Goal: Information Seeking & Learning: Check status

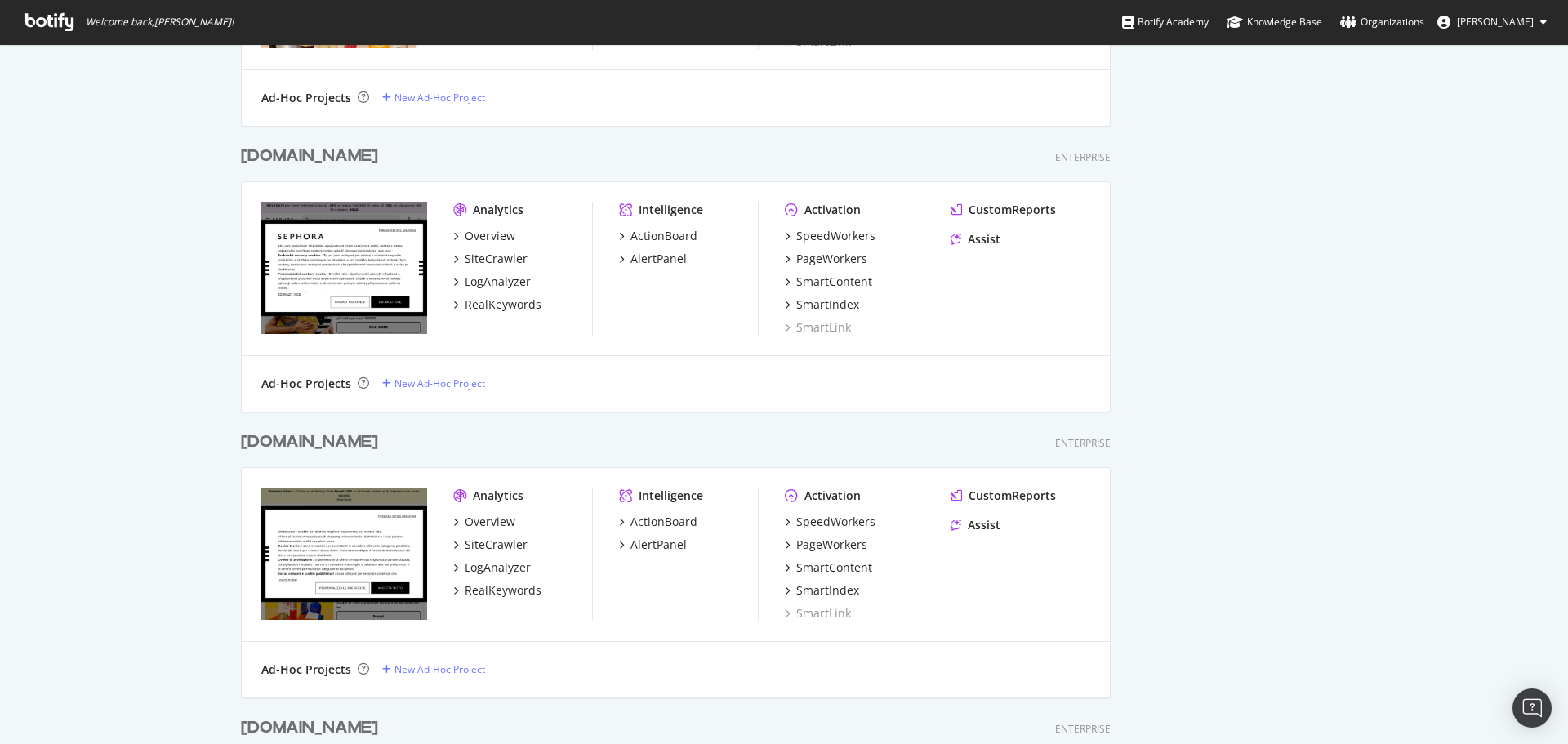
scroll to position [2136, 0]
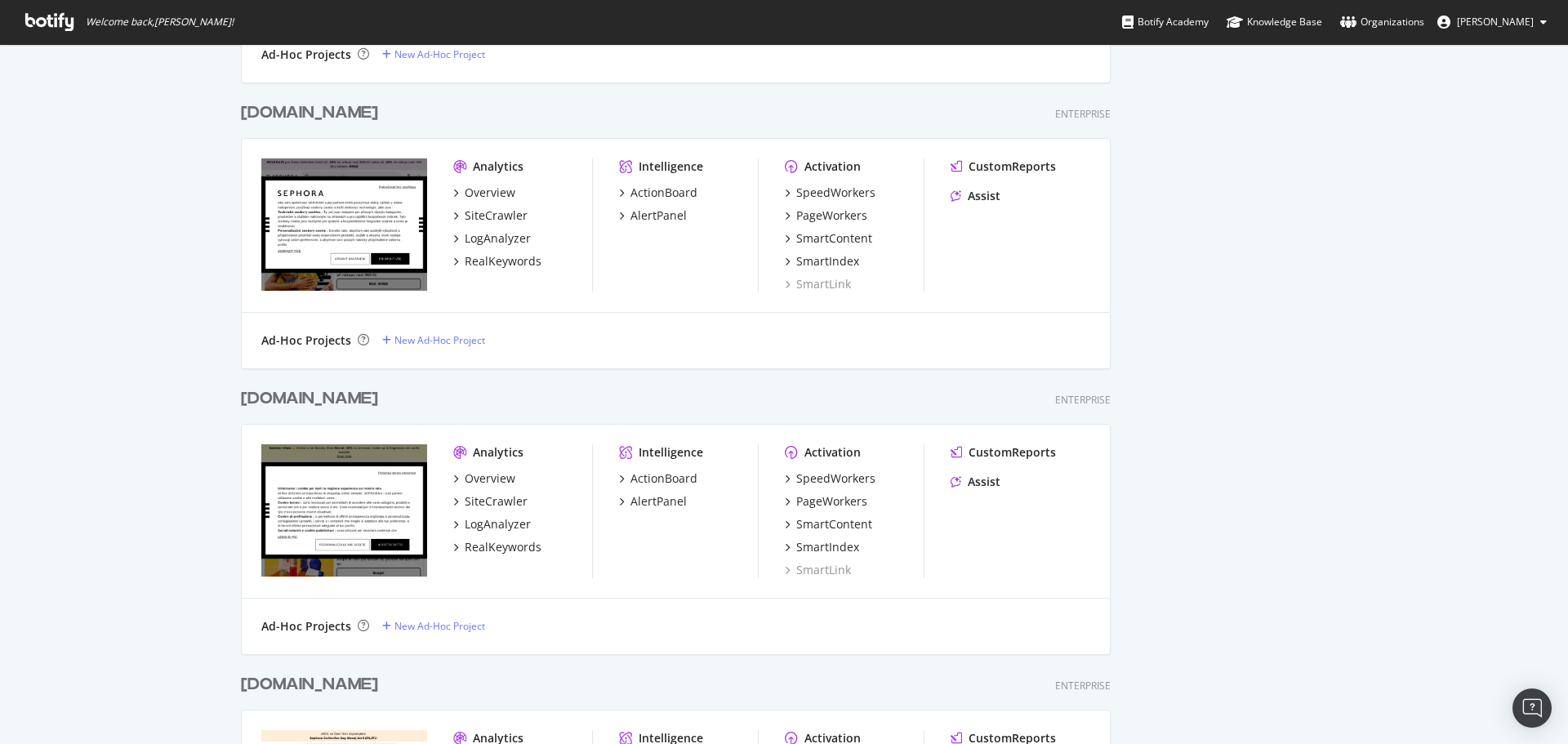
click at [317, 397] on div "[DOMAIN_NAME]" at bounding box center [309, 399] width 137 height 23
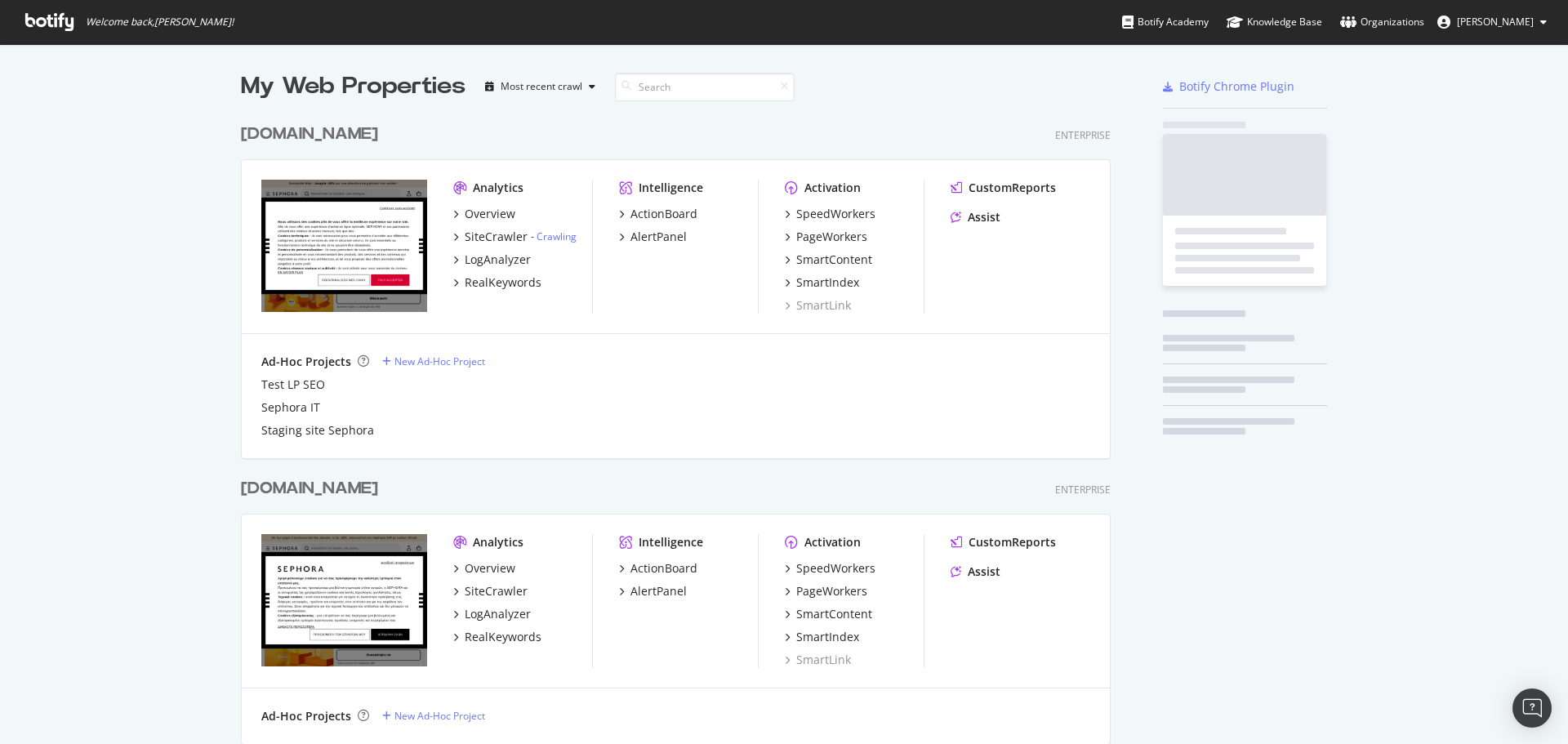
scroll to position [3841, 871]
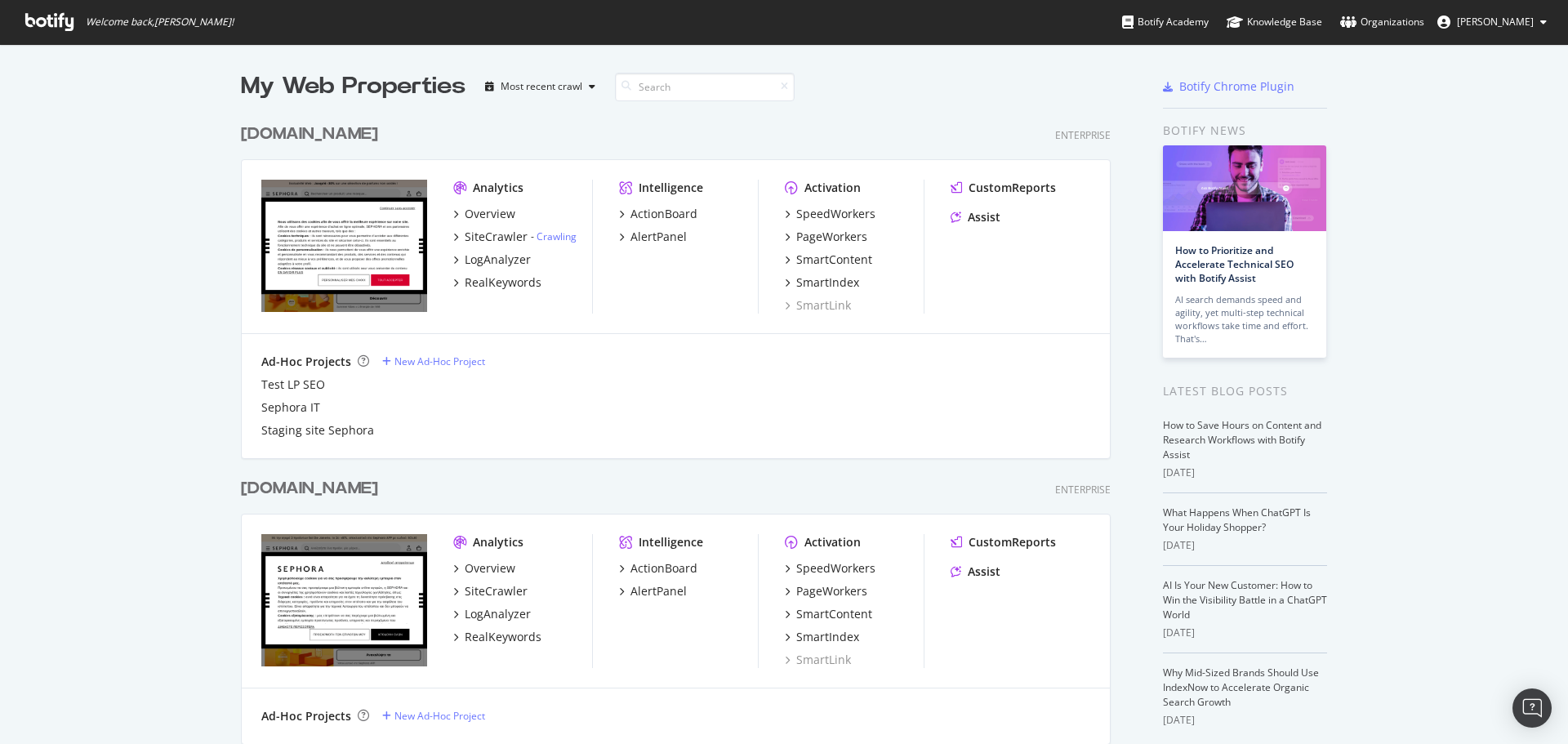
click at [298, 132] on div "[DOMAIN_NAME]" at bounding box center [309, 135] width 137 height 23
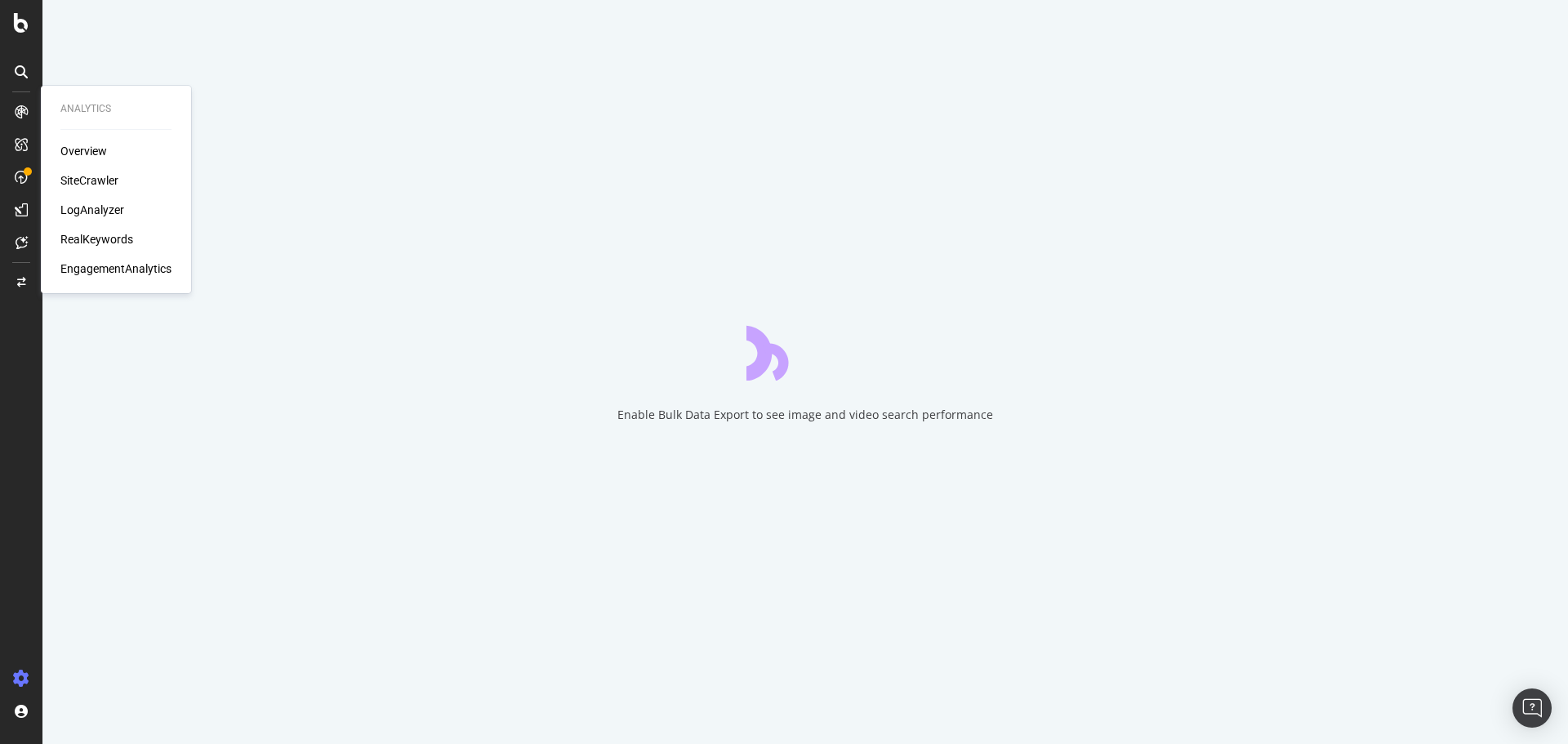
click at [93, 155] on div "Overview" at bounding box center [84, 151] width 47 height 17
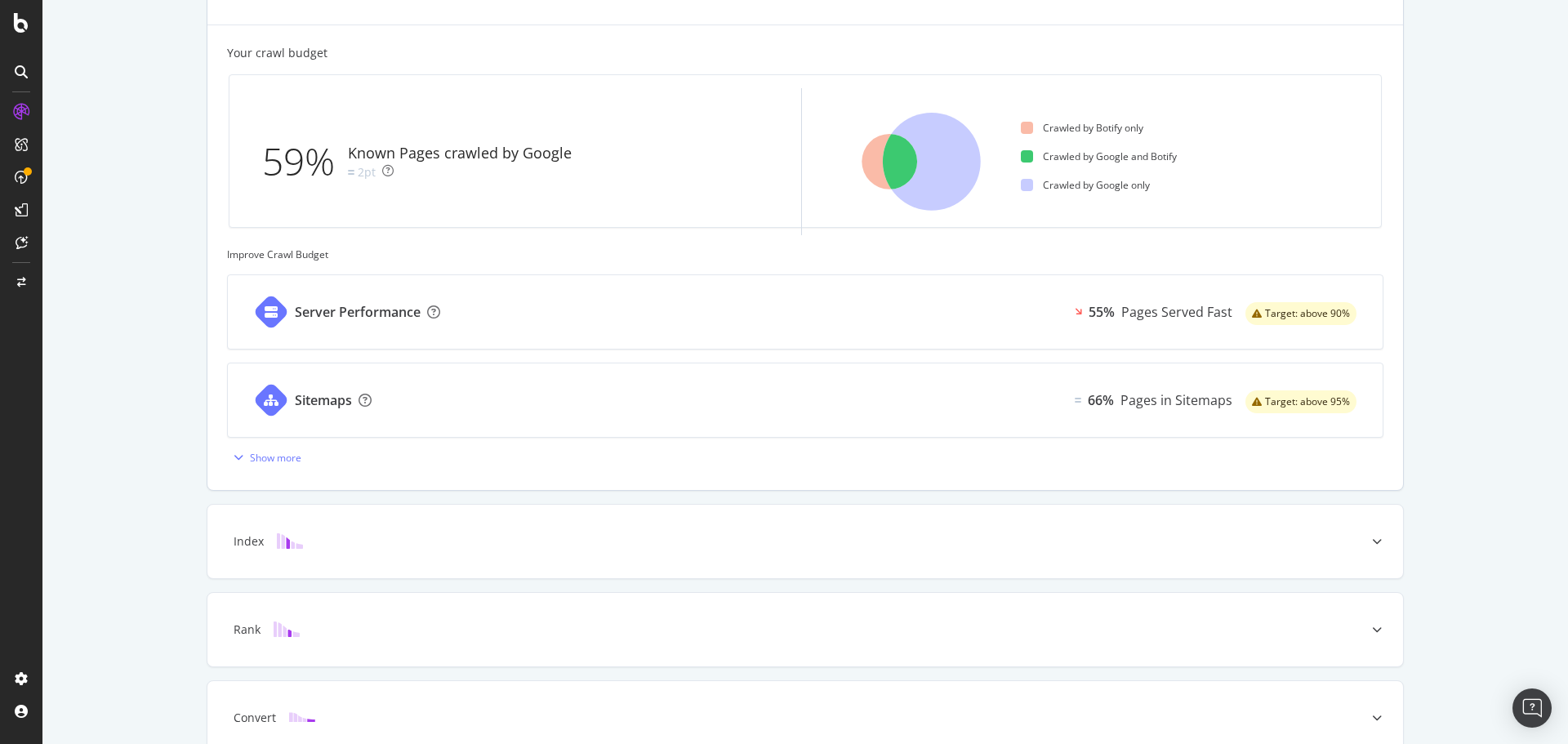
scroll to position [524, 0]
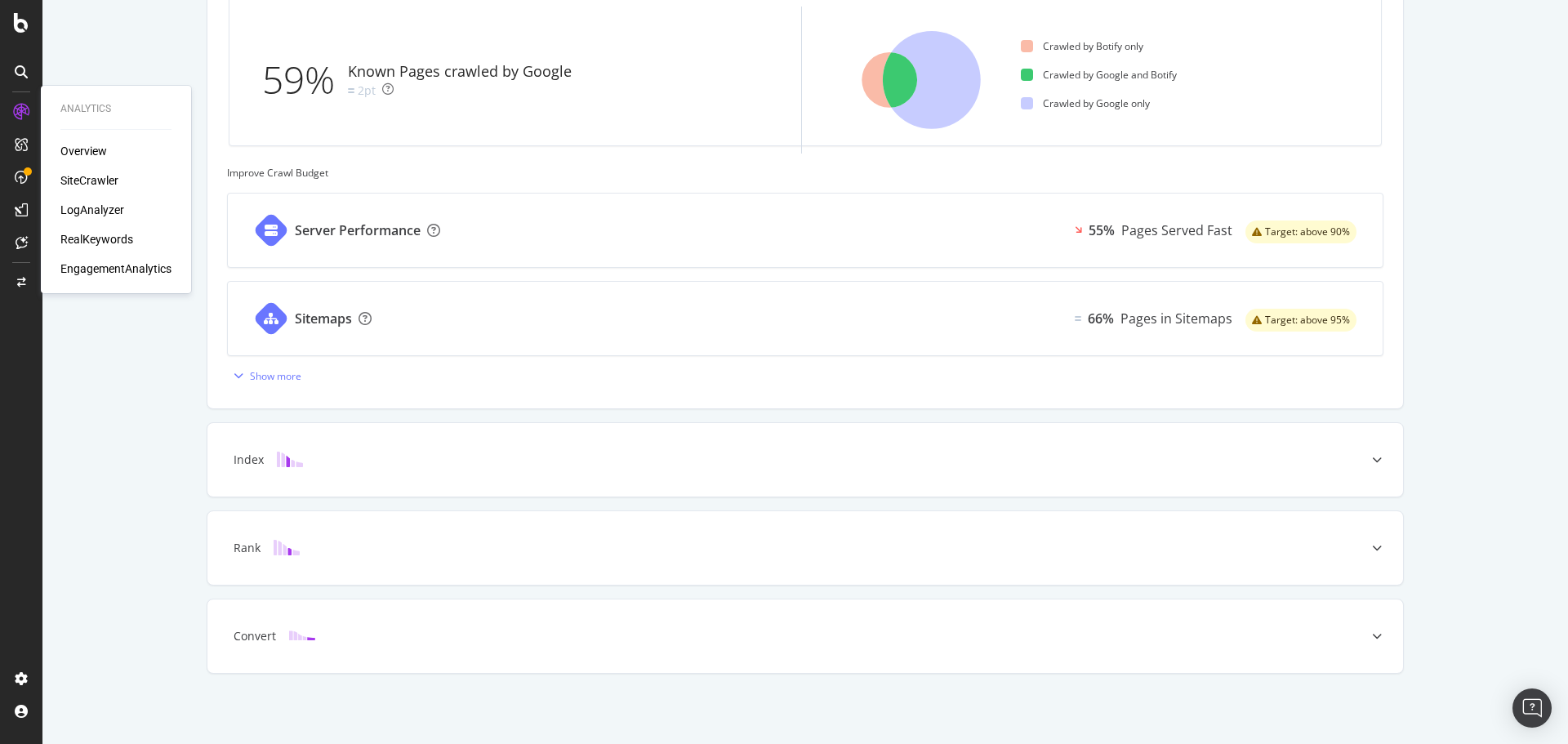
click at [88, 176] on div "SiteCrawler" at bounding box center [89, 181] width 58 height 17
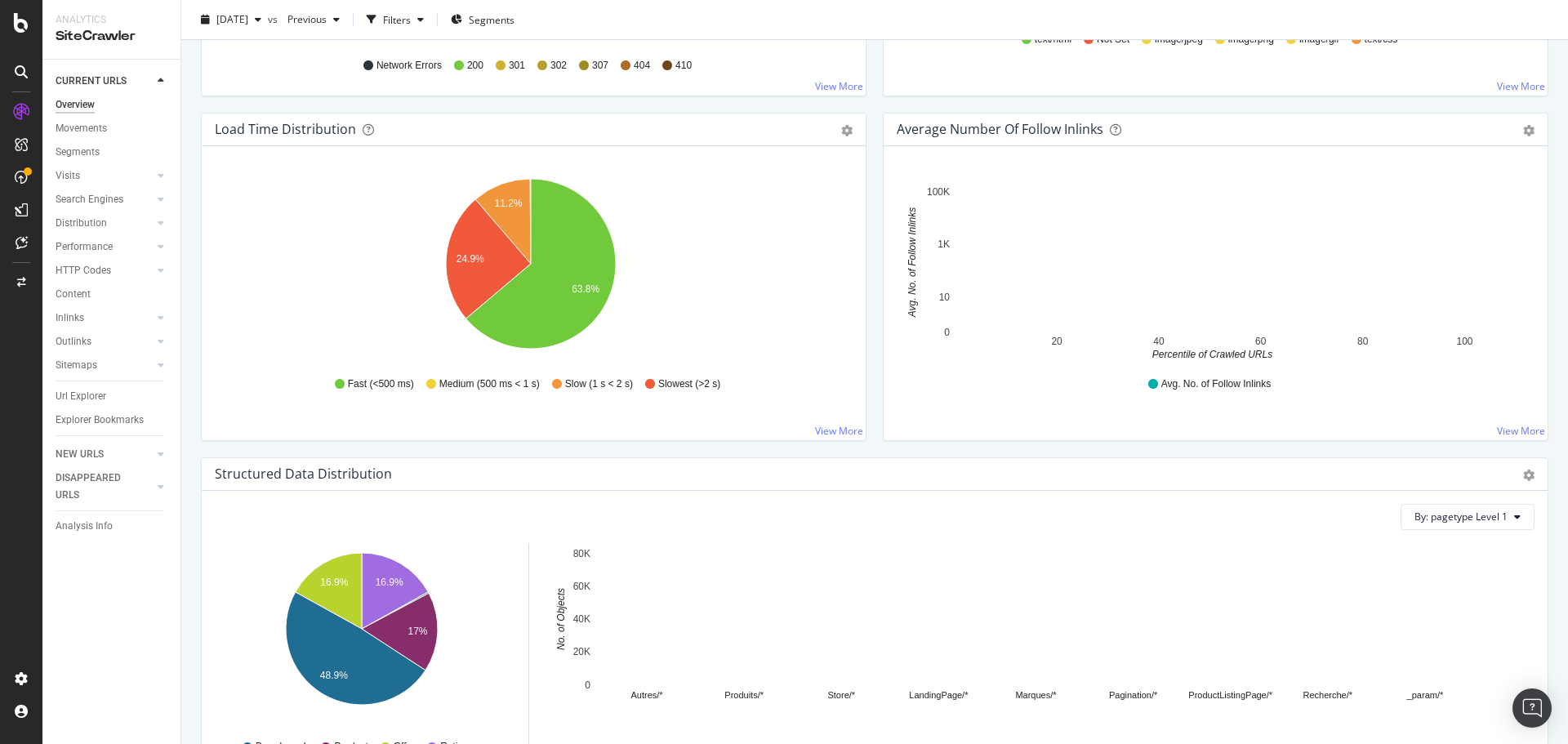
scroll to position [1225, 0]
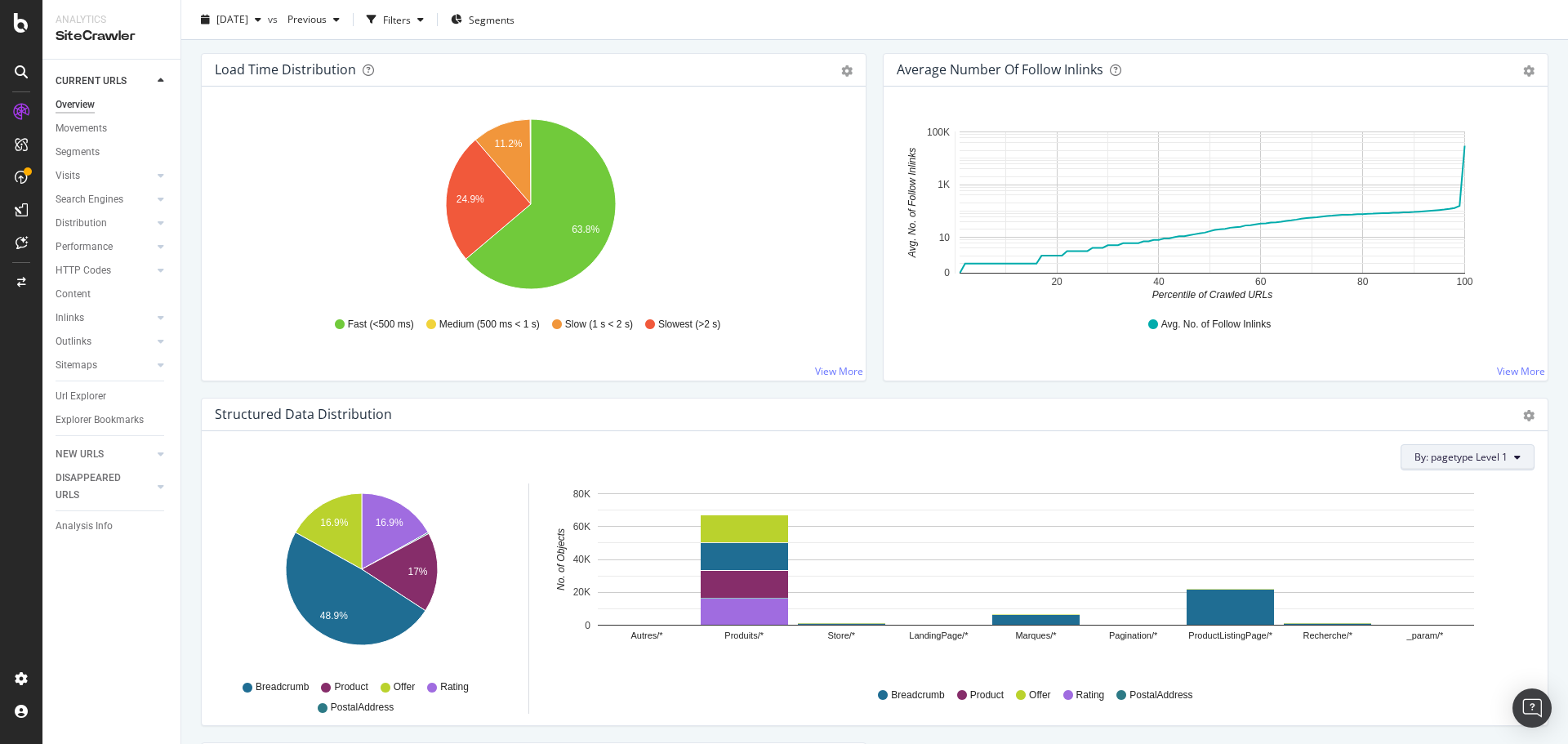
click at [1427, 452] on span "By: pagetype Level 1" at bounding box center [1461, 456] width 93 height 14
click at [1426, 538] on div "Select a Segment" at bounding box center [1420, 543] width 202 height 27
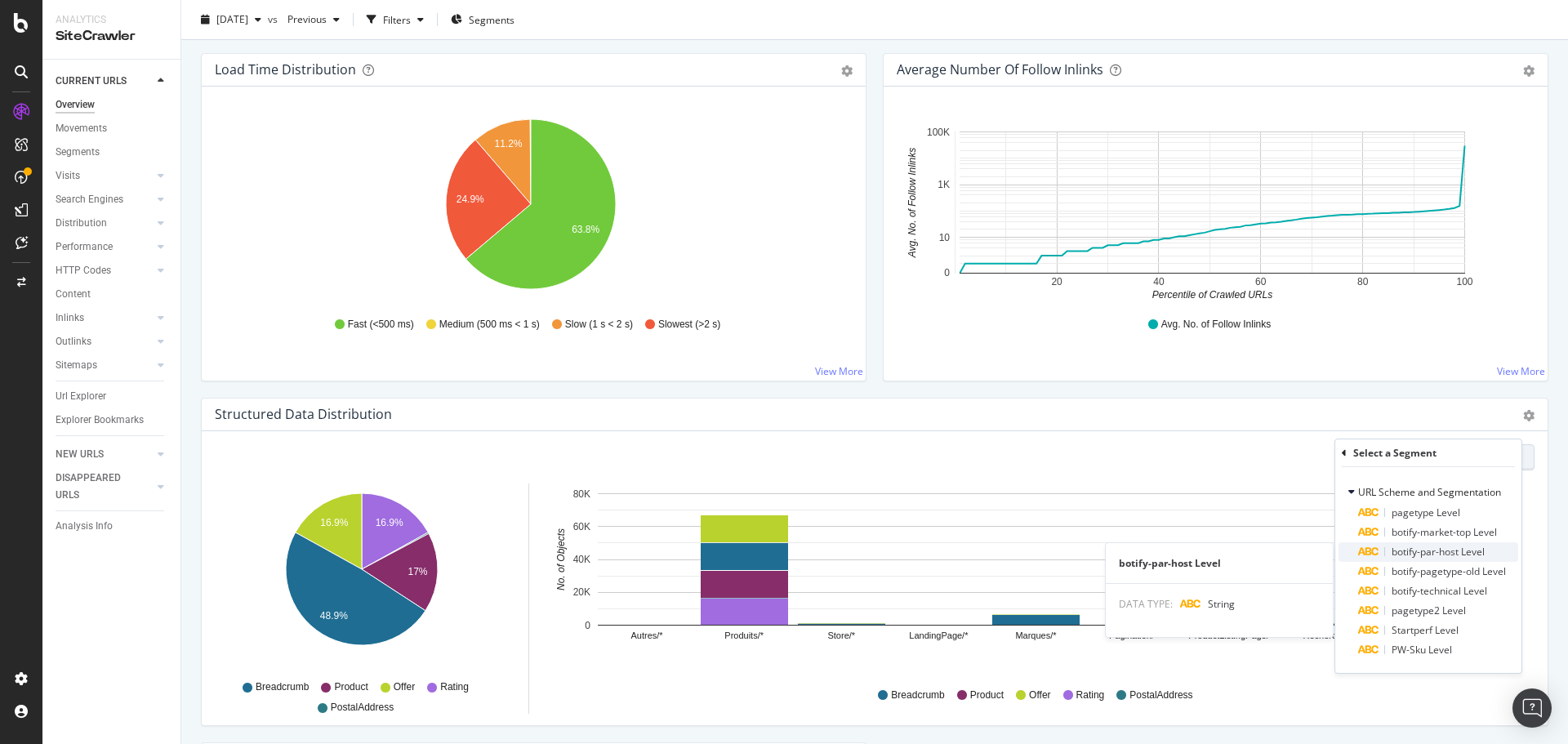
scroll to position [1307, 0]
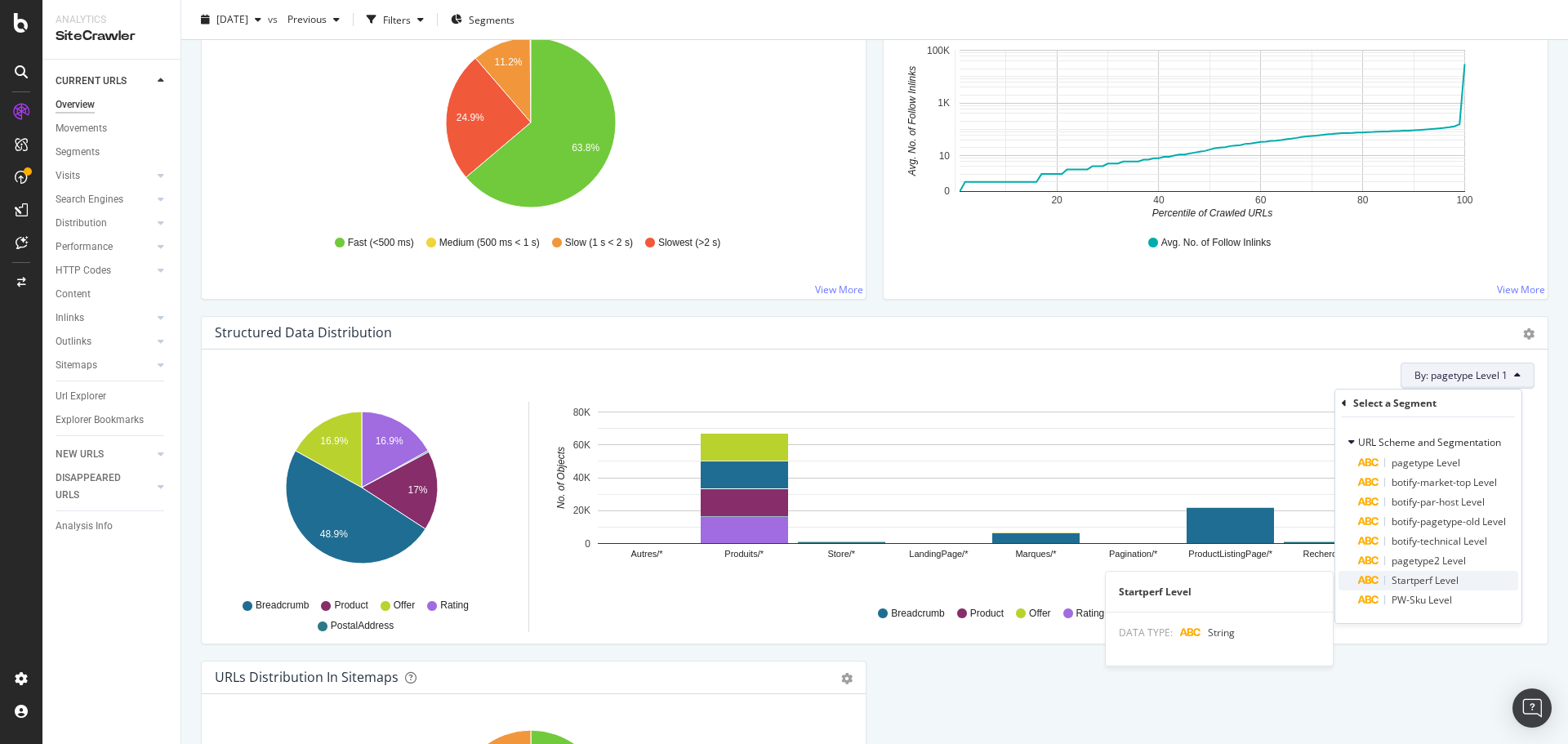
click at [1447, 581] on span "Startperf Level" at bounding box center [1425, 580] width 67 height 14
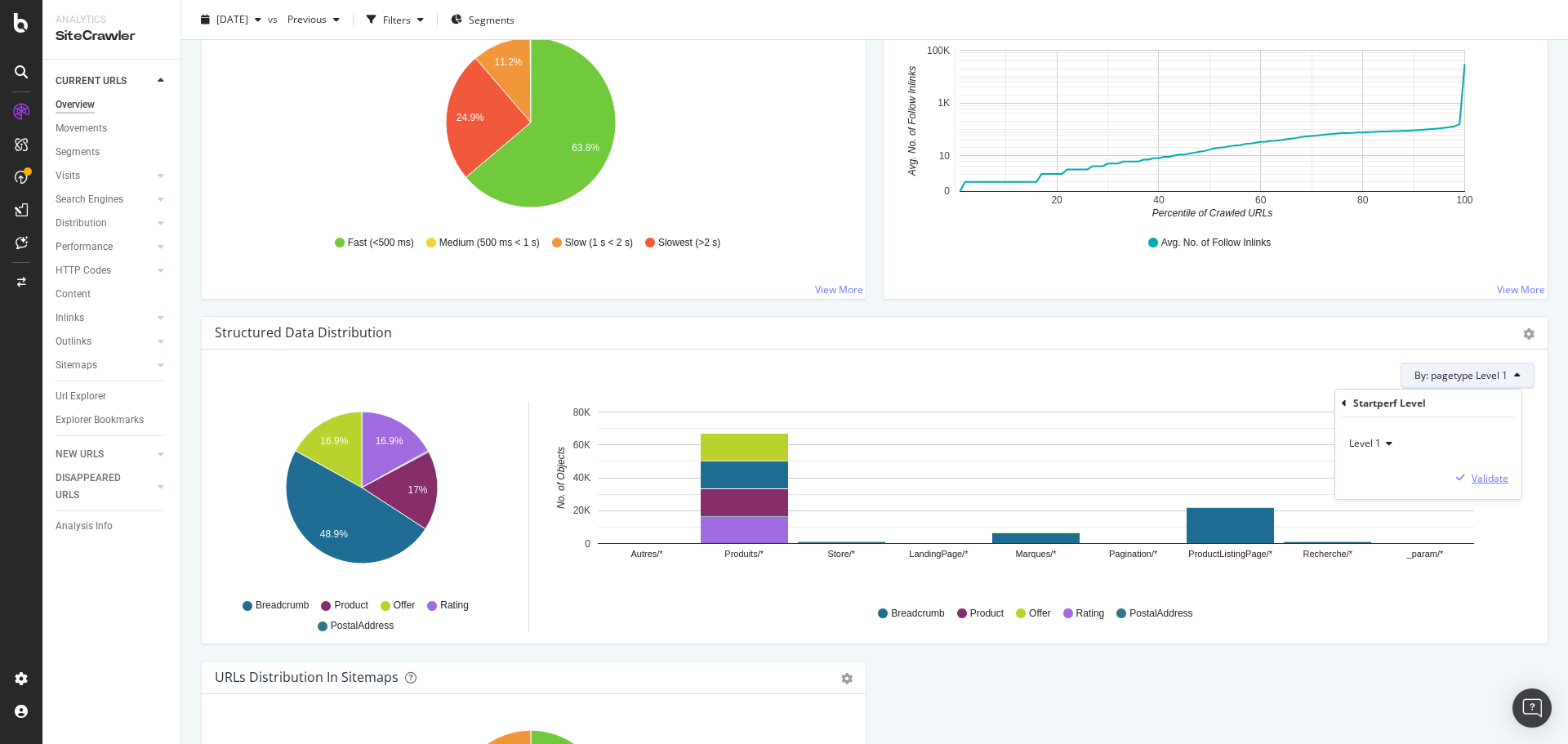
click at [1489, 477] on div "Validate" at bounding box center [1490, 478] width 37 height 14
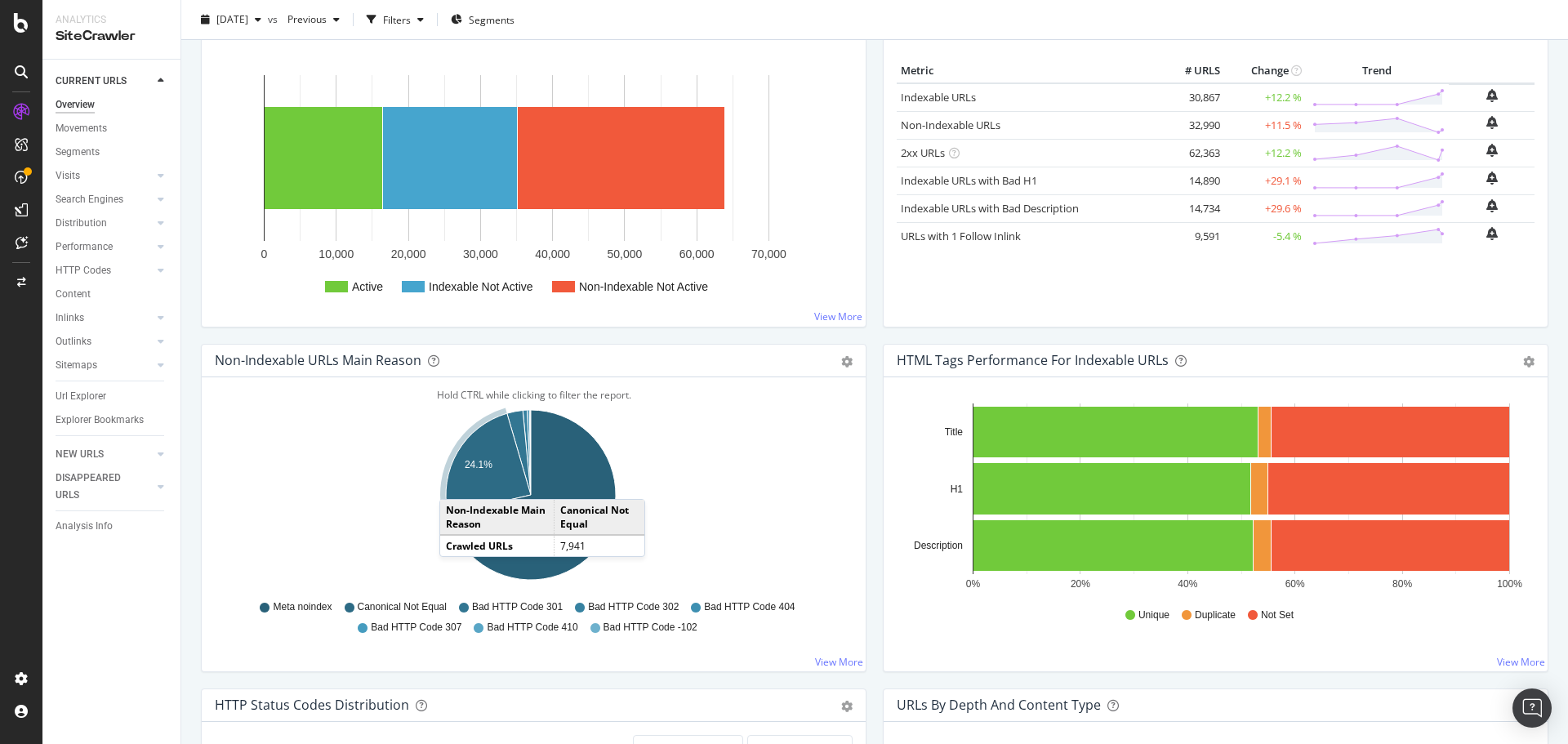
scroll to position [0, 0]
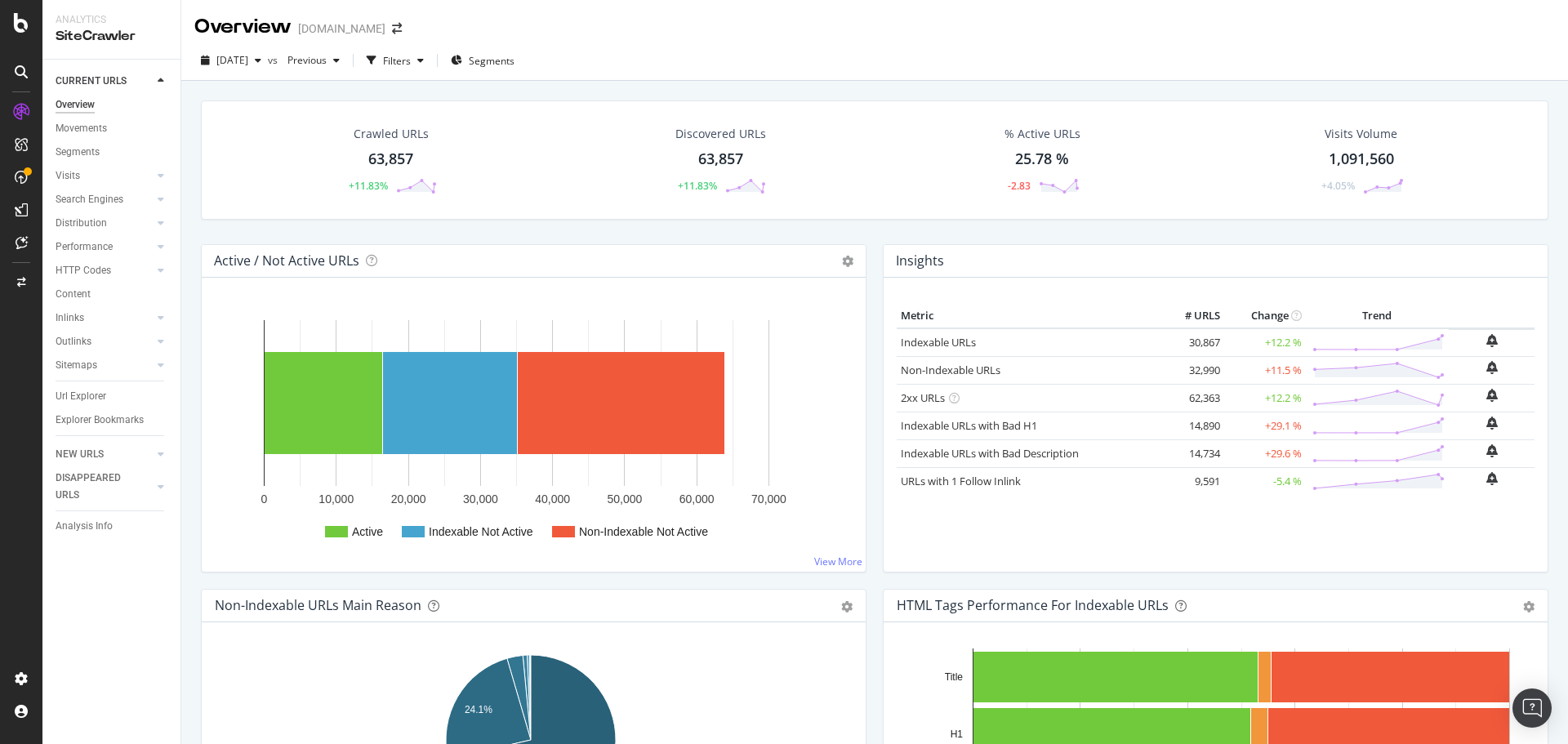
click at [329, 31] on div "[DOMAIN_NAME]" at bounding box center [341, 28] width 88 height 17
click at [514, 61] on span "Segments" at bounding box center [492, 60] width 46 height 14
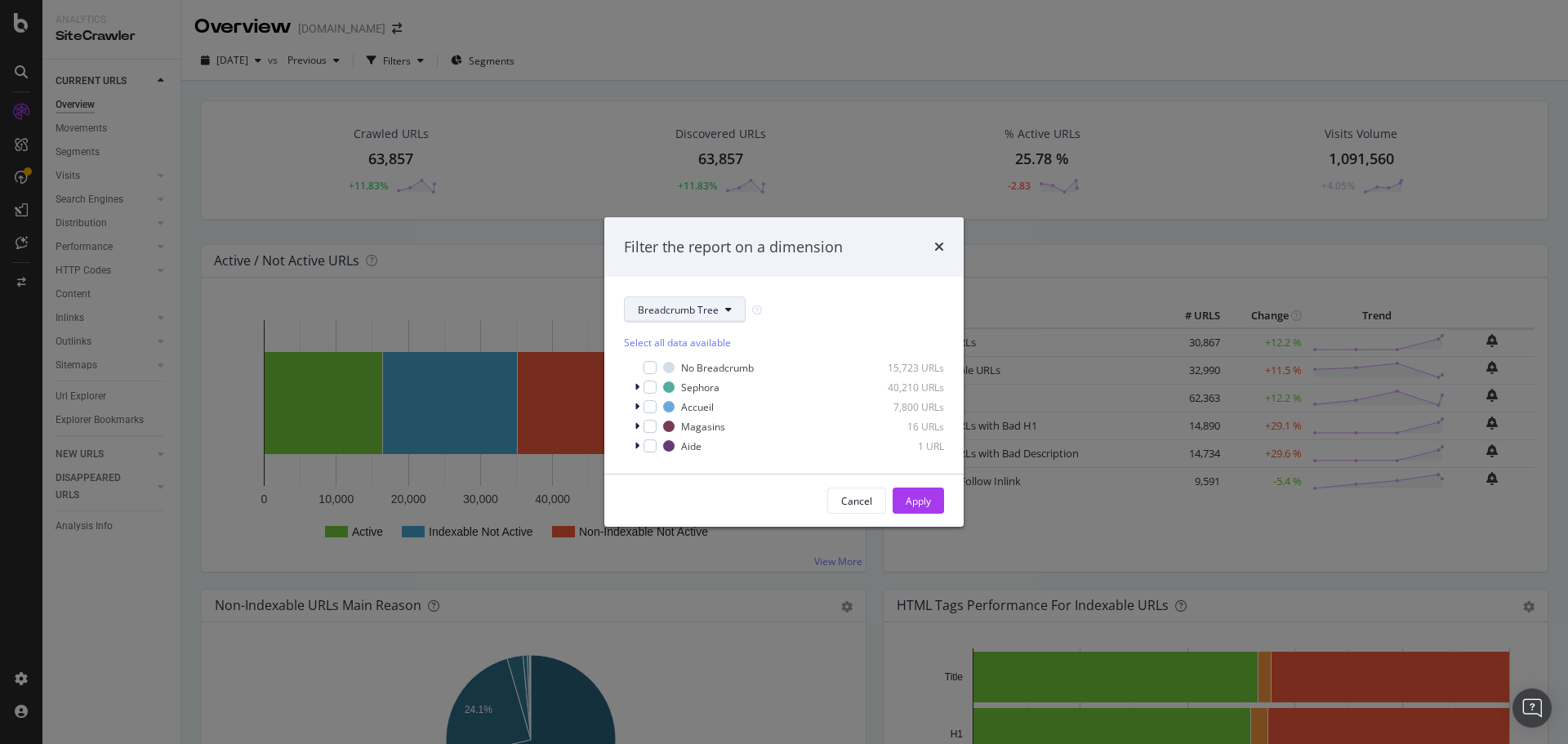
click at [715, 310] on span "Breadcrumb Tree" at bounding box center [678, 309] width 81 height 14
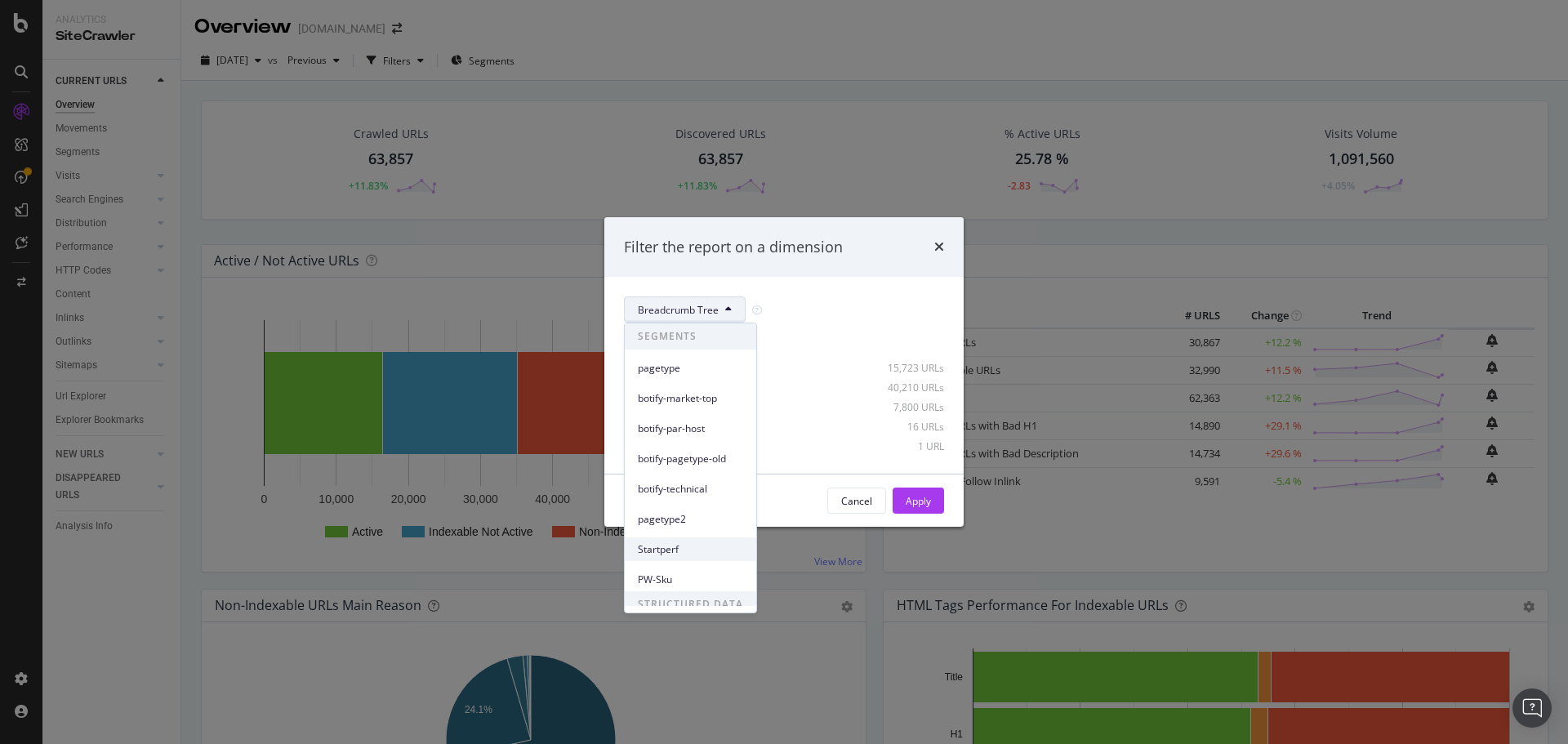
click at [680, 553] on span "Startperf" at bounding box center [691, 550] width 105 height 15
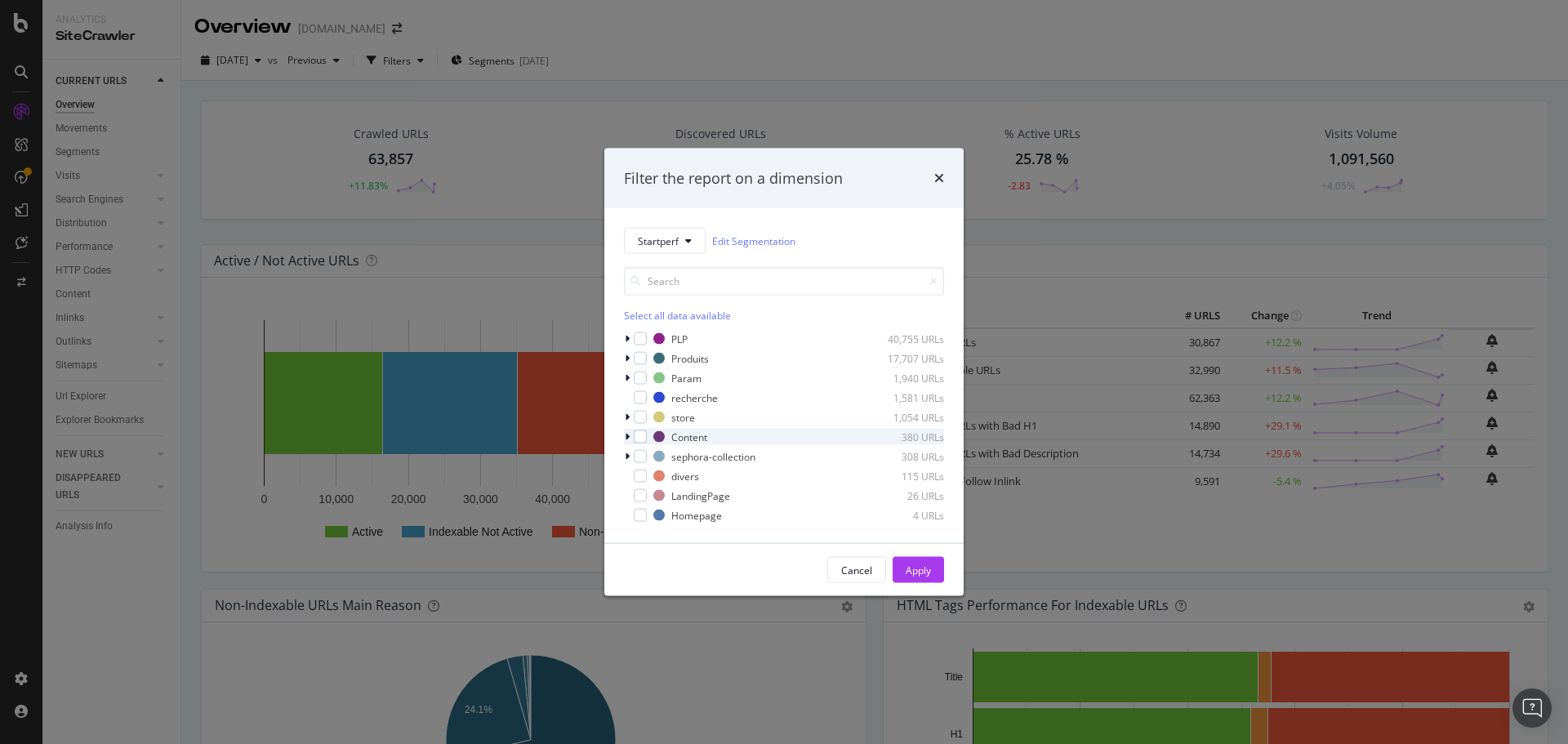
click at [627, 435] on icon "modal" at bounding box center [627, 437] width 5 height 10
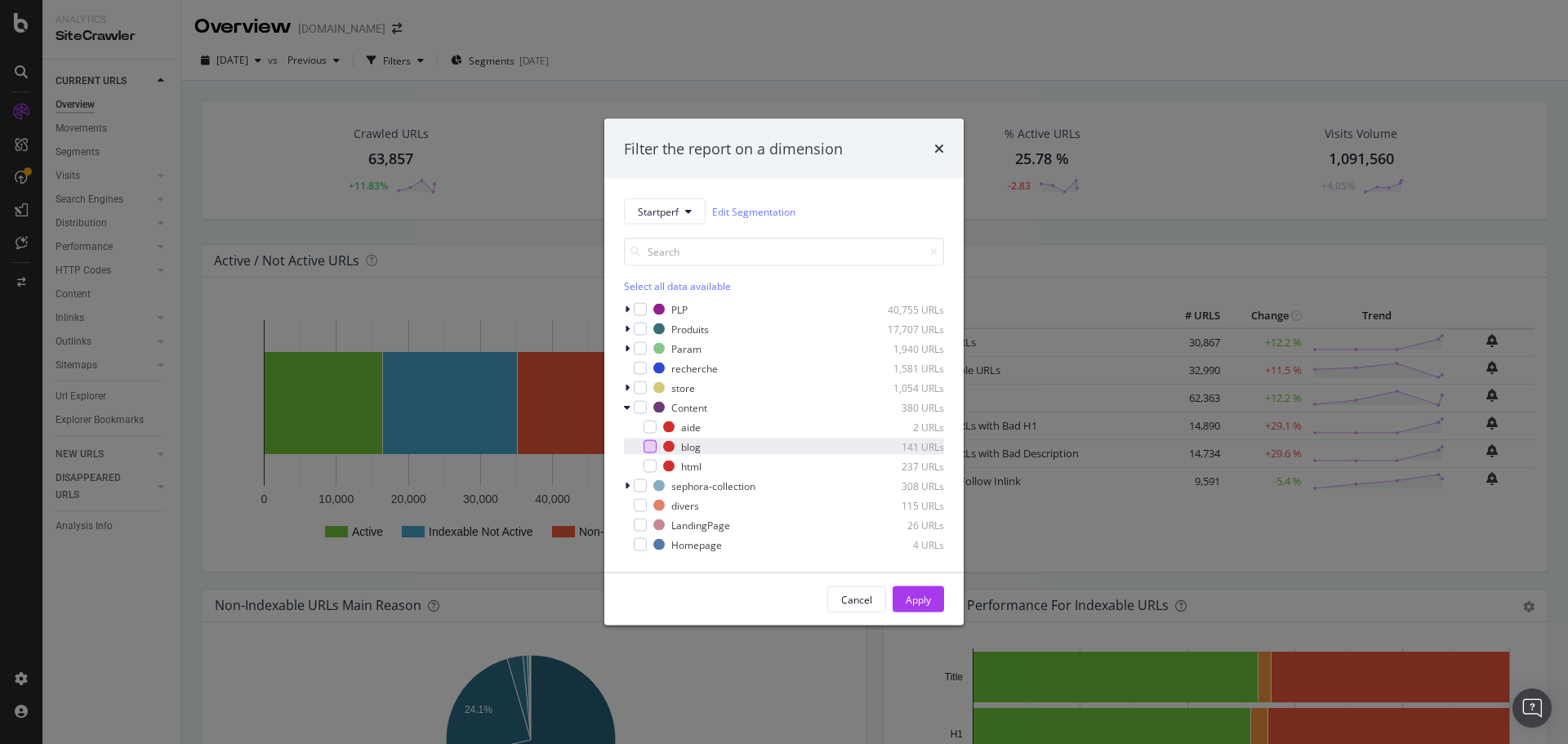
click at [652, 444] on div "modal" at bounding box center [651, 446] width 13 height 13
click at [923, 600] on div "Apply" at bounding box center [918, 599] width 25 height 14
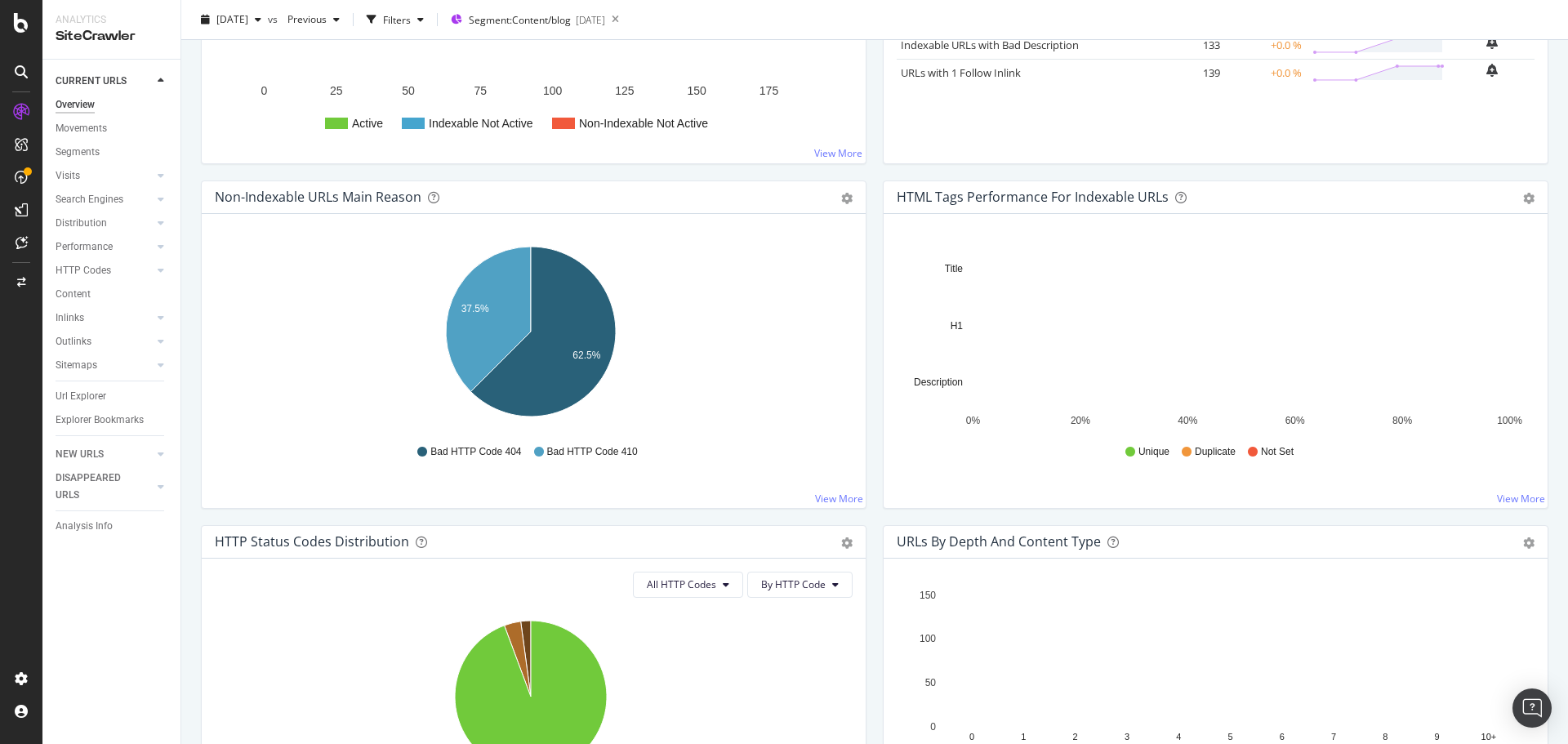
scroll to position [327, 0]
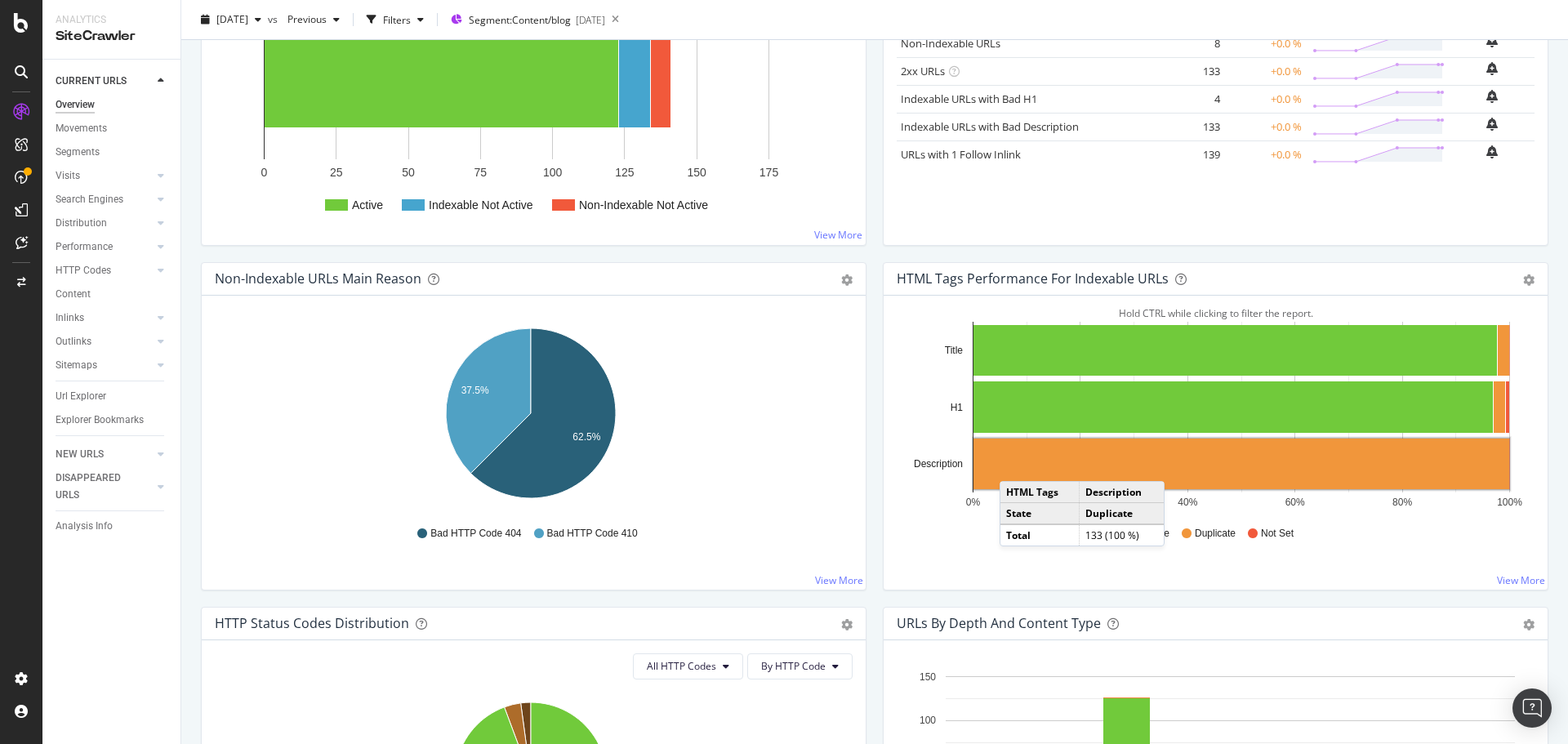
click at [1009, 465] on rect "A chart." at bounding box center [1241, 463] width 536 height 51
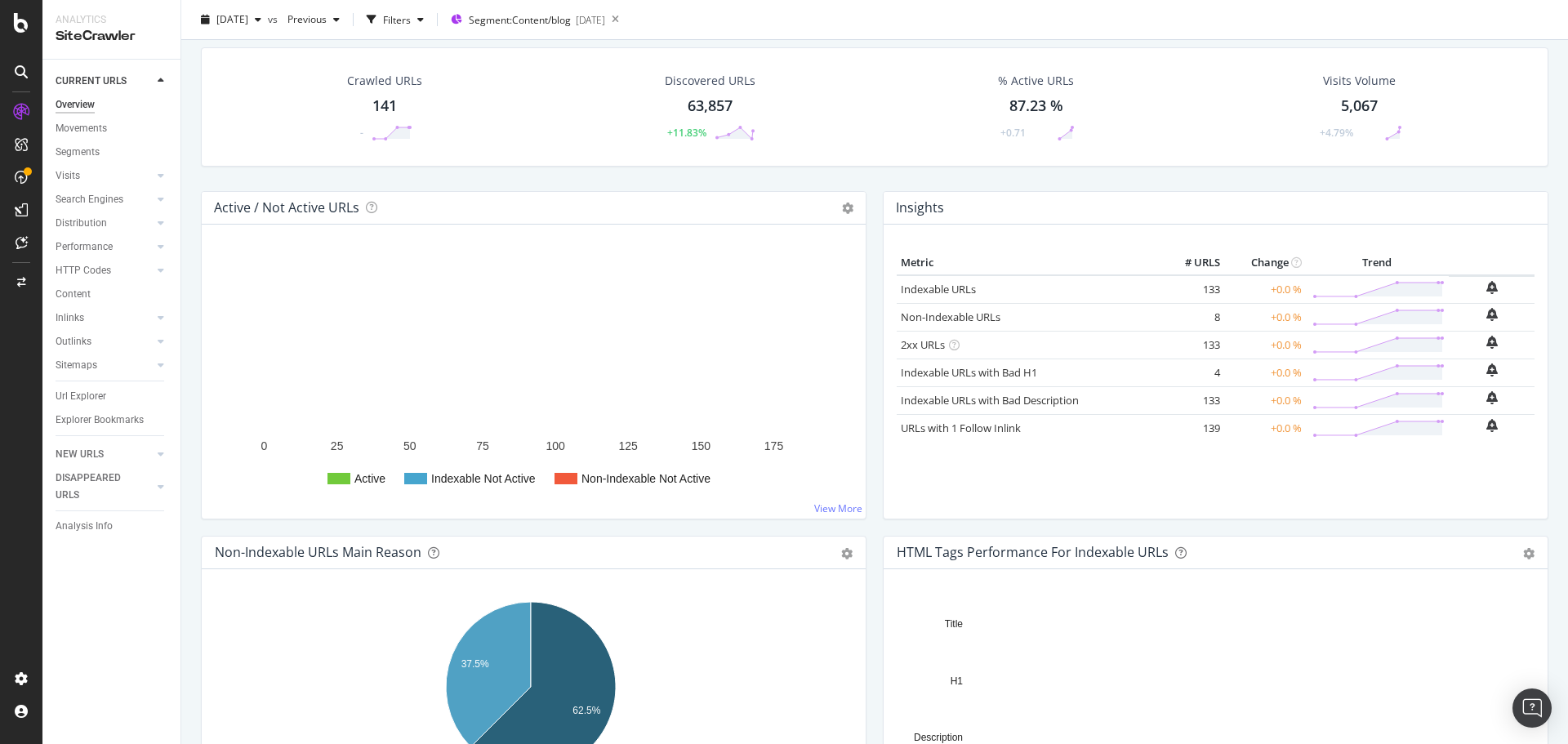
scroll to position [82, 0]
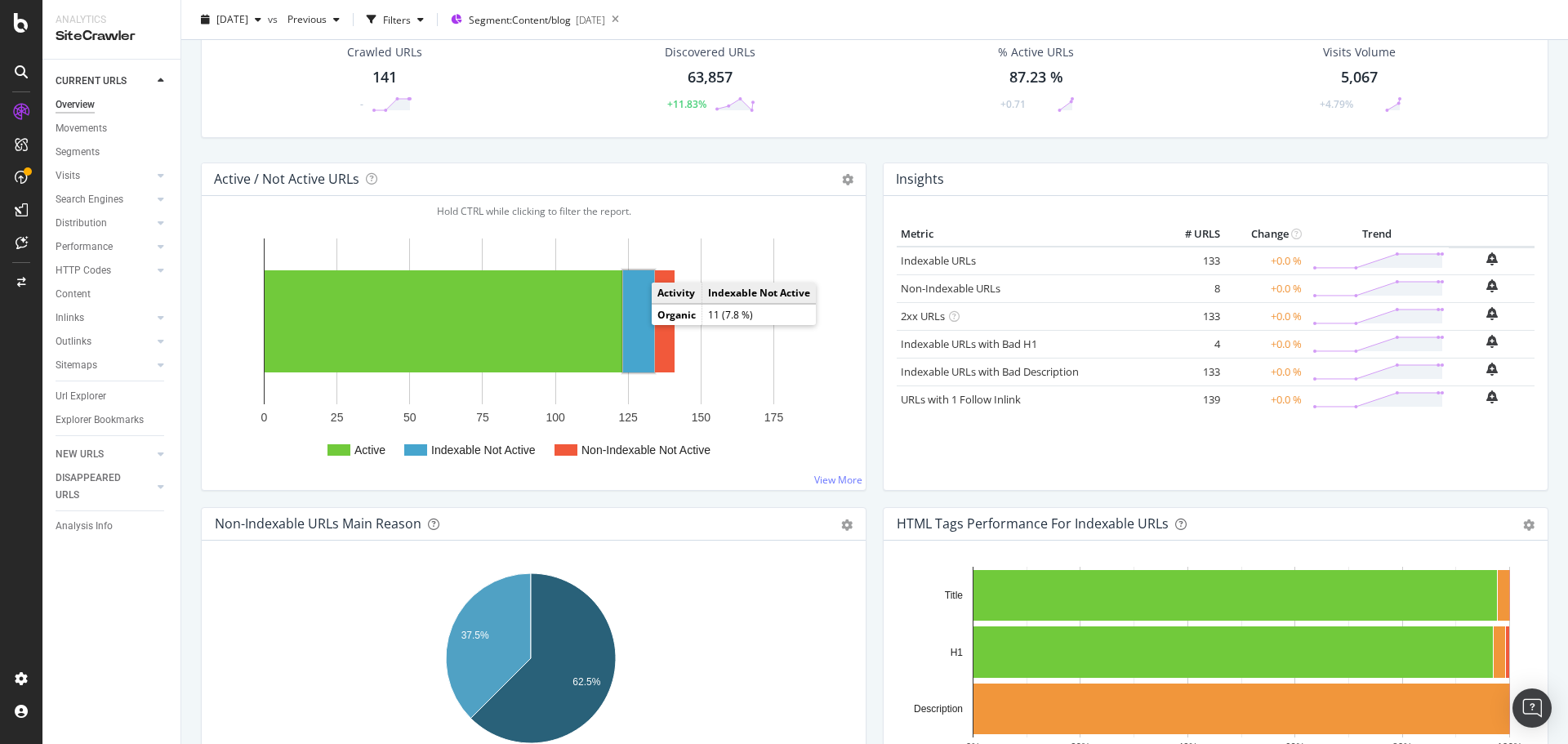
click at [647, 329] on rect "A chart." at bounding box center [638, 321] width 31 height 102
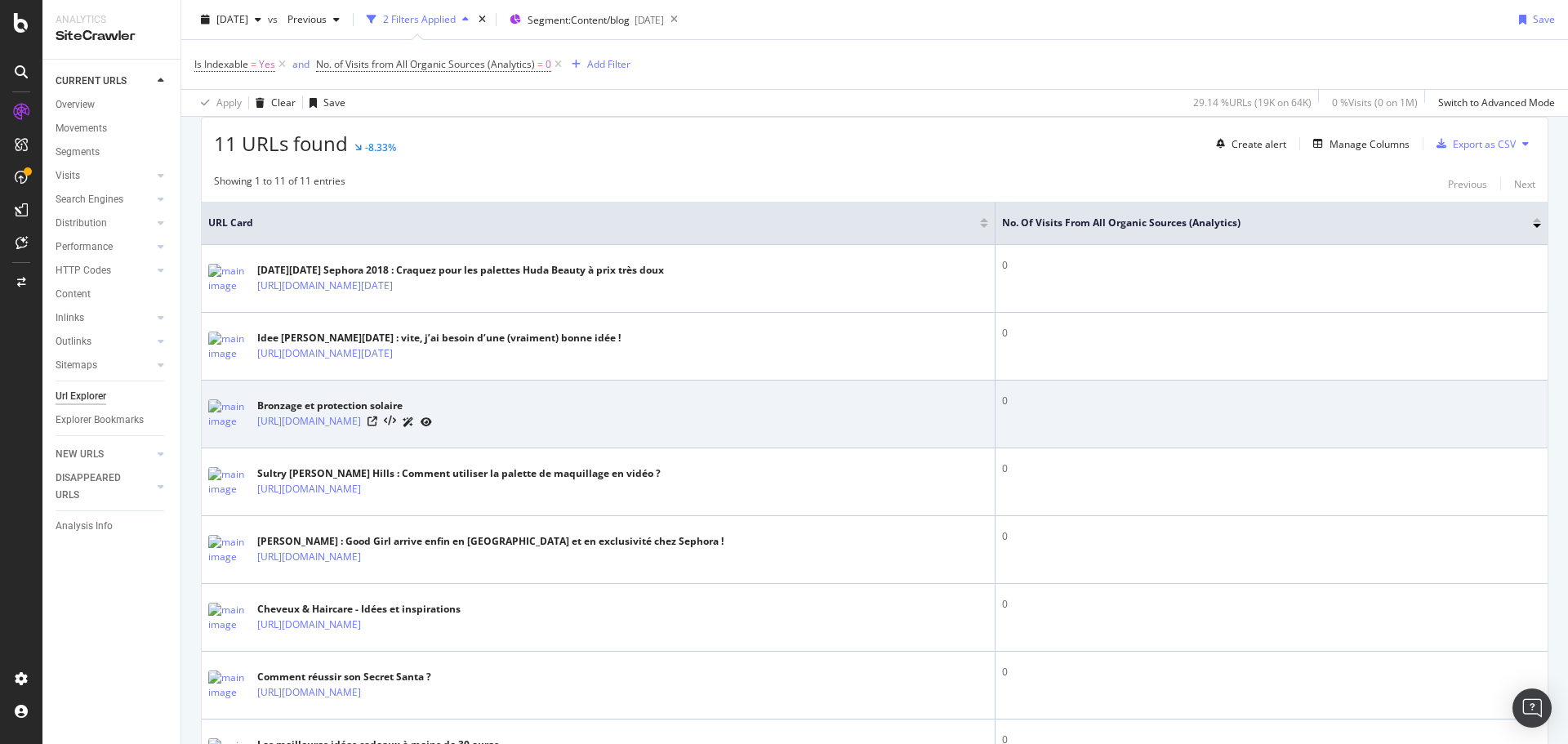
scroll to position [327, 0]
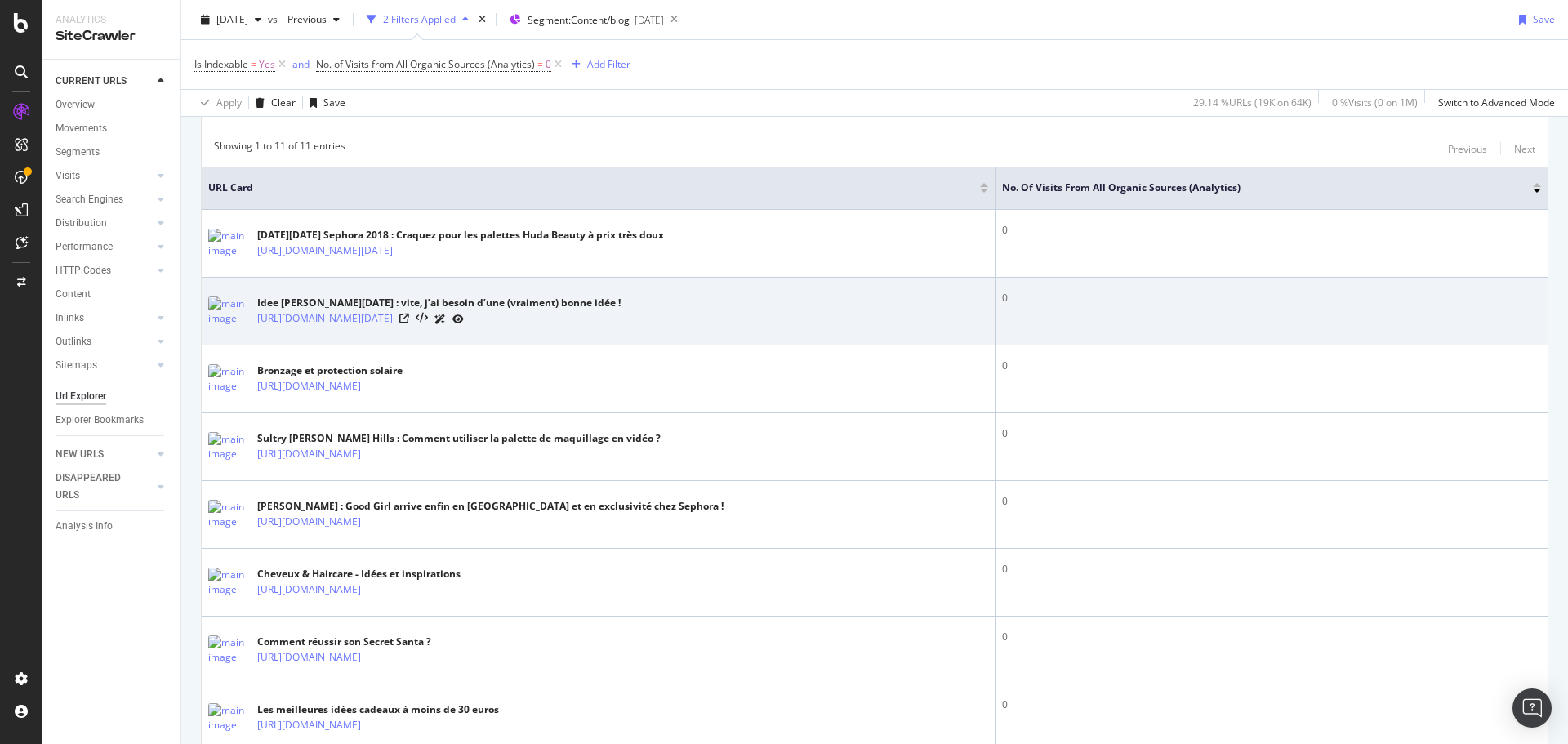
click at [393, 320] on link "[URL][DOMAIN_NAME][DATE]" at bounding box center [325, 318] width 135 height 17
click at [409, 313] on icon at bounding box center [405, 318] width 10 height 10
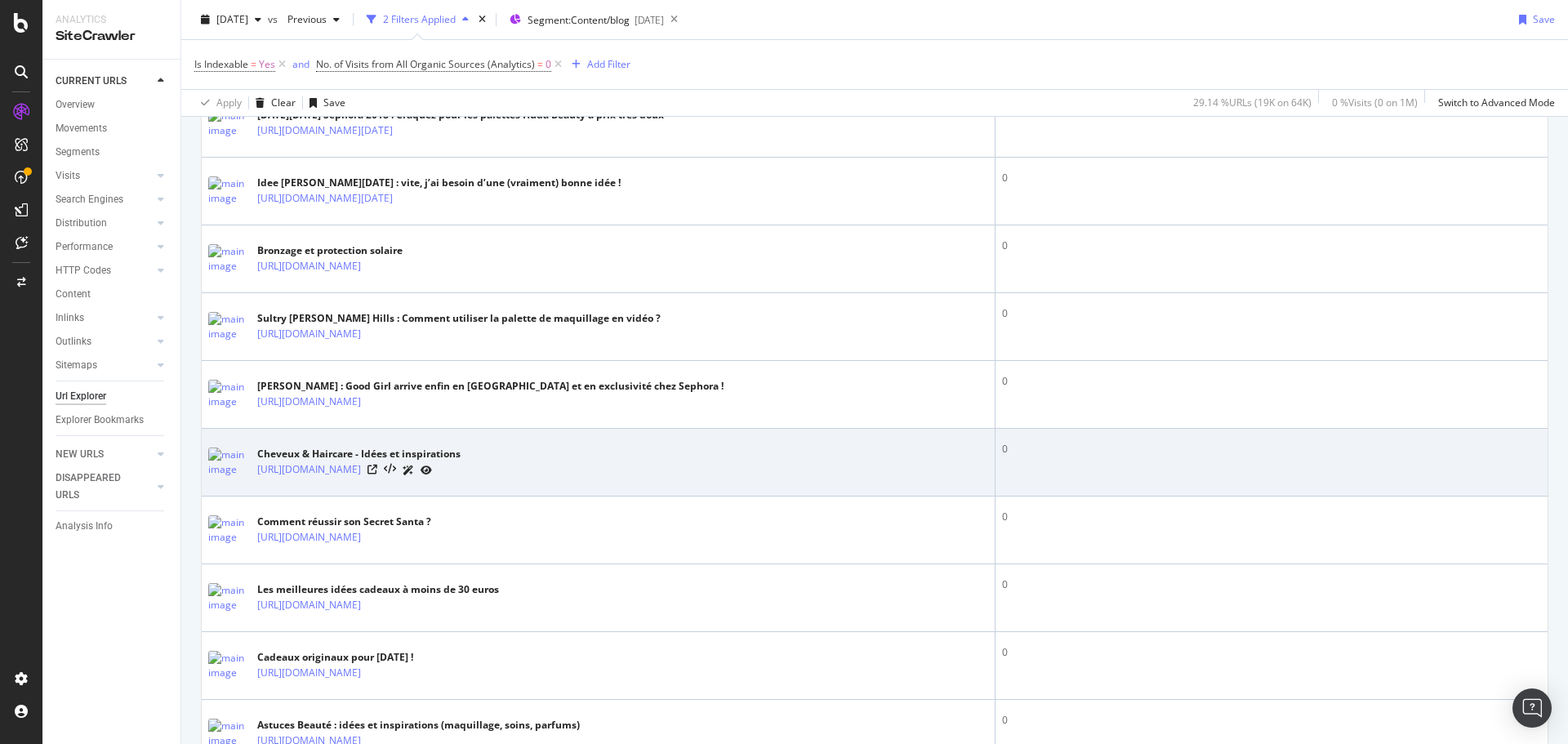
scroll to position [490, 0]
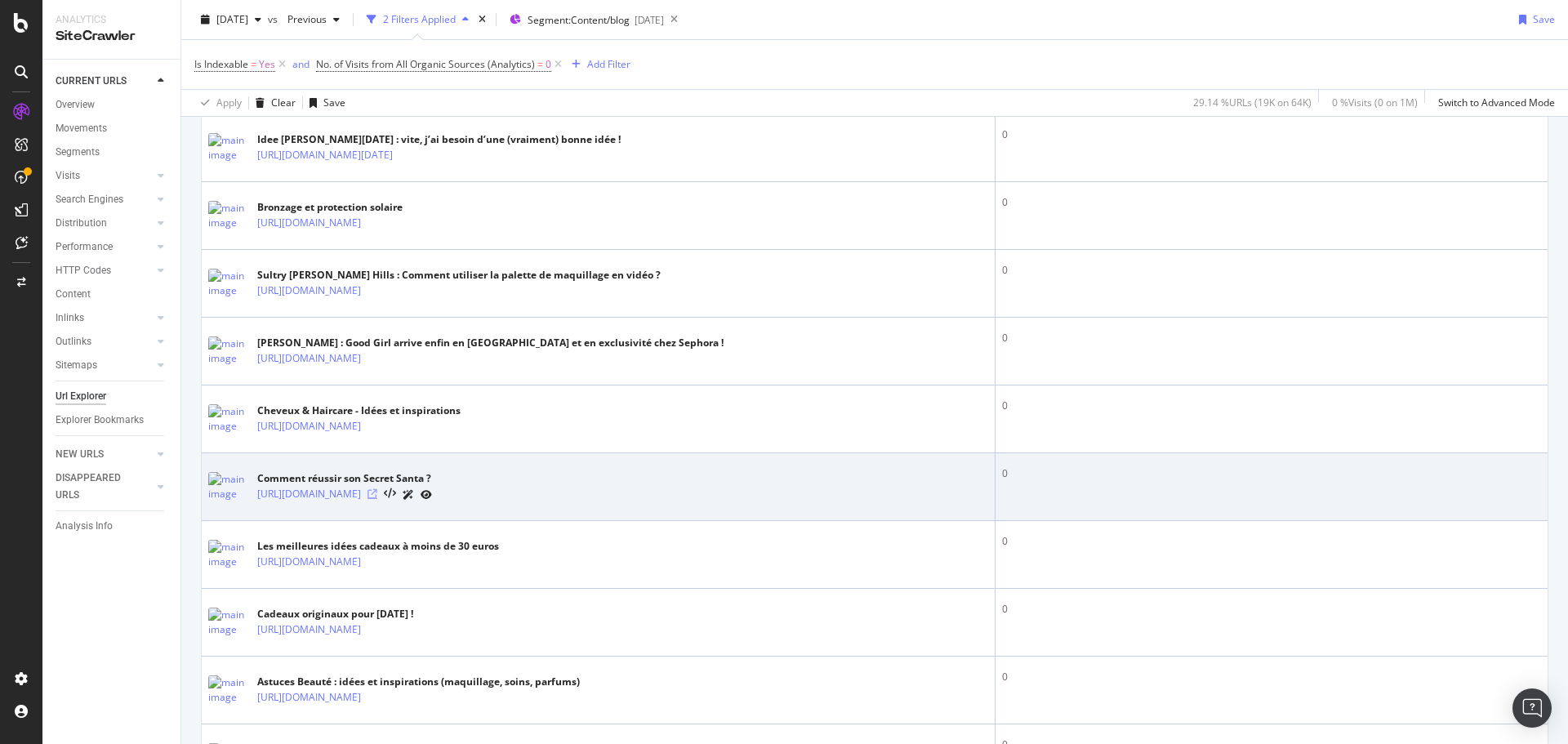
click at [377, 491] on icon at bounding box center [373, 494] width 10 height 10
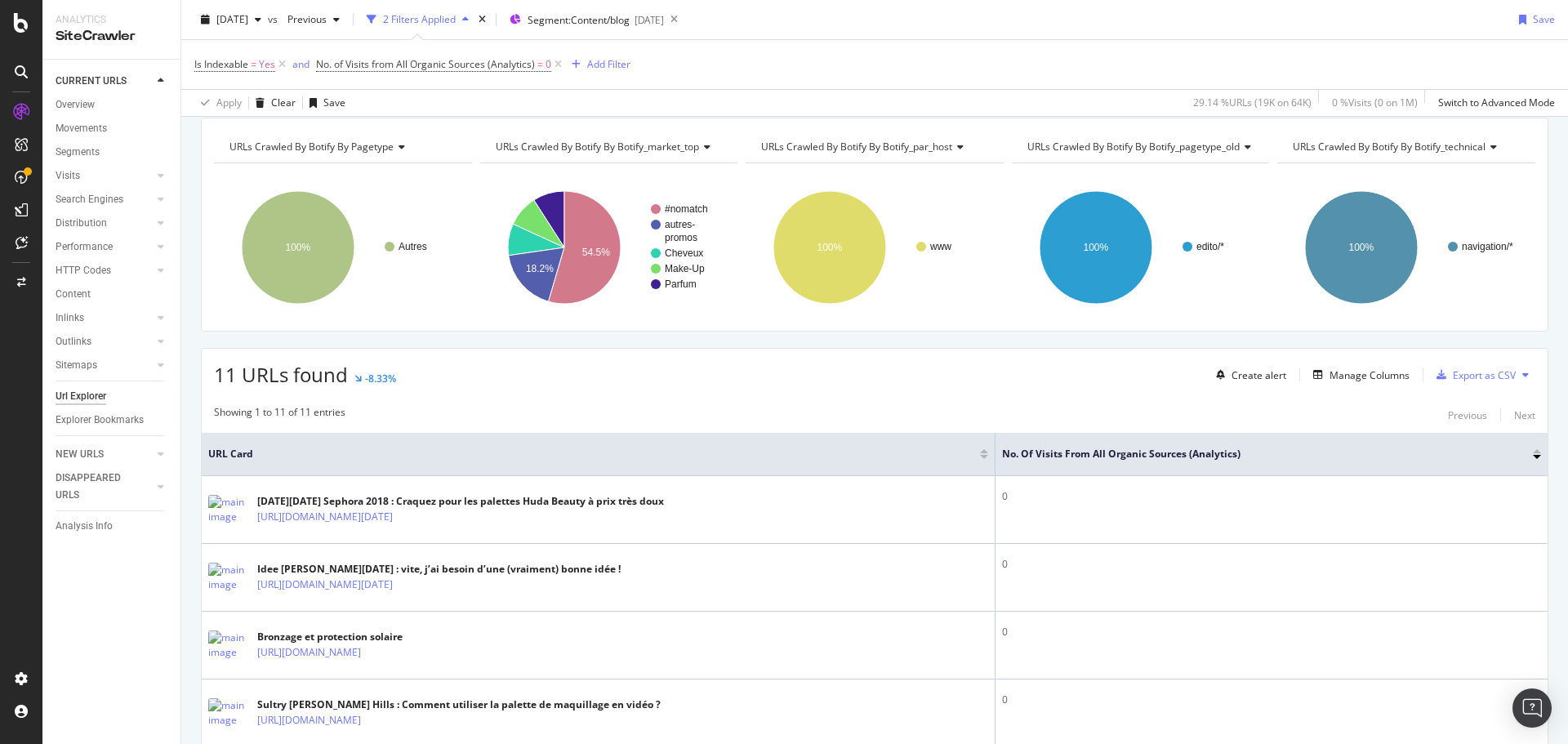
scroll to position [0, 0]
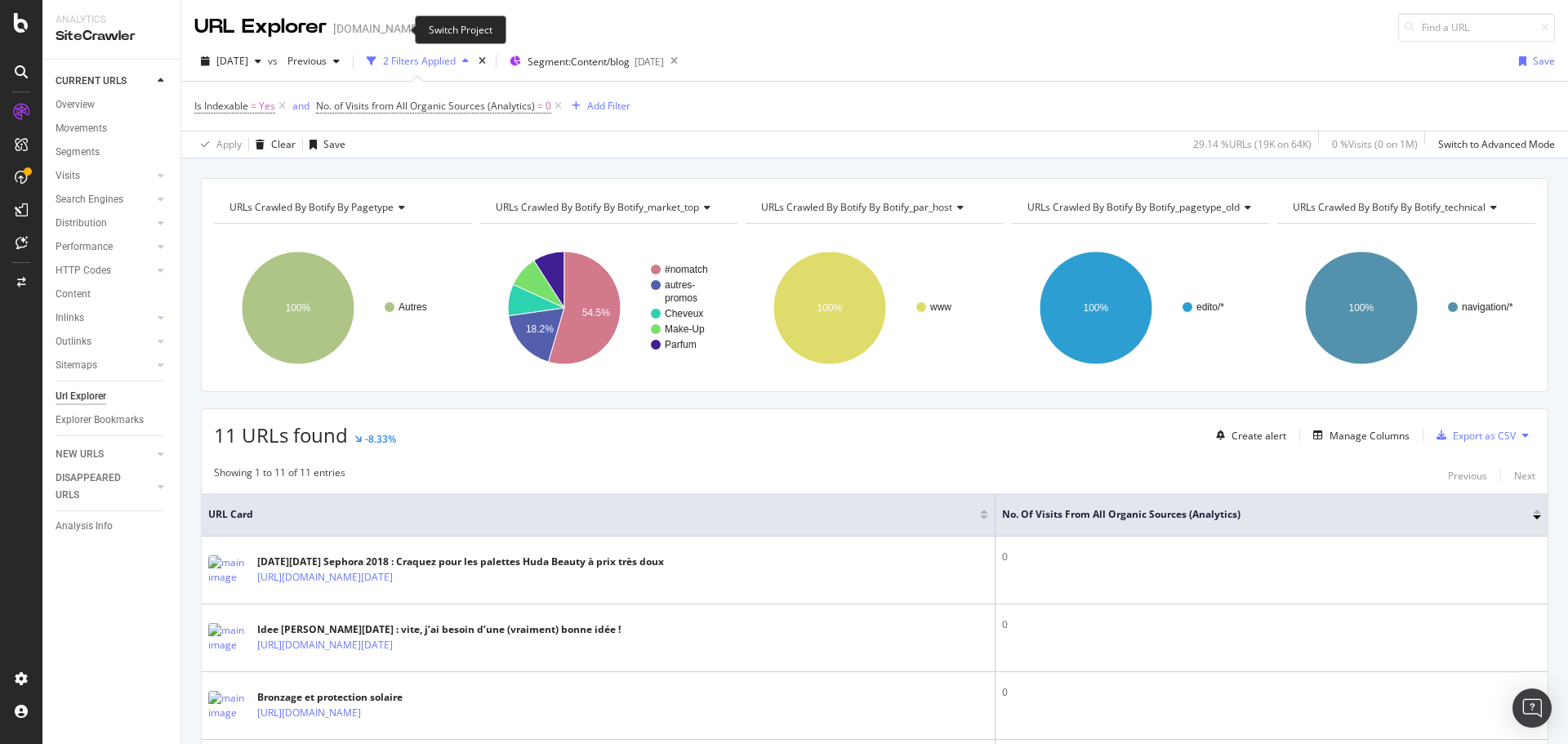
click at [427, 32] on icon "arrow-right-arrow-left" at bounding box center [432, 28] width 10 height 12
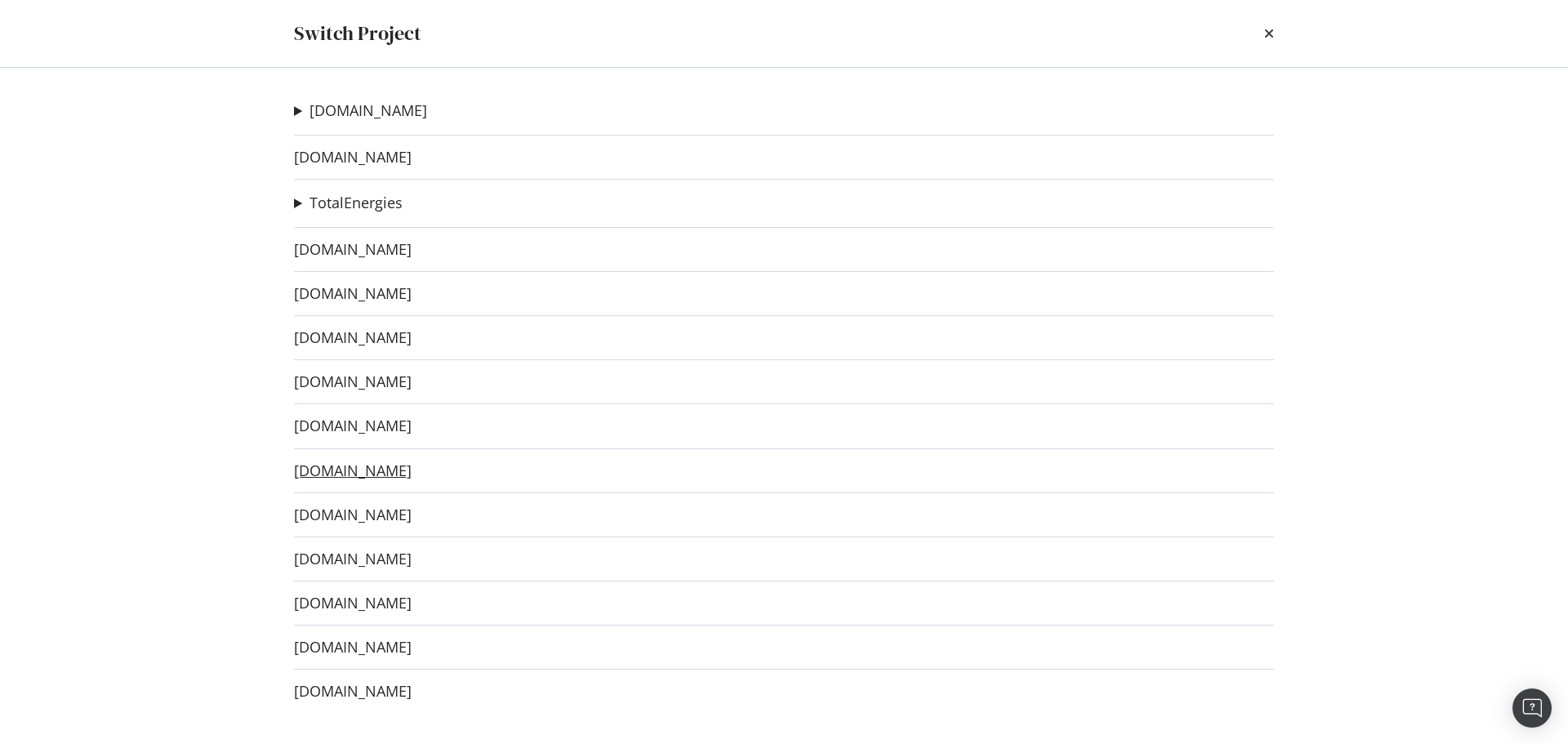
click at [381, 471] on link "[DOMAIN_NAME]" at bounding box center [353, 471] width 118 height 18
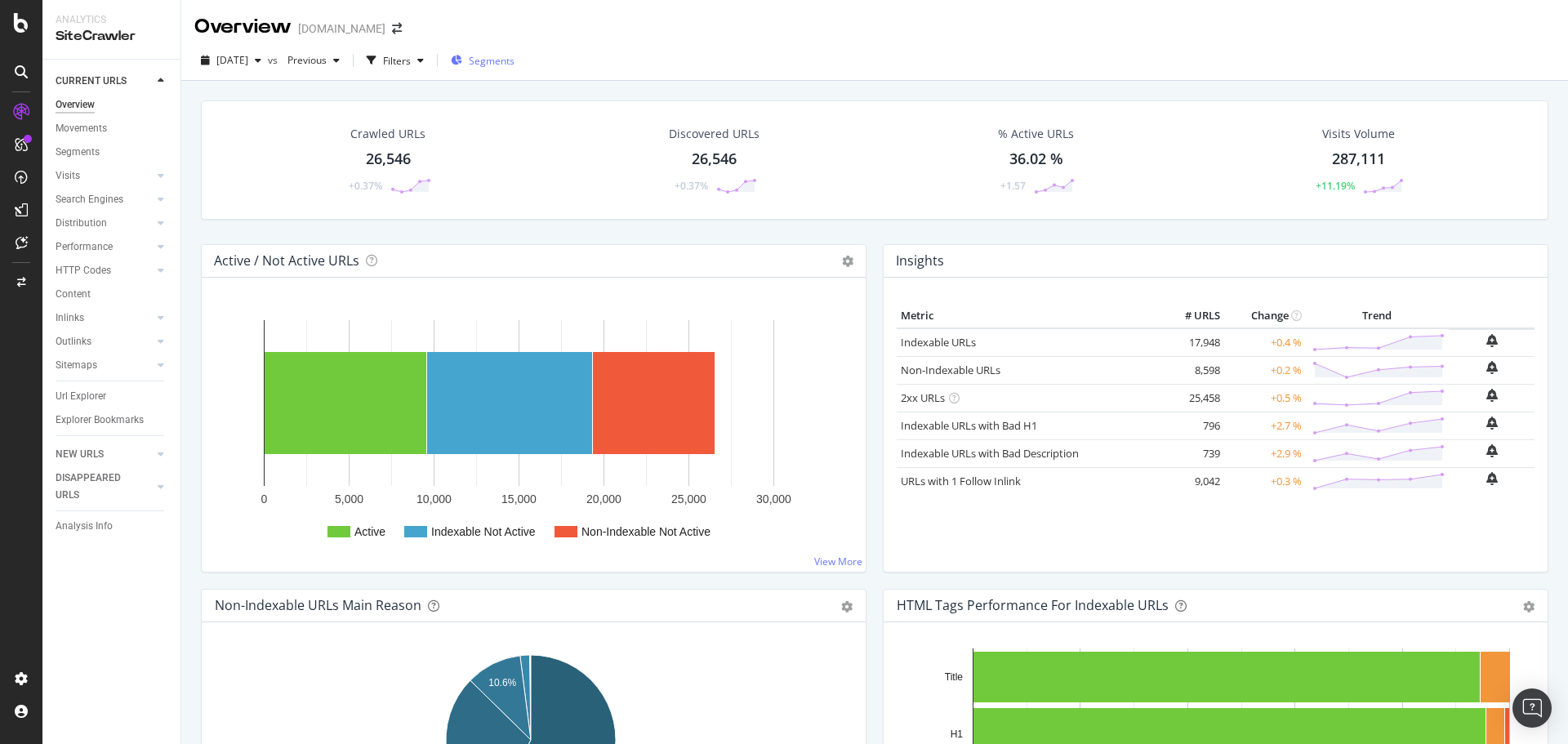
click at [507, 54] on span "Segments" at bounding box center [492, 60] width 46 height 14
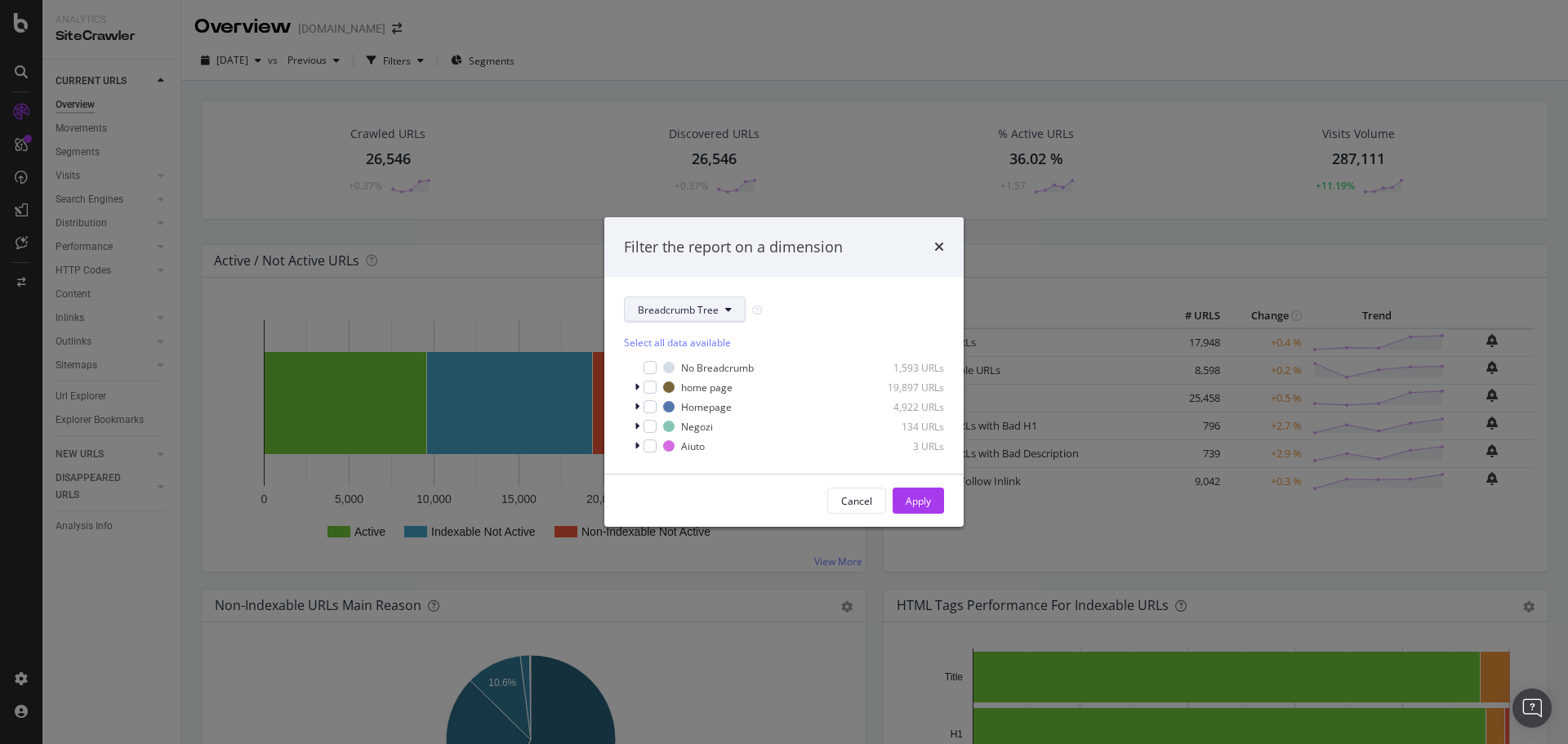
click at [733, 299] on button "Breadcrumb Tree" at bounding box center [685, 309] width 122 height 26
click at [713, 391] on span "Startperf" at bounding box center [691, 399] width 105 height 15
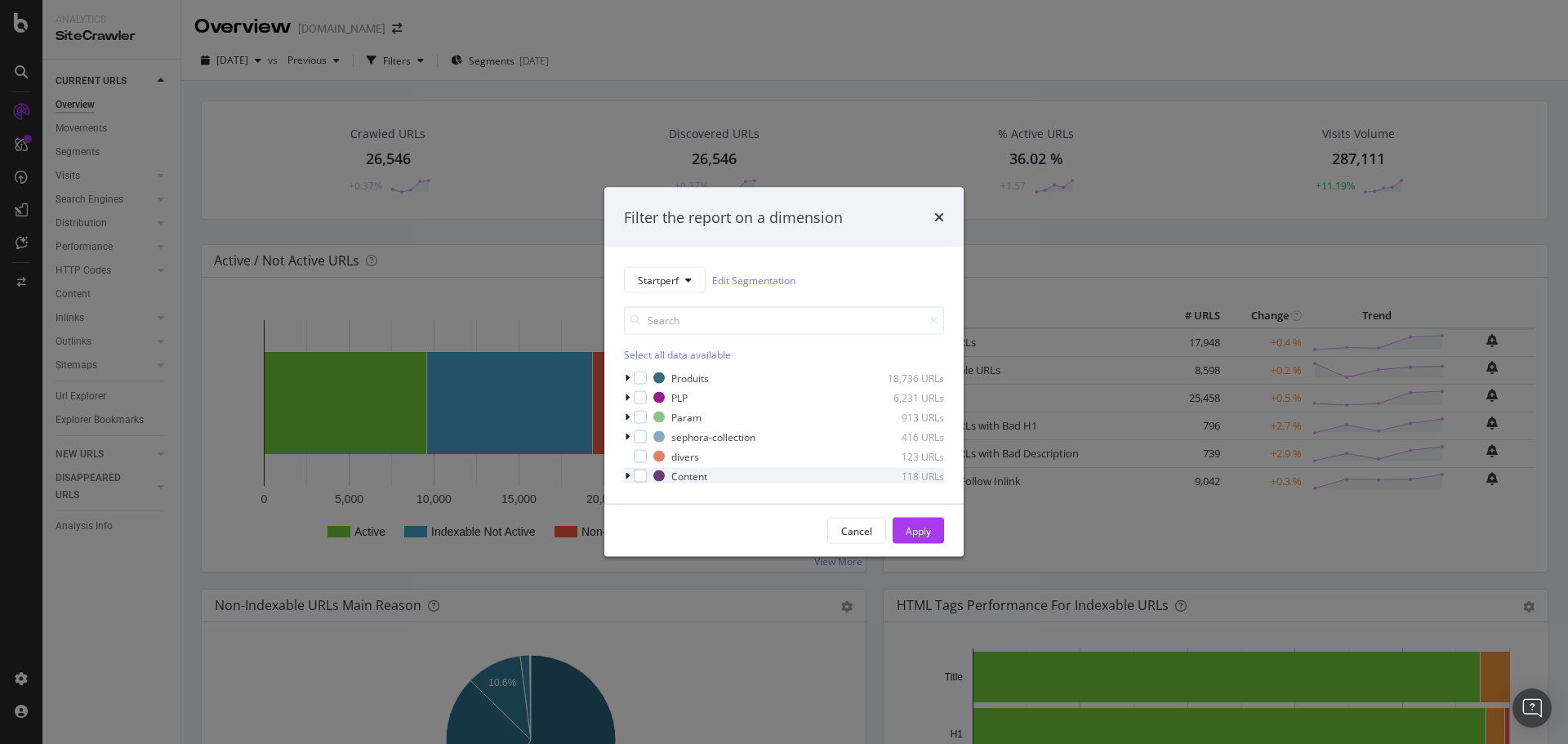
click at [625, 475] on icon "modal" at bounding box center [627, 476] width 5 height 10
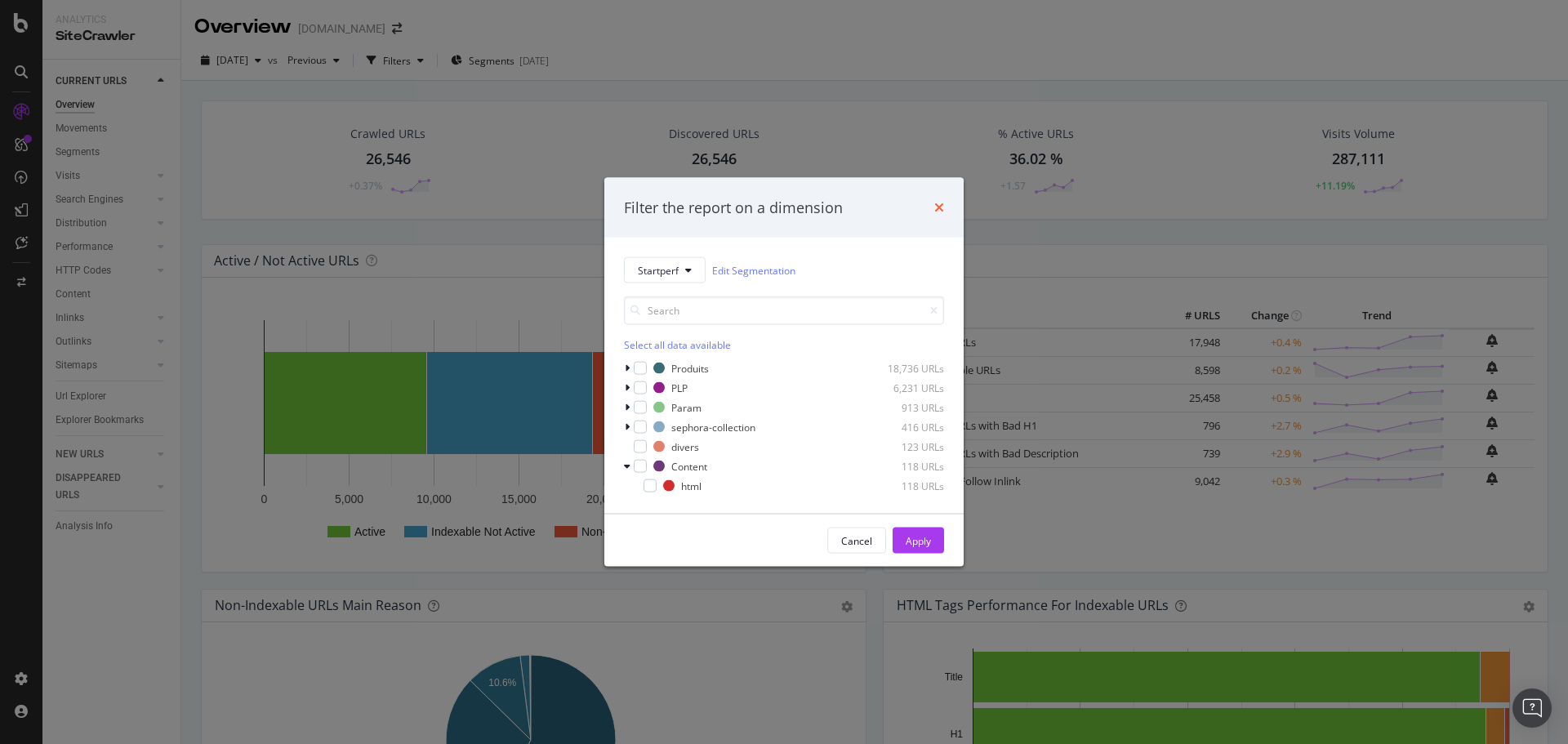
click at [935, 209] on icon "times" at bounding box center [939, 207] width 10 height 13
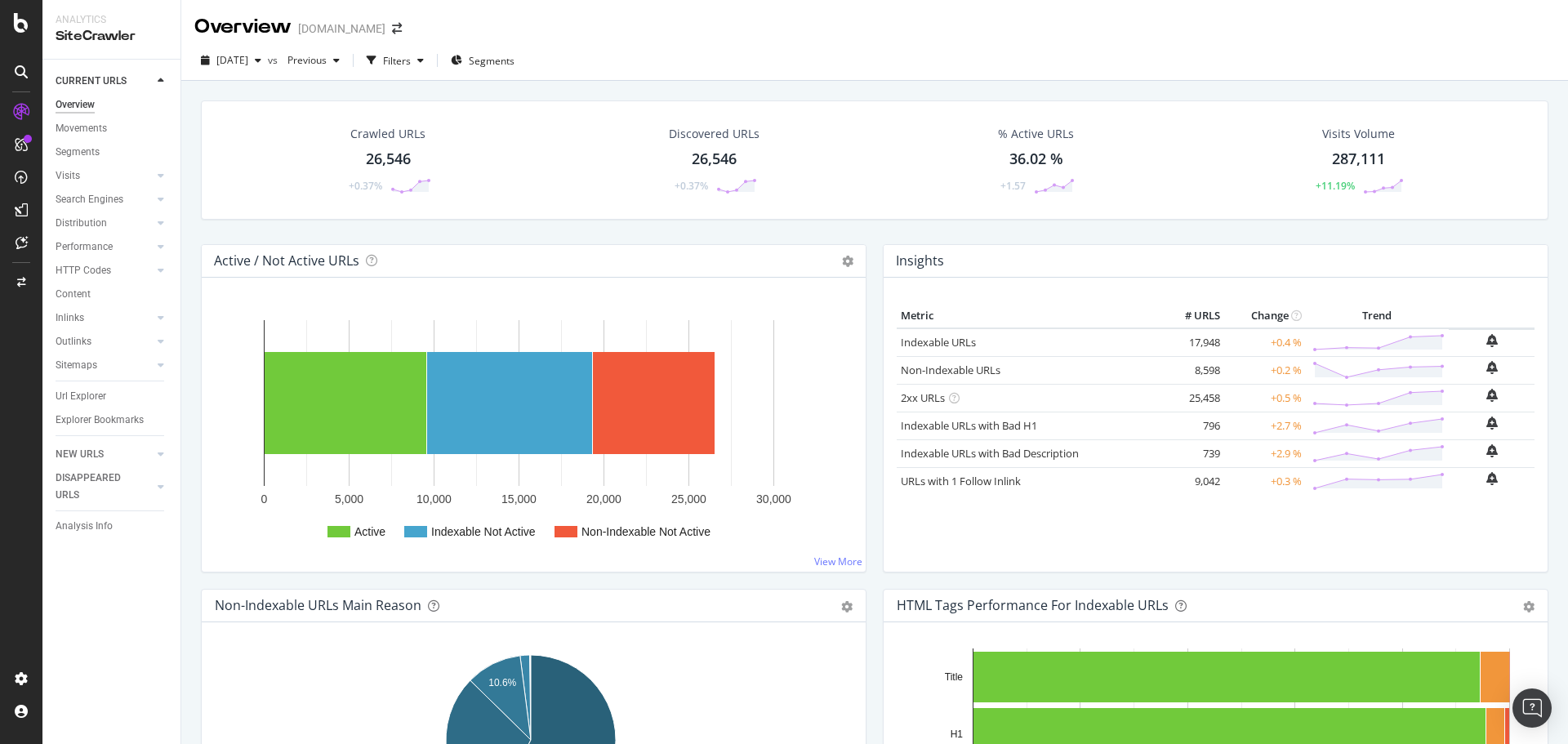
click at [933, 233] on div "Crawled URLs 26,546 +0.37% Discovered URLs 26,546 +0.37% % Active URLs 36.02 % …" at bounding box center [874, 172] width 1364 height 144
click at [1213, 244] on div "Insights Metric # URLS Change Trend Indexable URLs 17,948 +0.4 % Non-Indexable …" at bounding box center [1216, 408] width 666 height 329
click at [1151, 229] on div "Crawled URLs 26,546 +0.37% Discovered URLs 26,546 +0.37% % Active URLs 36.02 % …" at bounding box center [874, 172] width 1364 height 144
click at [1149, 229] on div "Crawled URLs 26,546 +0.37% Discovered URLs 26,546 +0.37% % Active URLs 36.02 % …" at bounding box center [874, 172] width 1364 height 144
click at [498, 65] on div "Segments" at bounding box center [483, 60] width 64 height 14
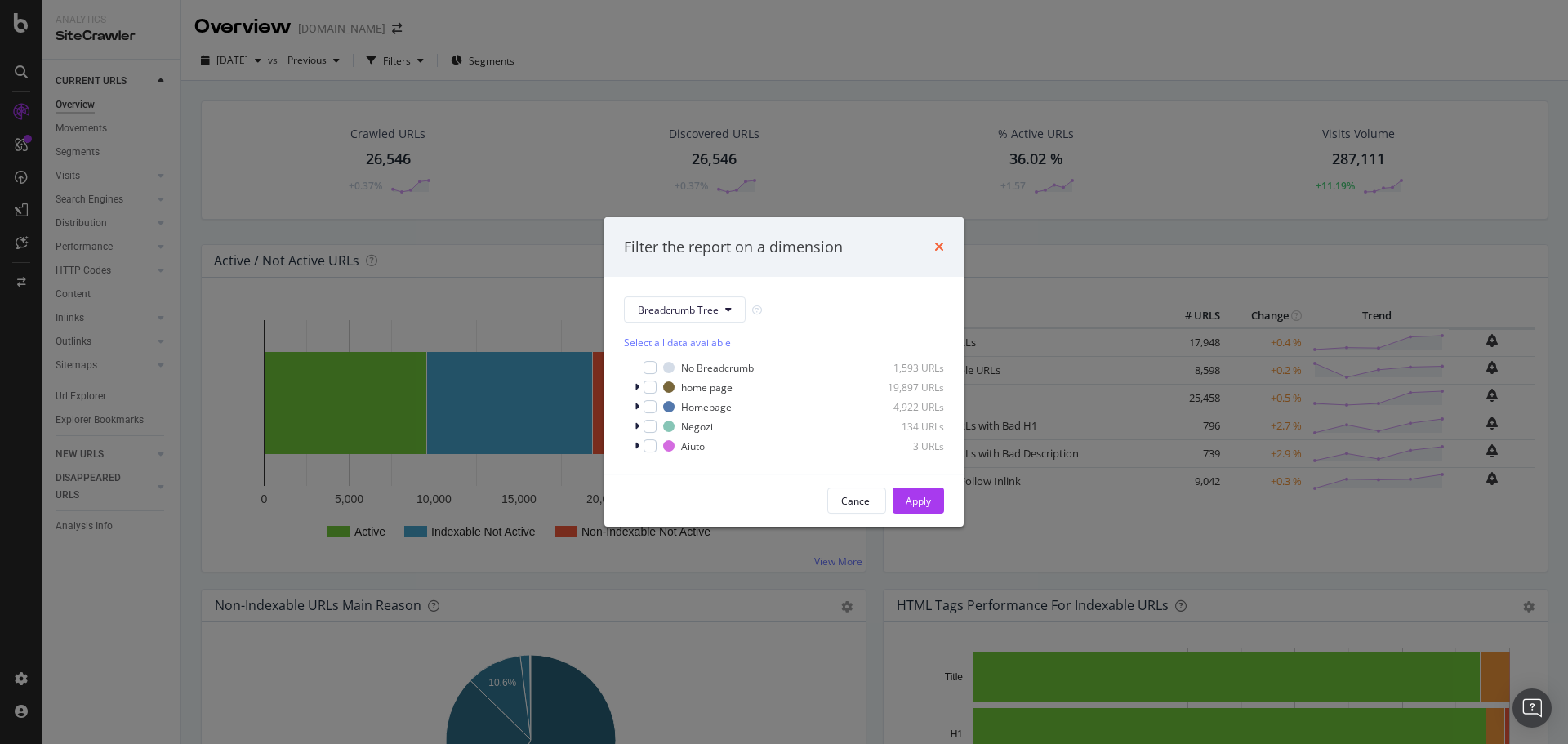
click at [937, 242] on icon "times" at bounding box center [939, 247] width 10 height 13
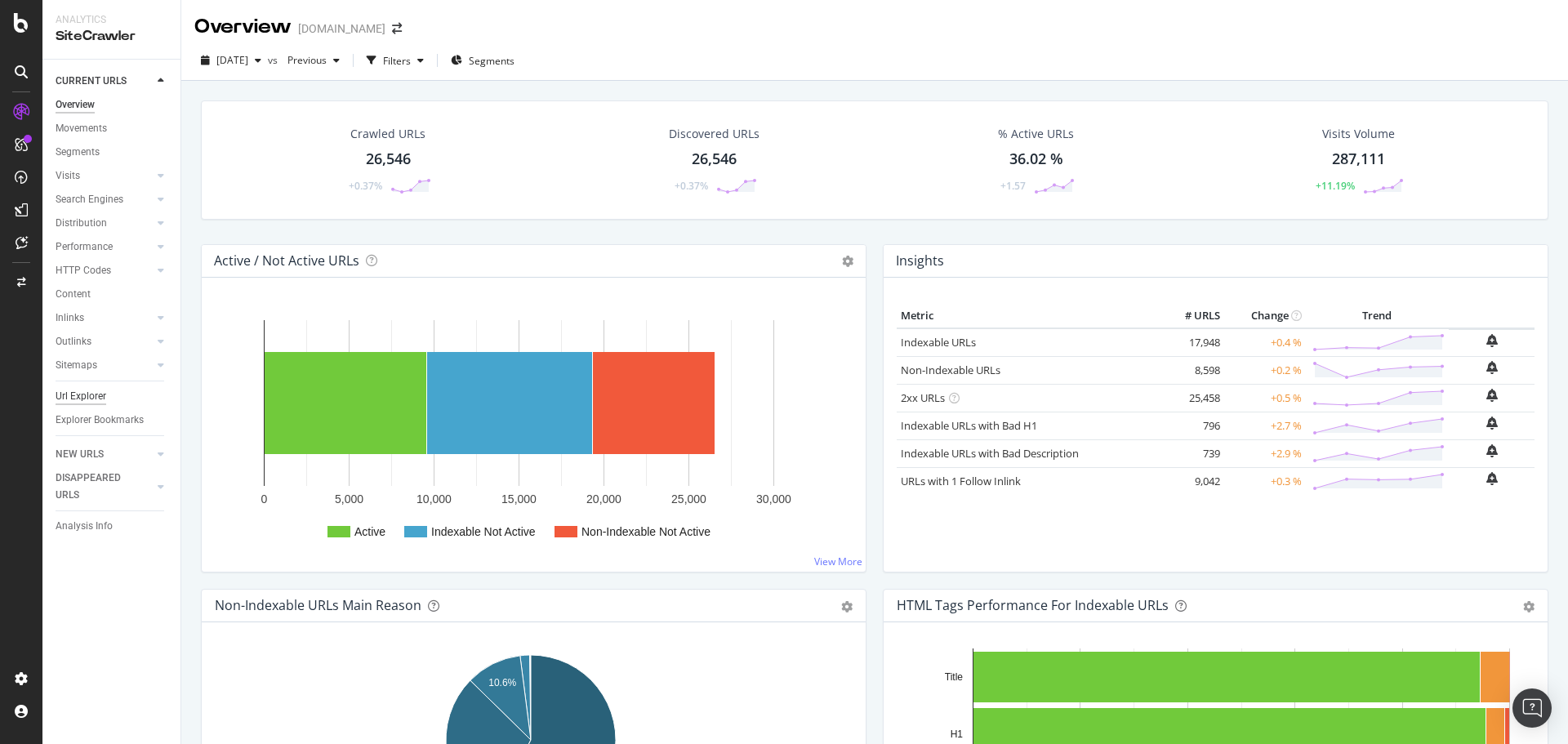
click at [87, 399] on div "Url Explorer" at bounding box center [80, 396] width 51 height 18
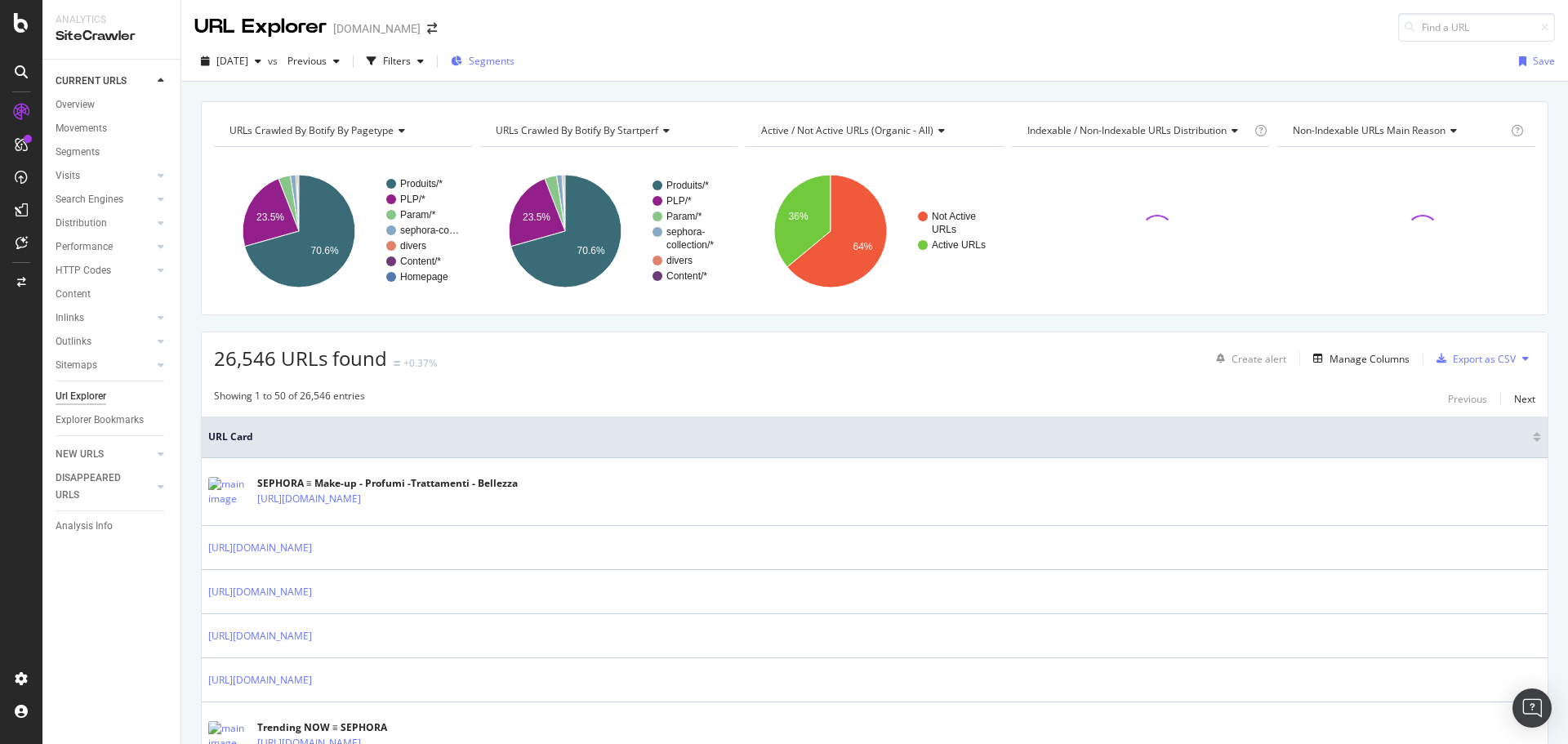
click at [514, 59] on span "Segments" at bounding box center [492, 60] width 46 height 14
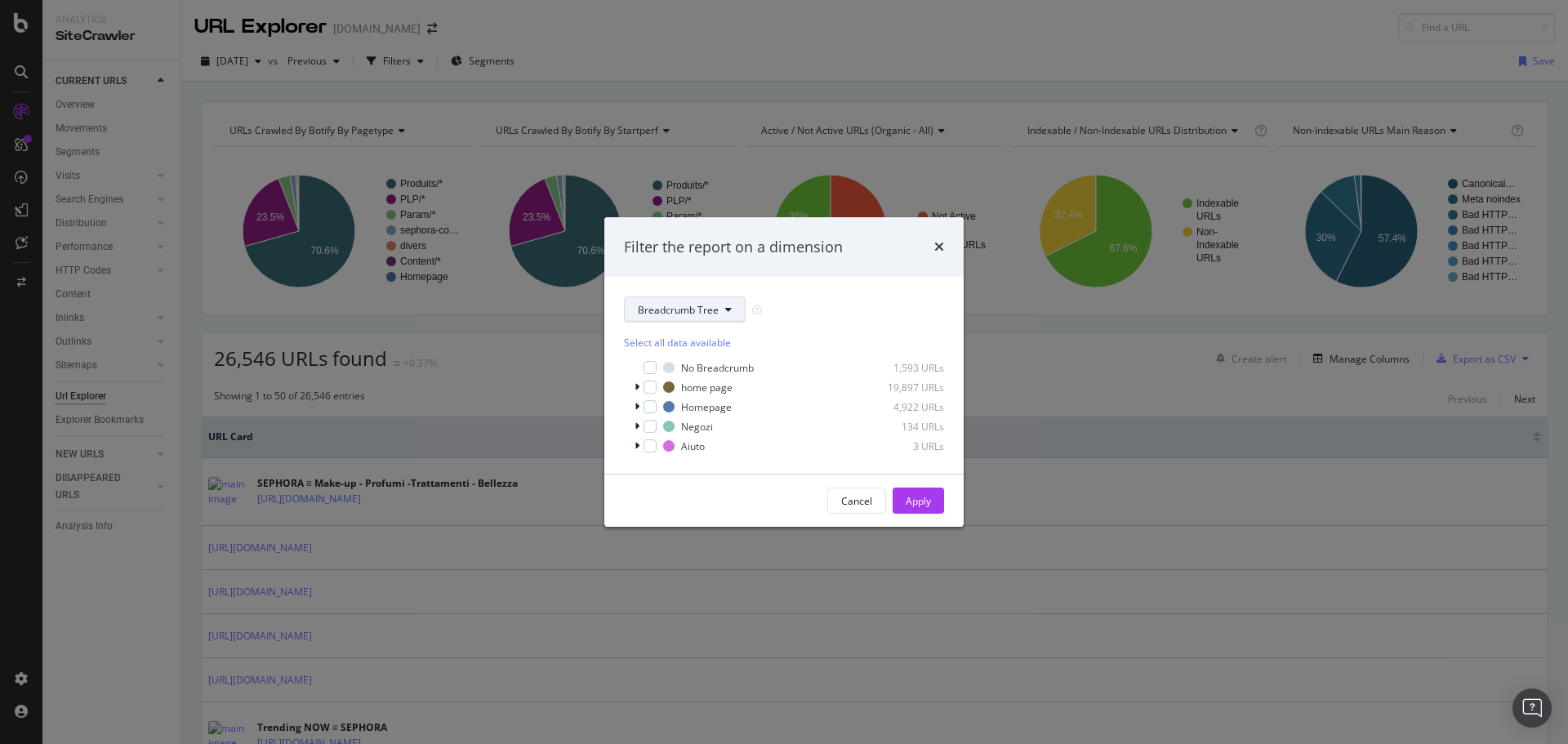
click at [725, 307] on icon "modal" at bounding box center [728, 309] width 7 height 10
click at [934, 247] on icon "times" at bounding box center [939, 247] width 10 height 13
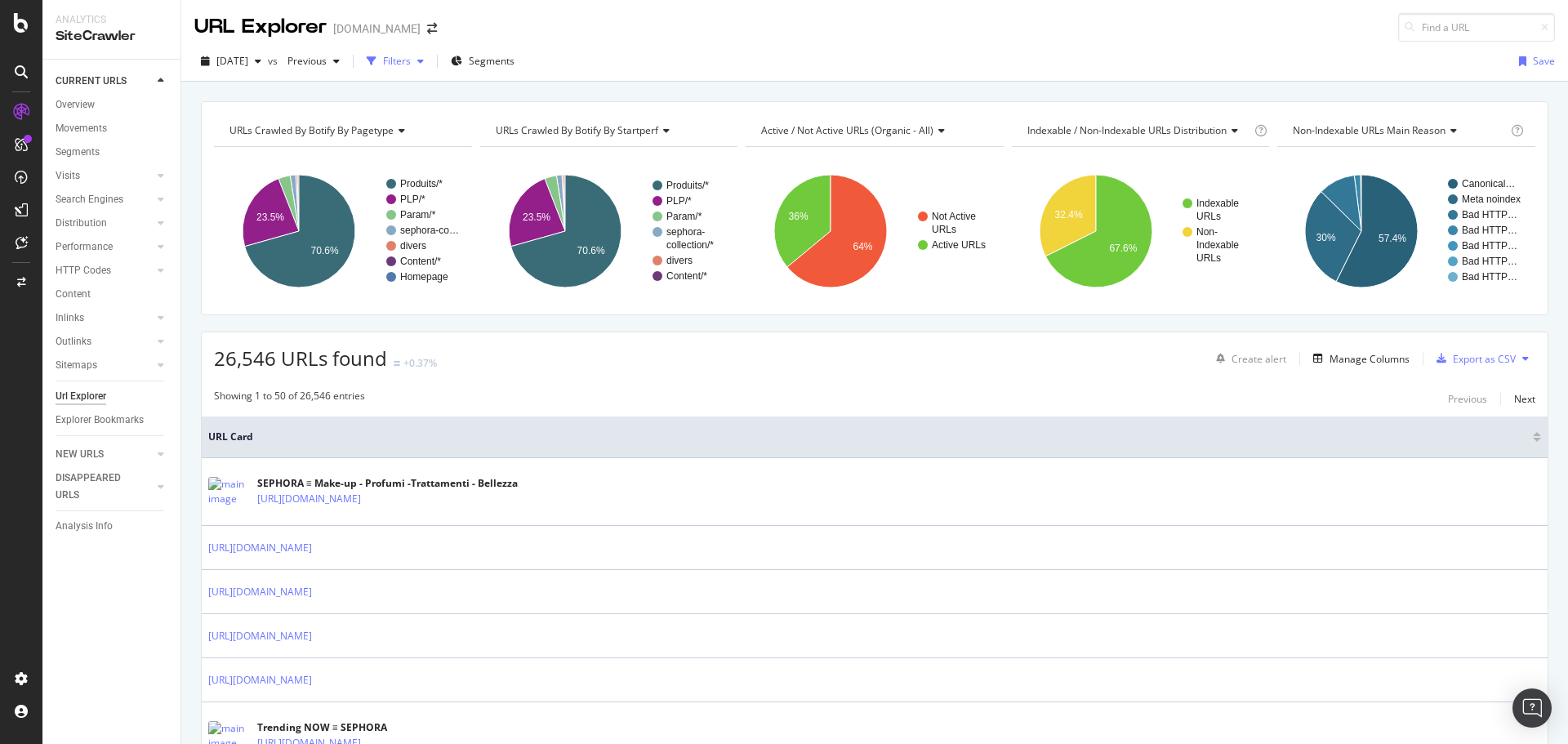
click at [424, 58] on icon "button" at bounding box center [421, 61] width 7 height 10
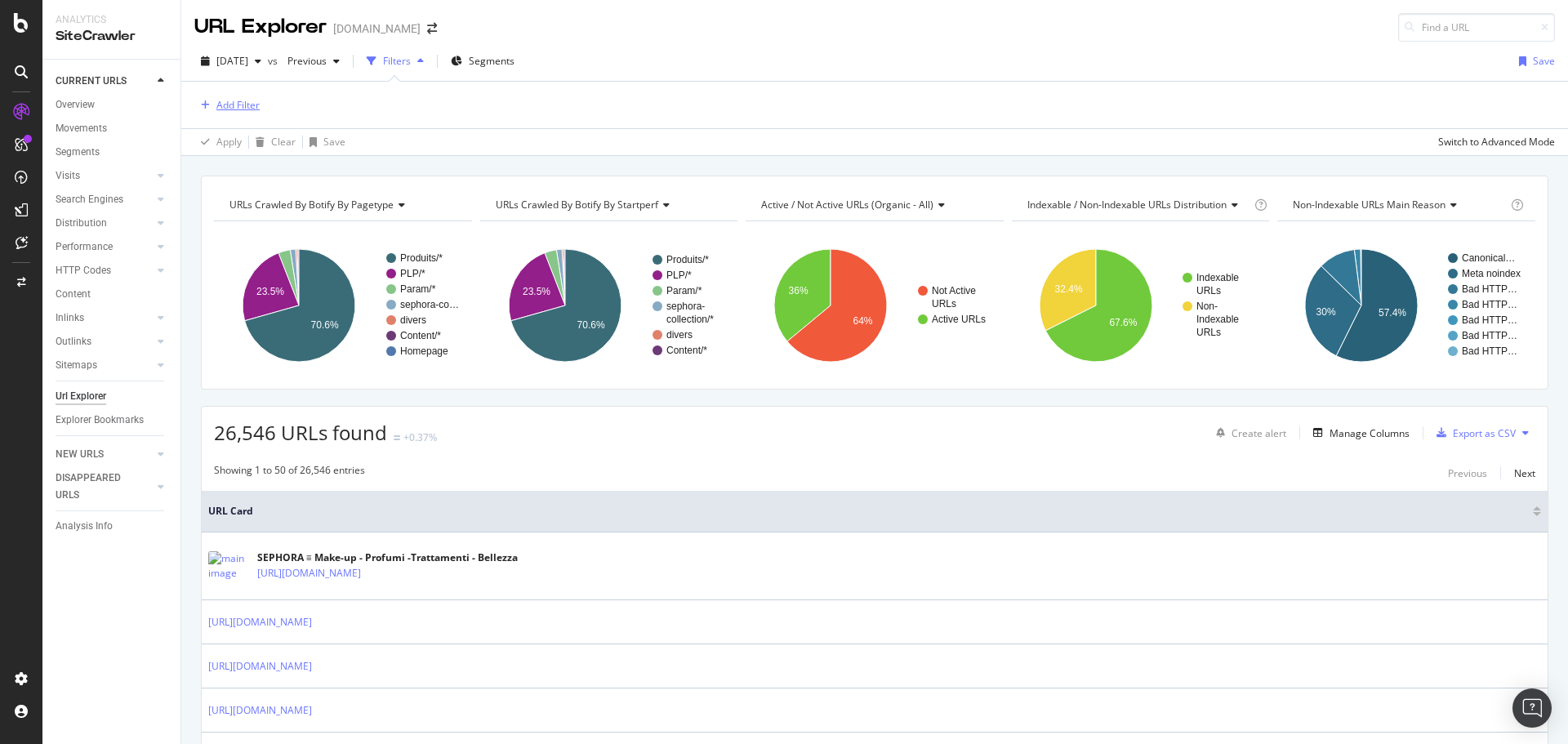
click at [254, 112] on div "Add Filter" at bounding box center [238, 104] width 43 height 14
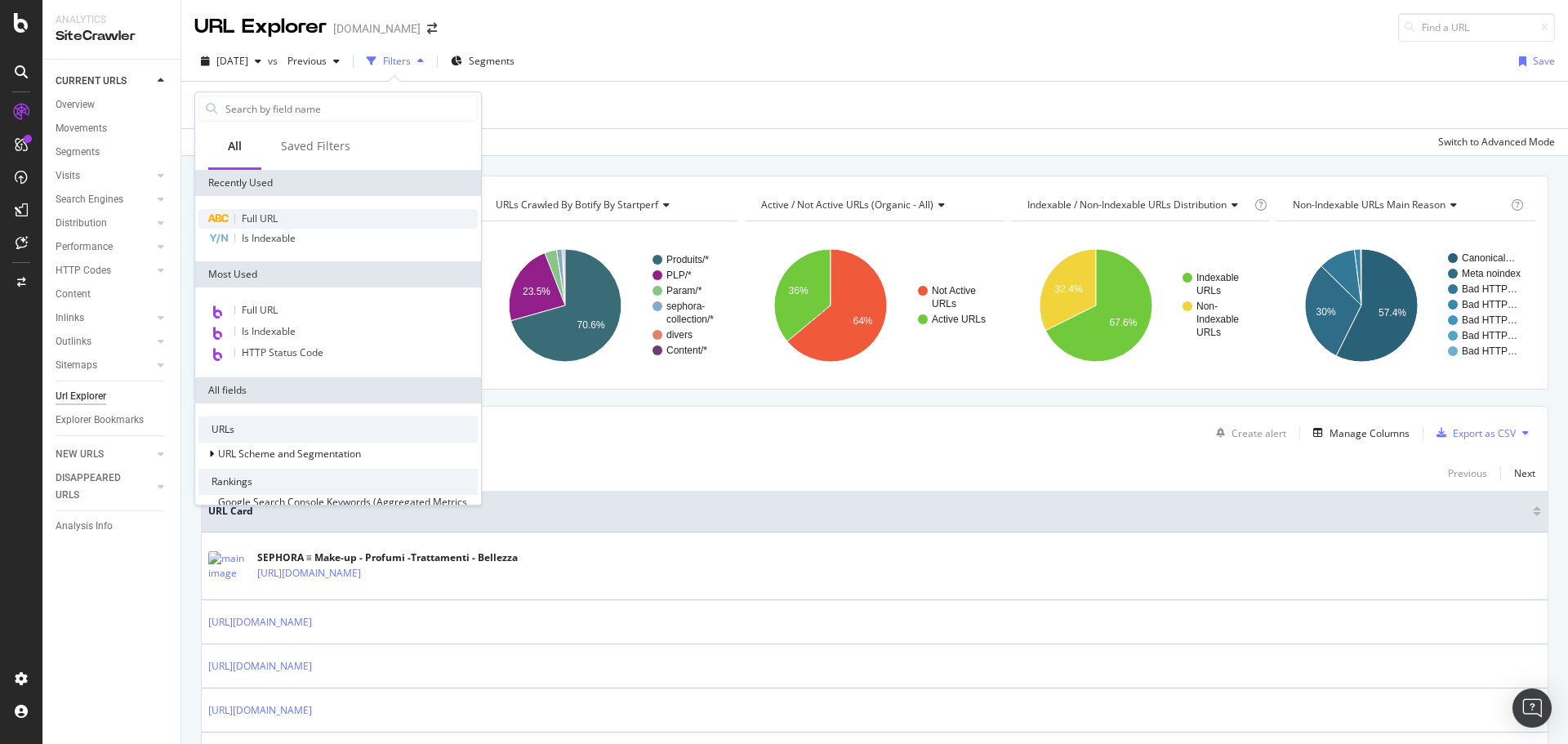
click at [282, 217] on div "Full URL" at bounding box center [338, 218] width 279 height 19
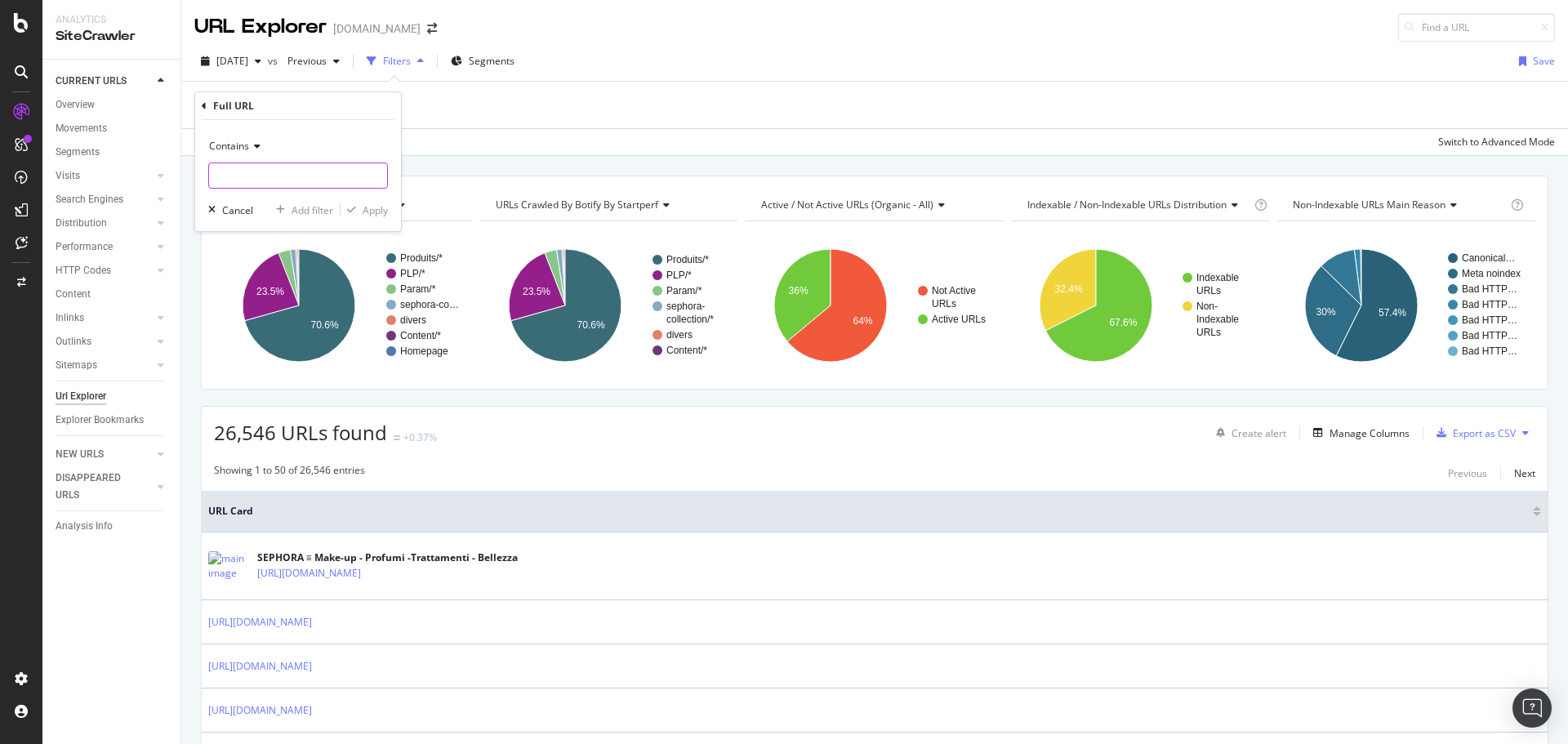
click at [227, 171] on input "text" at bounding box center [298, 175] width 178 height 26
paste input "Launch in FR,PL, GR, ES, PT and [GEOGRAPHIC_DATA]"
drag, startPoint x: 360, startPoint y: 175, endPoint x: 79, endPoint y: 178, distance: 281.0
click at [79, 178] on body "Analytics SiteCrawler CURRENT URLS Overview Movements Segments Visits Analysis …" at bounding box center [784, 372] width 1568 height 744
type input "L"
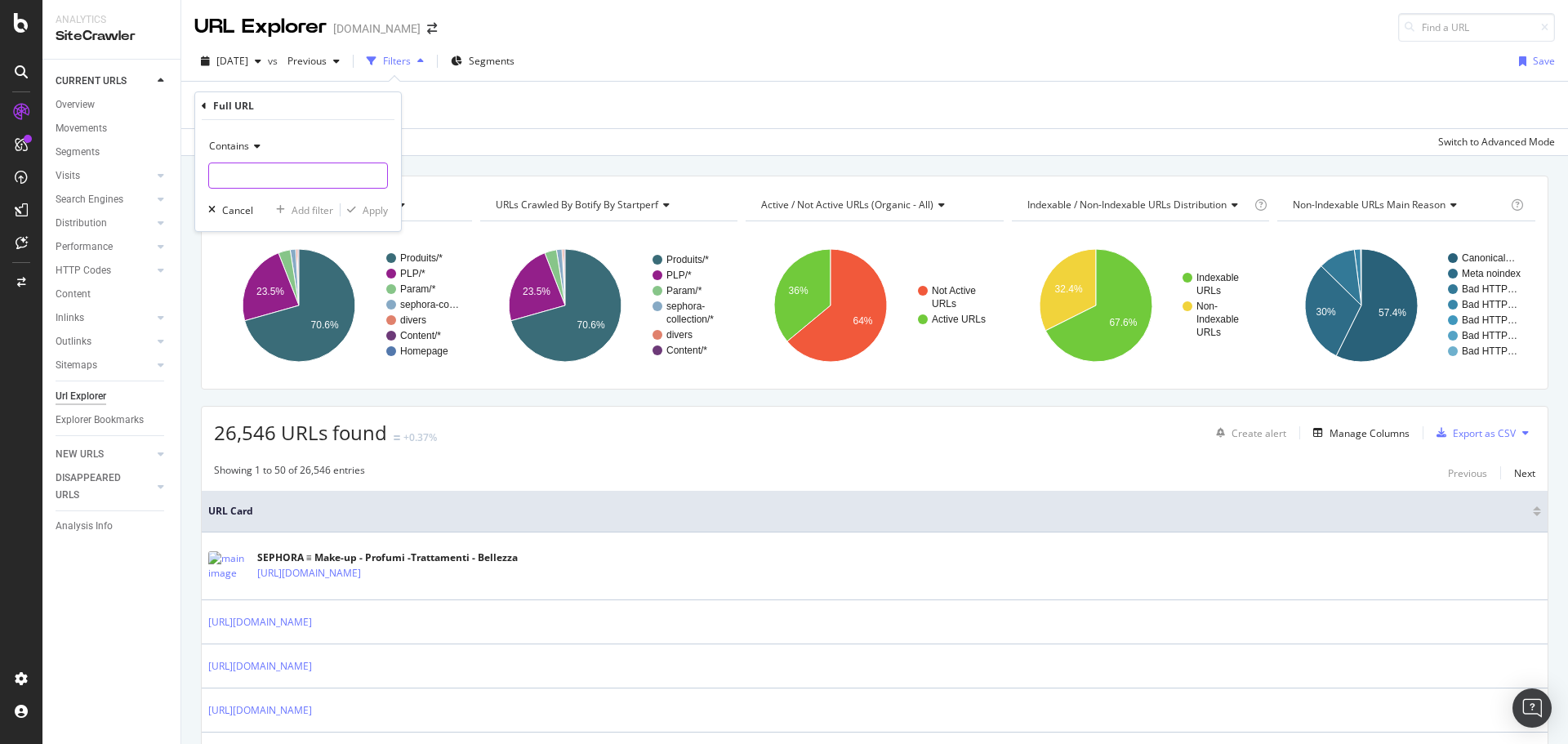
click at [230, 176] on input "text" at bounding box center [298, 175] width 178 height 26
paste input "idee-ispirazioni"
type input "idee-ispirazioni"
click at [376, 205] on div "Apply" at bounding box center [375, 210] width 25 height 14
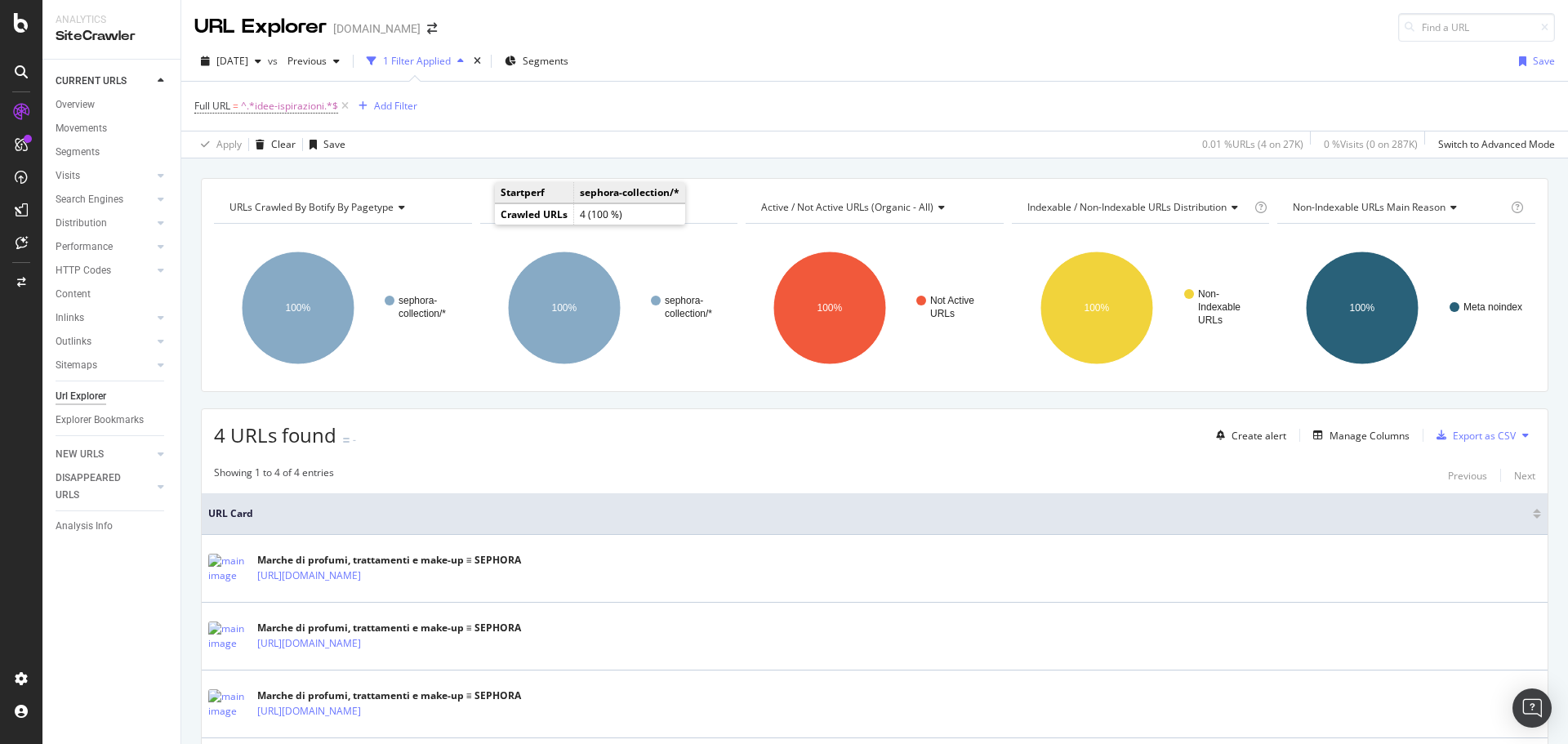
click at [408, 35] on div "[DOMAIN_NAME]" at bounding box center [376, 28] width 88 height 17
click at [421, 25] on span at bounding box center [432, 28] width 23 height 12
click at [427, 33] on icon "arrow-right-arrow-left" at bounding box center [432, 28] width 10 height 12
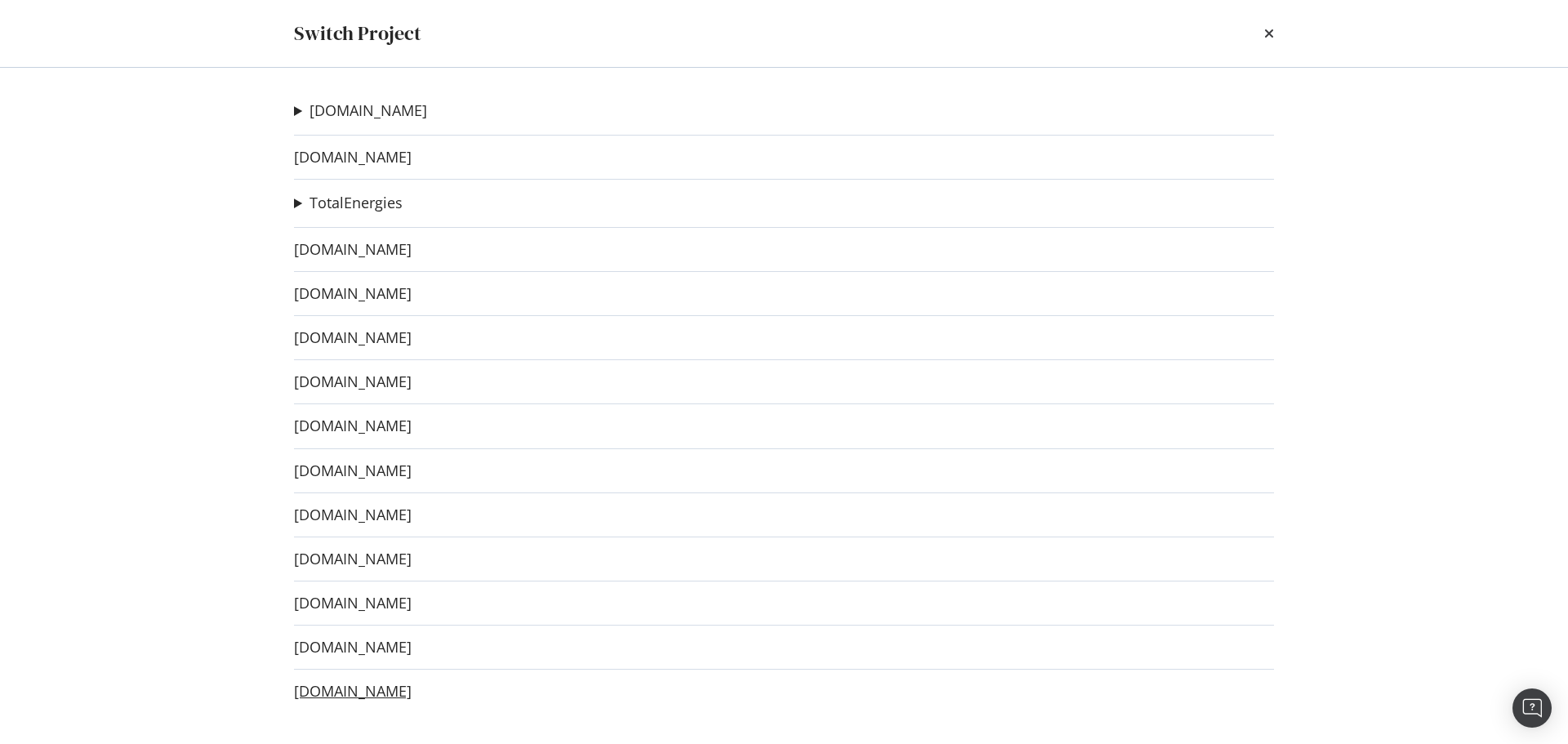
click at [392, 692] on link "[DOMAIN_NAME]" at bounding box center [353, 691] width 118 height 18
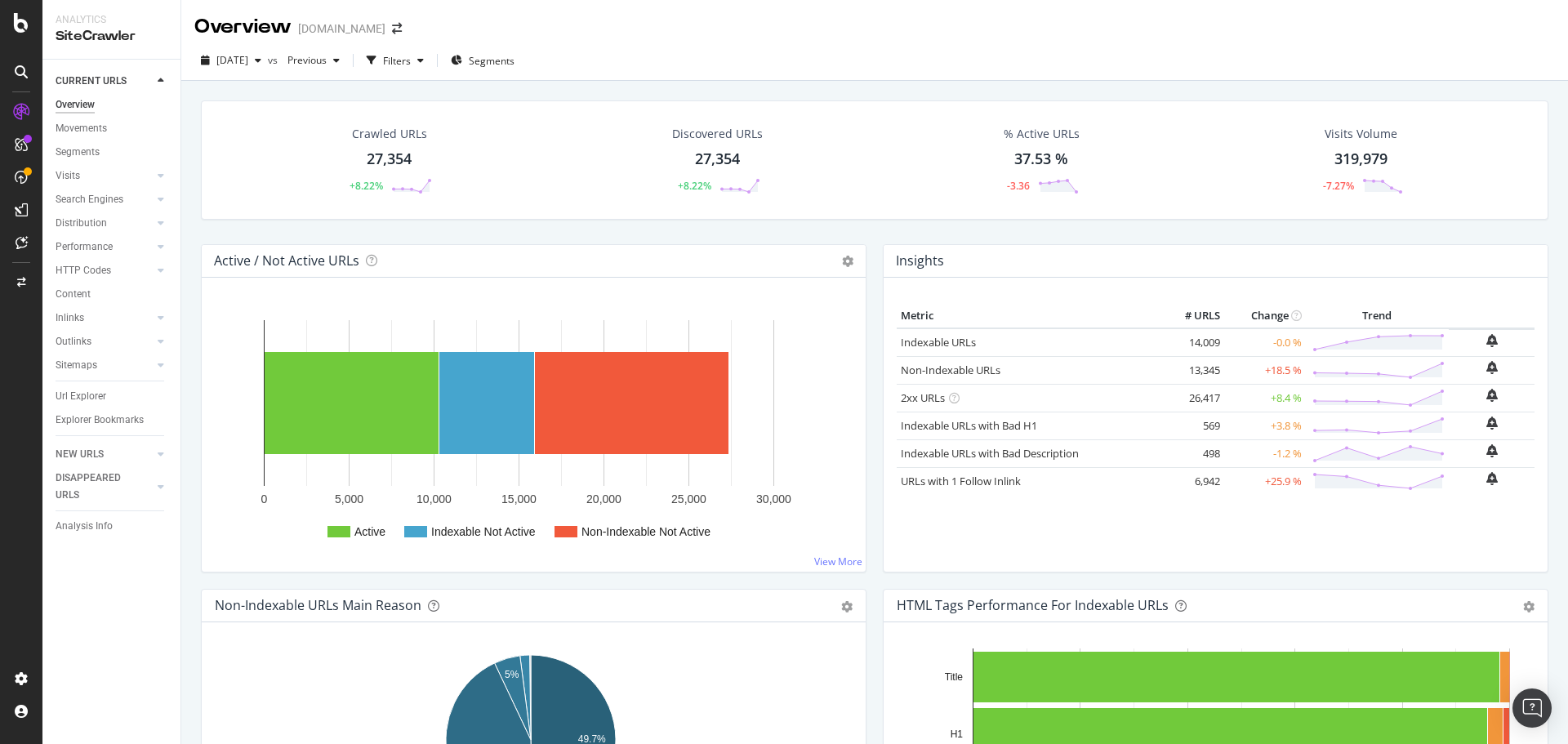
click at [578, 237] on div "Crawled URLs 27,354 +8.22% Discovered URLs 27,354 +8.22% % Active URLs 37.53 % …" at bounding box center [874, 172] width 1364 height 144
click at [514, 59] on span "Segments" at bounding box center [492, 60] width 46 height 14
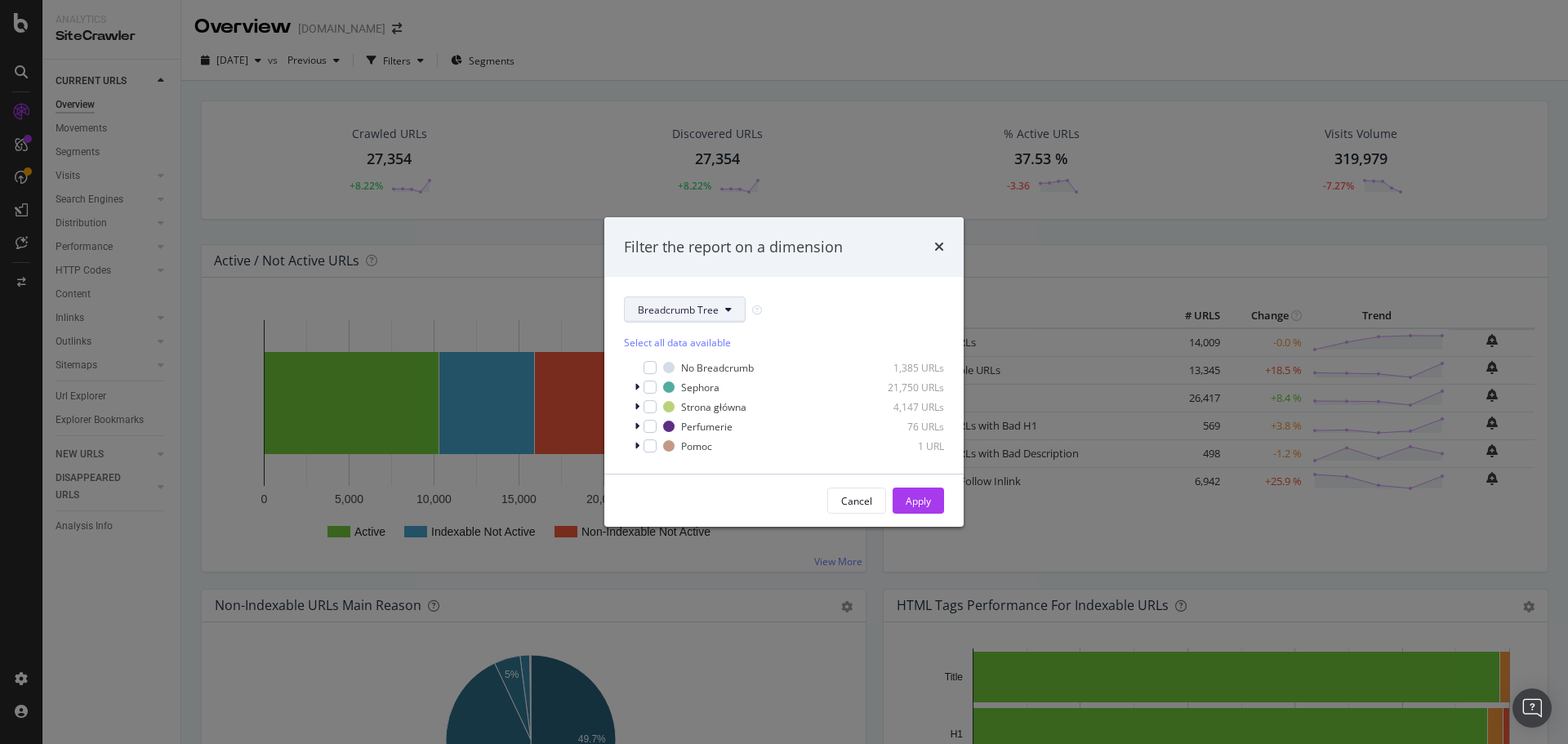
click at [733, 307] on button "Breadcrumb Tree" at bounding box center [685, 309] width 122 height 26
click at [671, 370] on span "pagetype" at bounding box center [691, 369] width 105 height 15
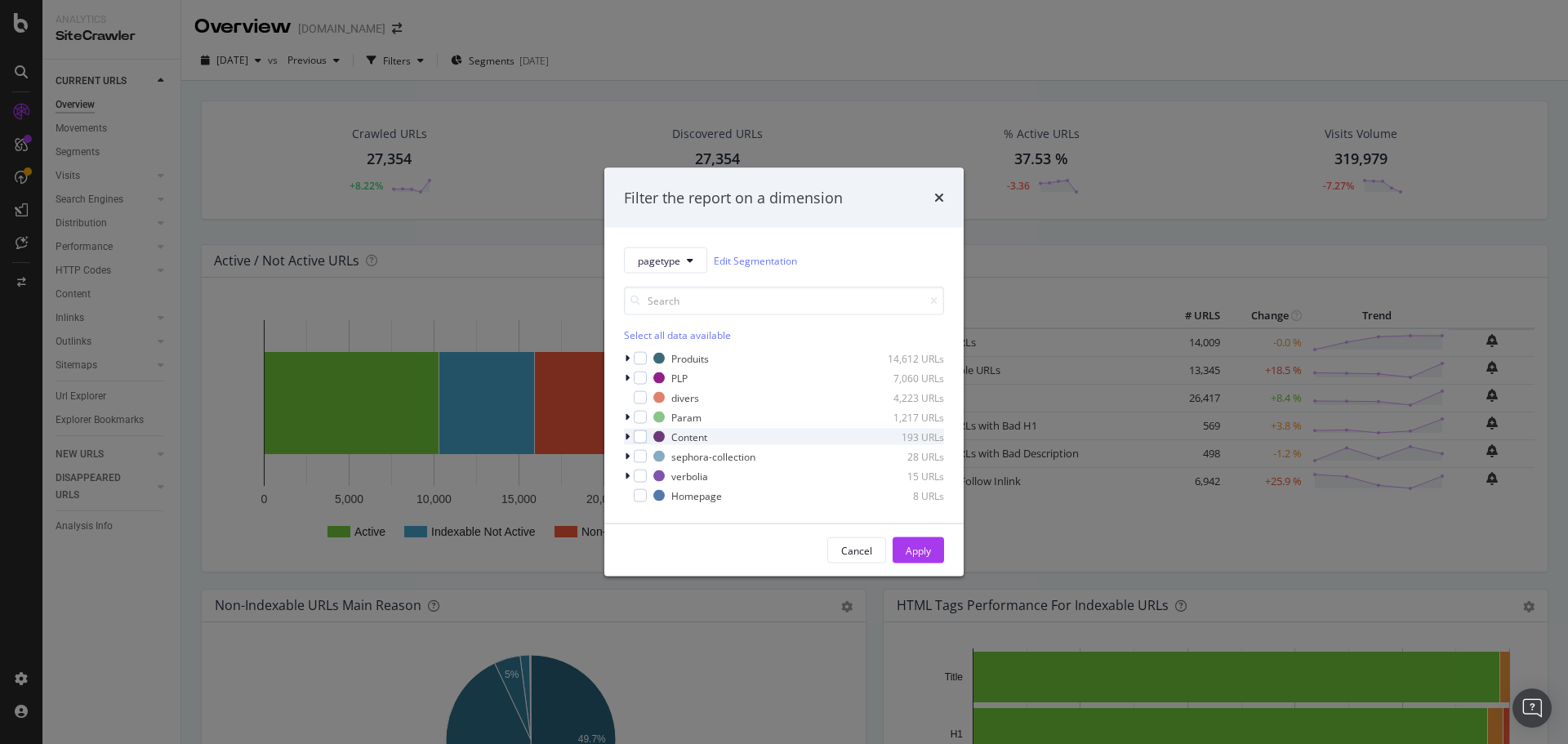
click at [628, 432] on icon "modal" at bounding box center [627, 437] width 5 height 10
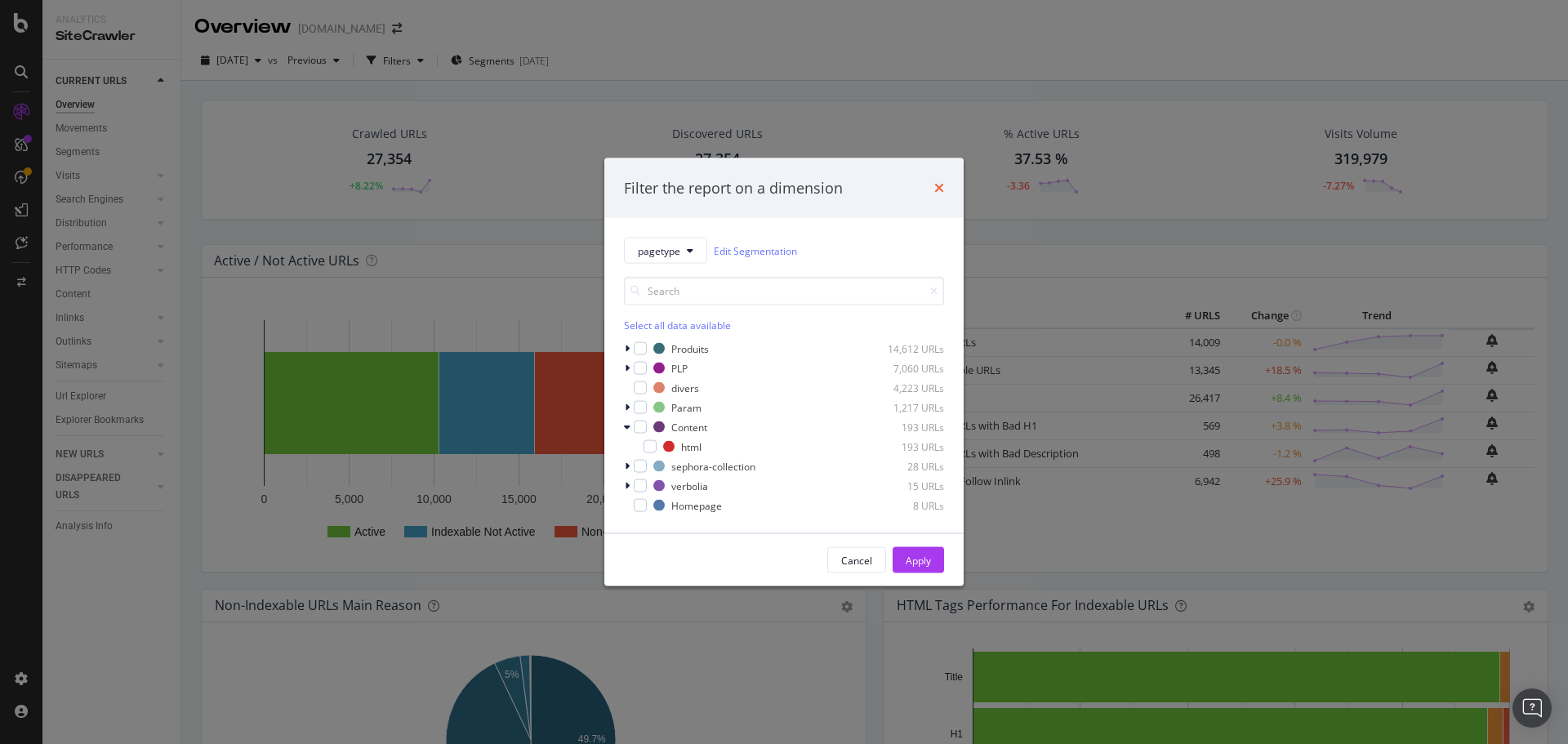
click at [942, 185] on icon "times" at bounding box center [939, 188] width 10 height 13
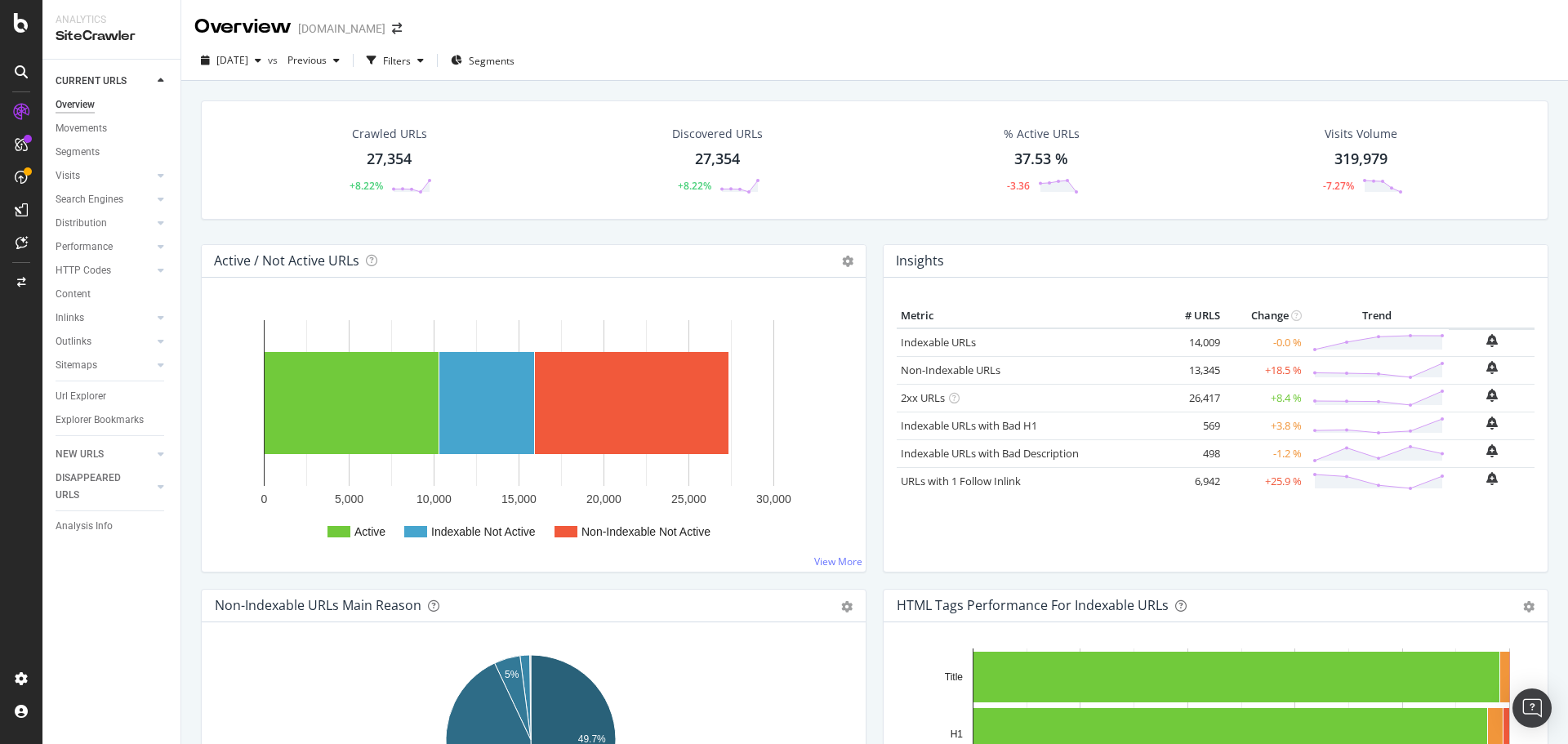
click at [377, 26] on div "[DOMAIN_NAME]" at bounding box center [341, 28] width 88 height 17
click at [392, 28] on icon "arrow-right-arrow-left" at bounding box center [397, 28] width 10 height 12
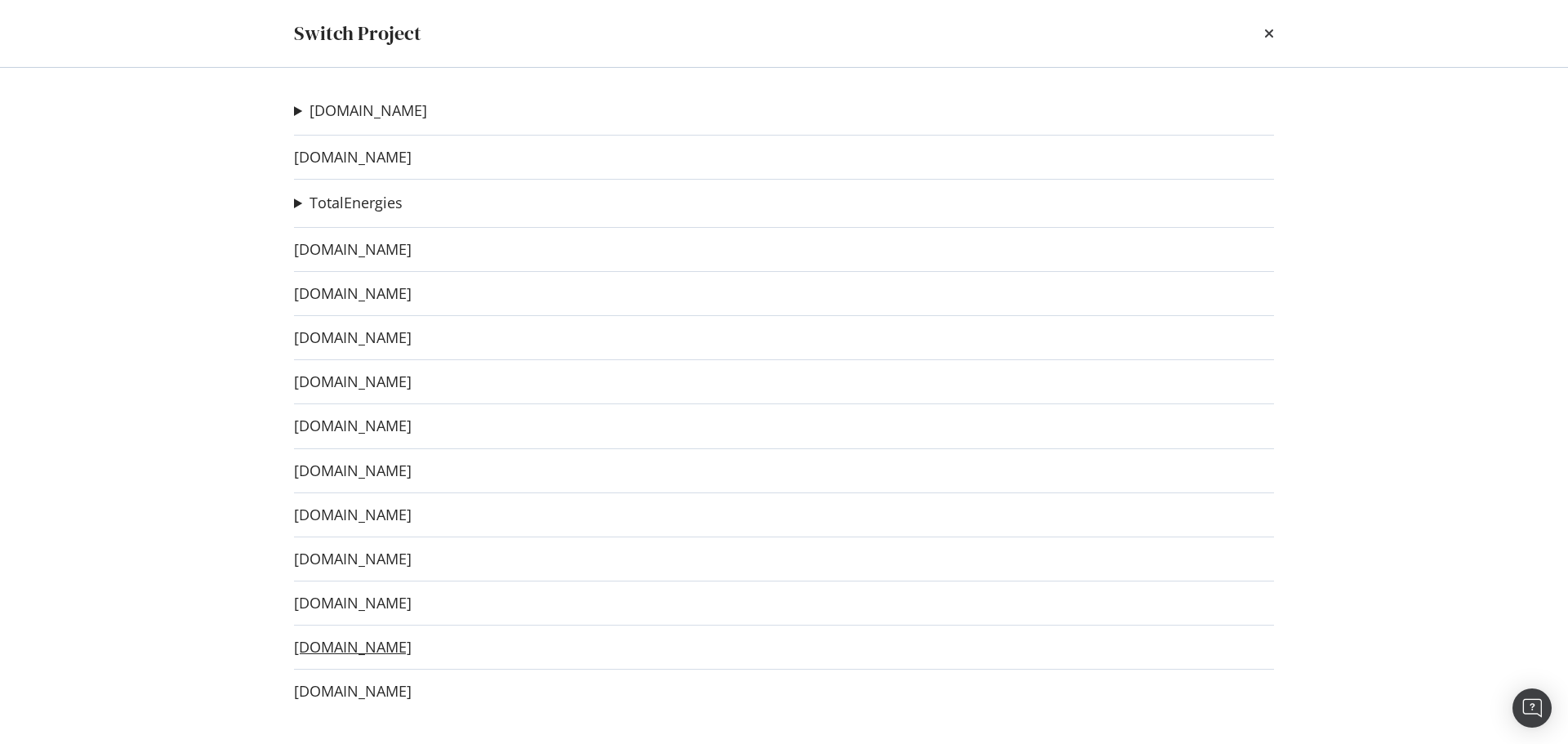
click at [360, 642] on link "[DOMAIN_NAME]" at bounding box center [353, 647] width 118 height 18
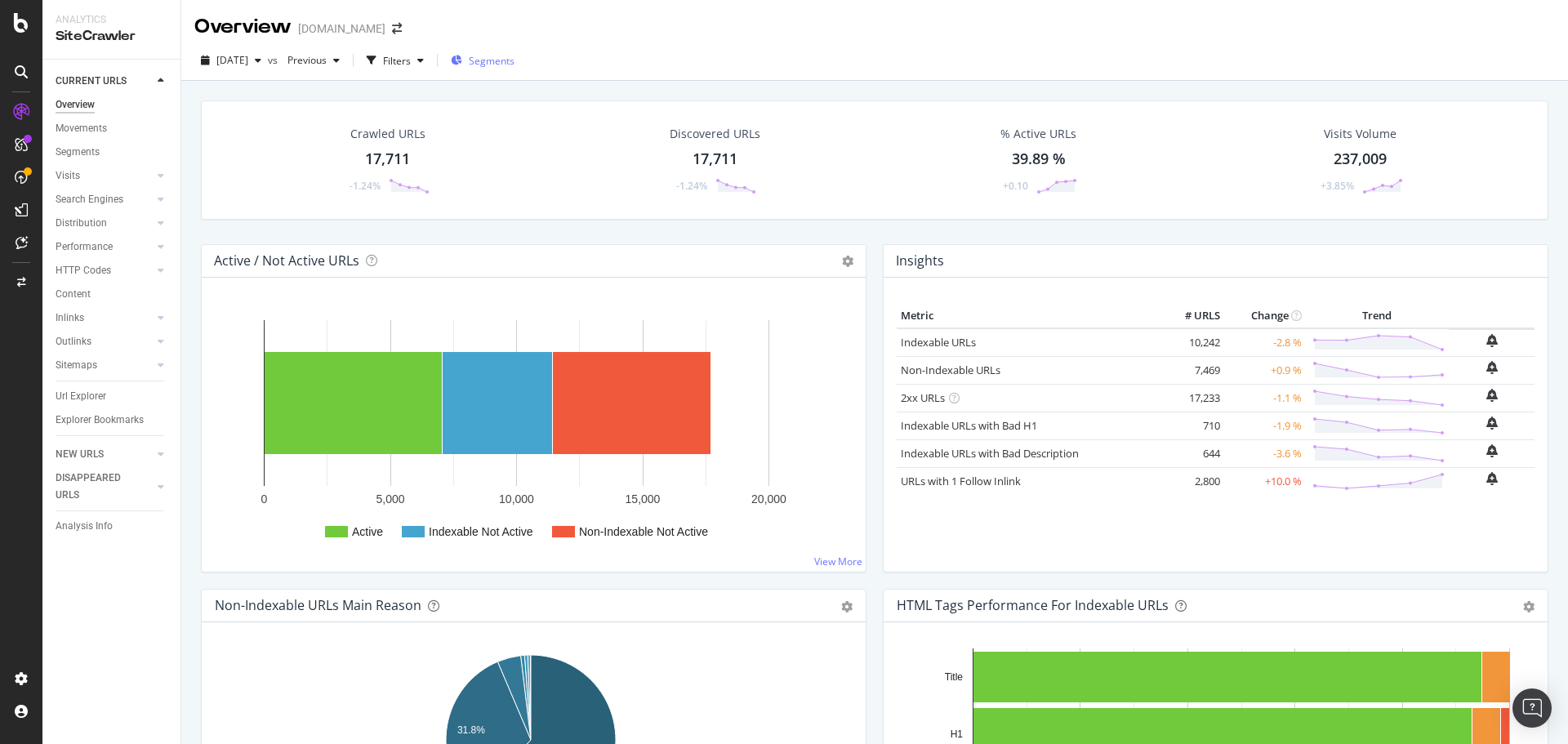
click at [514, 61] on span "Segments" at bounding box center [492, 60] width 46 height 14
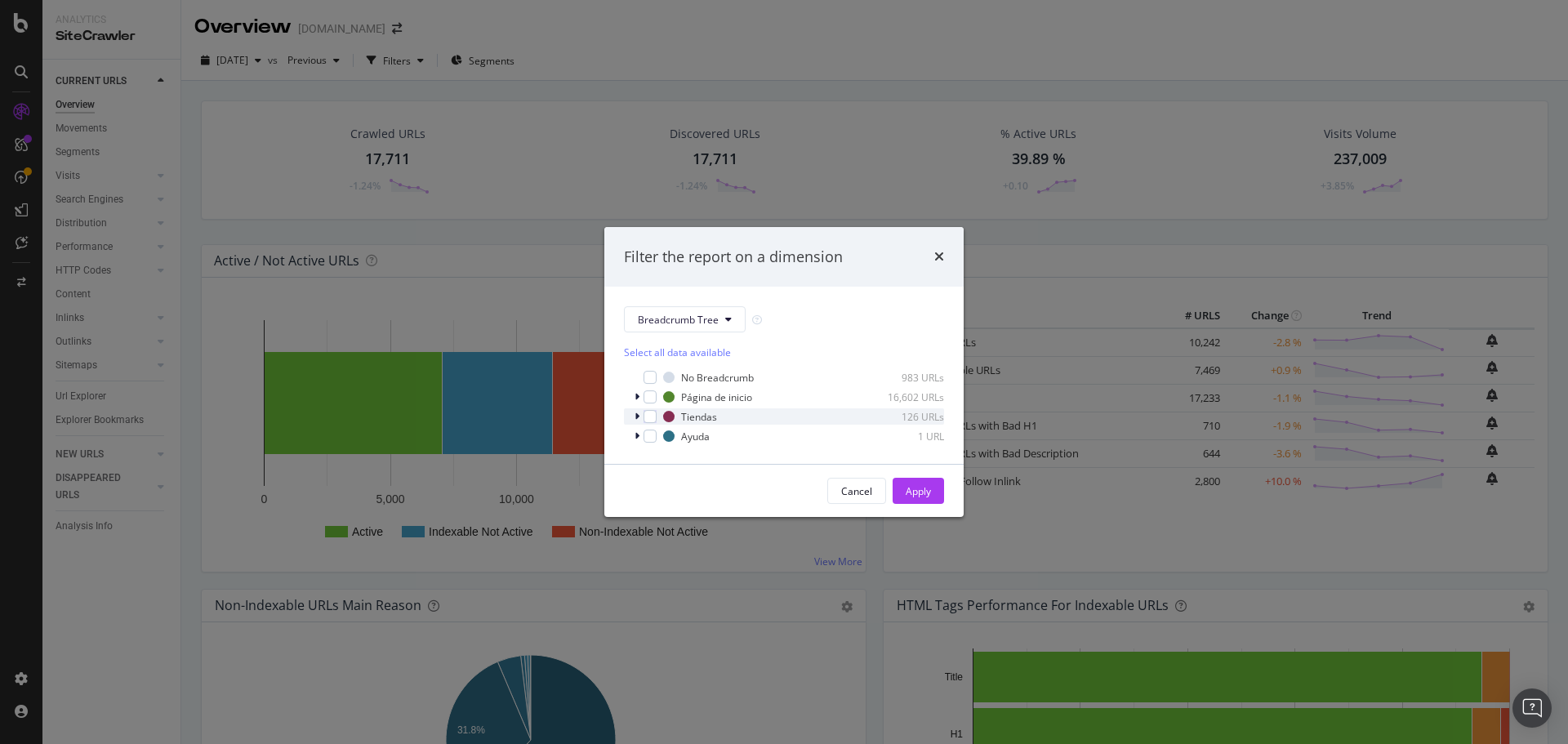
click at [641, 415] on div "modal" at bounding box center [639, 416] width 10 height 17
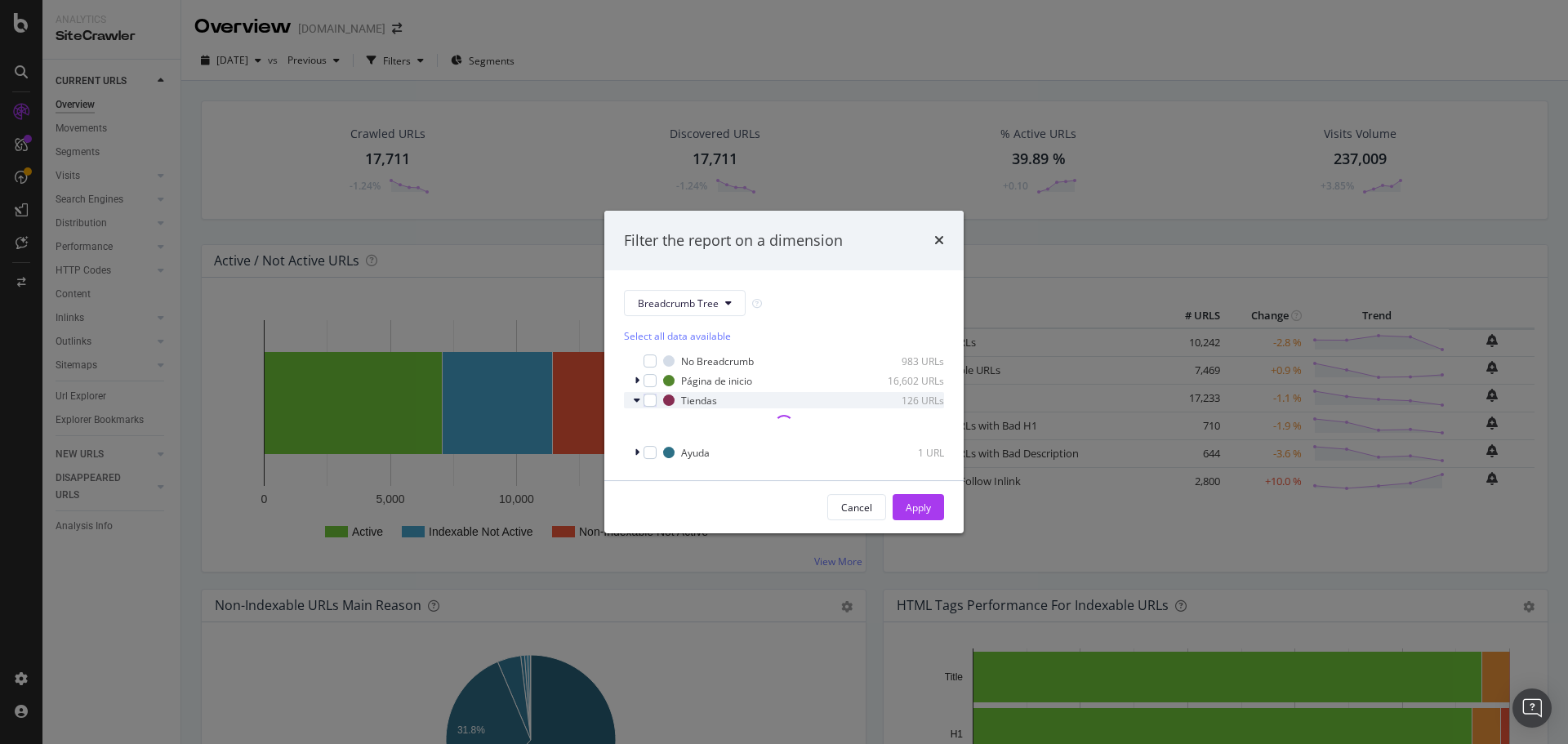
click at [635, 397] on icon "modal" at bounding box center [637, 400] width 7 height 10
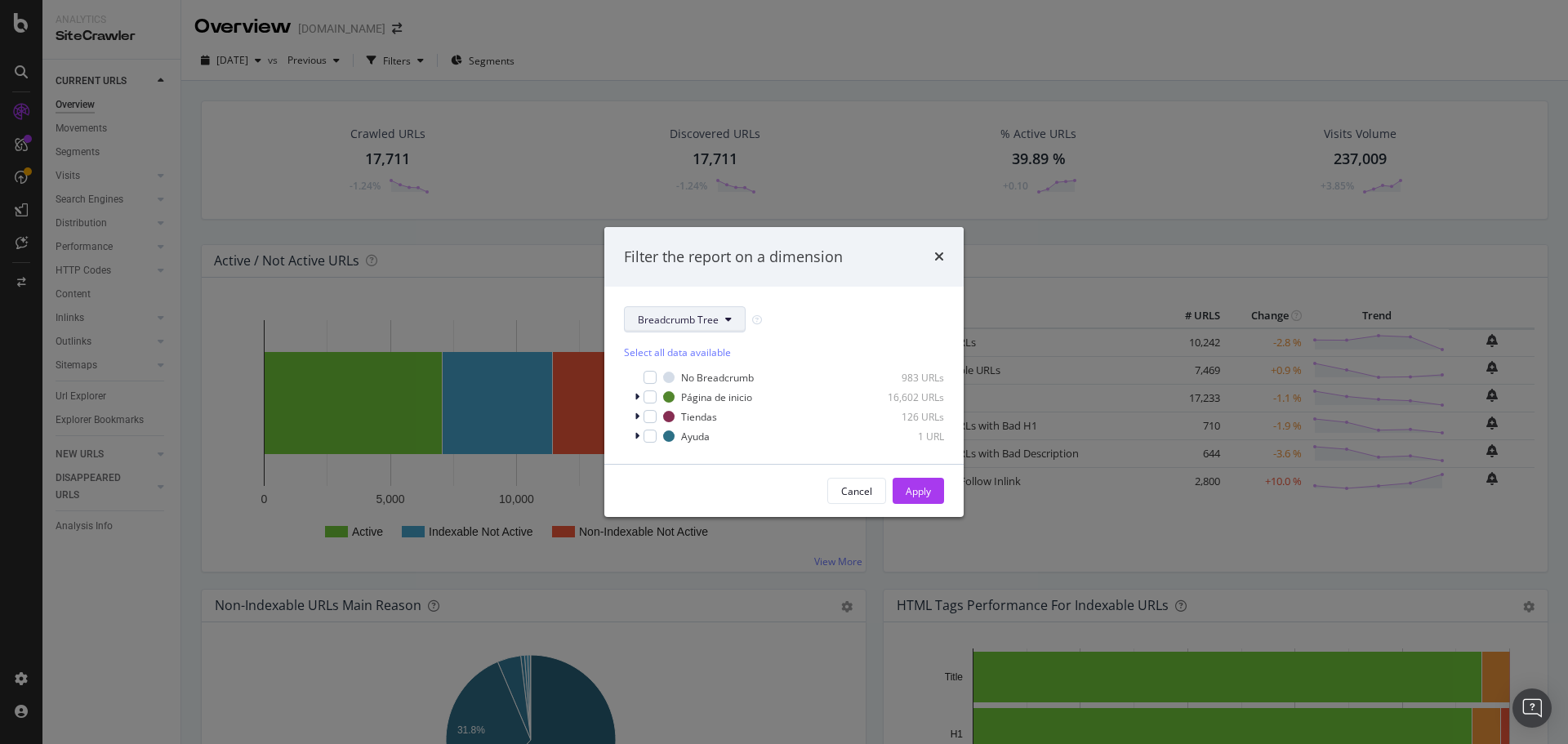
click at [706, 318] on span "Breadcrumb Tree" at bounding box center [678, 319] width 81 height 14
click at [703, 380] on span "pagetype" at bounding box center [691, 378] width 105 height 15
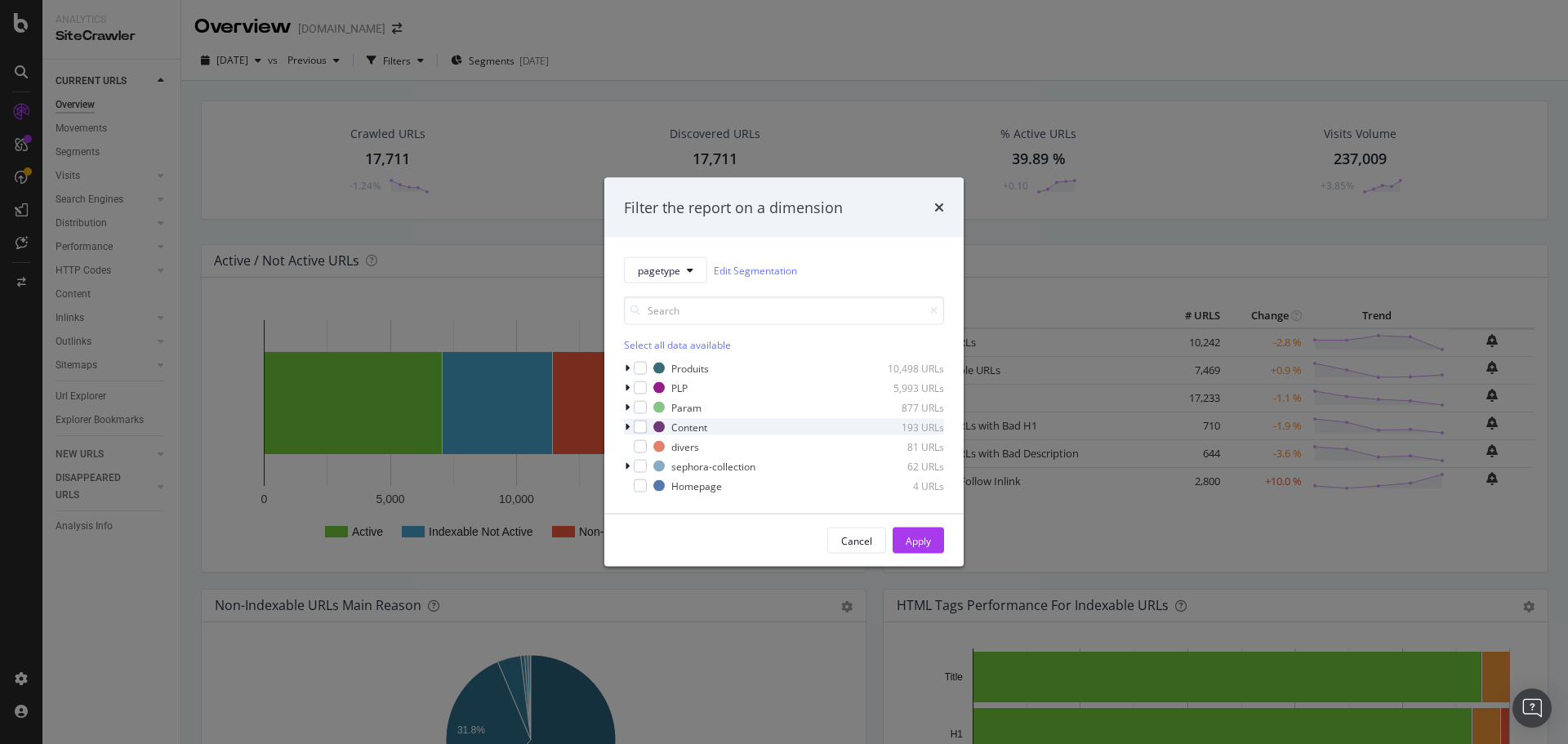
click at [626, 426] on icon "modal" at bounding box center [627, 427] width 5 height 10
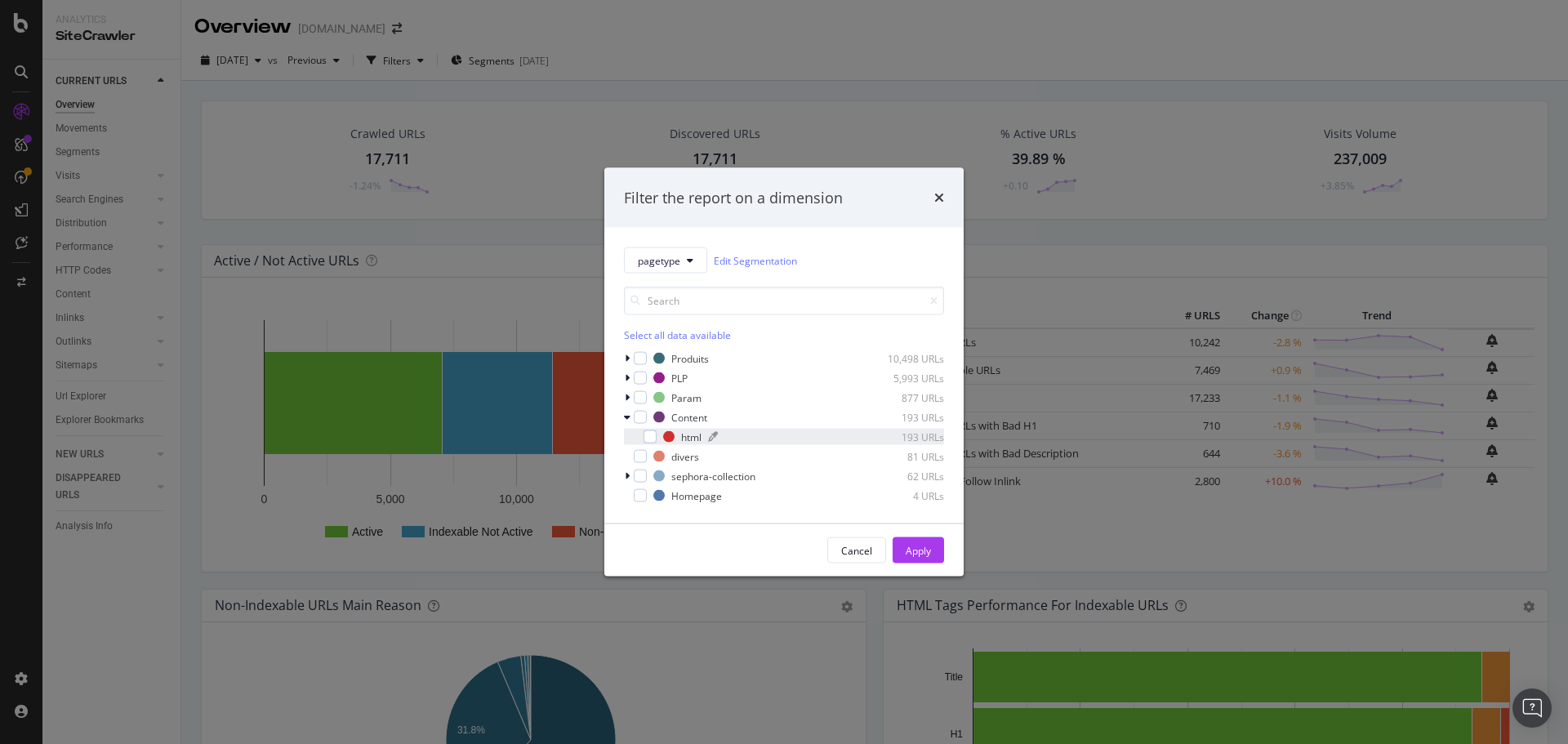
click at [684, 434] on div "html" at bounding box center [692, 436] width 20 height 14
click at [928, 543] on div "Apply" at bounding box center [918, 550] width 25 height 14
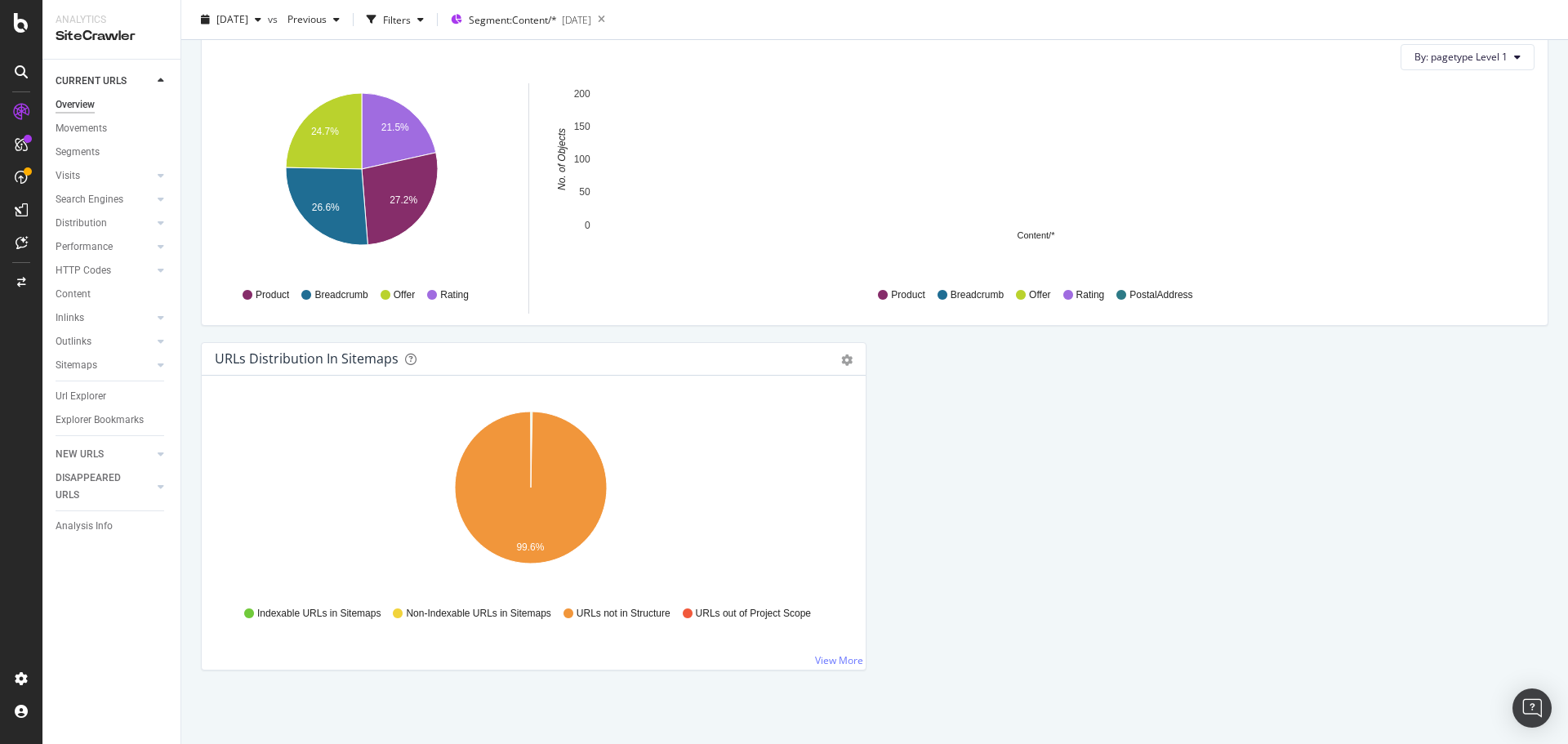
scroll to position [1135, 0]
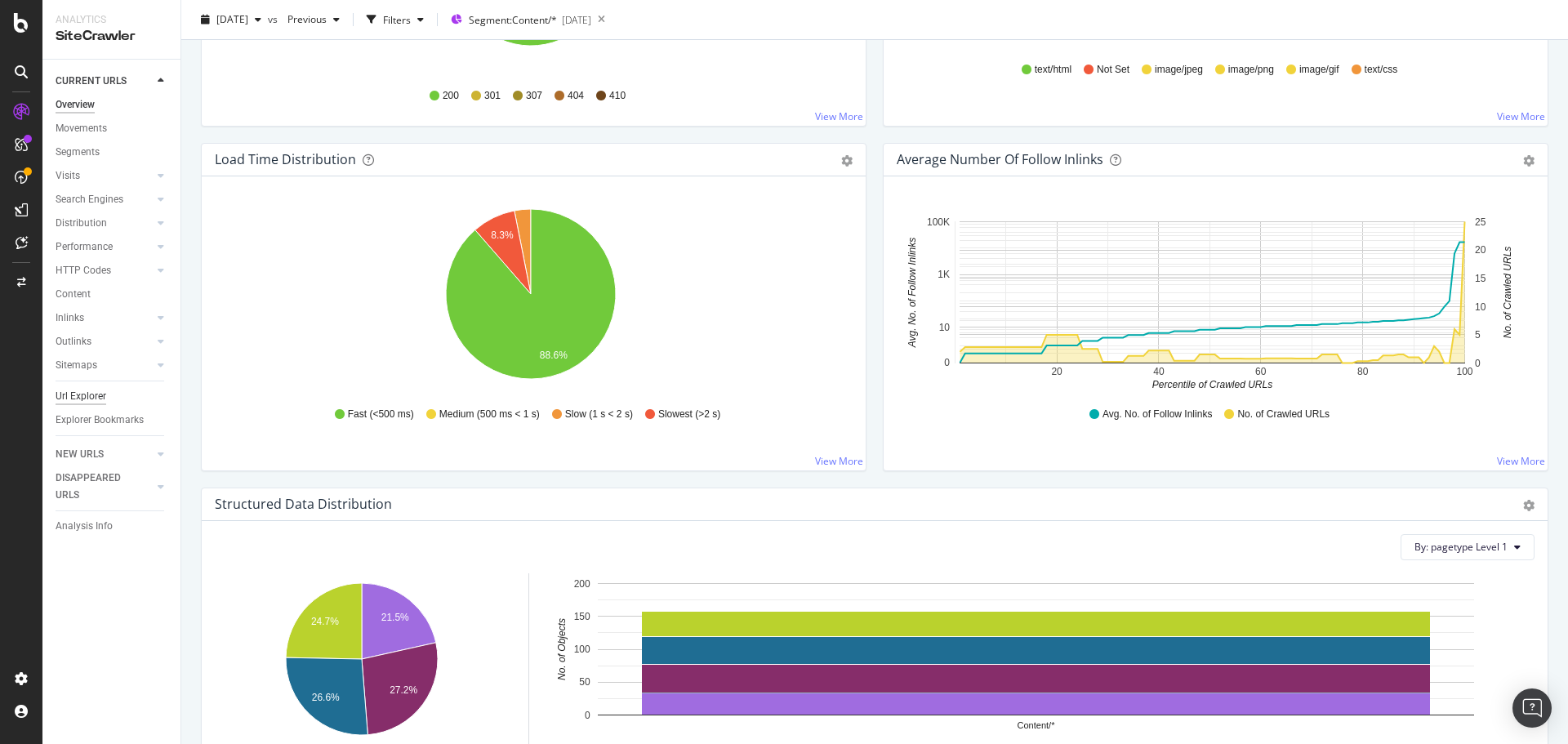
click at [76, 394] on div "Url Explorer" at bounding box center [80, 396] width 51 height 18
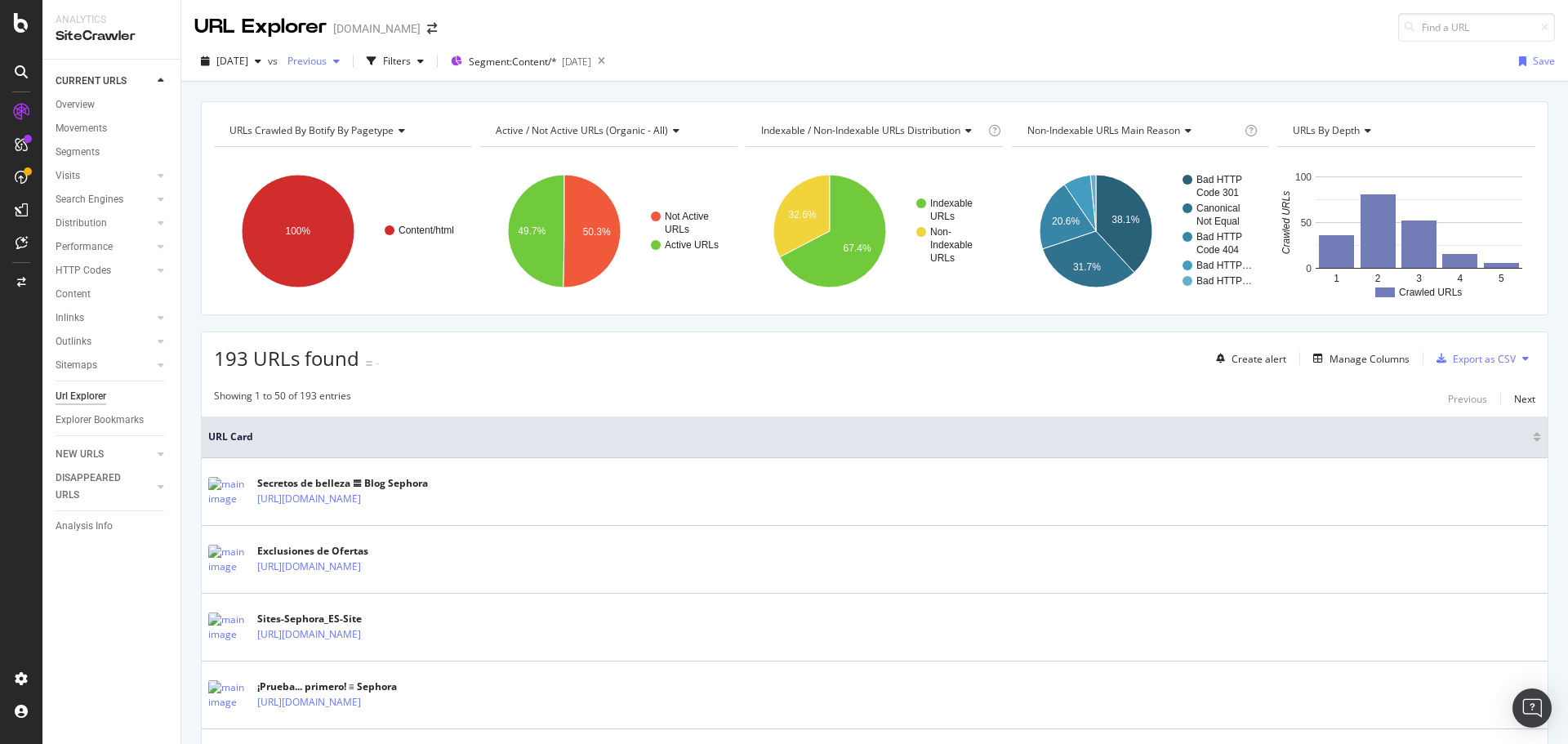
click at [327, 58] on span "Previous" at bounding box center [304, 60] width 46 height 14
click at [411, 60] on div "Filters" at bounding box center [396, 60] width 28 height 14
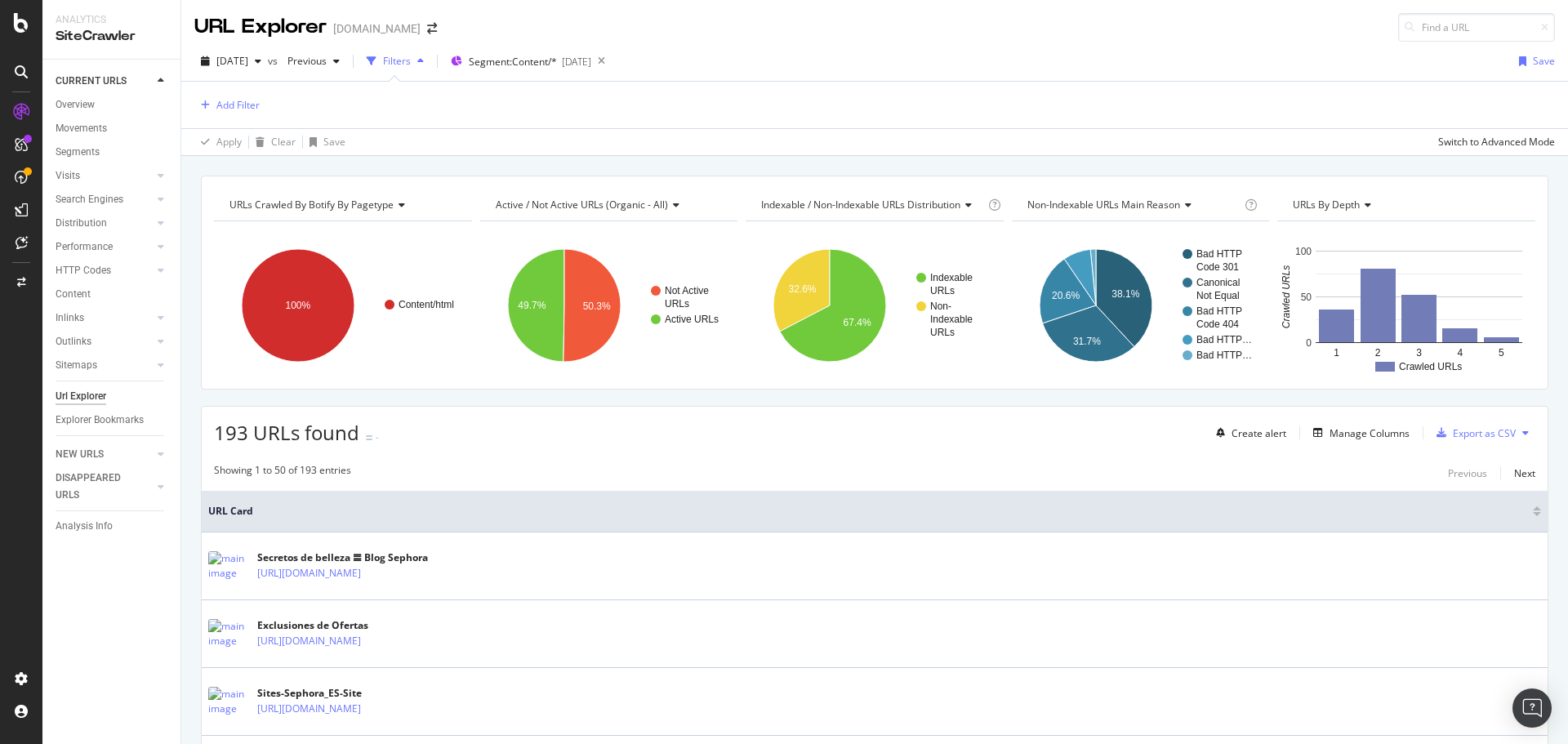
click at [411, 24] on div "[DOMAIN_NAME]" at bounding box center [376, 28] width 88 height 17
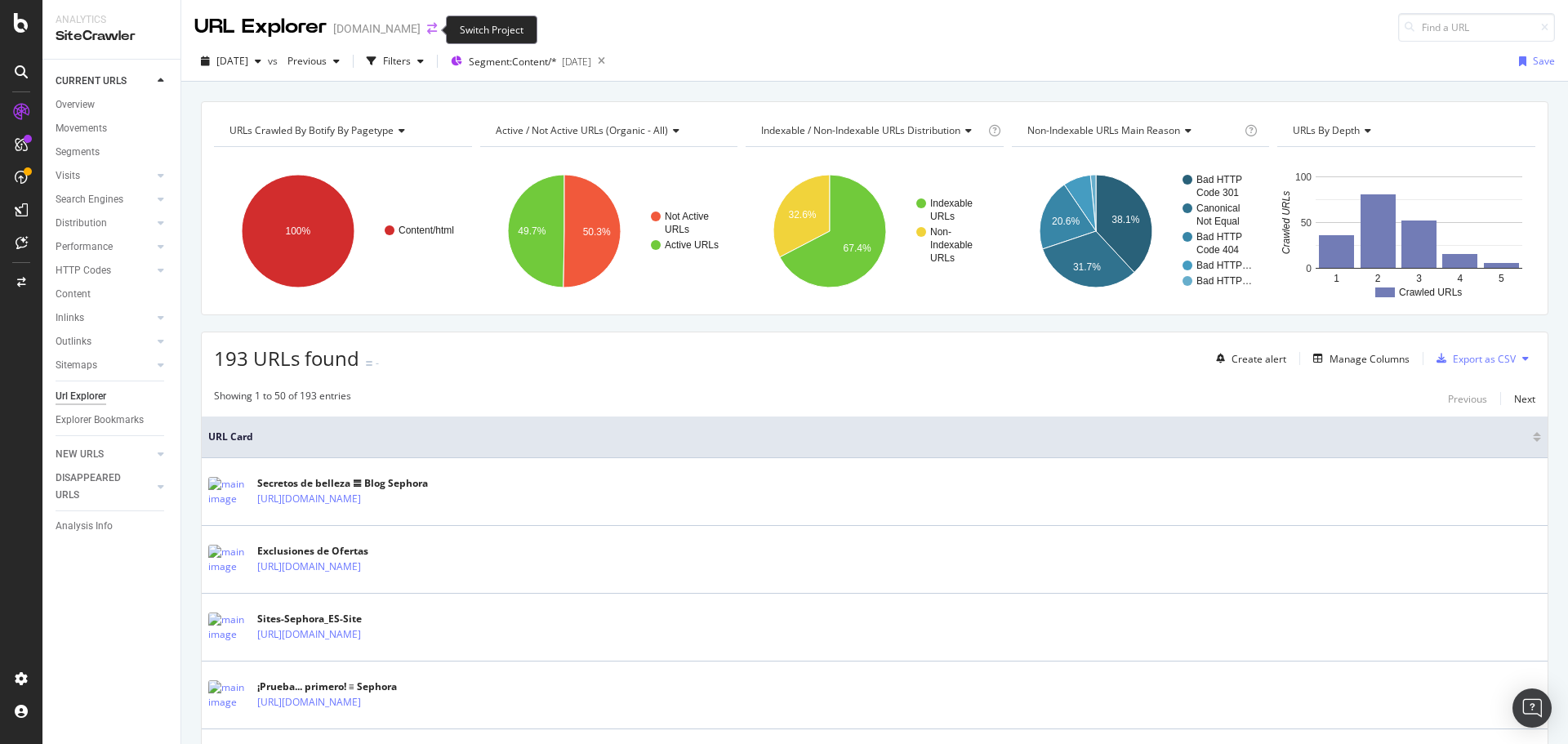
click at [427, 28] on icon "arrow-right-arrow-left" at bounding box center [432, 28] width 10 height 12
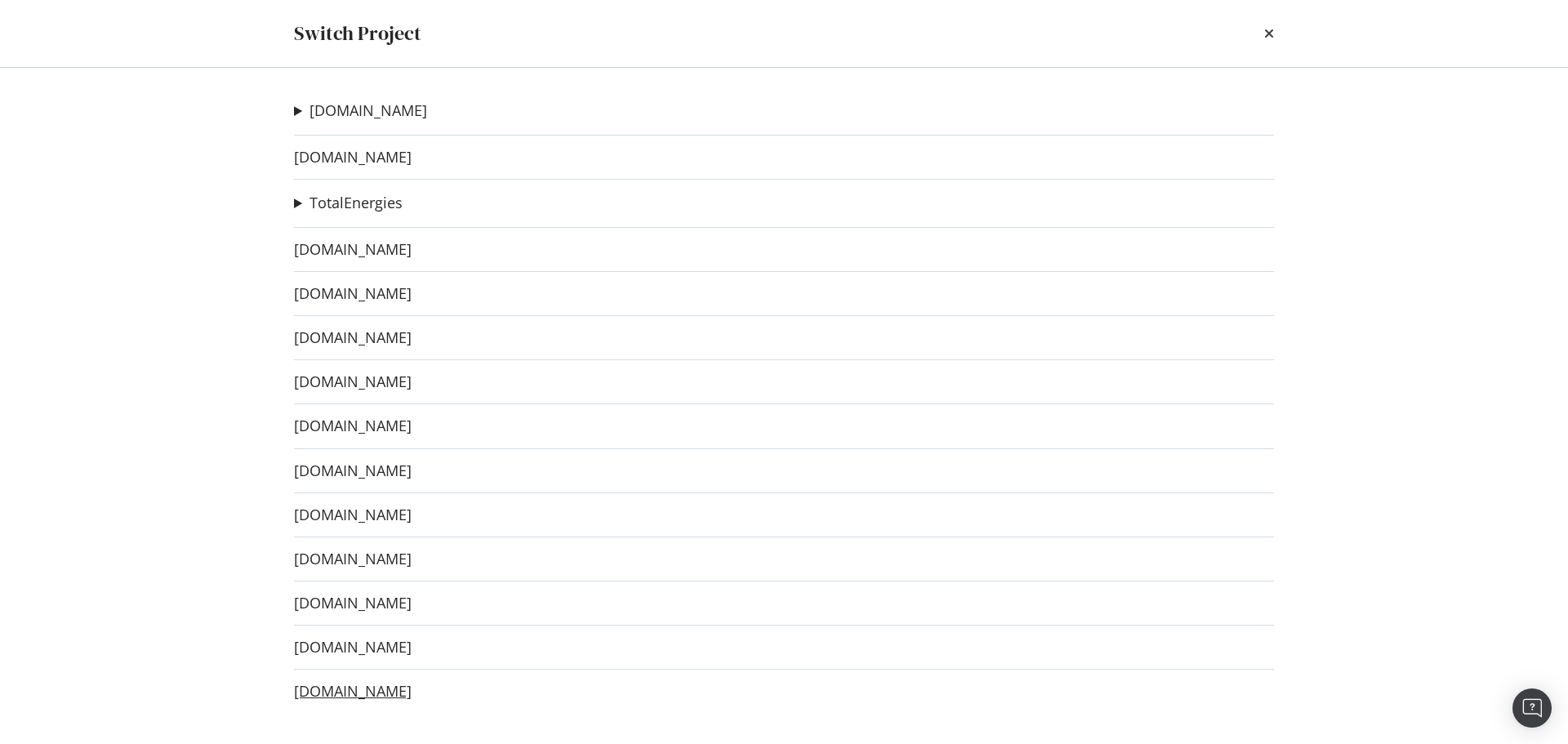
click at [391, 690] on link "[DOMAIN_NAME]" at bounding box center [353, 691] width 118 height 18
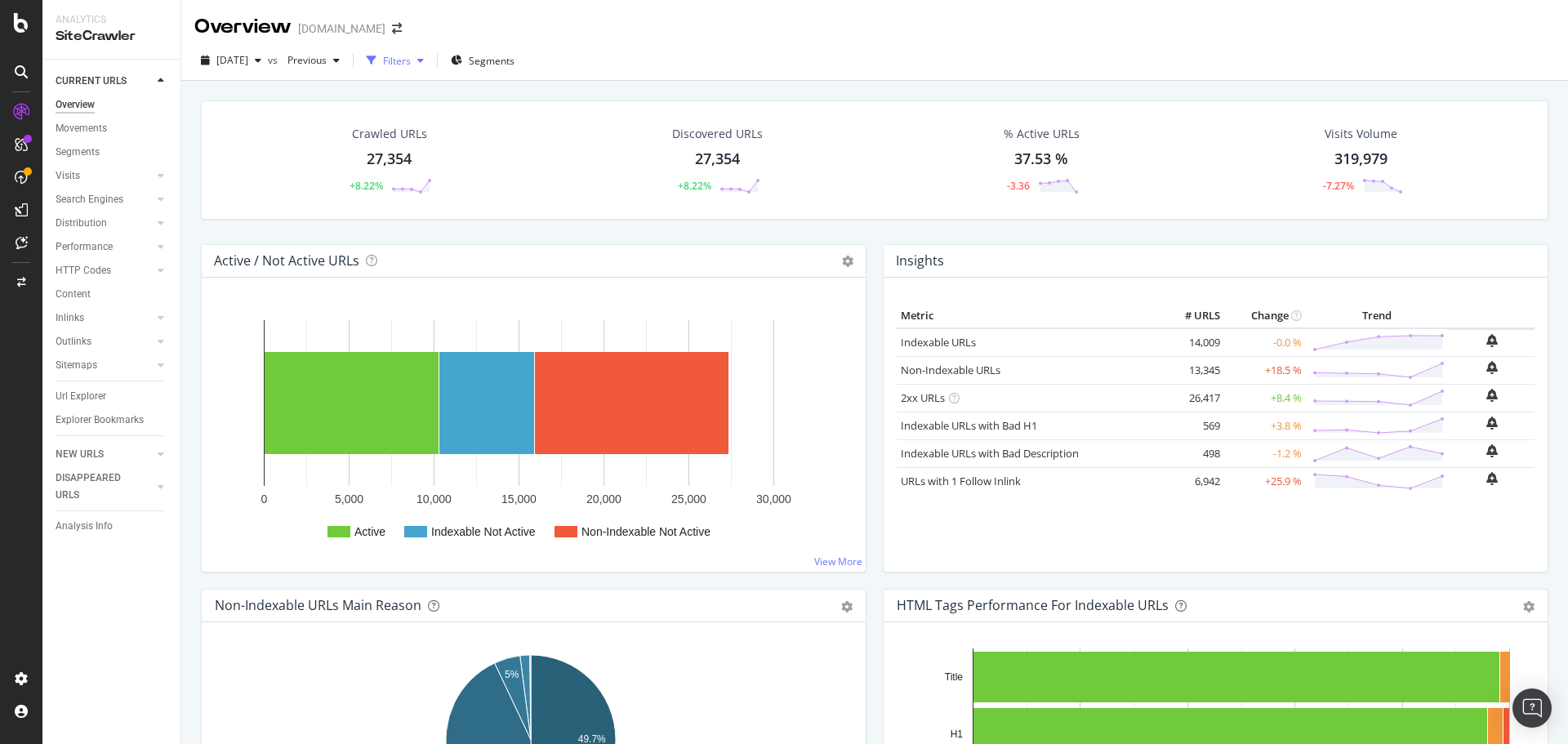
click at [431, 58] on div "button" at bounding box center [420, 60] width 19 height 10
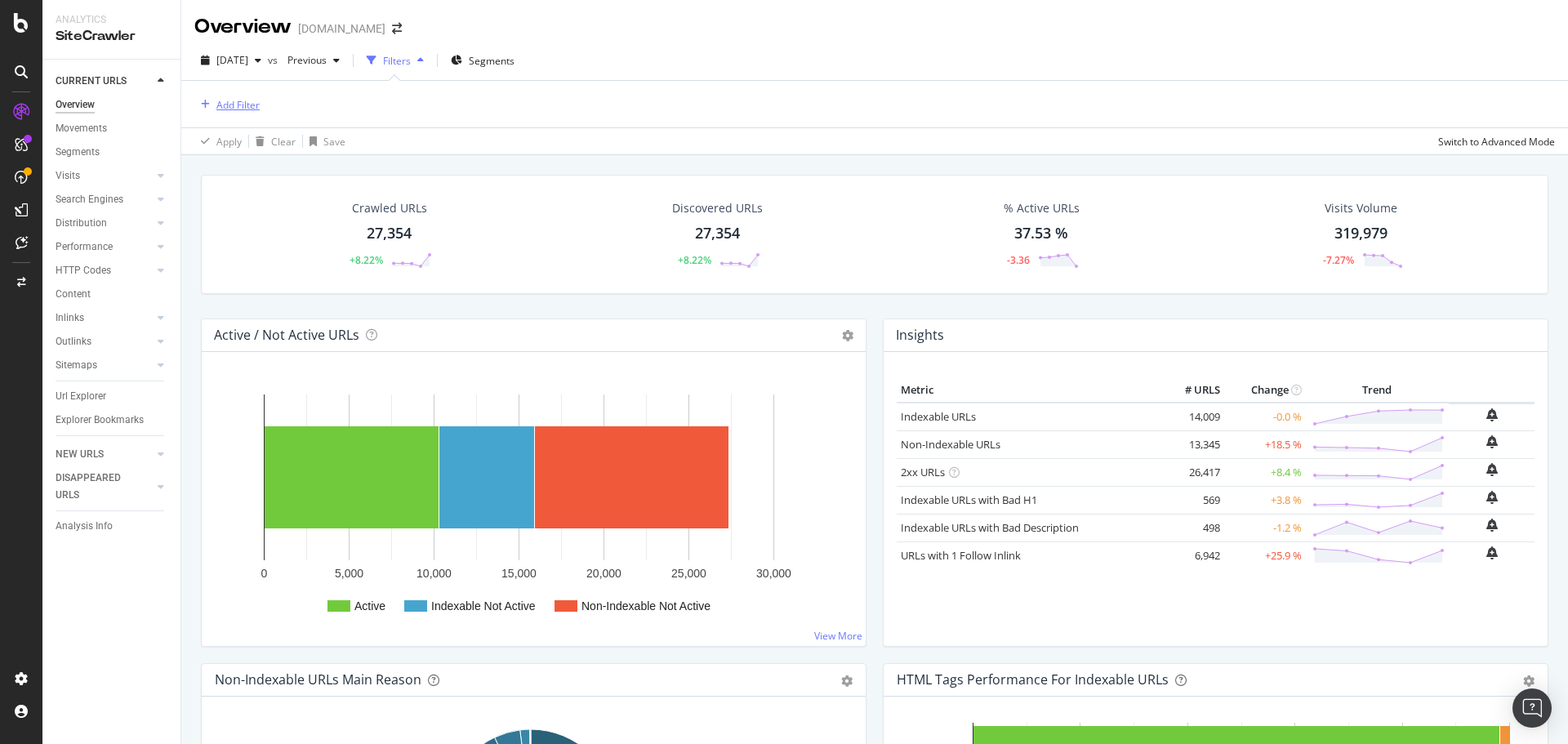
click at [232, 111] on div "Add Filter" at bounding box center [238, 104] width 43 height 14
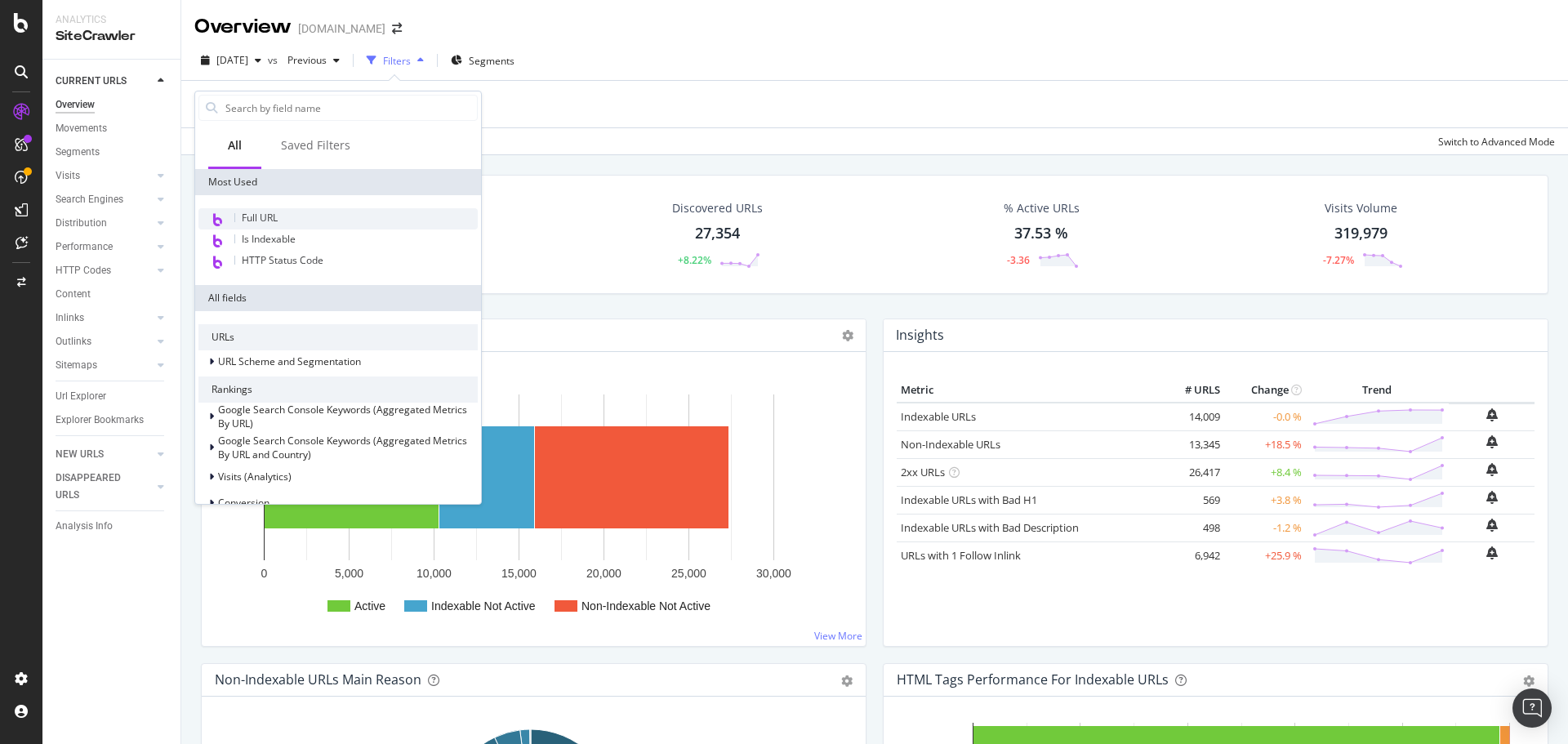
click at [268, 210] on div "Full URL" at bounding box center [338, 218] width 279 height 21
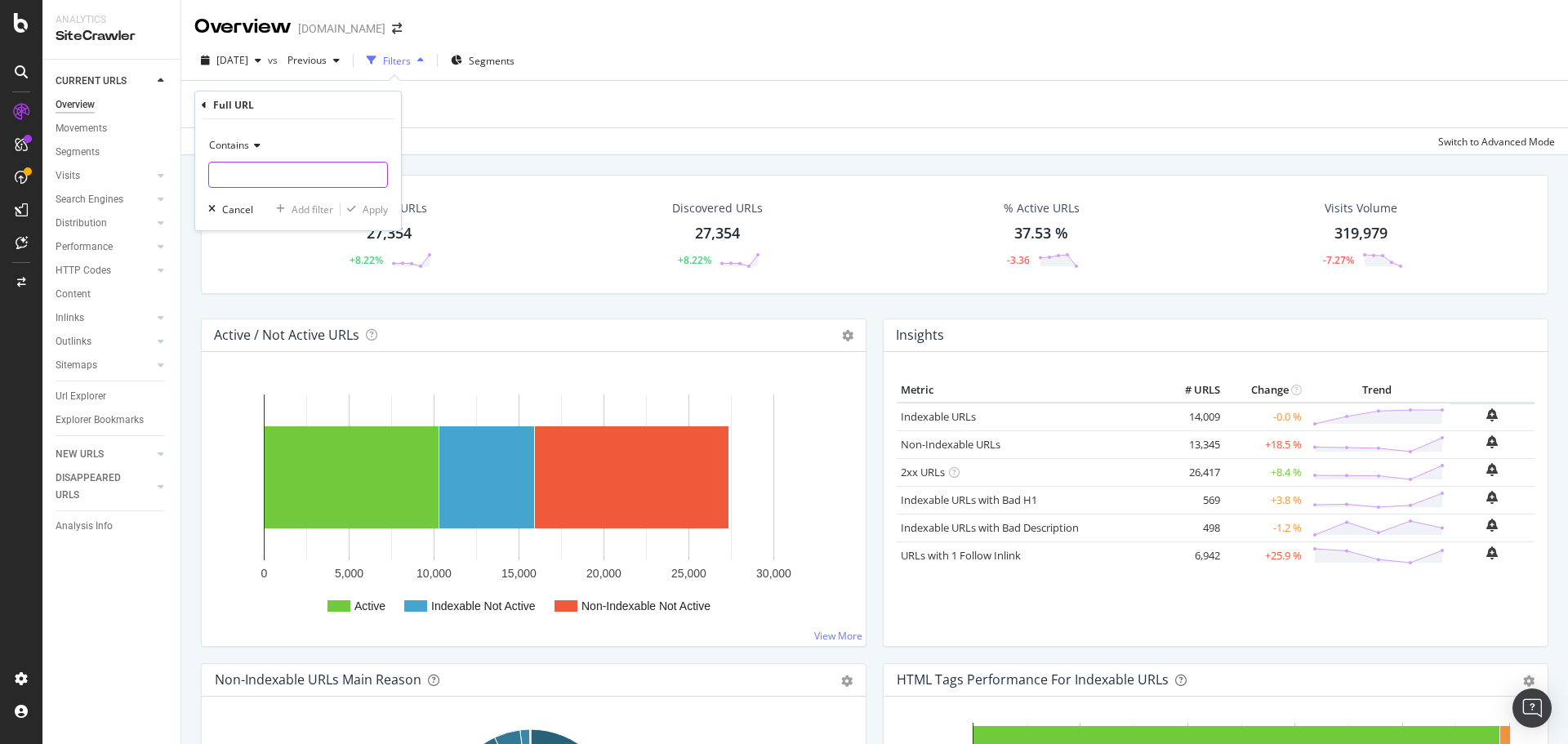
click at [349, 171] on input "text" at bounding box center [298, 174] width 178 height 26
click at [294, 168] on input "text" at bounding box center [298, 174] width 178 height 26
paste input "[URL][DOMAIN_NAME]"
type input "[URL][DOMAIN_NAME]"
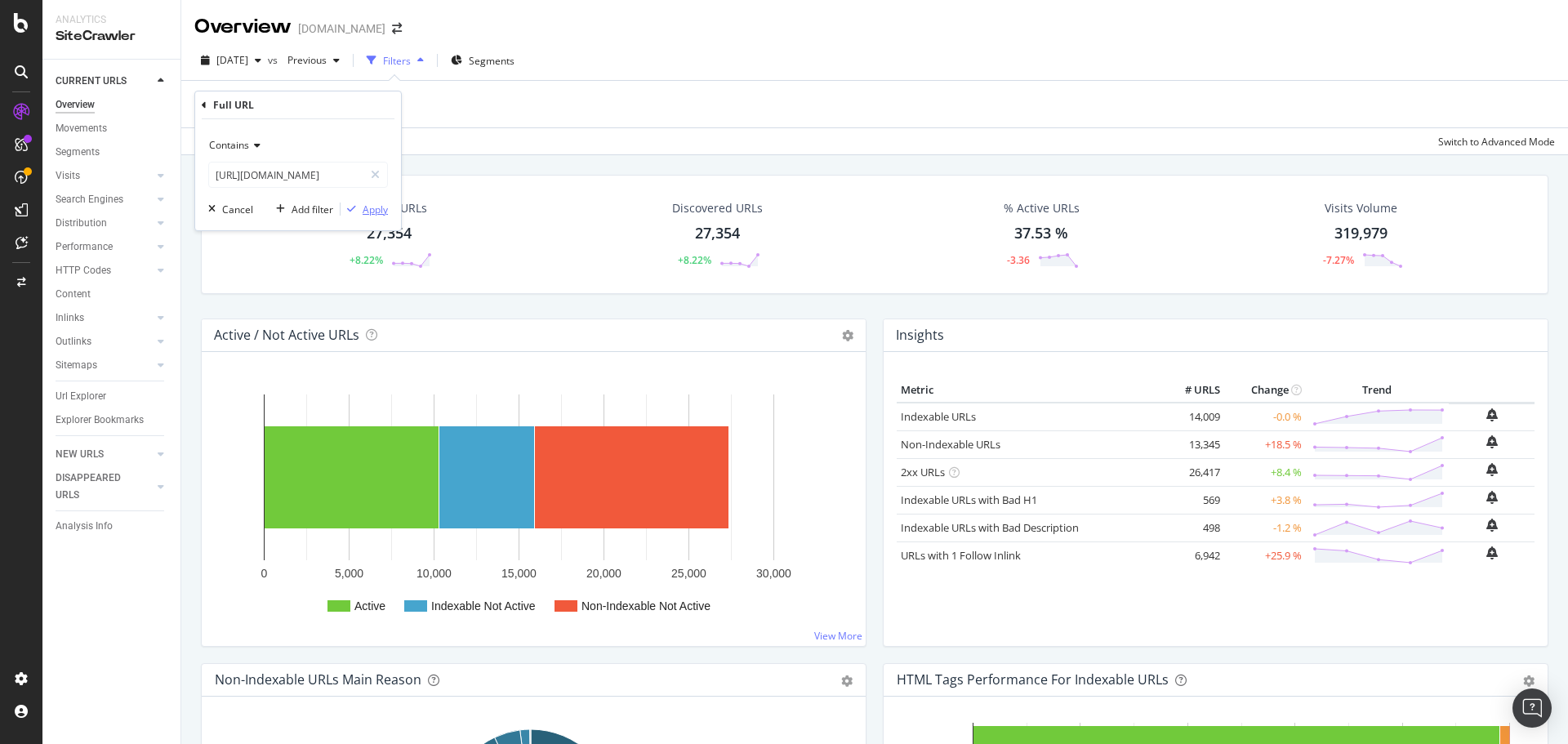
scroll to position [0, 0]
click at [375, 216] on div "Apply" at bounding box center [375, 209] width 25 height 14
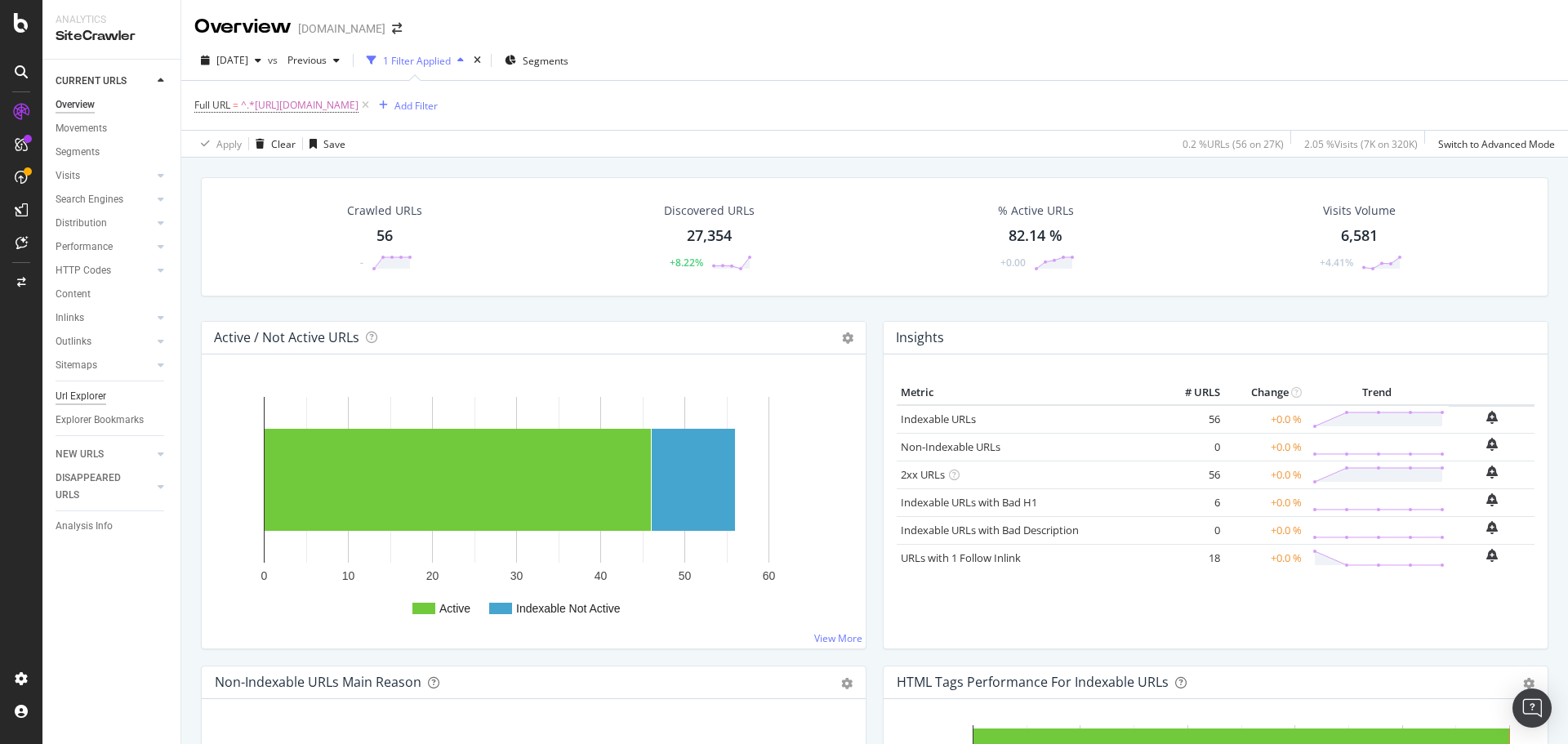
click at [86, 395] on div "Url Explorer" at bounding box center [80, 396] width 51 height 18
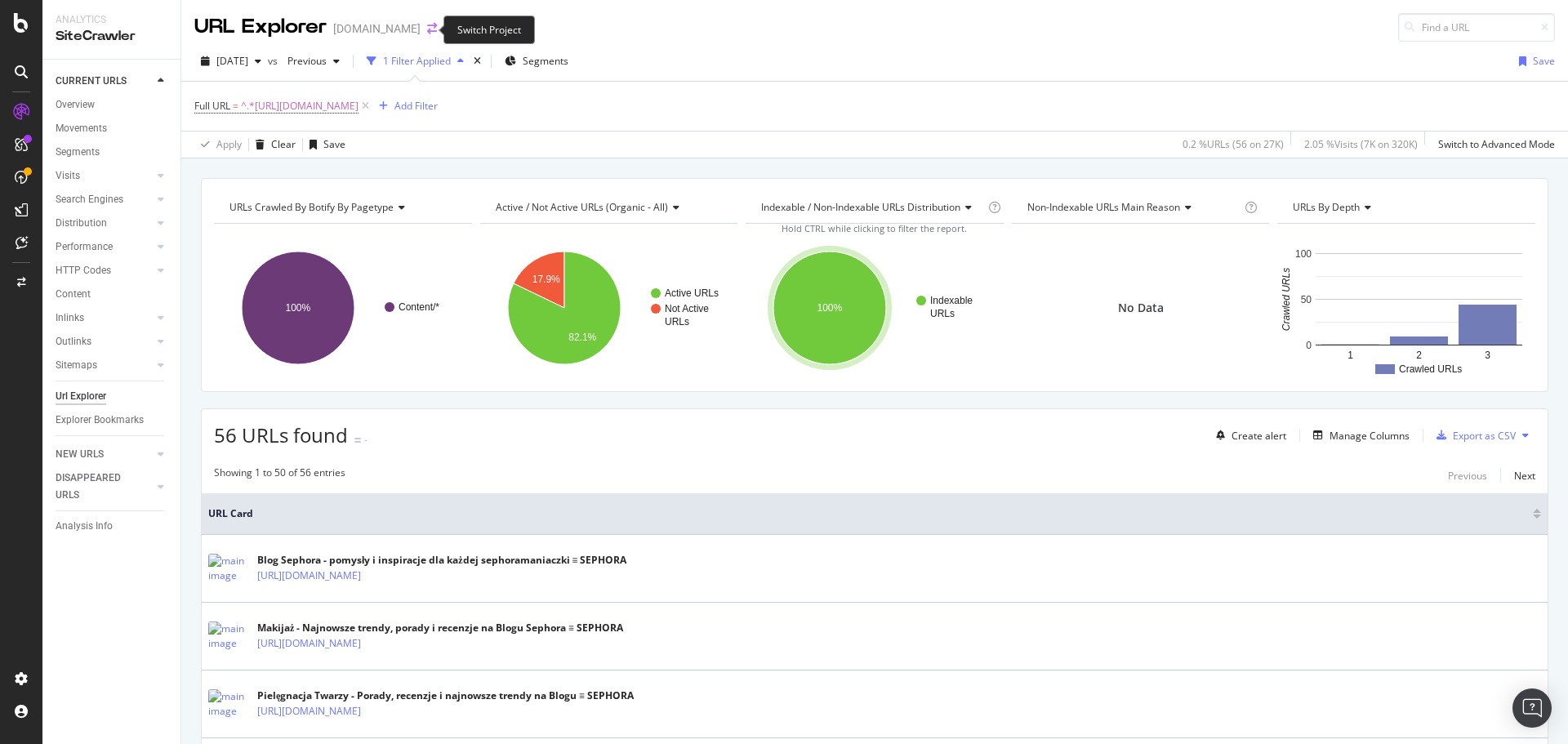
click at [427, 28] on icon "arrow-right-arrow-left" at bounding box center [432, 28] width 10 height 12
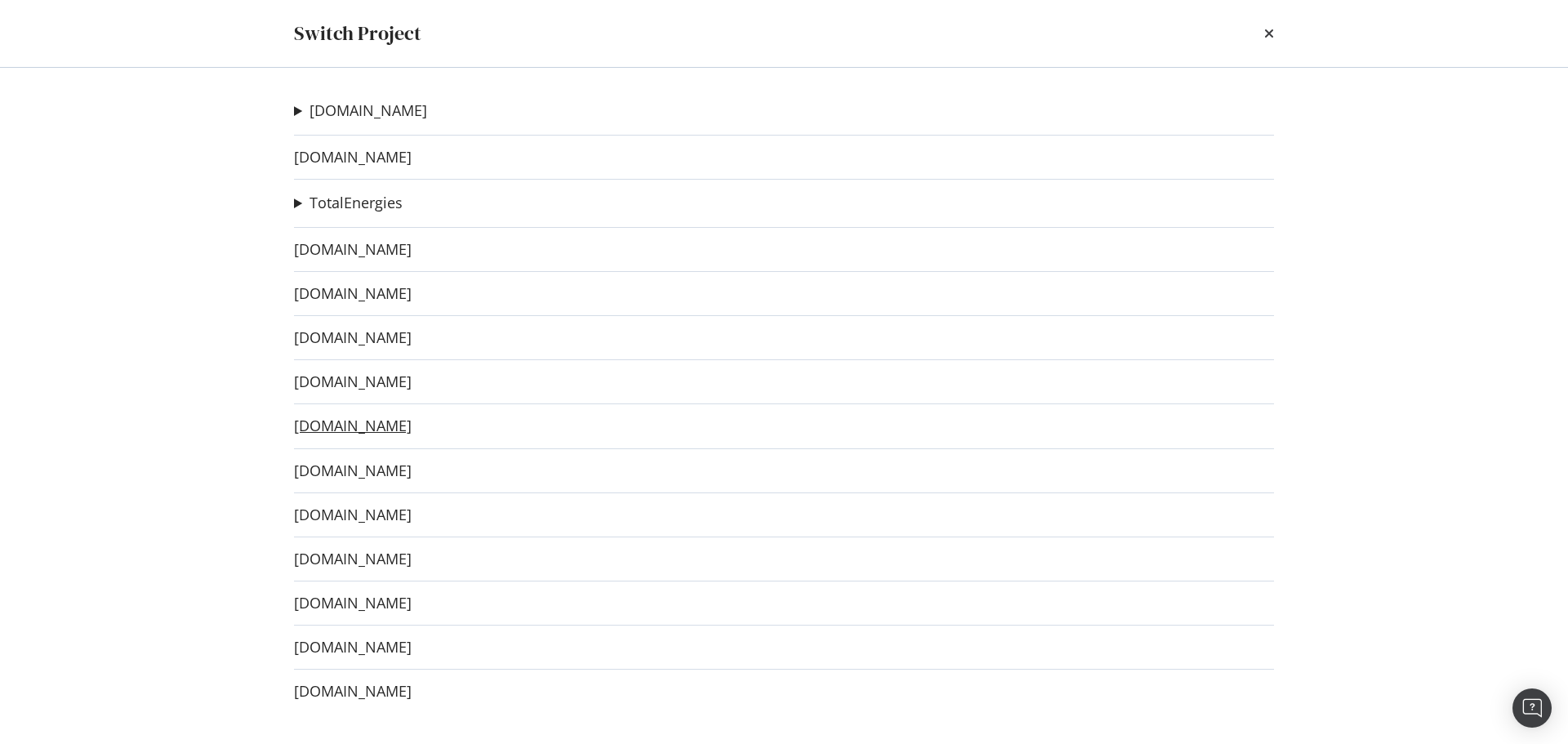
click at [391, 425] on link "[DOMAIN_NAME]" at bounding box center [353, 426] width 118 height 18
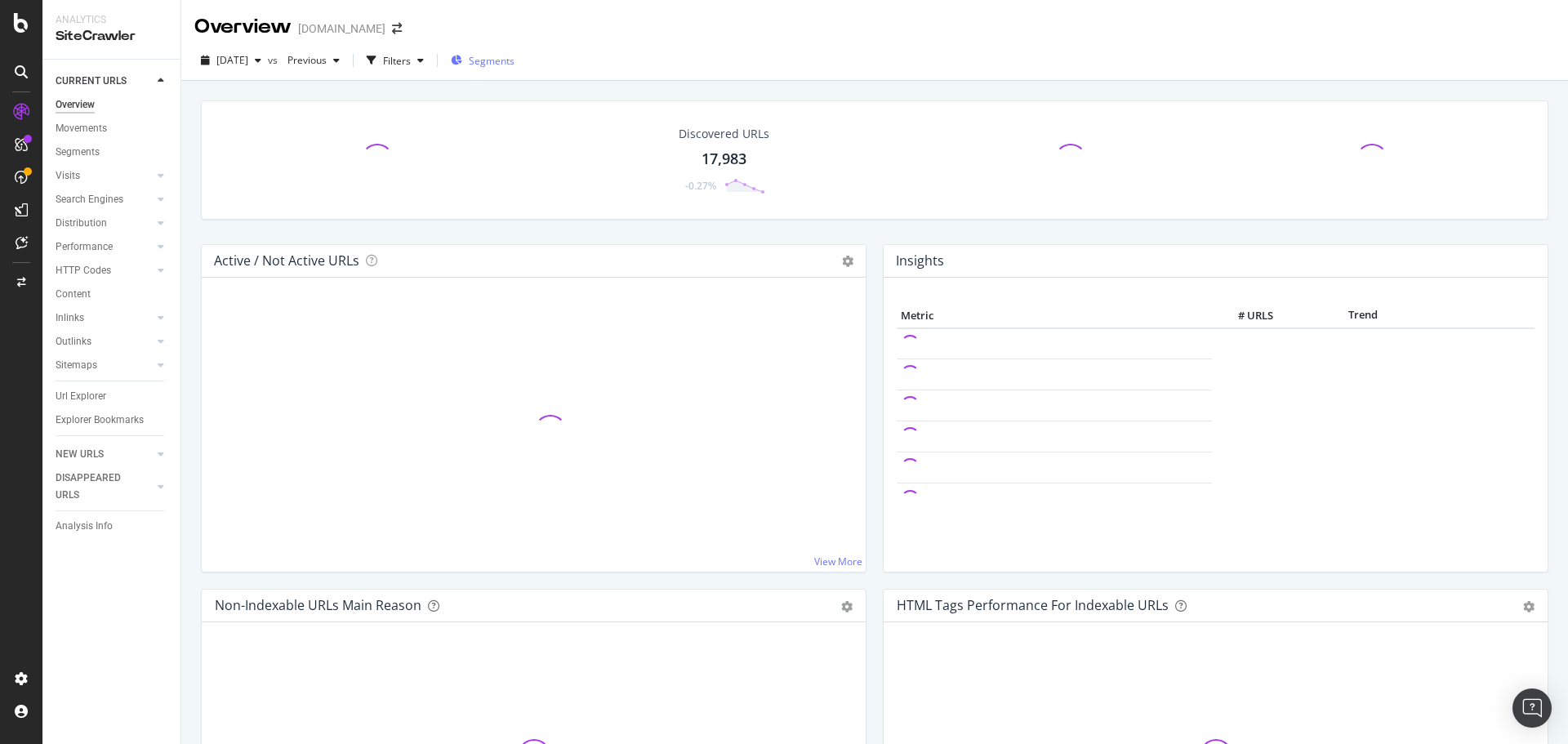
click at [514, 63] on span "Segments" at bounding box center [492, 60] width 46 height 14
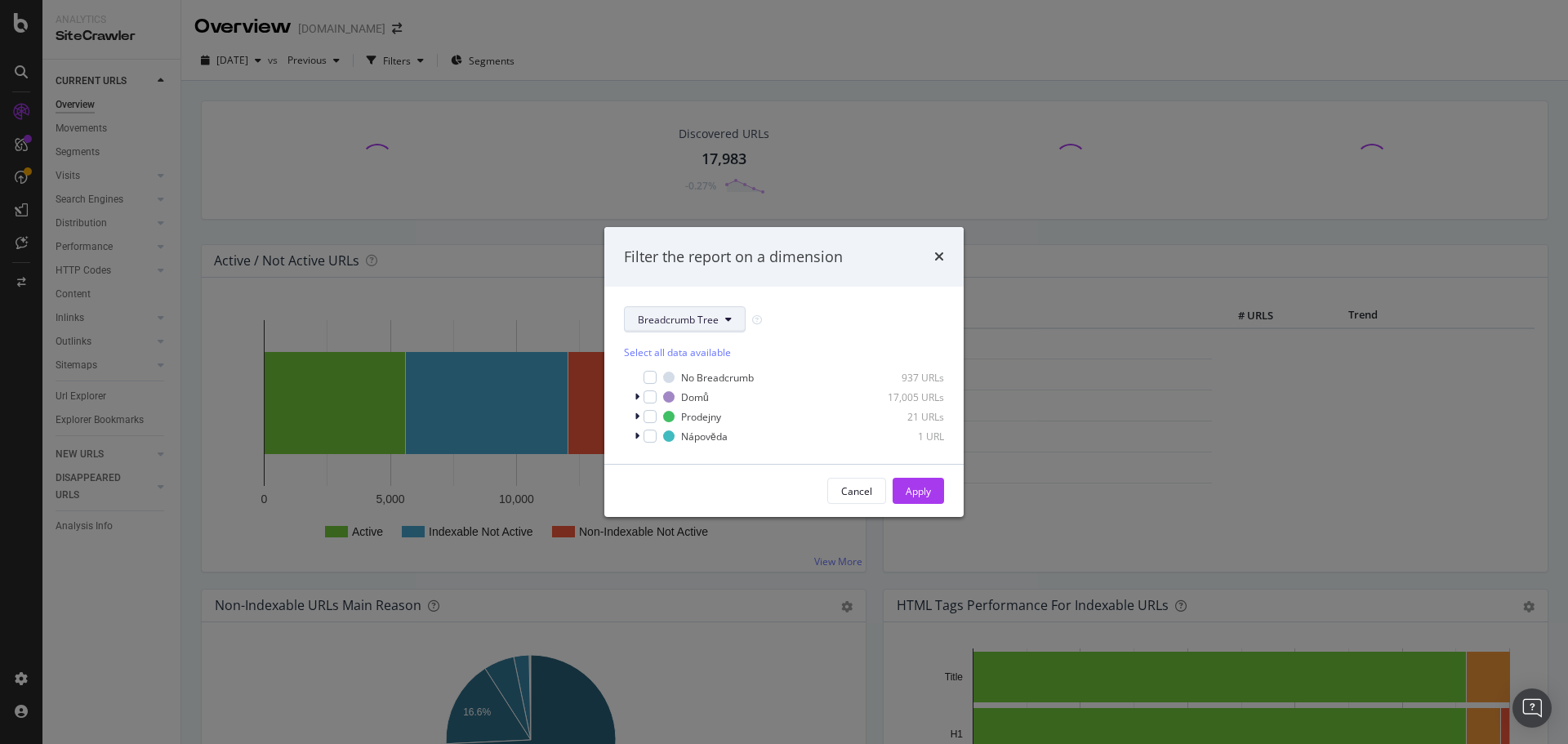
click at [711, 318] on span "Breadcrumb Tree" at bounding box center [678, 319] width 81 height 14
click at [696, 381] on span "pagetype" at bounding box center [691, 378] width 105 height 15
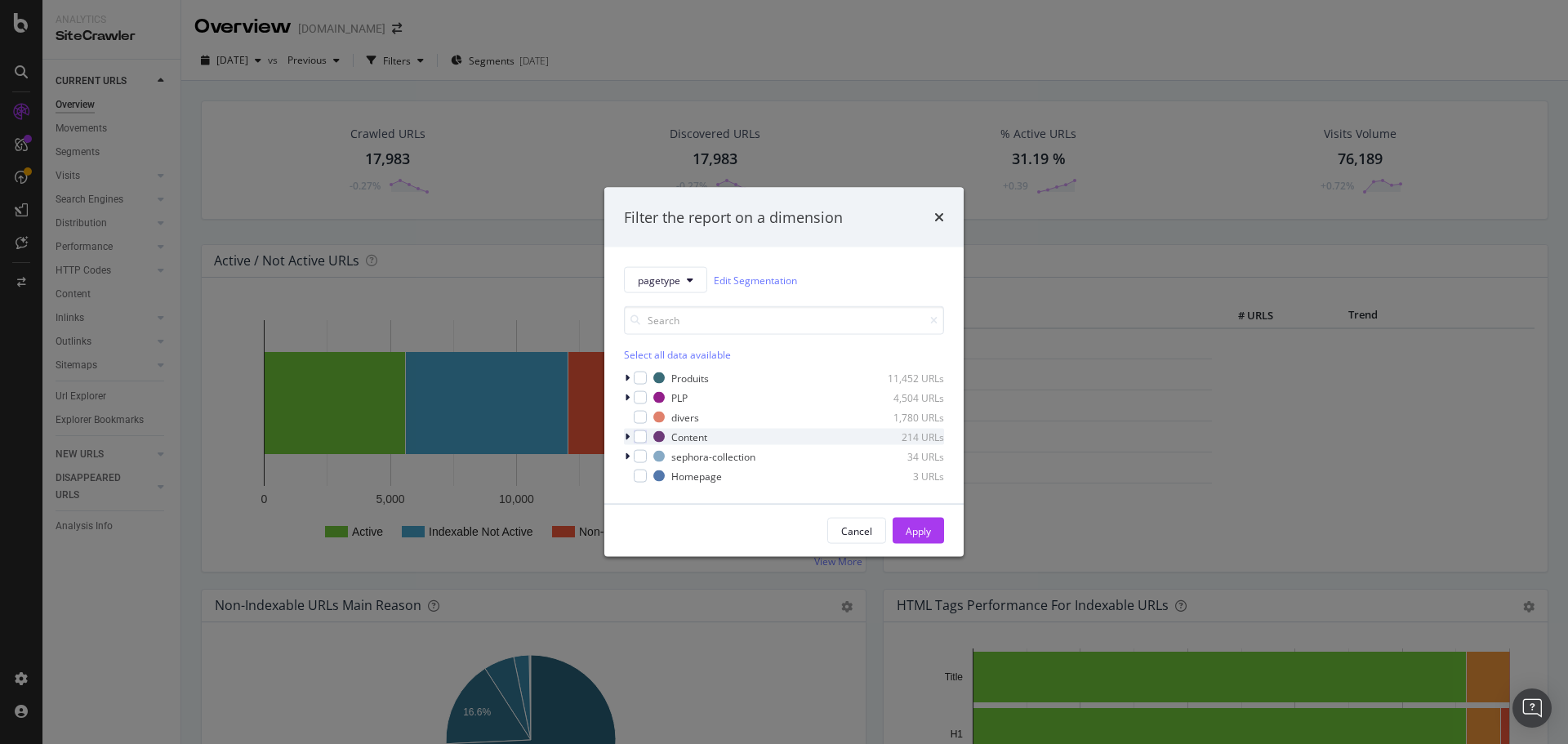
click at [630, 438] on div "modal" at bounding box center [629, 437] width 10 height 17
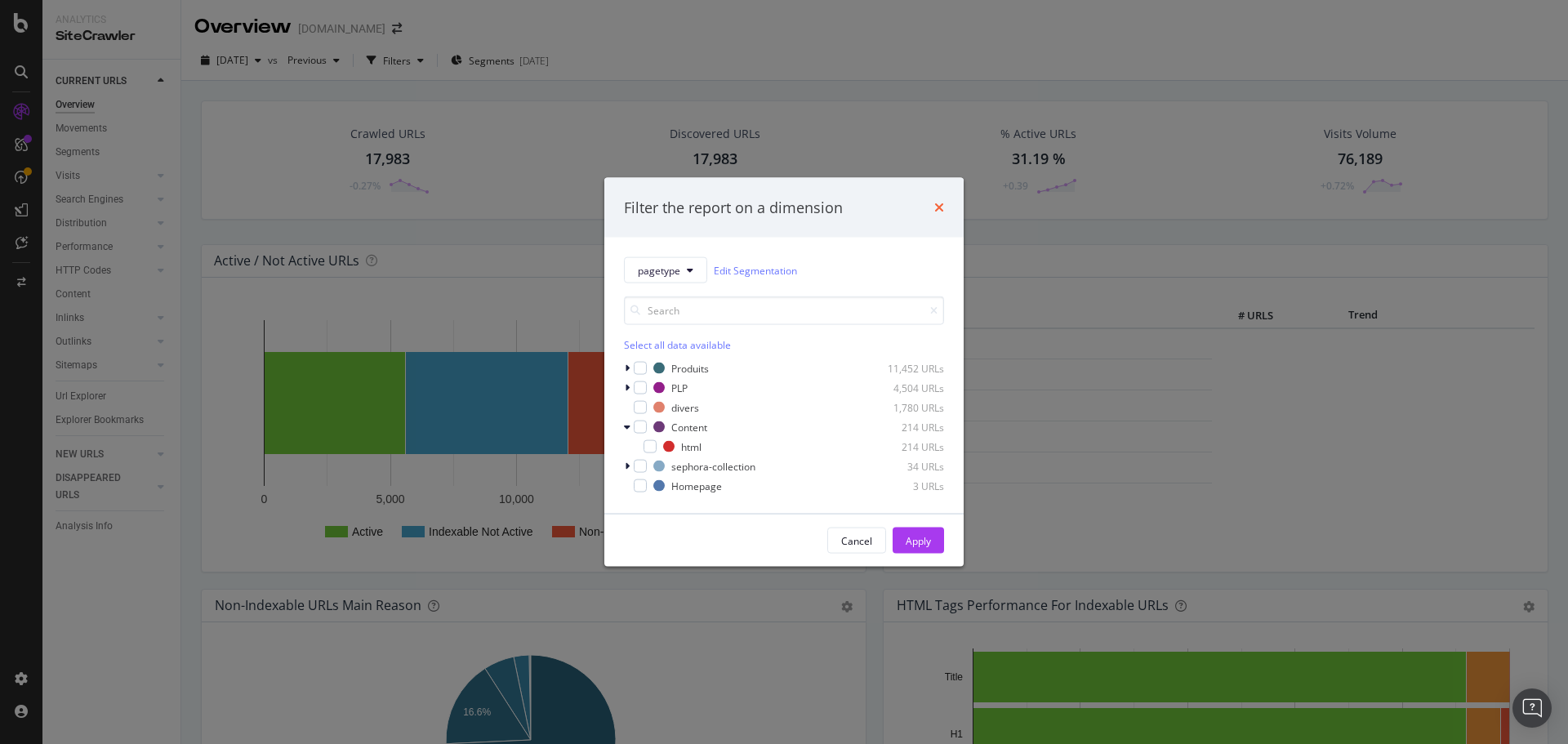
click at [935, 206] on icon "times" at bounding box center [939, 207] width 10 height 13
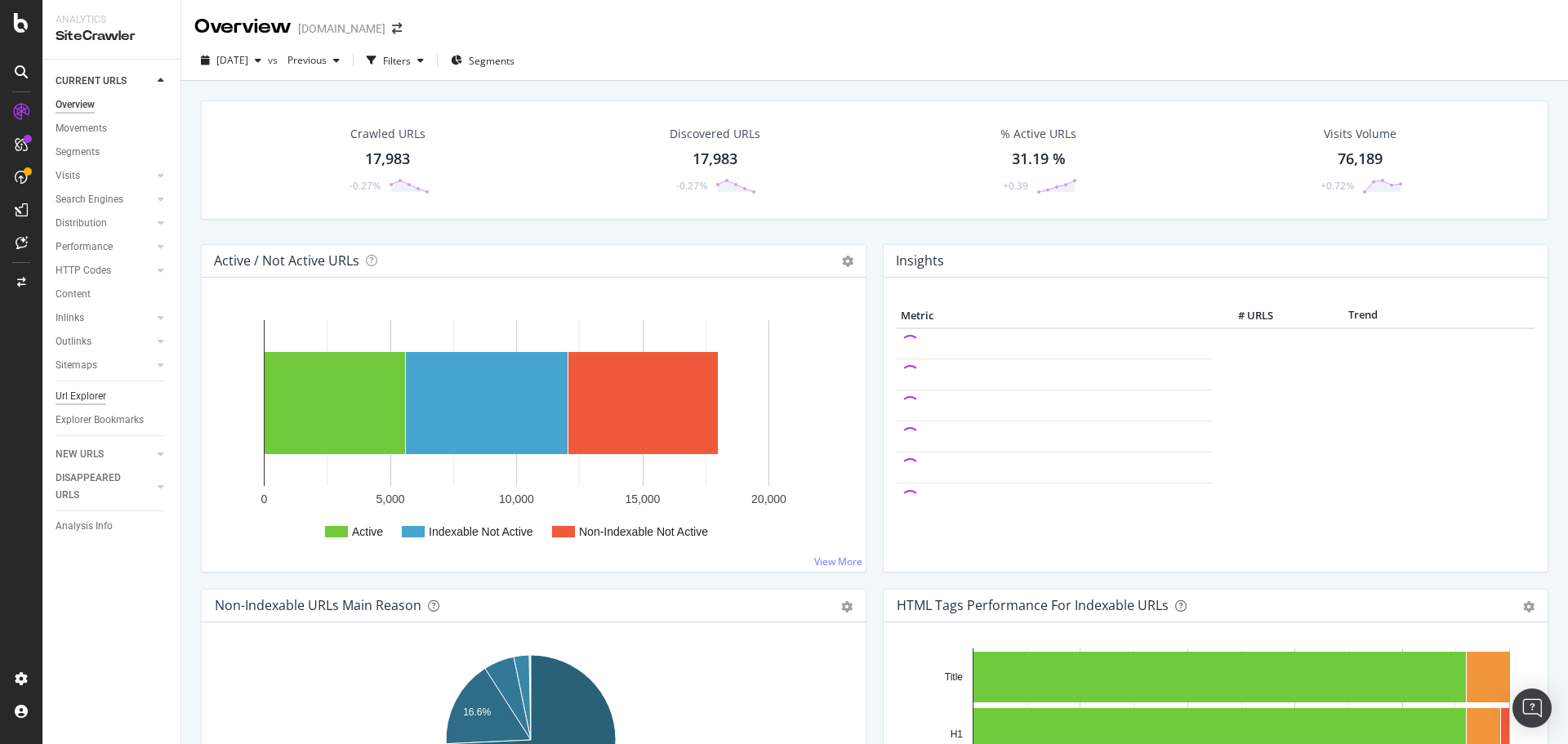
click at [94, 395] on div "Url Explorer" at bounding box center [80, 396] width 51 height 18
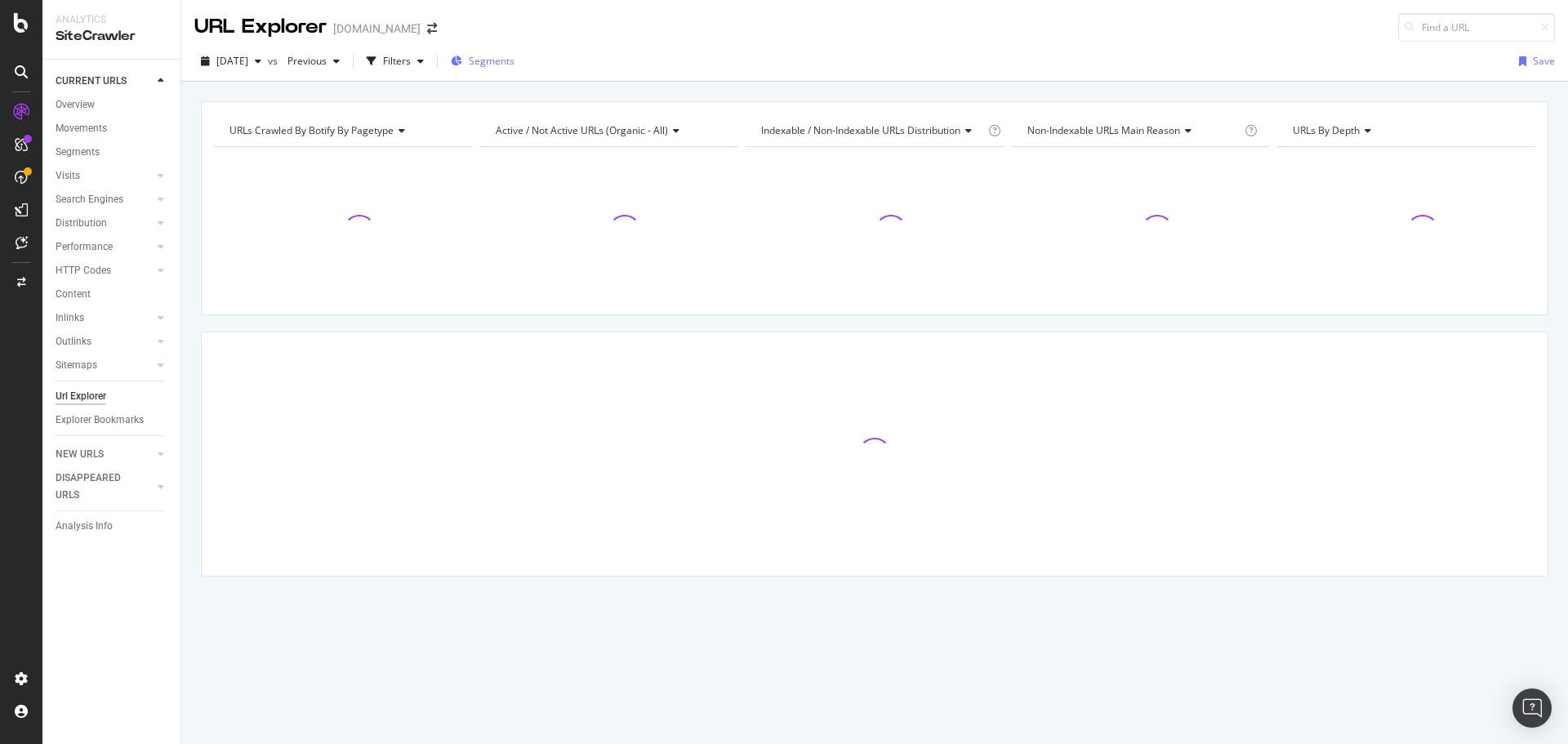
click at [514, 59] on span "Segments" at bounding box center [492, 60] width 46 height 14
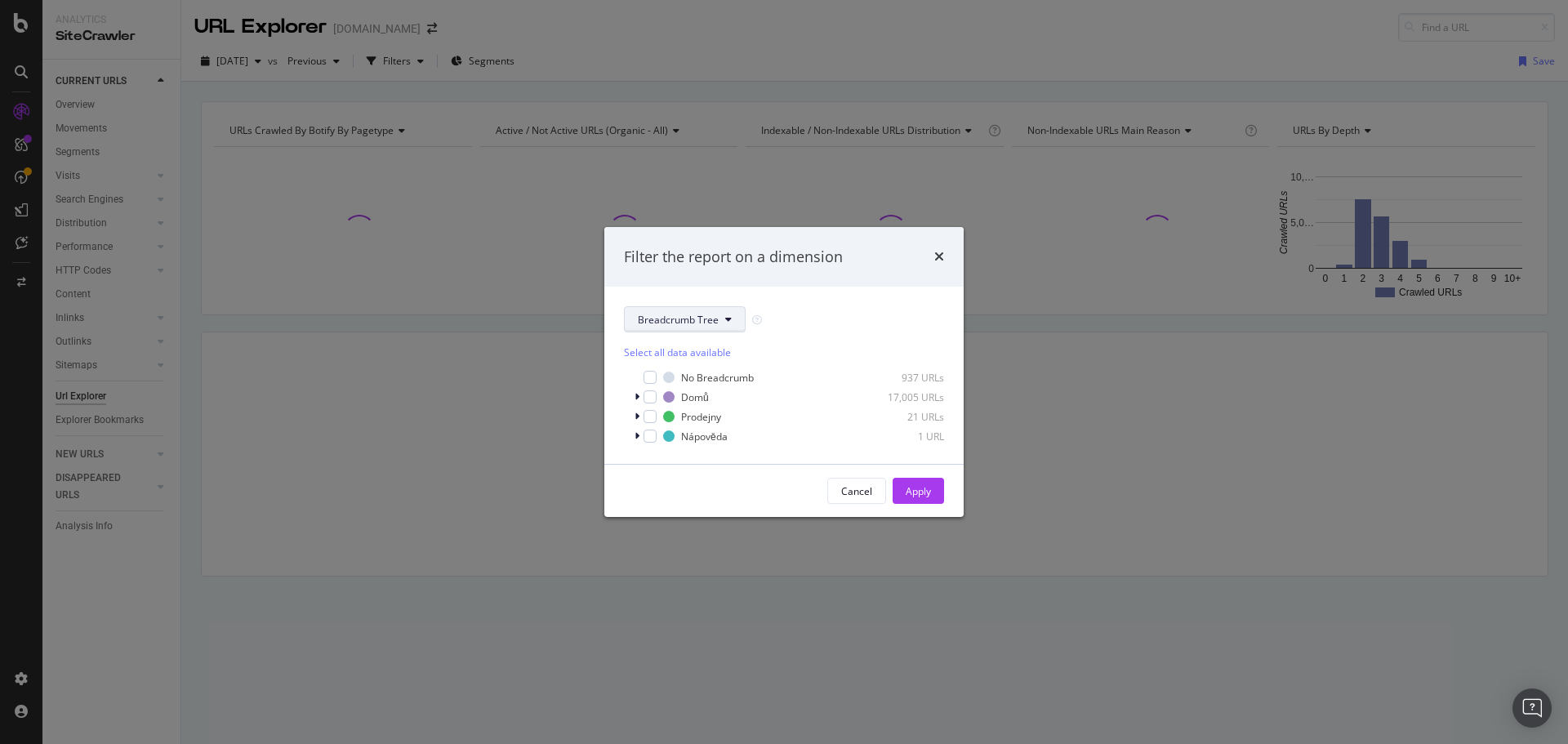
click at [725, 322] on icon "modal" at bounding box center [728, 319] width 7 height 10
click at [705, 371] on span "pagetype" at bounding box center [691, 378] width 105 height 15
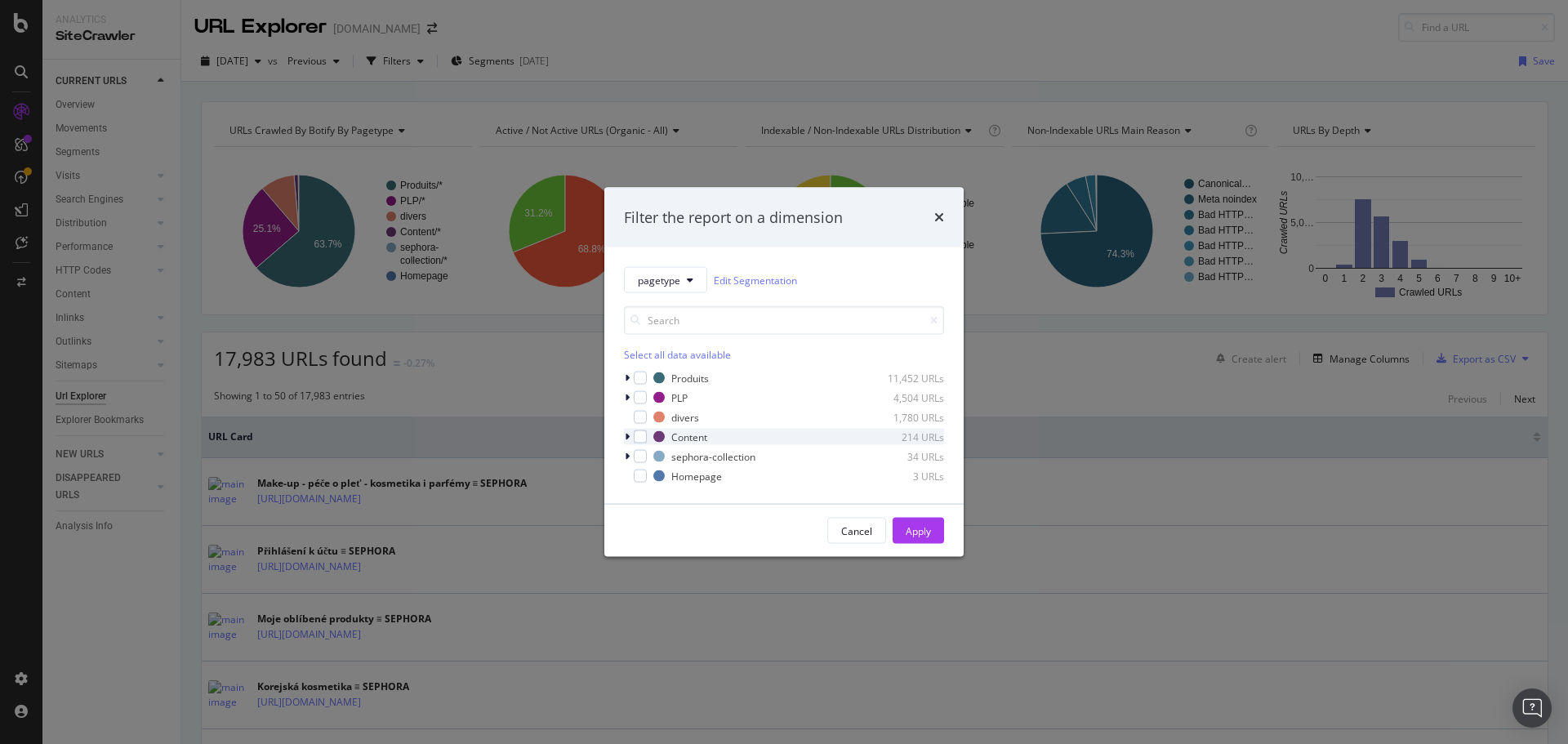
click at [625, 436] on icon "modal" at bounding box center [627, 437] width 5 height 10
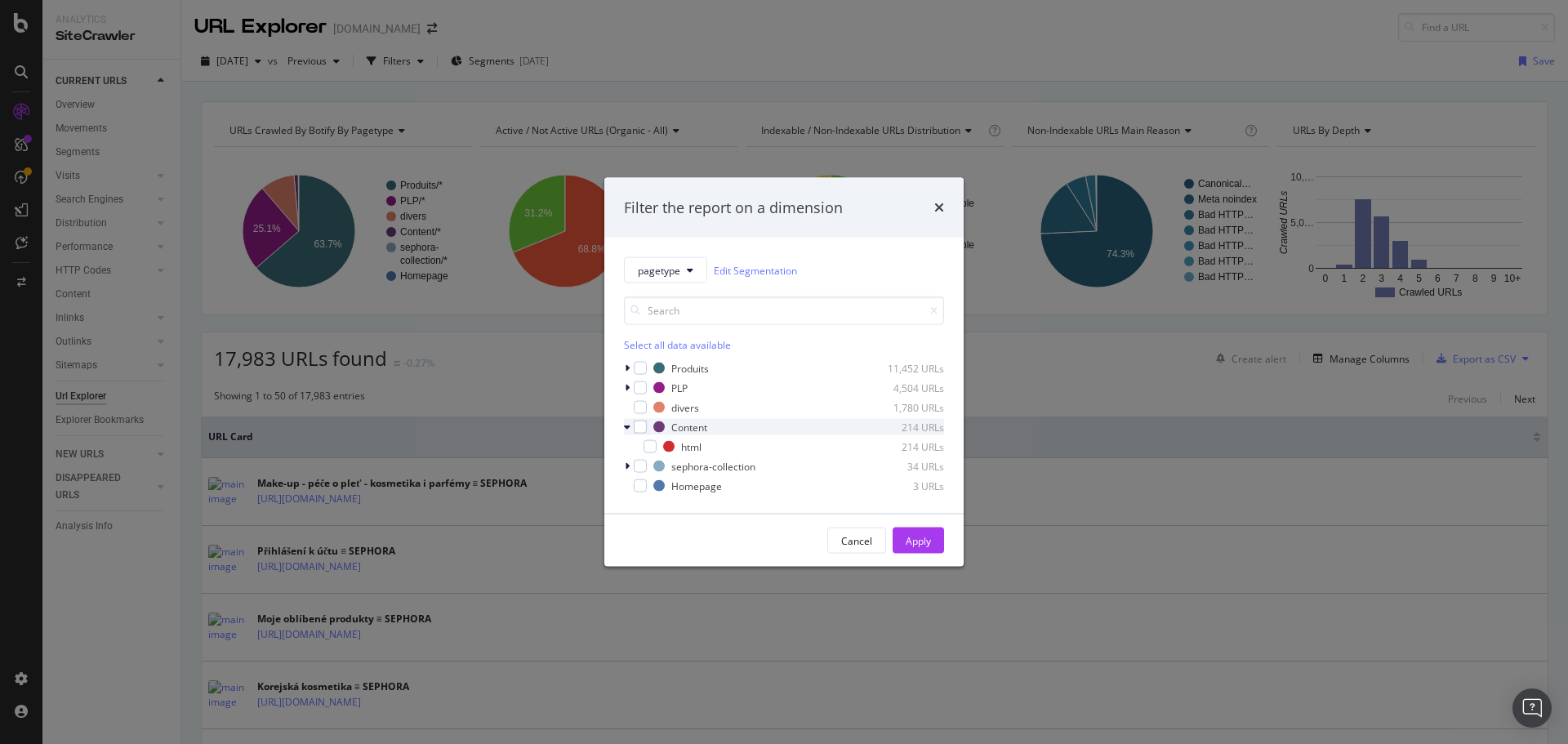
click at [626, 430] on icon "modal" at bounding box center [627, 427] width 7 height 10
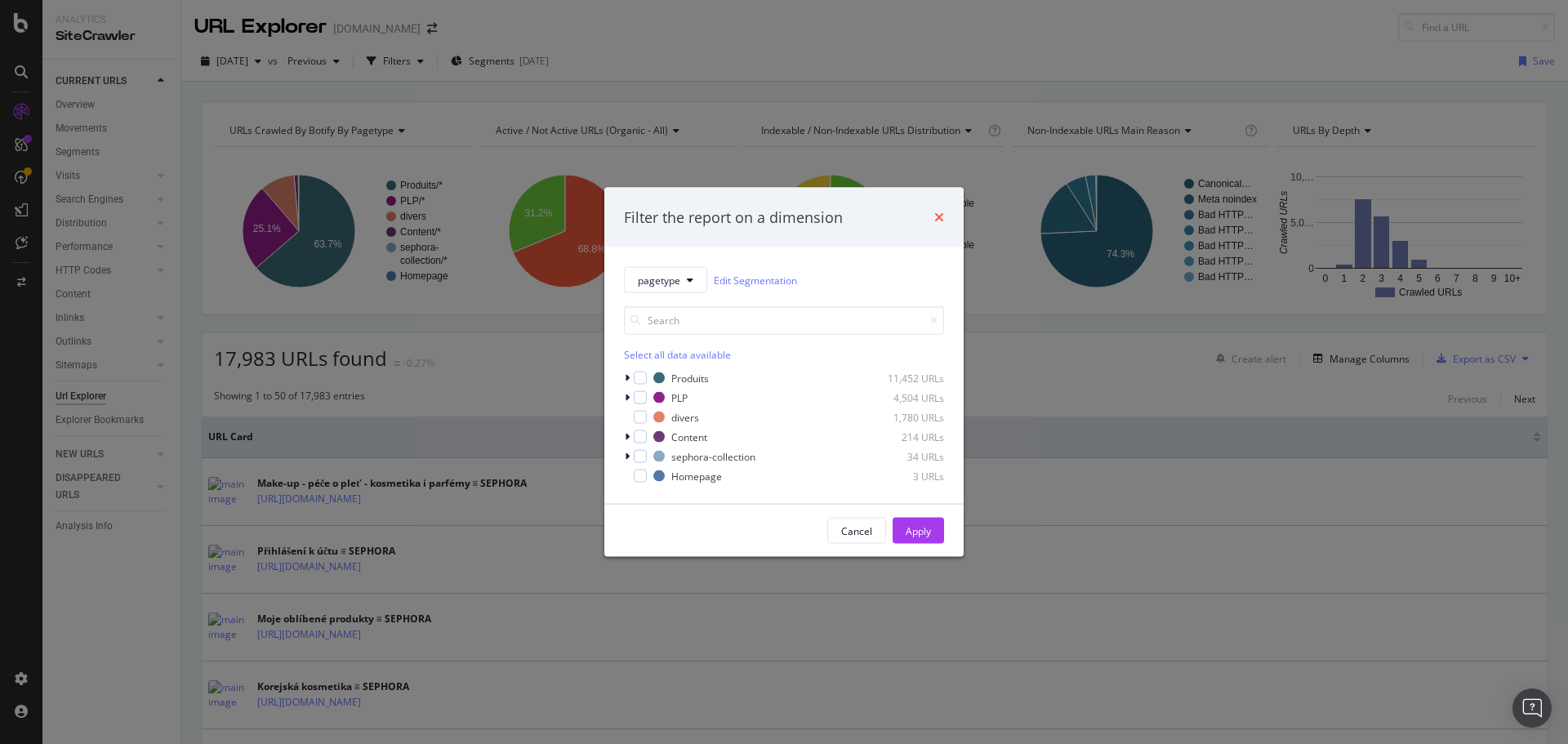
click at [937, 217] on icon "times" at bounding box center [939, 217] width 10 height 13
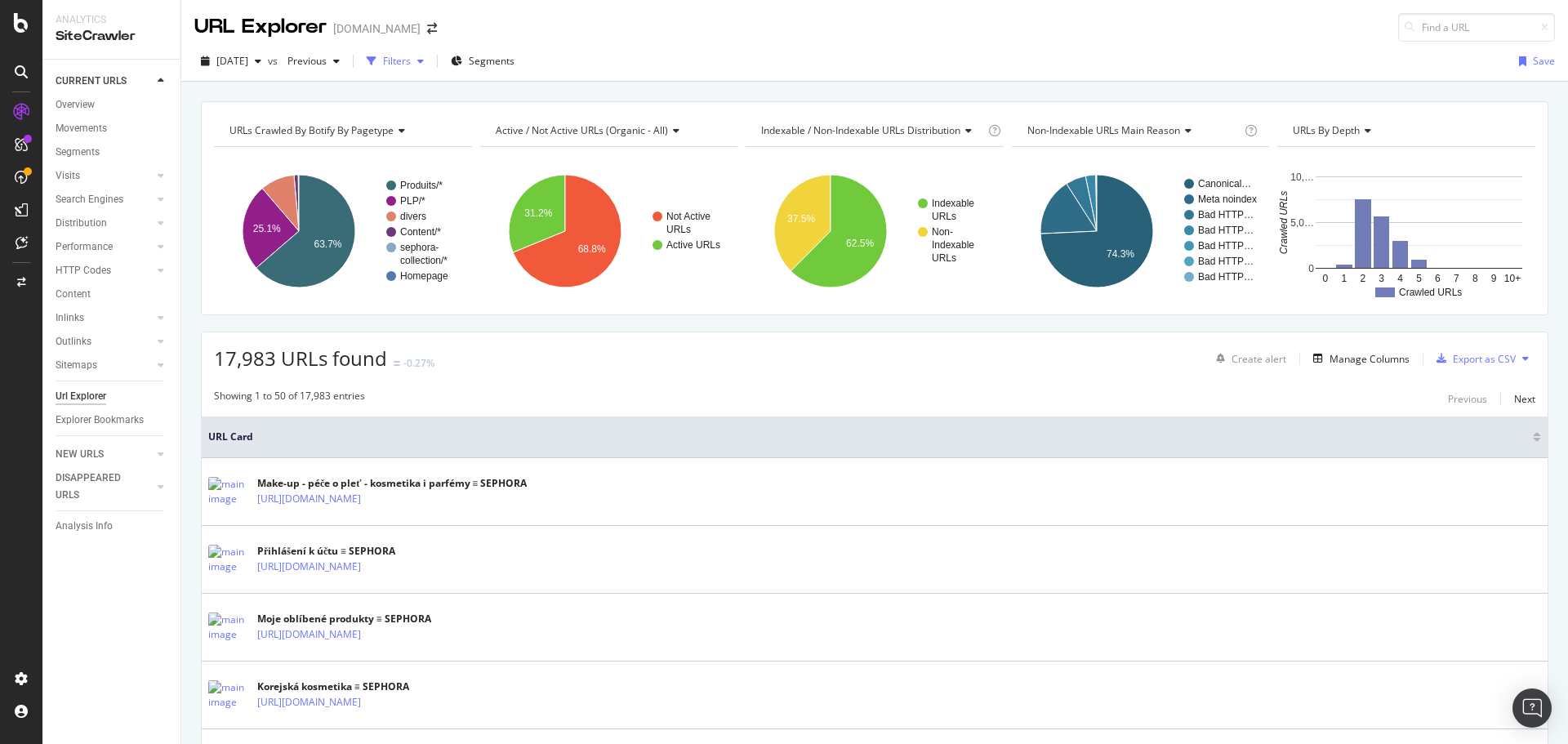
click at [411, 65] on div "Filters" at bounding box center [396, 60] width 28 height 14
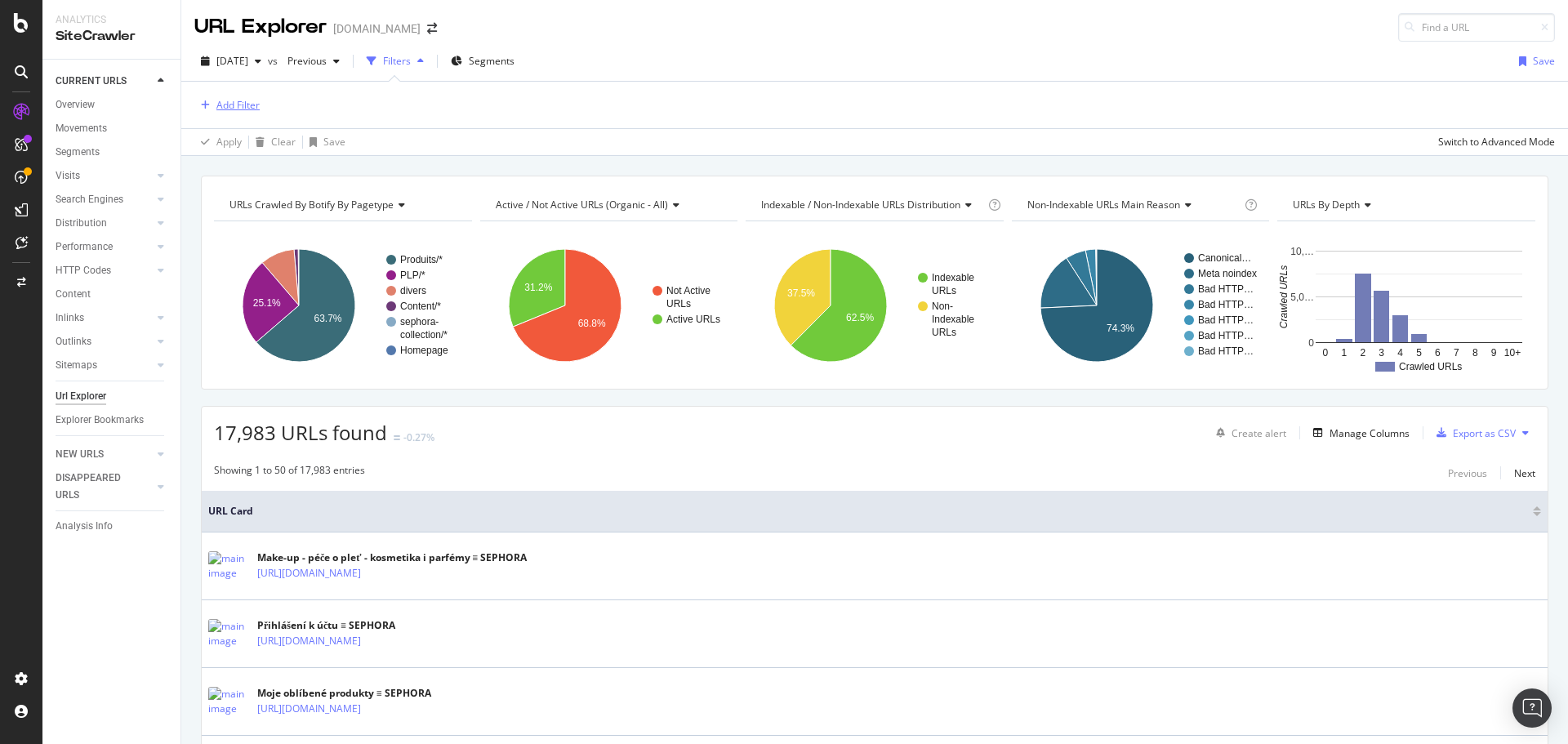
click at [236, 110] on div "Add Filter" at bounding box center [238, 104] width 43 height 14
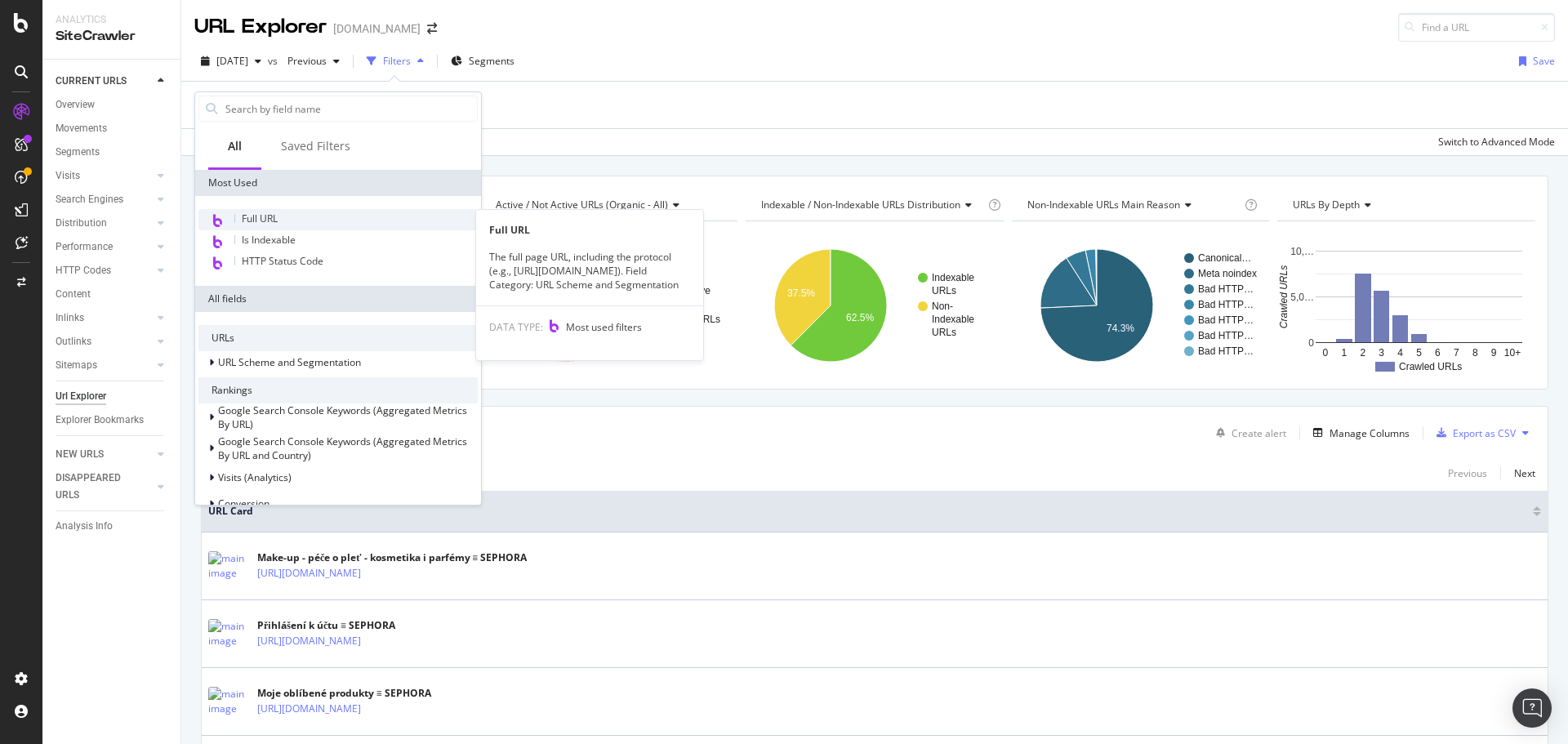
click at [276, 216] on span "Full URL" at bounding box center [259, 218] width 36 height 14
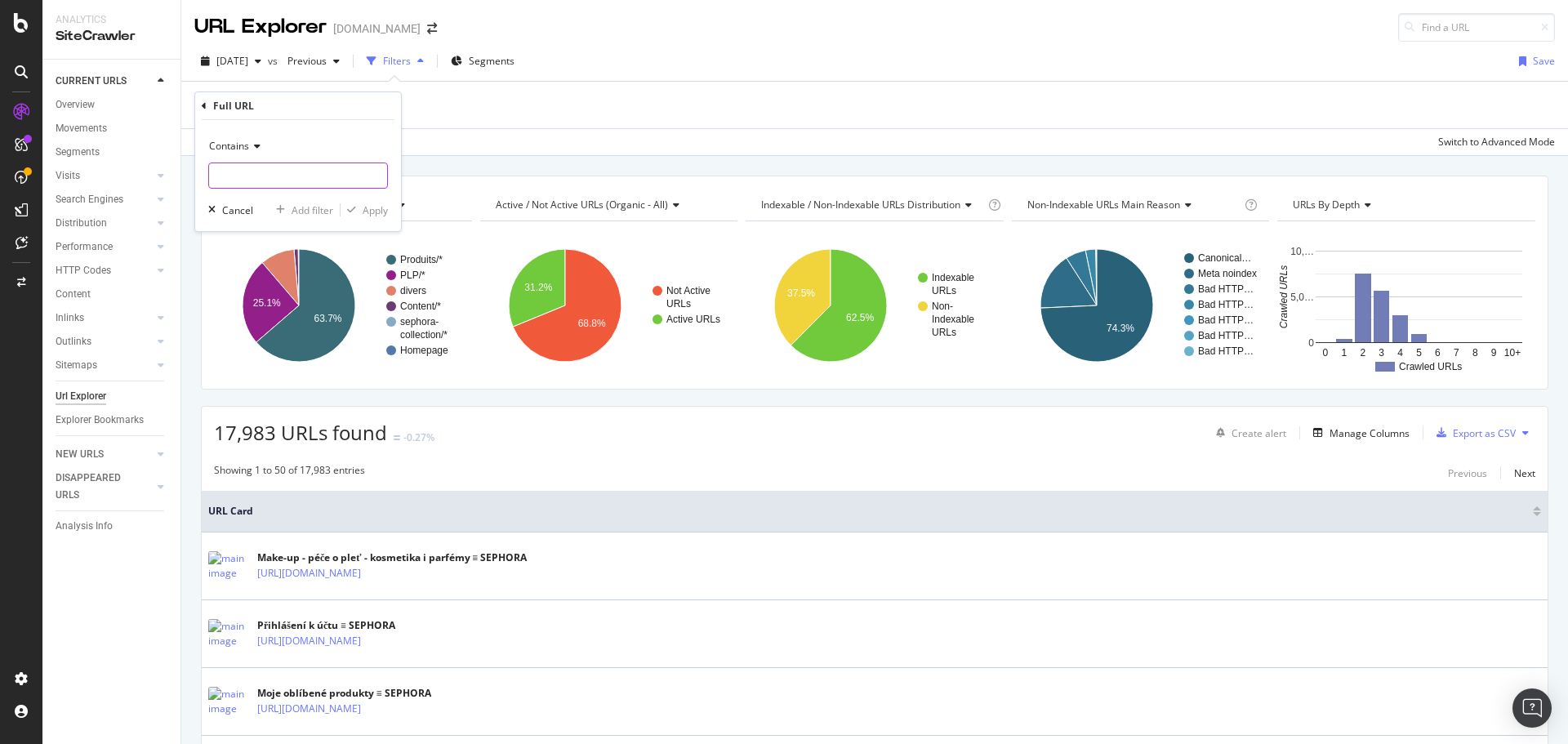
paste input "[URL][DOMAIN_NAME]"
type input "[URL][DOMAIN_NAME]"
click at [359, 214] on div "button" at bounding box center [351, 210] width 22 height 10
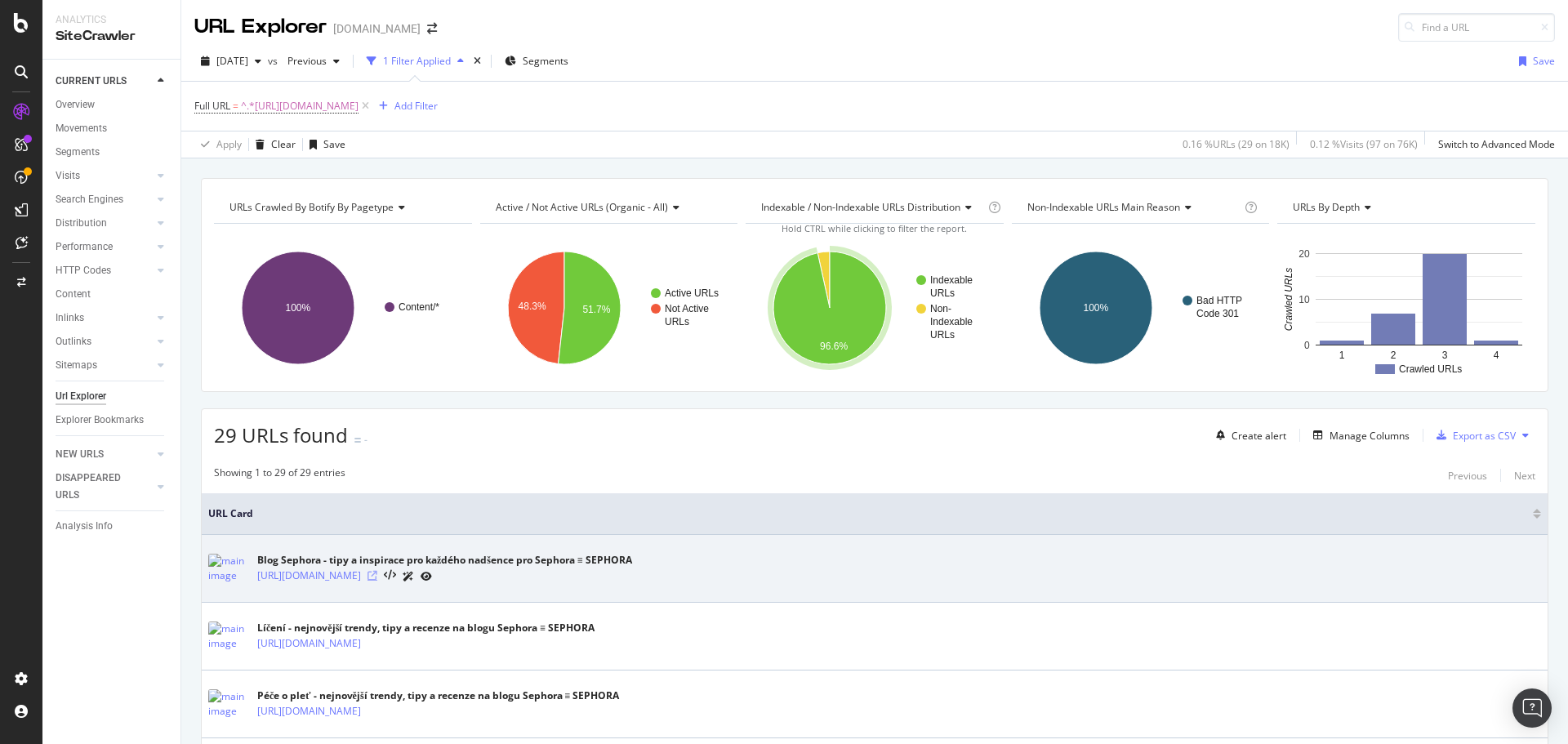
click at [377, 573] on icon at bounding box center [373, 576] width 10 height 10
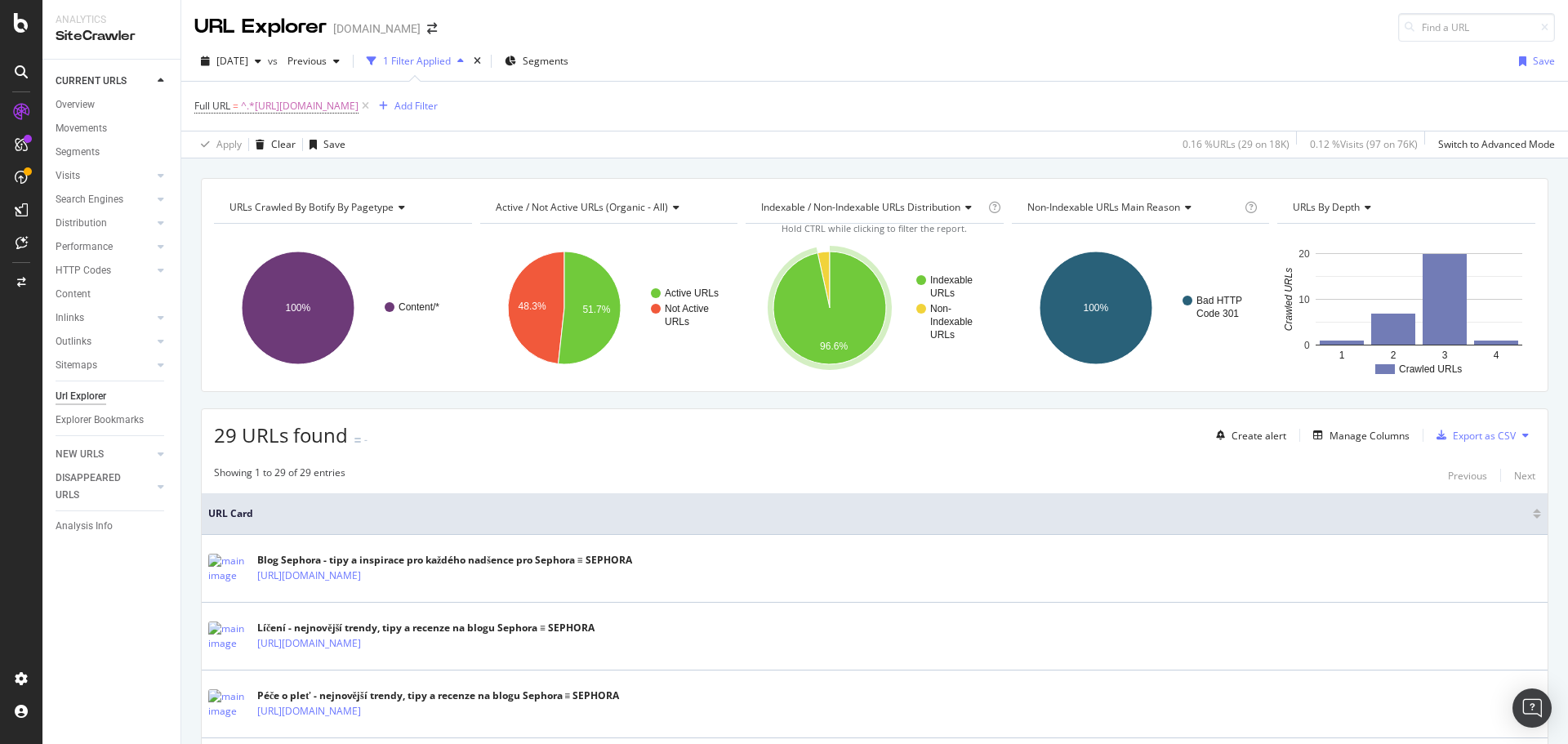
click at [471, 63] on div "button" at bounding box center [460, 61] width 19 height 10
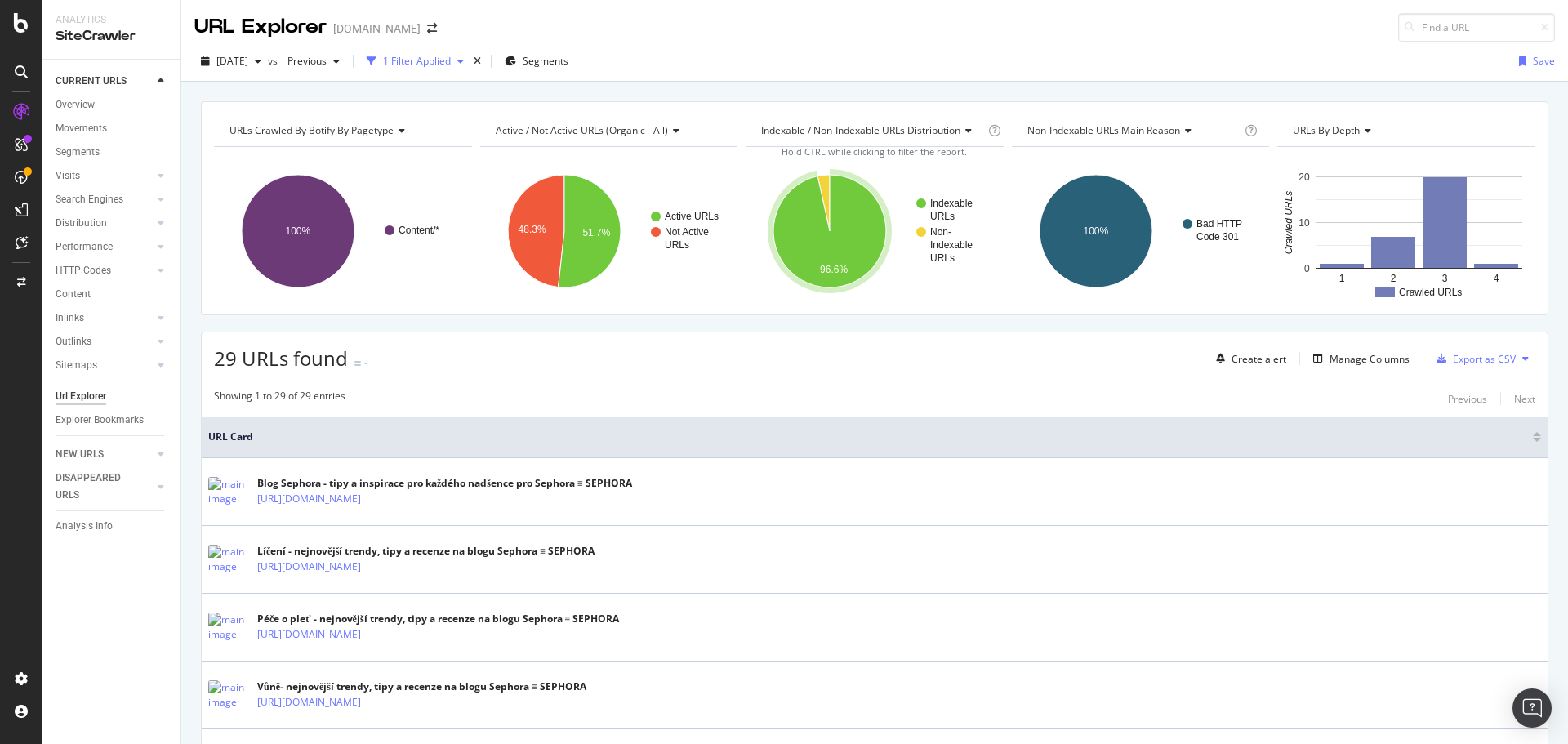
click at [471, 63] on div "button" at bounding box center [460, 61] width 19 height 10
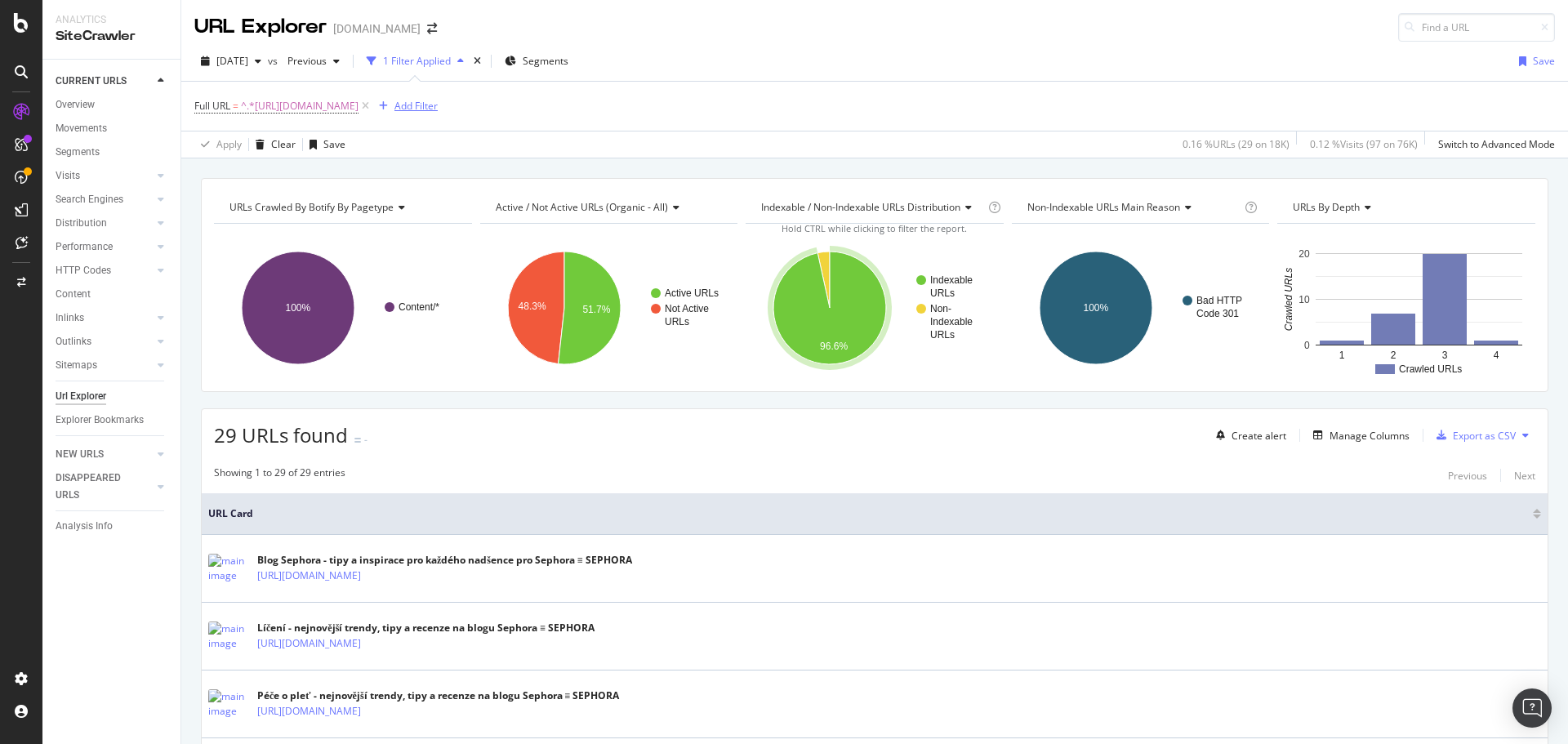
click at [438, 105] on div "Add Filter" at bounding box center [416, 105] width 43 height 14
click at [427, 25] on icon "arrow-right-arrow-left" at bounding box center [432, 28] width 10 height 12
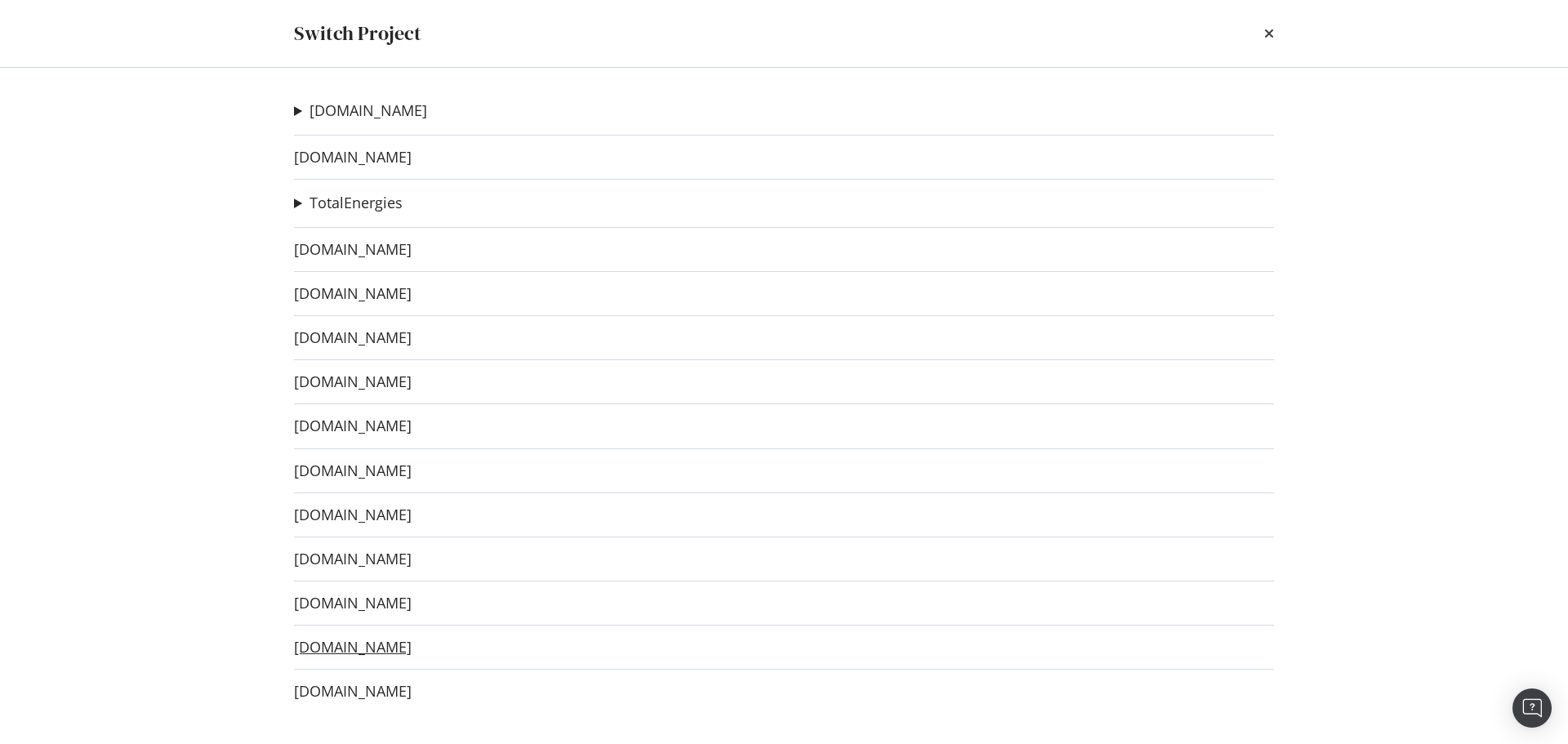
click at [396, 648] on link "[DOMAIN_NAME]" at bounding box center [353, 647] width 118 height 18
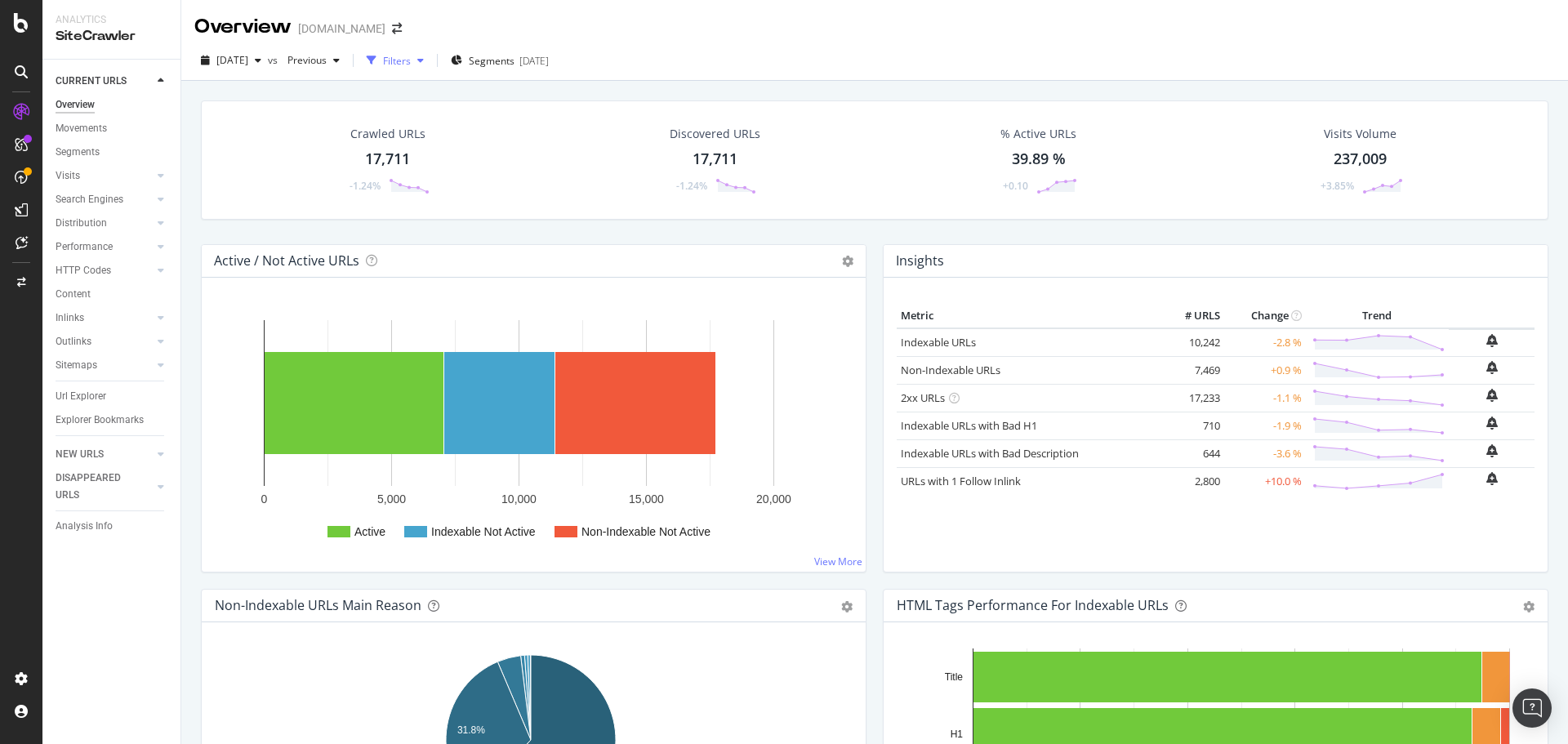
click at [424, 65] on icon "button" at bounding box center [421, 60] width 7 height 10
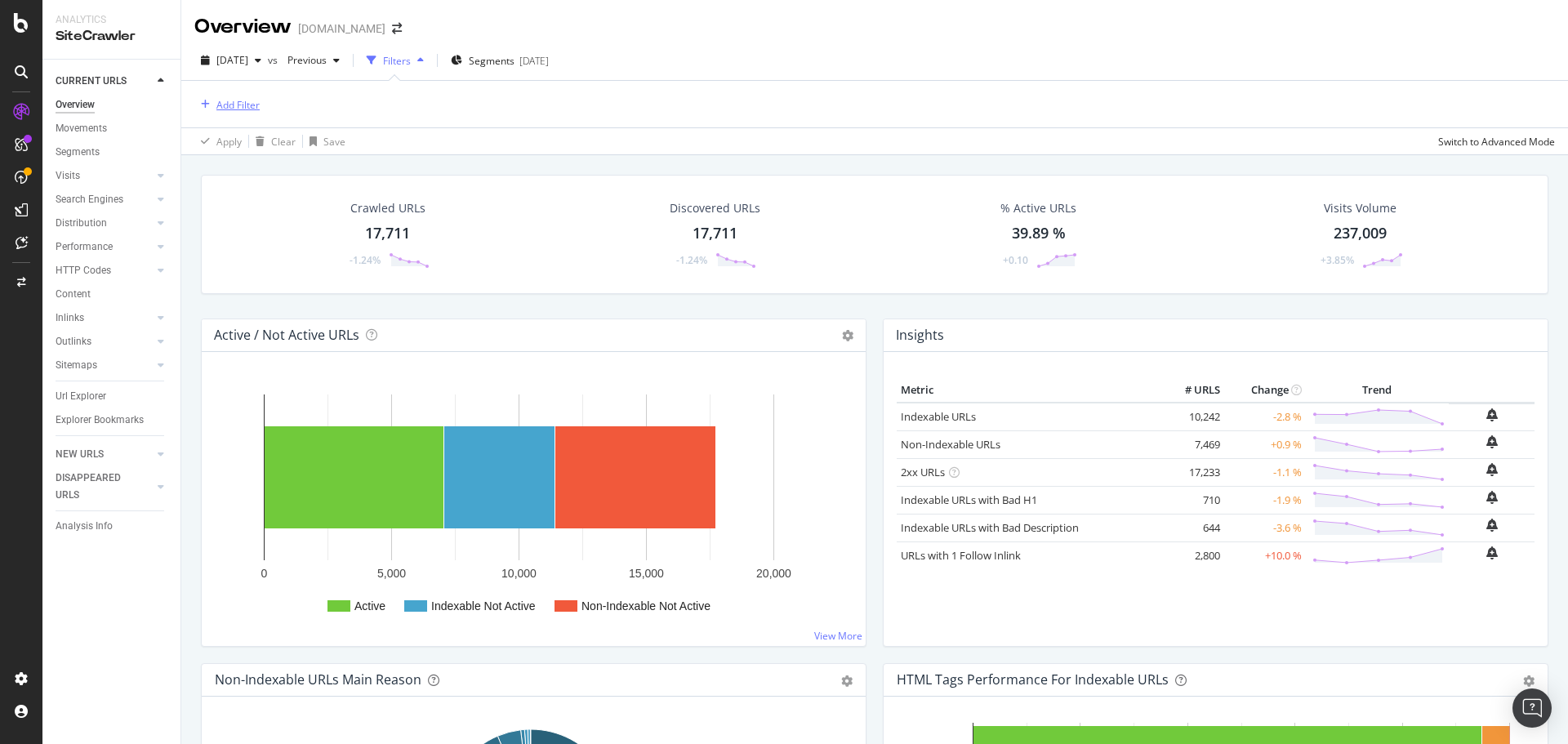
click at [222, 109] on div "Add Filter" at bounding box center [238, 104] width 43 height 14
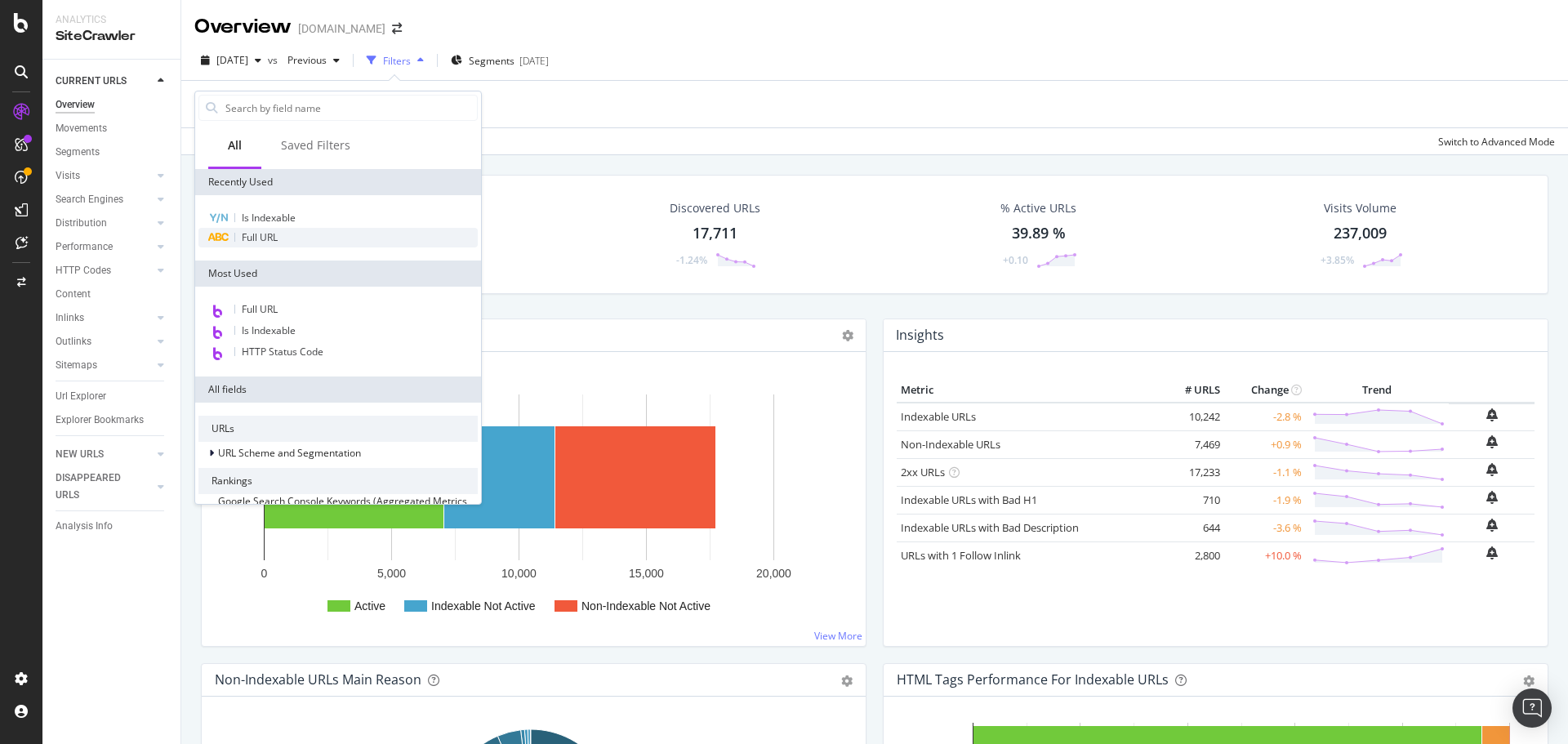
click at [306, 243] on div "Full URL" at bounding box center [338, 237] width 279 height 19
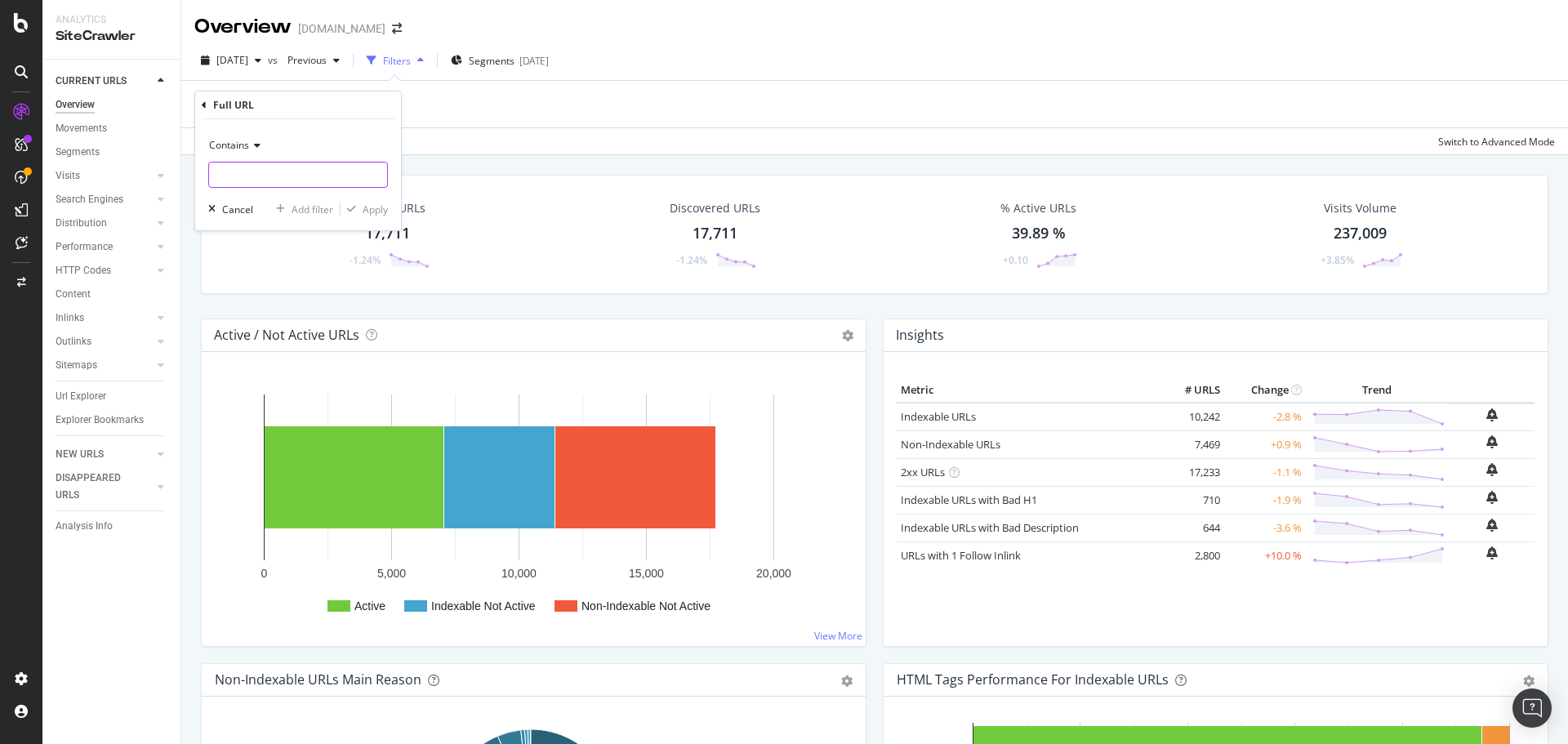
click at [306, 177] on input "text" at bounding box center [298, 174] width 178 height 26
paste input "[URL][DOMAIN_NAME]"
type input "[URL][DOMAIN_NAME]"
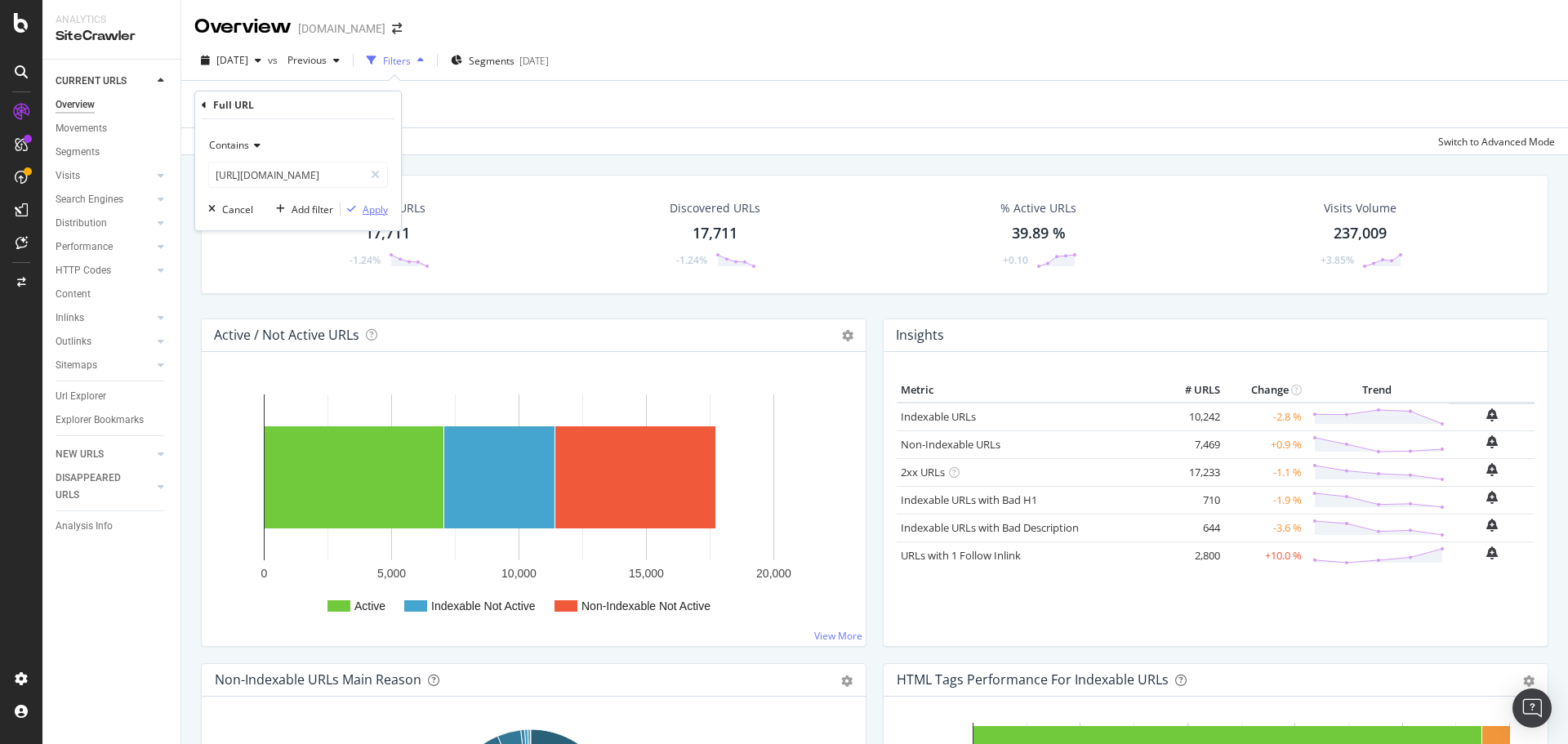
drag, startPoint x: 383, startPoint y: 207, endPoint x: 534, endPoint y: 166, distance: 156.5
click at [383, 206] on div "Apply" at bounding box center [375, 209] width 25 height 14
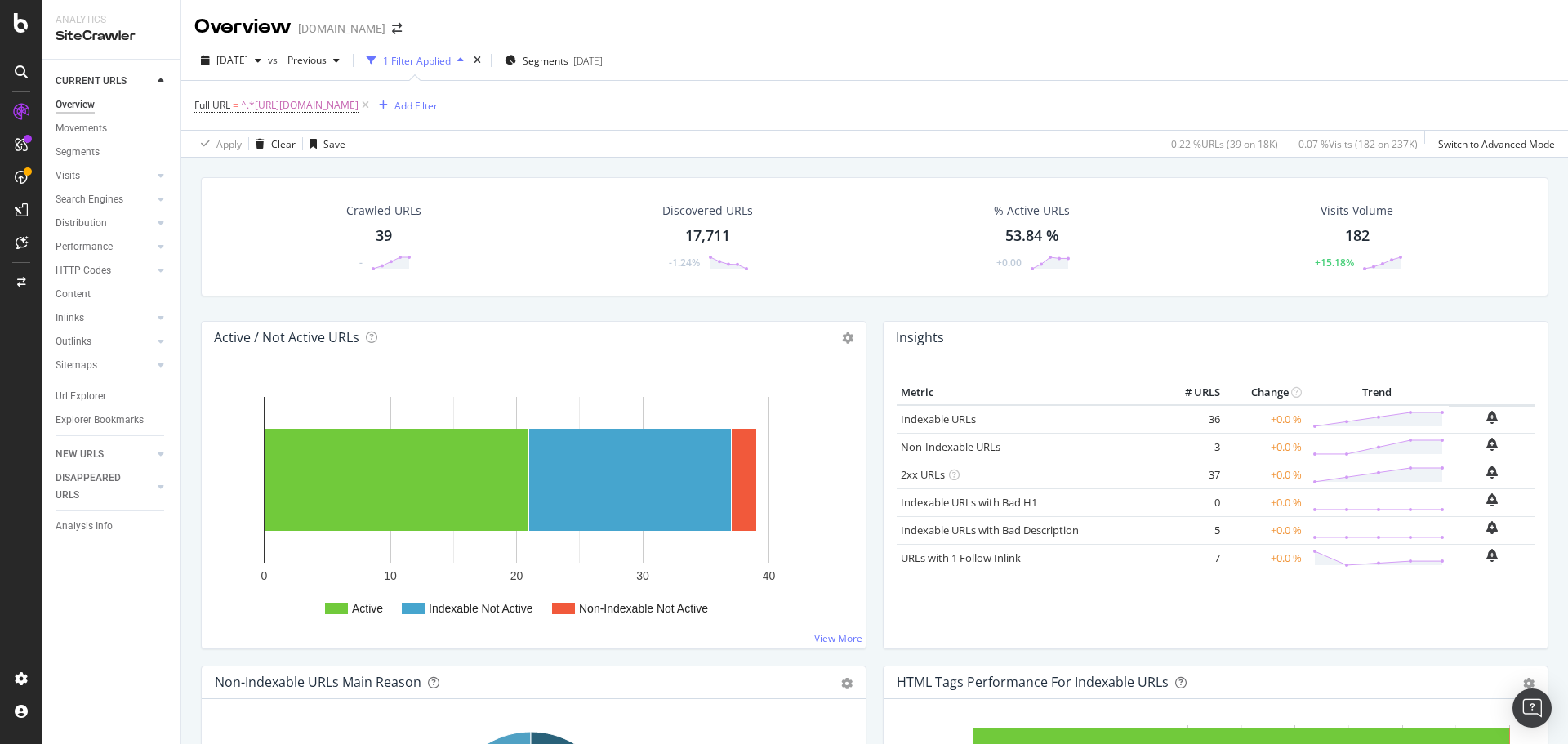
click at [856, 308] on div "Crawled URLs 39 - Discovered URLs 17,711 -1.24% % Active URLs 53.84 % +0.00 Vis…" at bounding box center [874, 249] width 1364 height 144
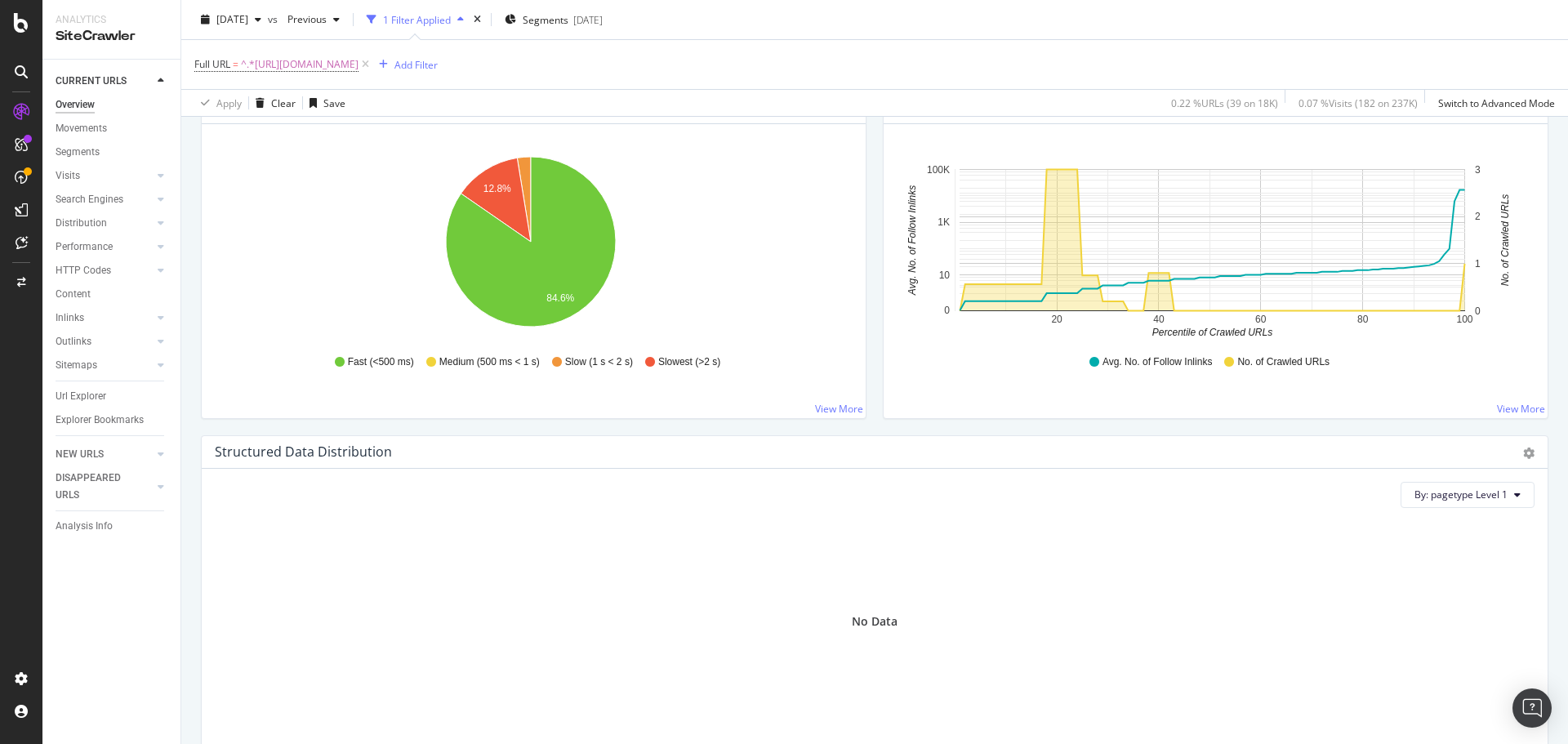
scroll to position [1552, 0]
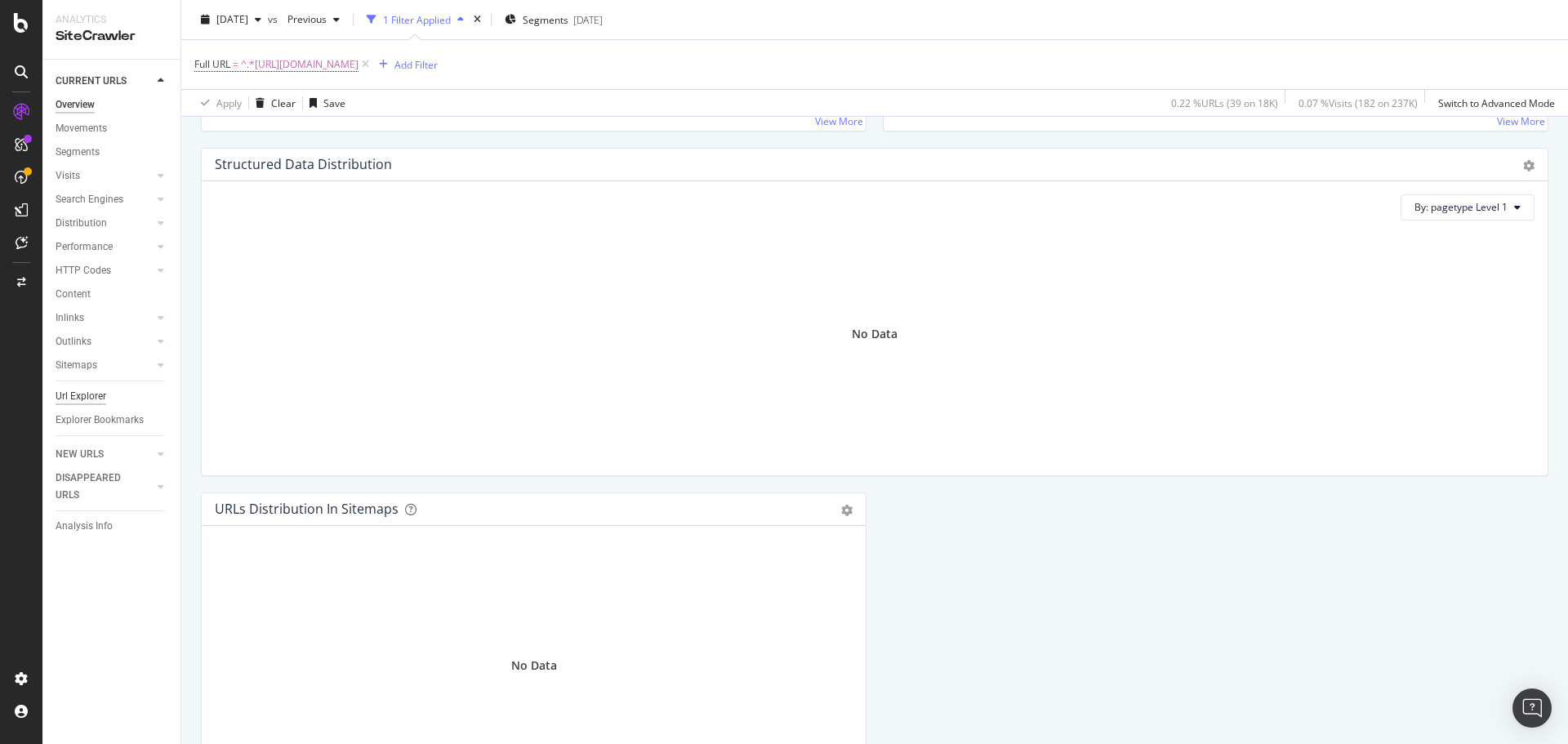
click at [85, 390] on div "Url Explorer" at bounding box center [80, 396] width 51 height 18
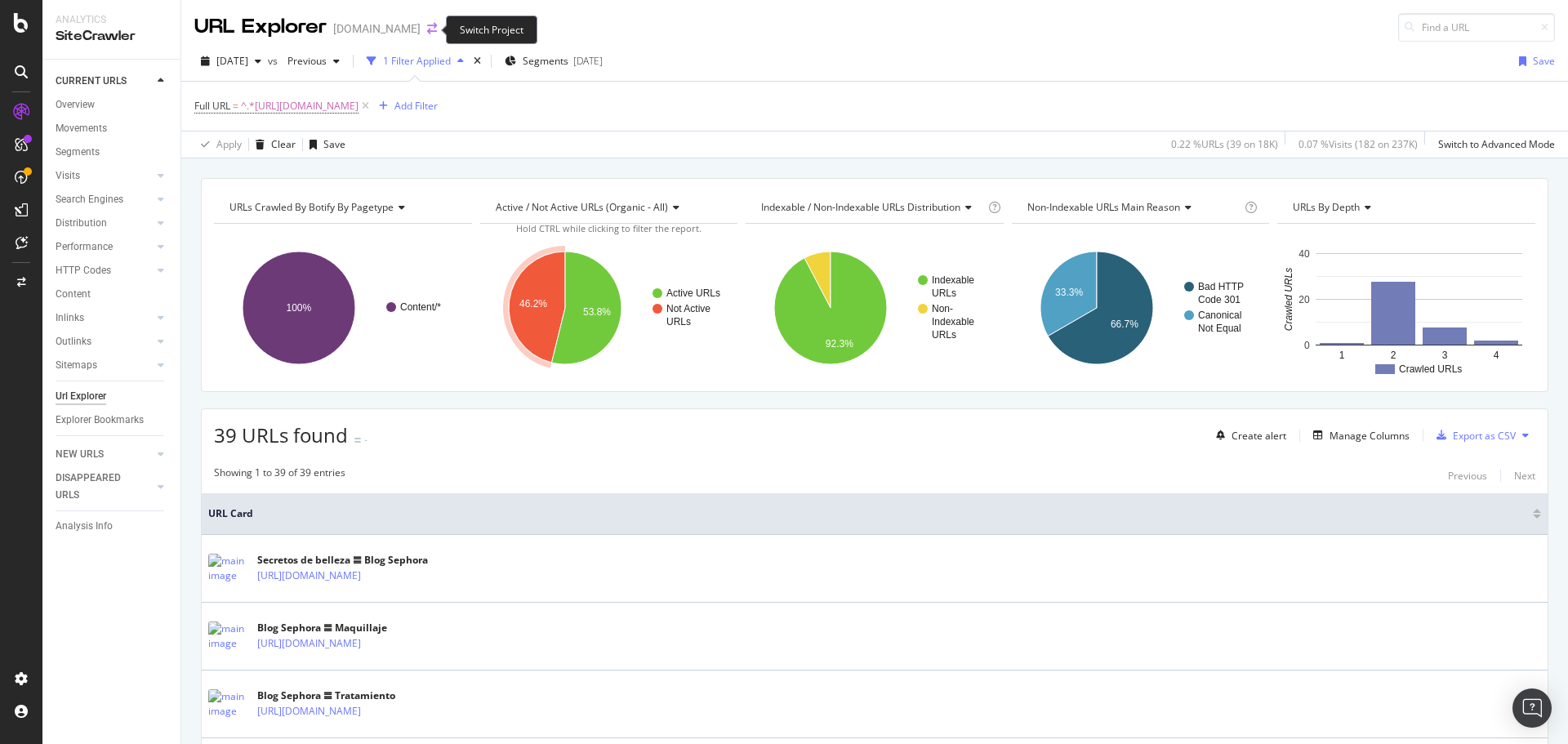
click at [427, 29] on icon "arrow-right-arrow-left" at bounding box center [432, 28] width 10 height 12
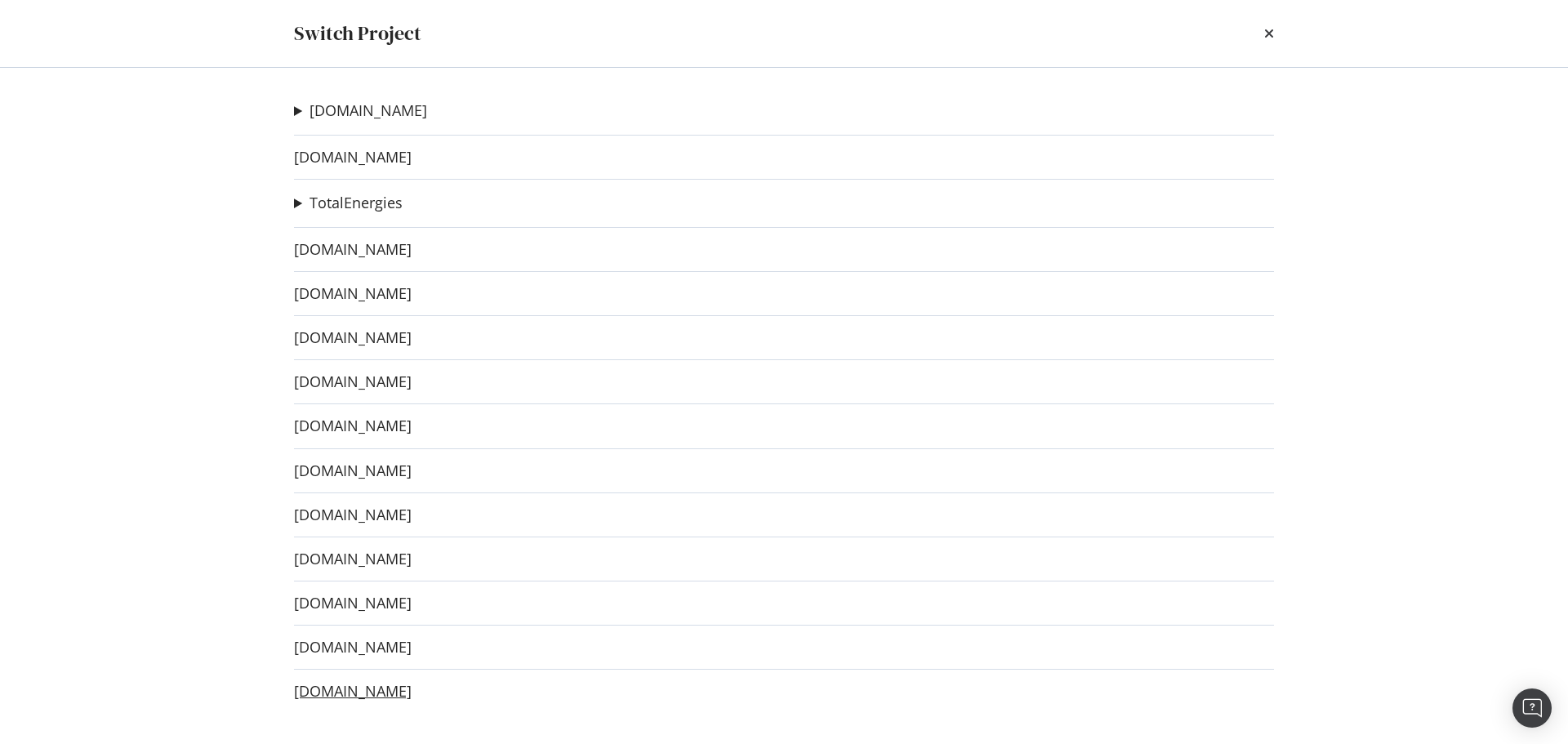
click at [381, 695] on link "[DOMAIN_NAME]" at bounding box center [353, 691] width 118 height 18
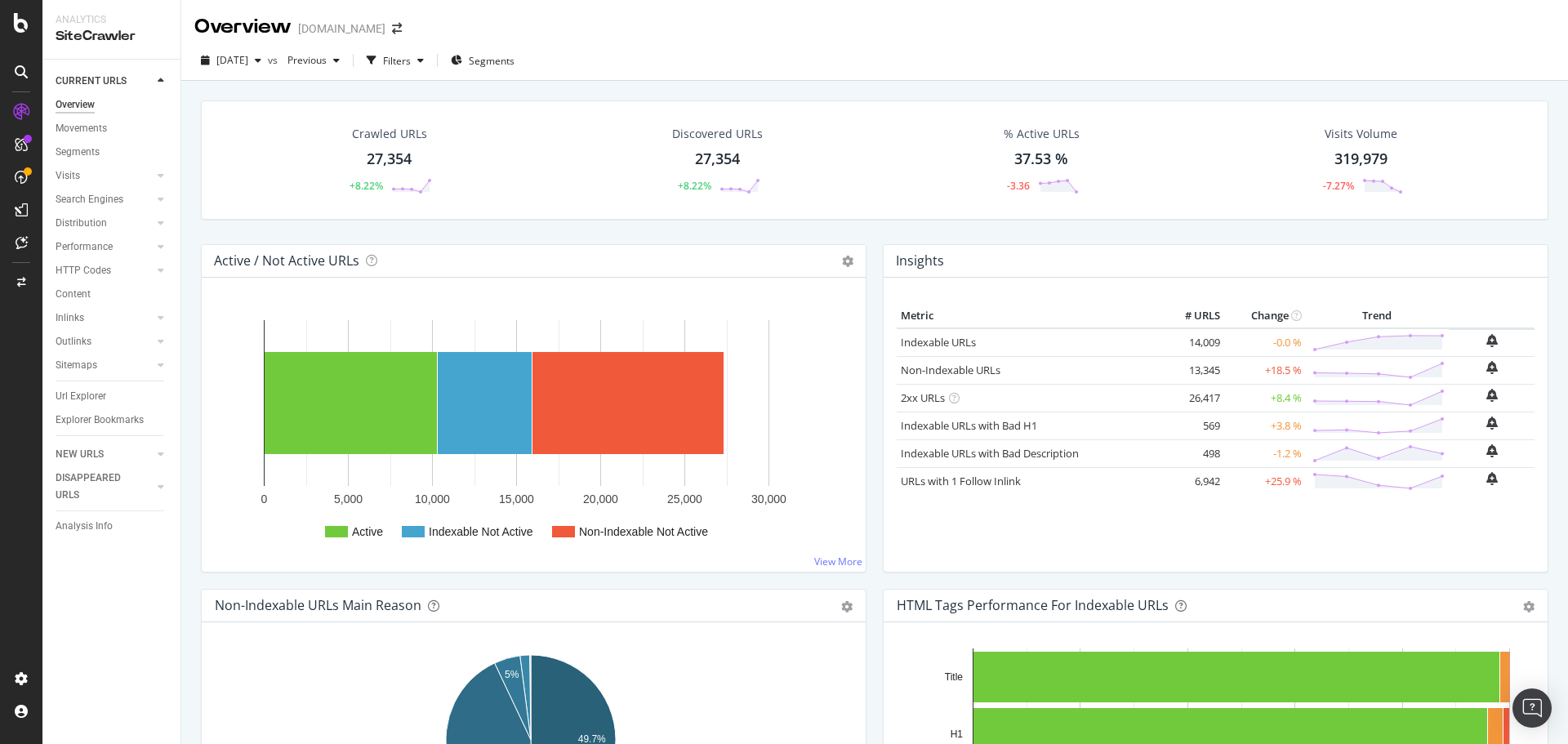
click at [857, 232] on div "Crawled URLs 27,354 +8.22% Discovered URLs 27,354 +8.22% % Active URLs 37.53 % …" at bounding box center [874, 172] width 1364 height 144
click at [94, 275] on div "HTTP Codes" at bounding box center [83, 271] width 55 height 18
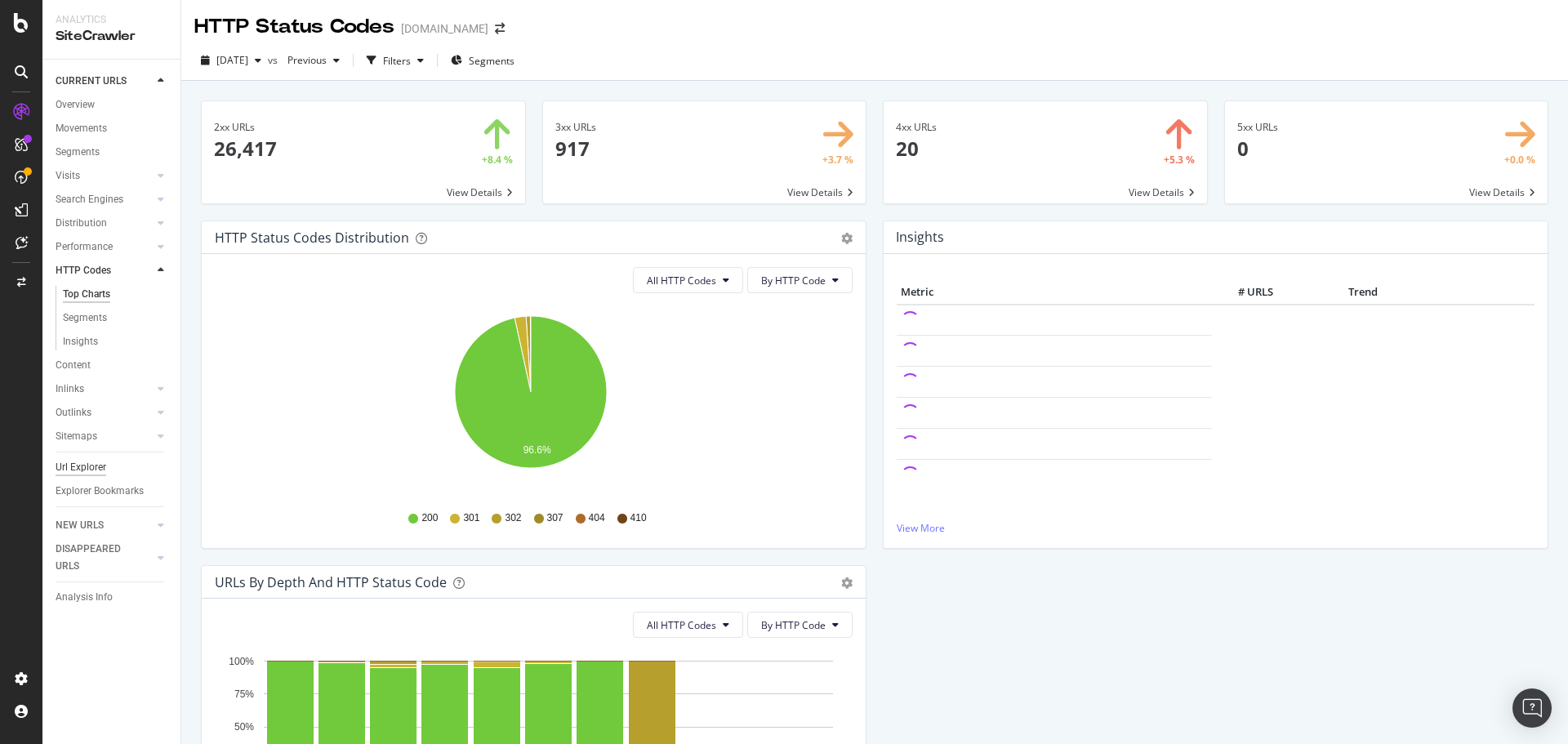
click at [79, 467] on div "Url Explorer" at bounding box center [80, 467] width 51 height 18
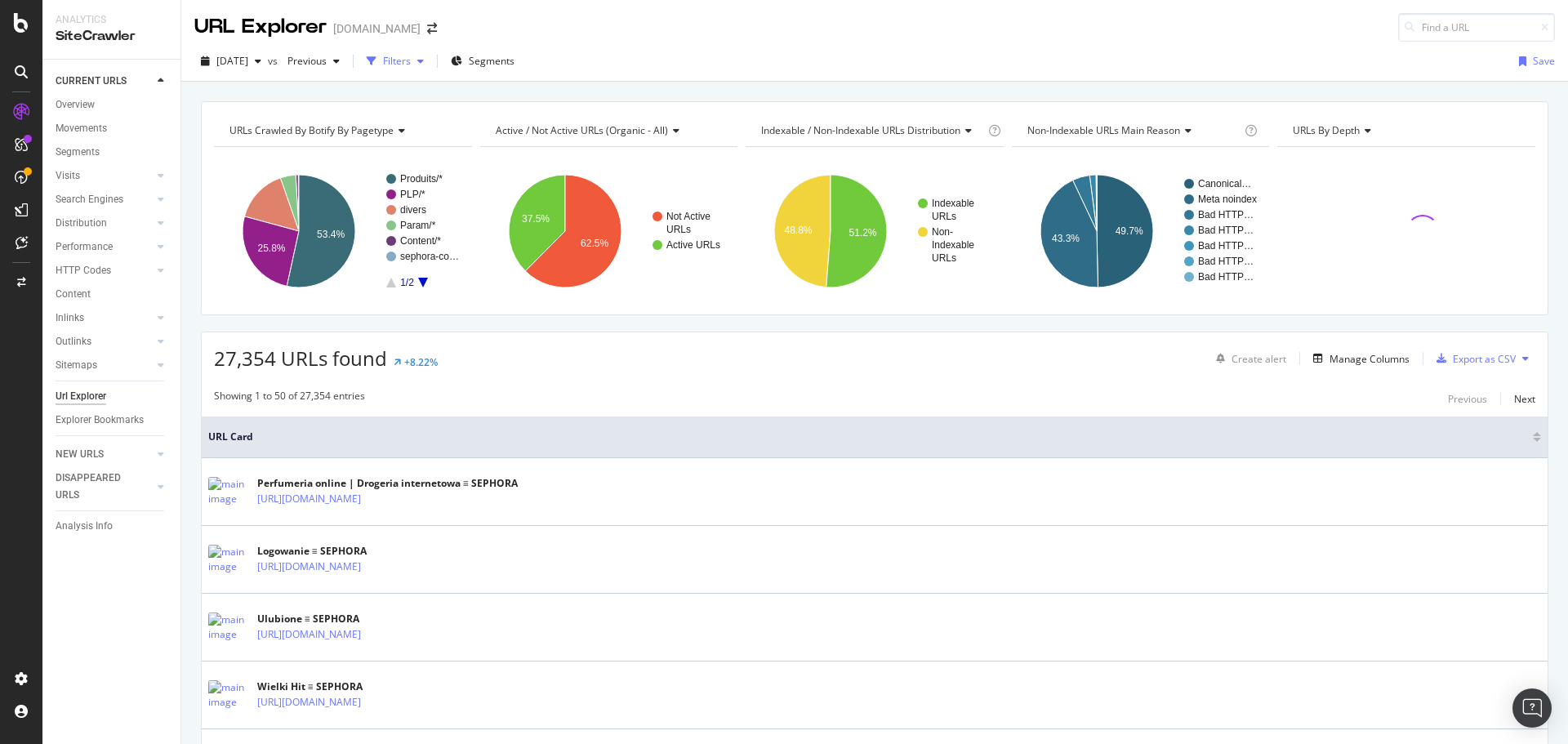
click at [431, 64] on div "button" at bounding box center [420, 61] width 19 height 10
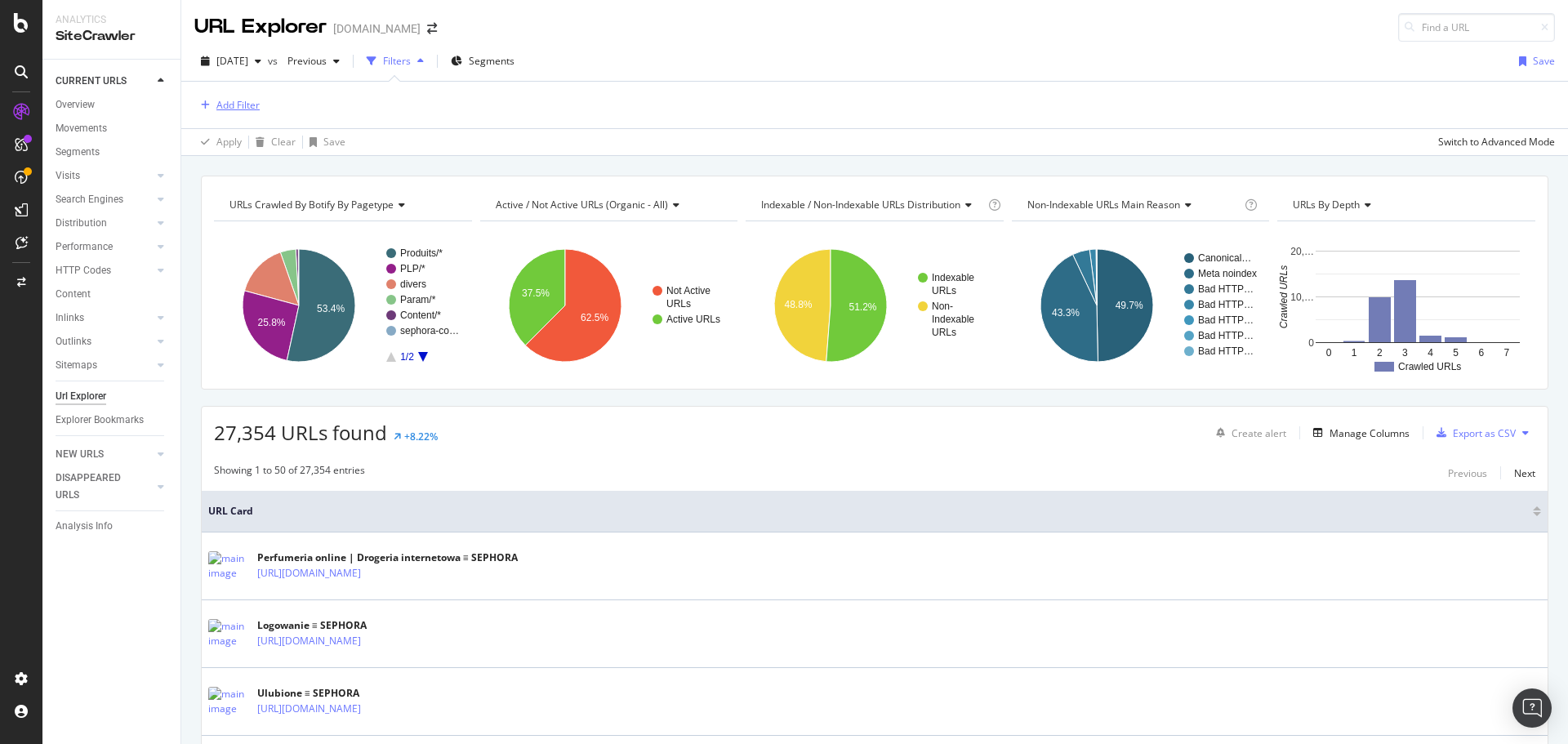
click at [226, 111] on div "Add Filter" at bounding box center [238, 104] width 43 height 14
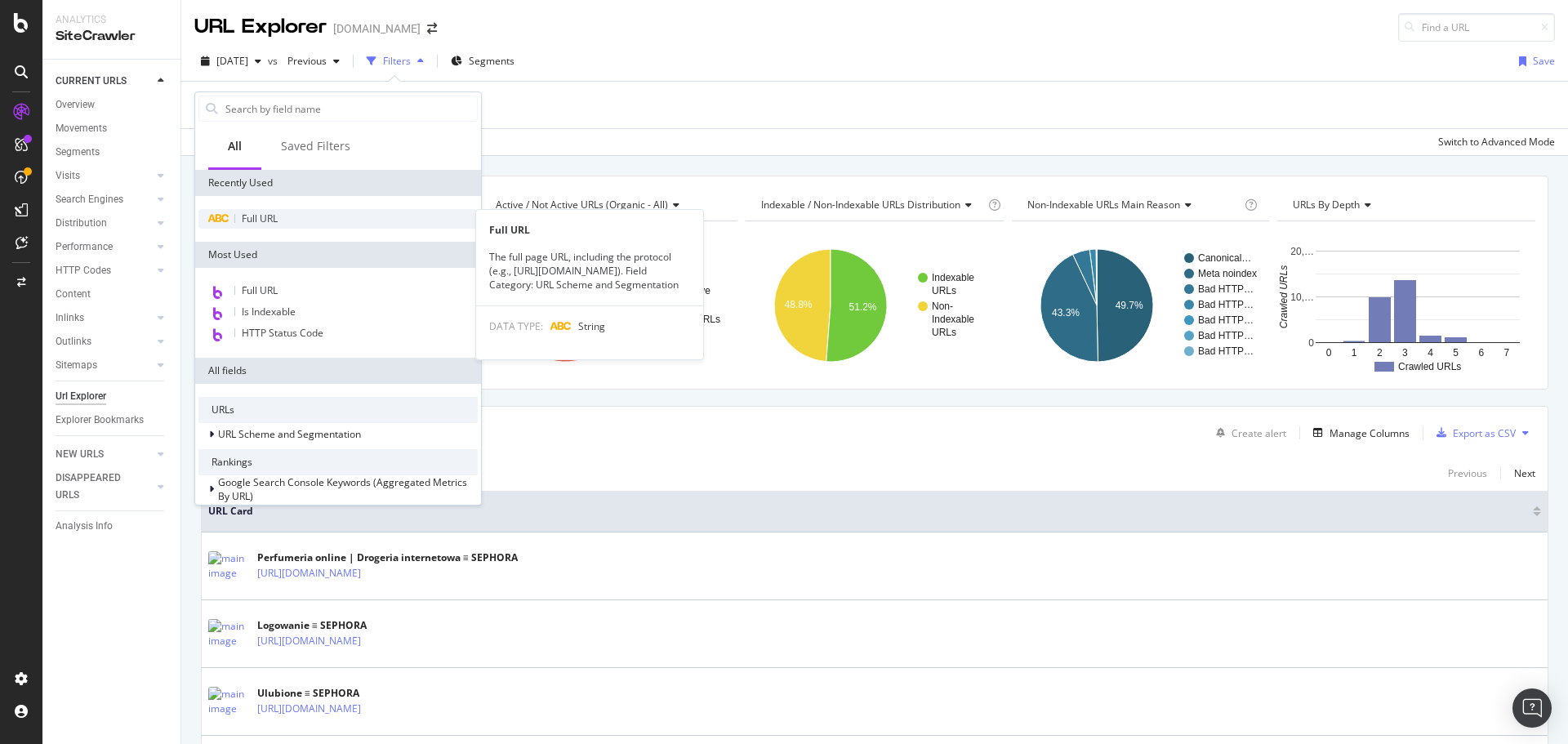
click at [258, 211] on span "Full URL" at bounding box center [259, 218] width 36 height 14
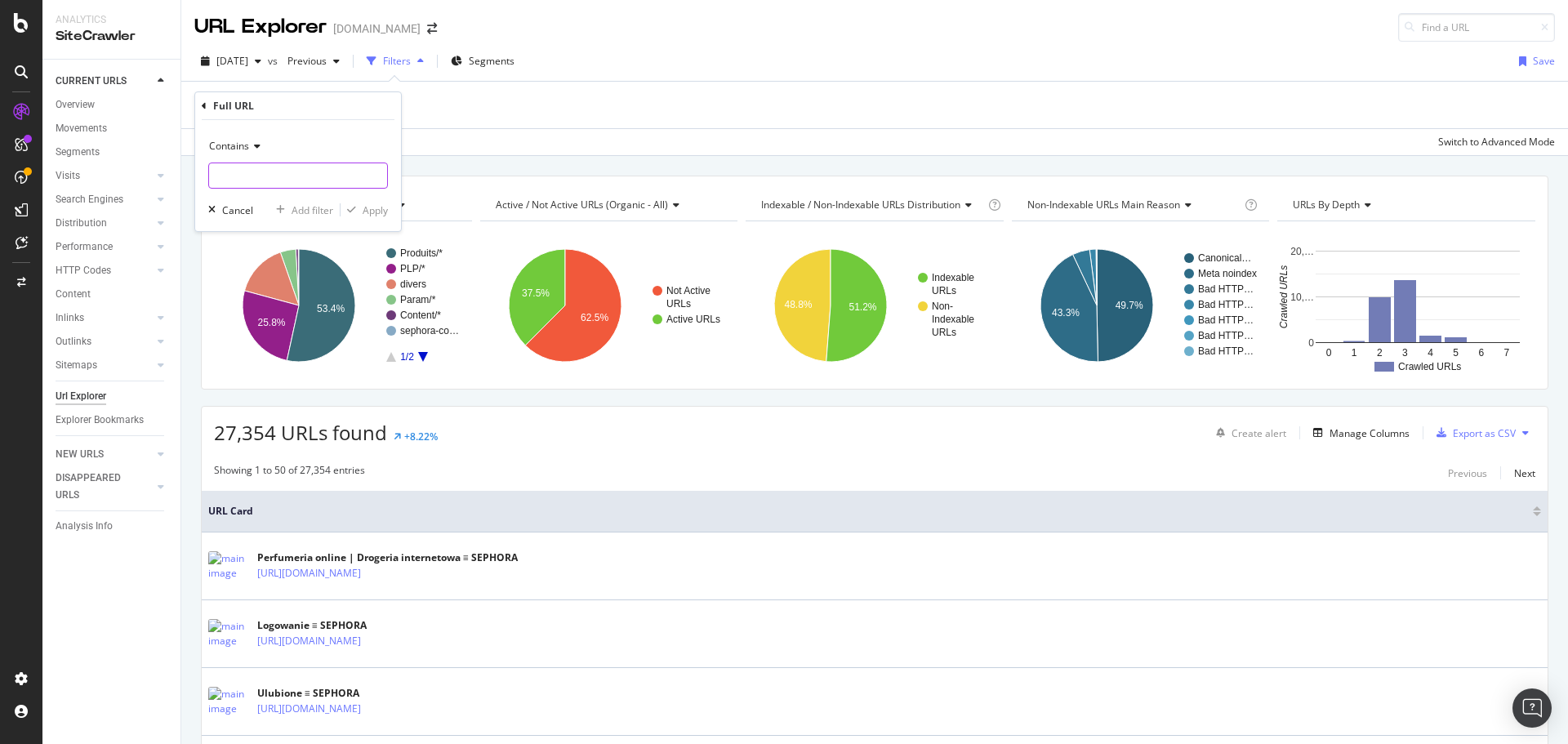
paste input "[URL][DOMAIN_NAME]"
type input "[URL][DOMAIN_NAME]"
click at [363, 201] on button "Apply" at bounding box center [364, 210] width 48 height 17
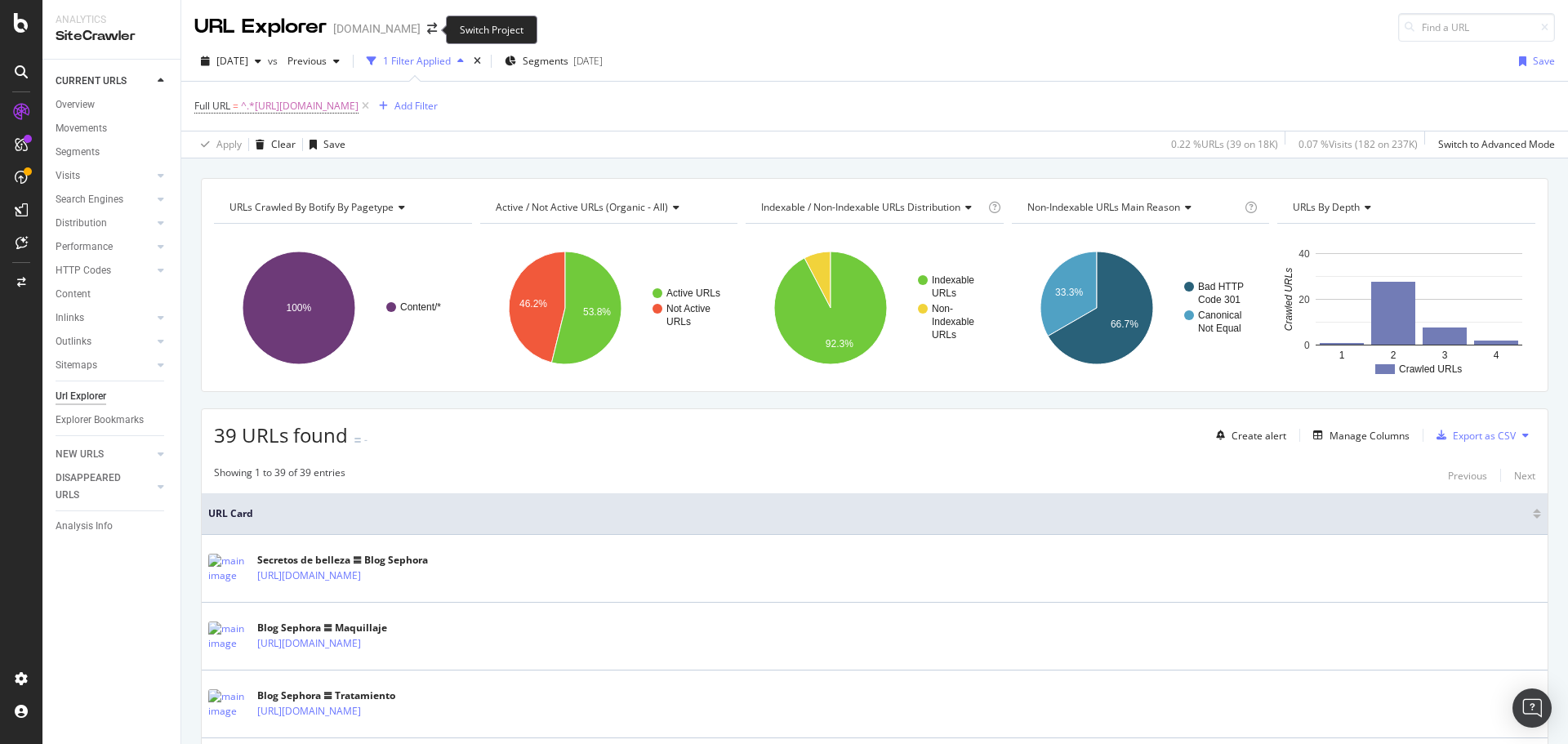
click at [421, 26] on span at bounding box center [432, 28] width 23 height 12
click at [432, 28] on icon "arrow-right-arrow-left" at bounding box center [432, 28] width 10 height 12
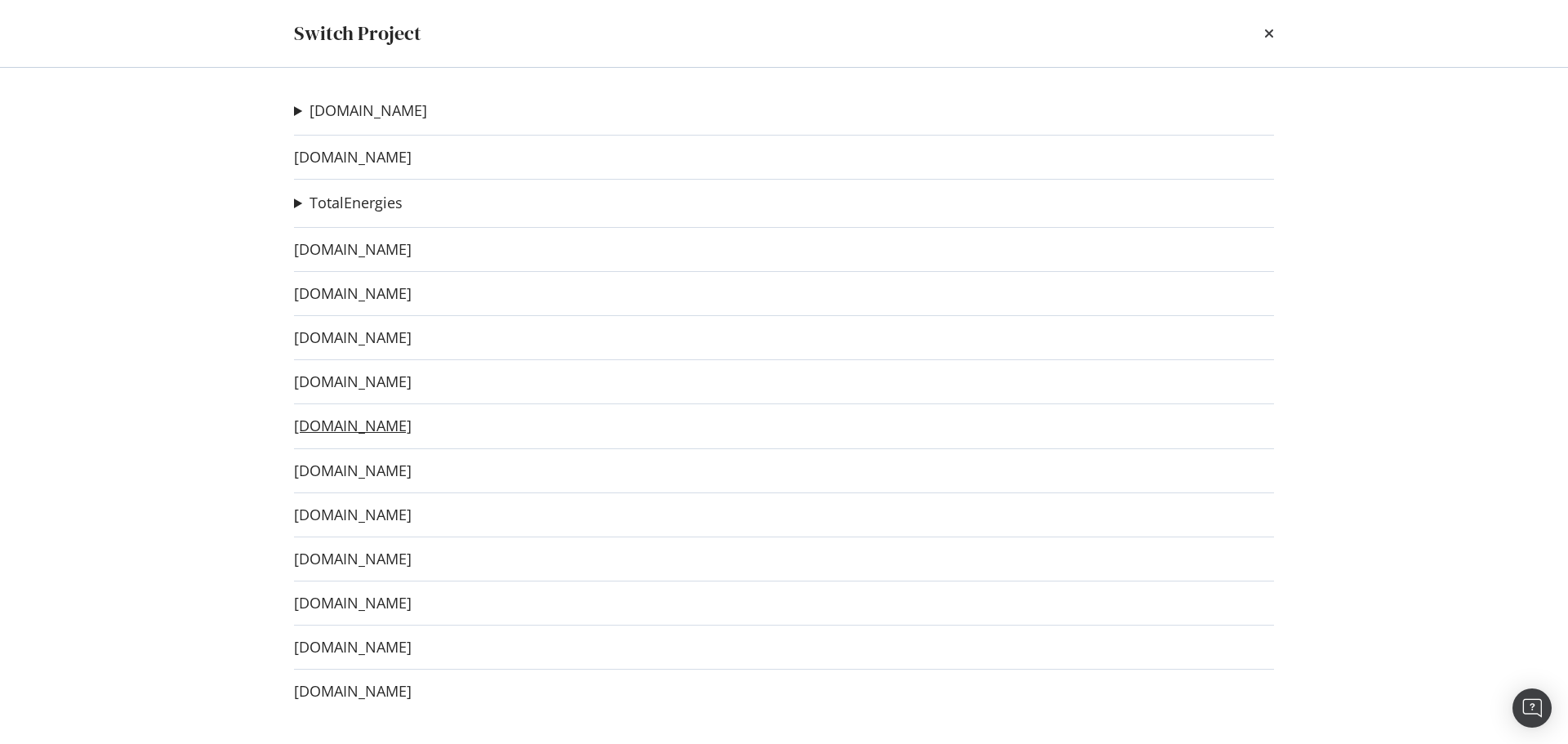
click at [378, 426] on link "[DOMAIN_NAME]" at bounding box center [353, 426] width 118 height 18
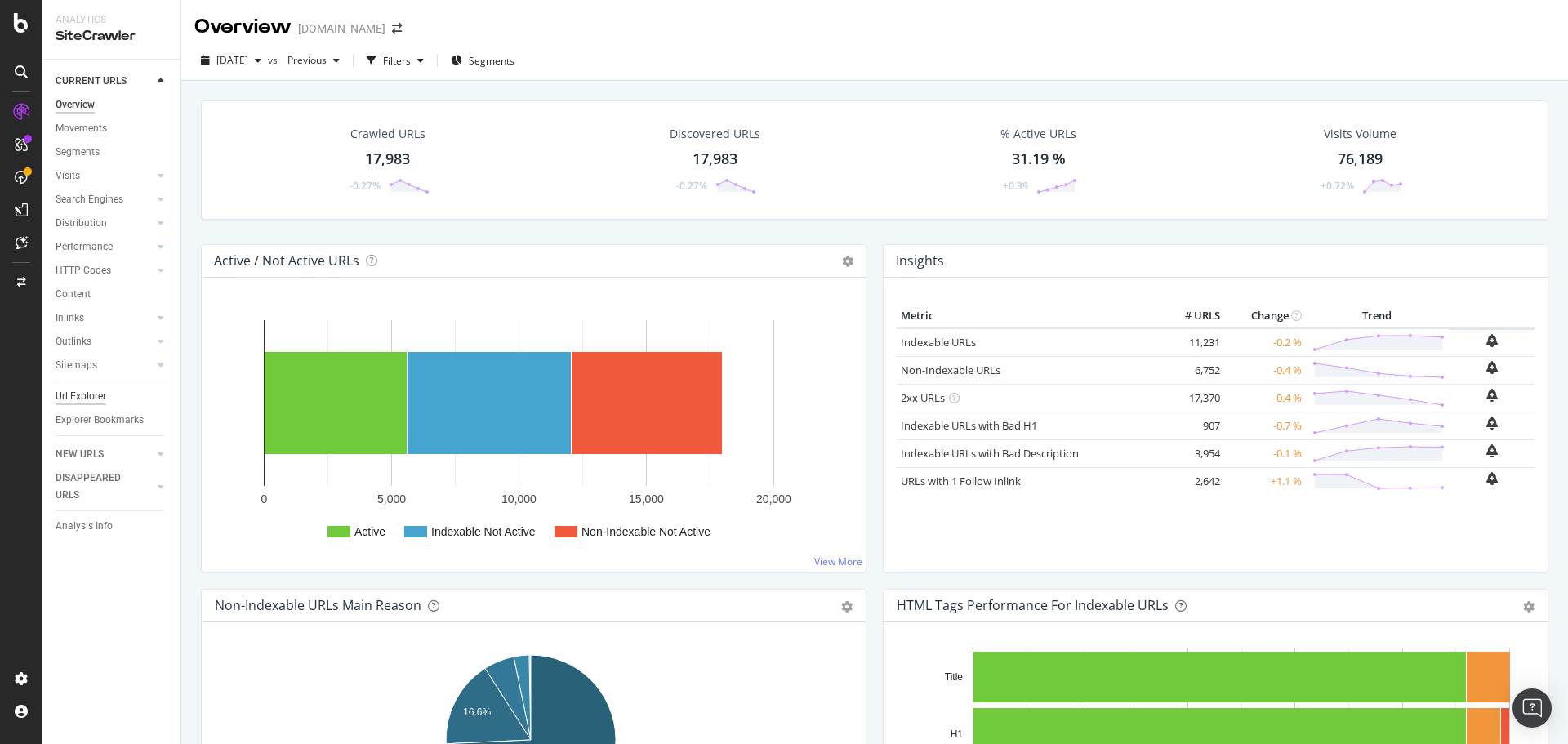
click at [85, 395] on div "Url Explorer" at bounding box center [80, 396] width 51 height 18
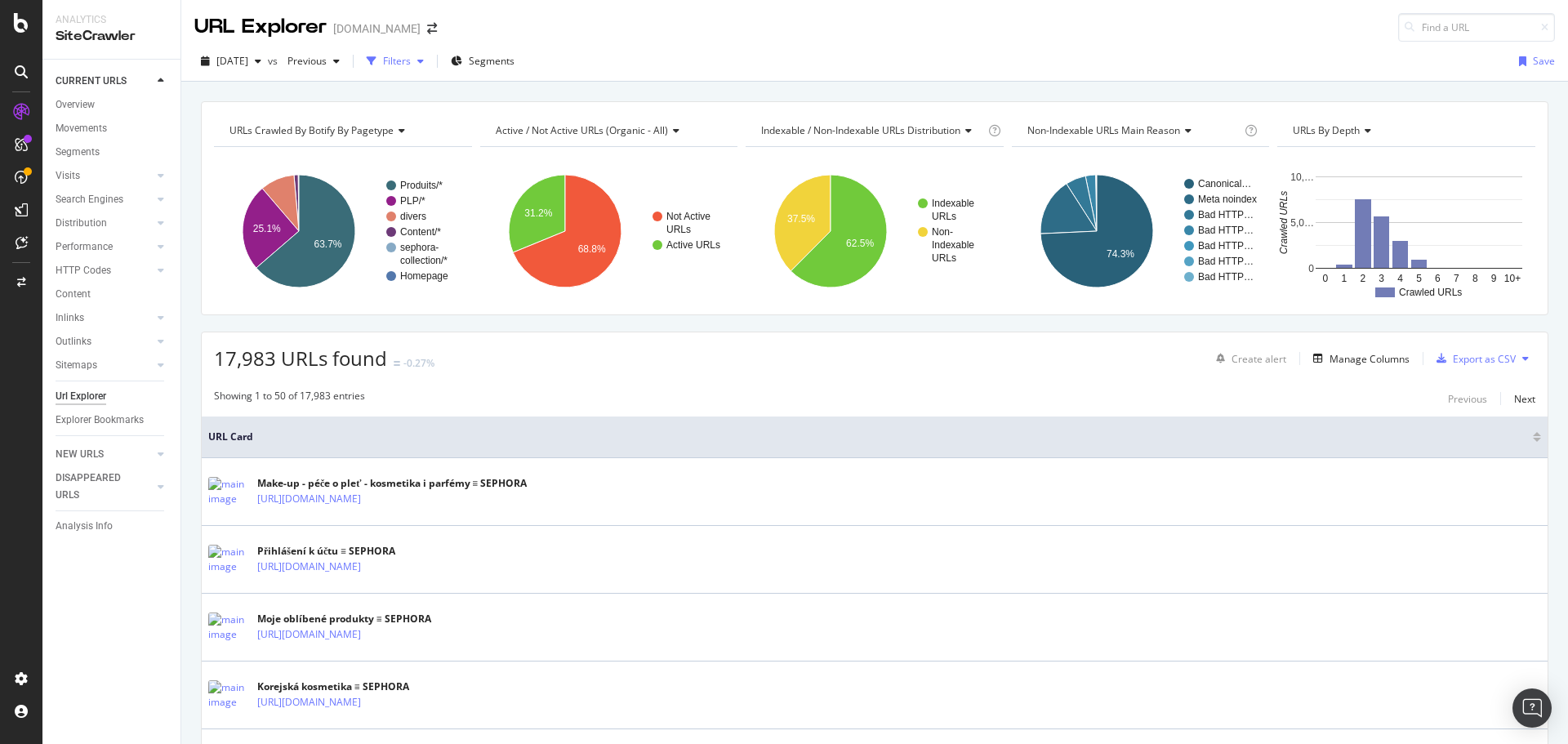
click at [411, 66] on div "Filters" at bounding box center [396, 60] width 28 height 14
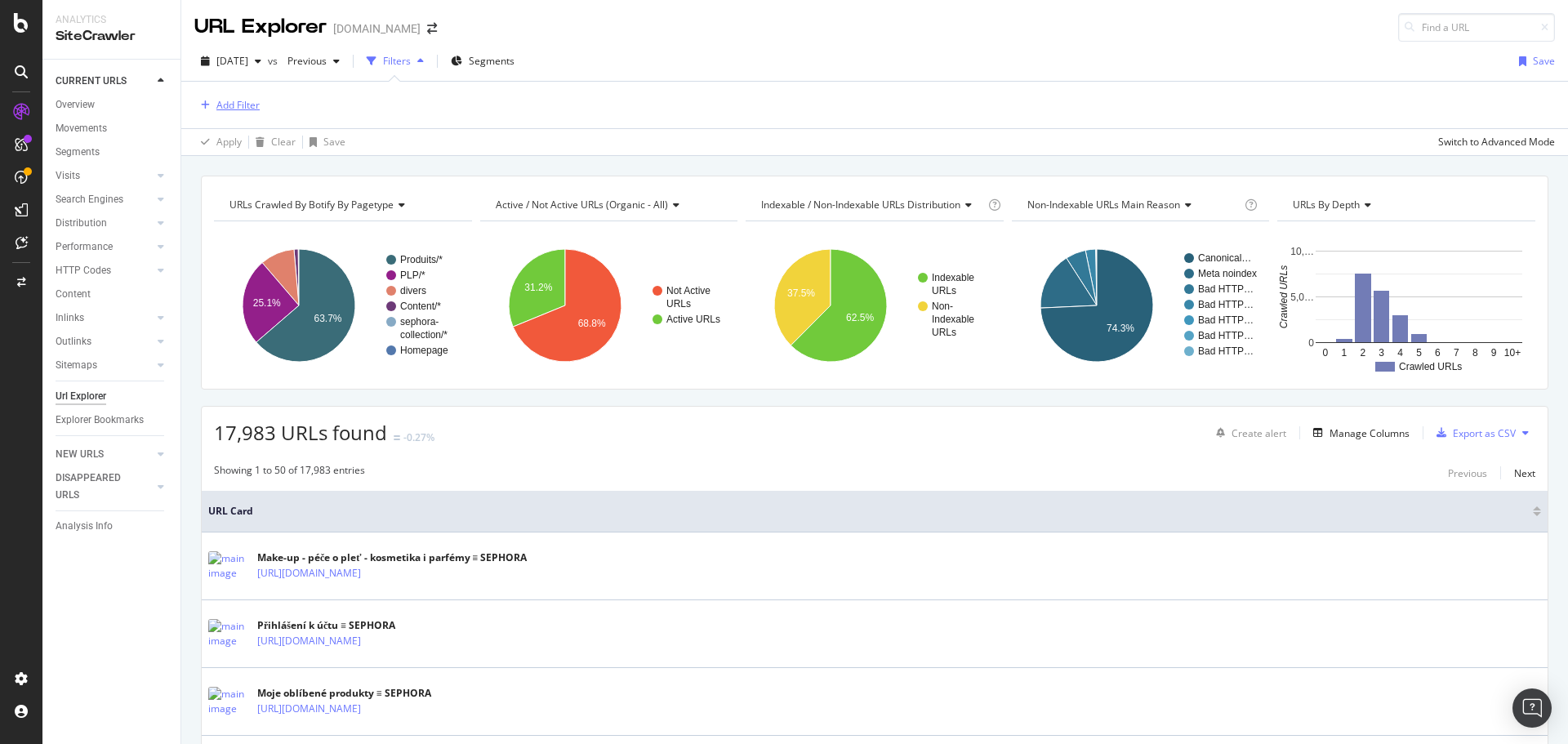
click at [233, 109] on div "Add Filter" at bounding box center [238, 104] width 43 height 14
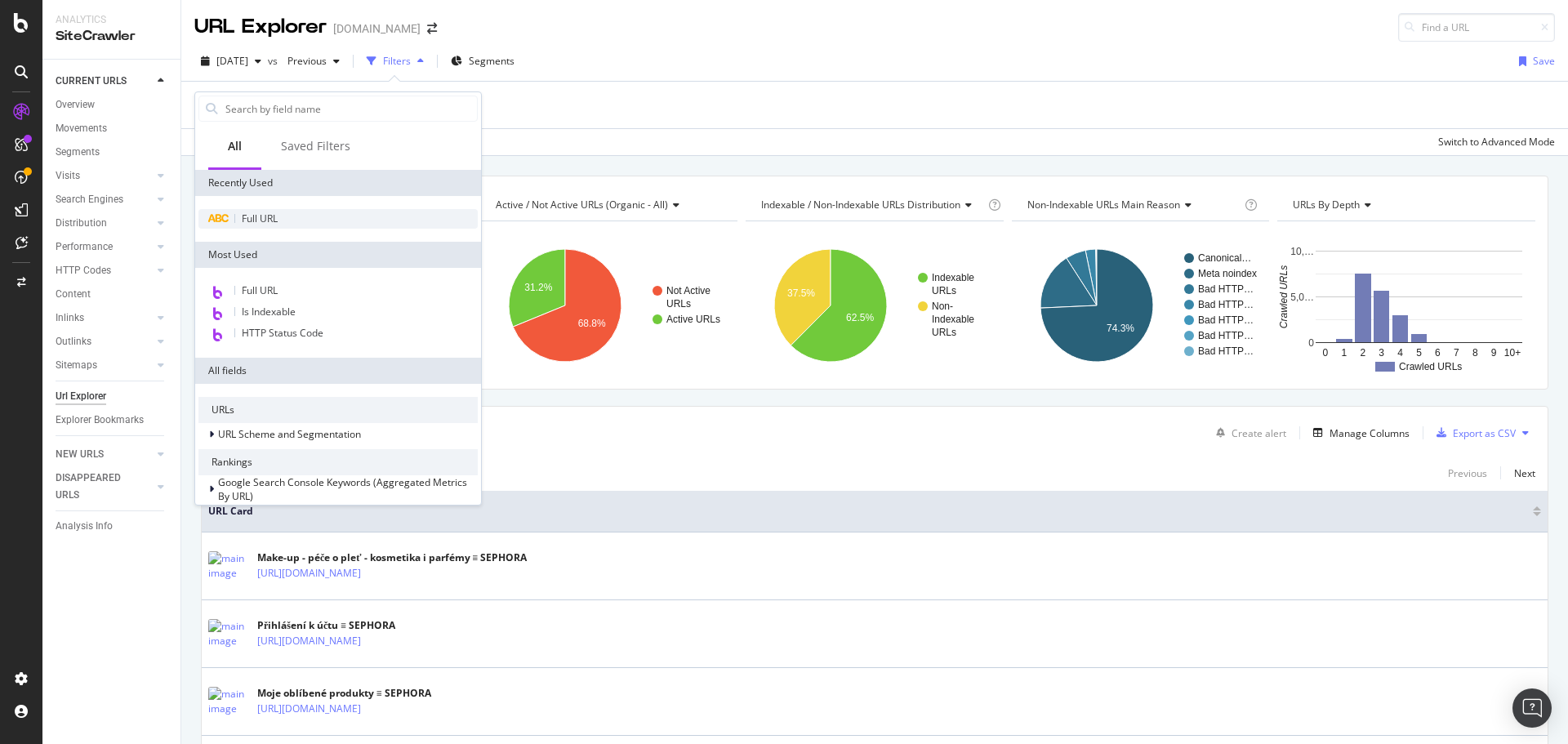
drag, startPoint x: 235, startPoint y: 113, endPoint x: 233, endPoint y: 213, distance: 100.0
click at [233, 213] on div "Full URL" at bounding box center [338, 218] width 279 height 19
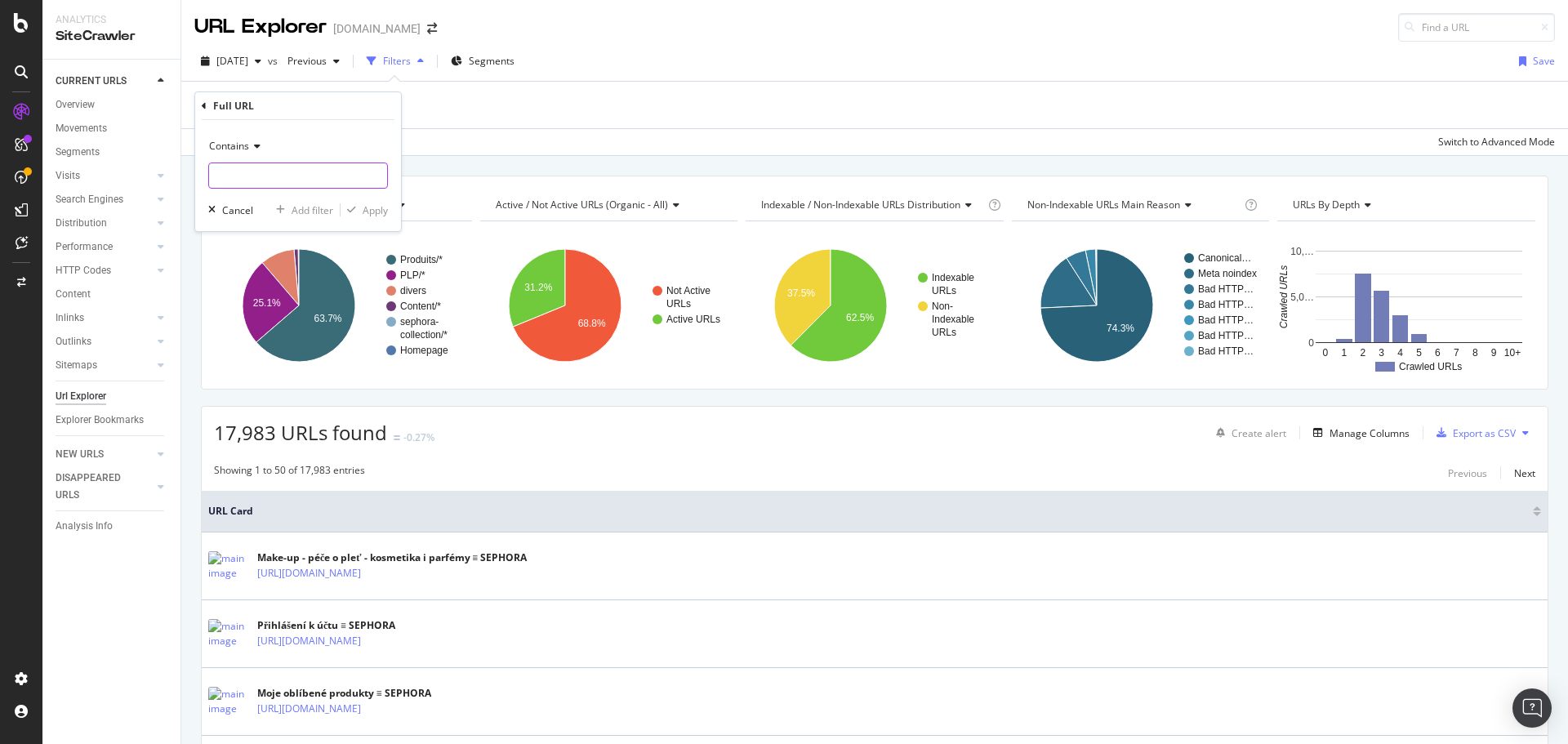
paste input "[URL][DOMAIN_NAME]"
type input "[URL][DOMAIN_NAME]"
click at [363, 207] on div "Apply" at bounding box center [375, 210] width 25 height 14
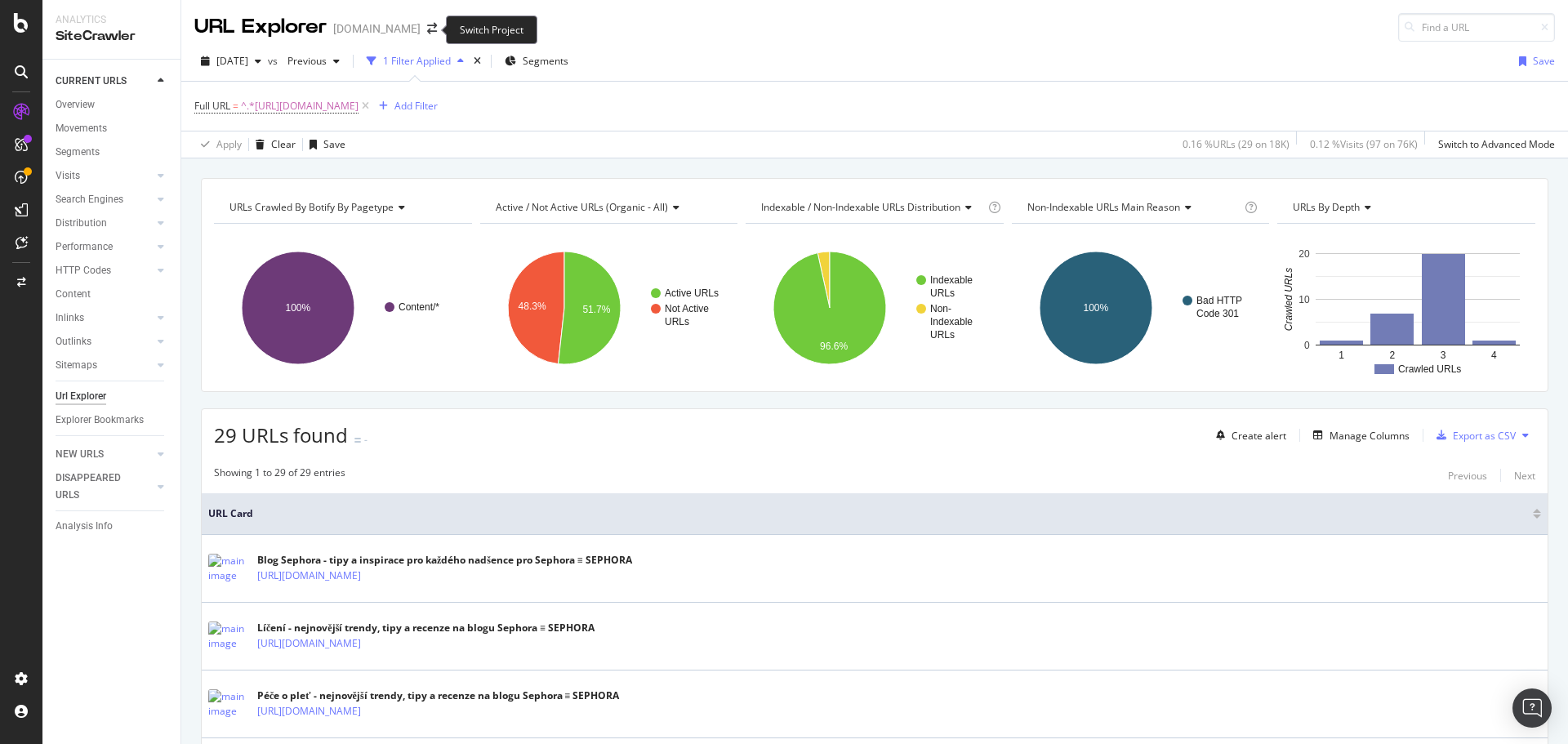
click at [421, 29] on span at bounding box center [432, 28] width 23 height 12
click at [427, 29] on icon "arrow-right-arrow-left" at bounding box center [432, 28] width 10 height 12
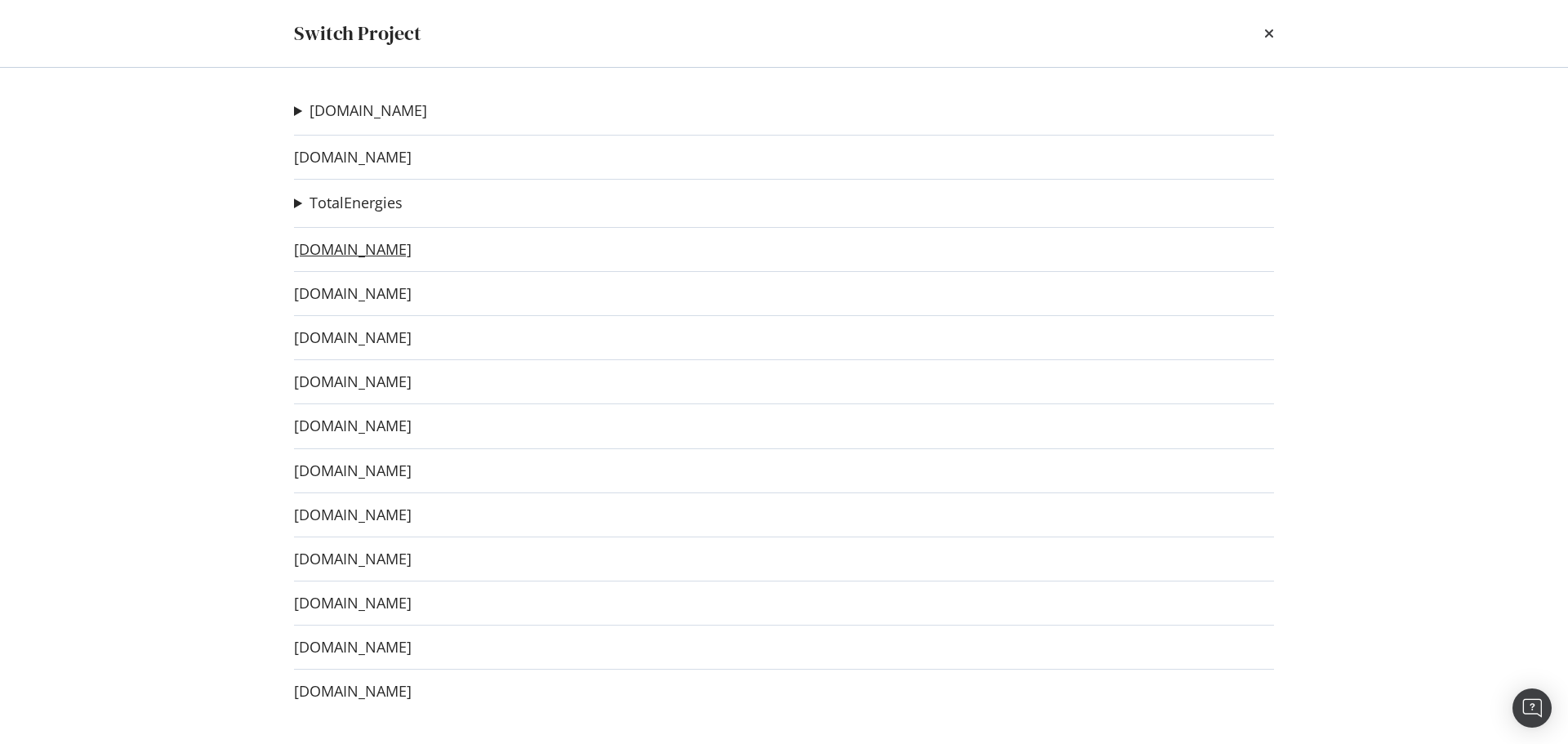
click at [387, 247] on link "[DOMAIN_NAME]" at bounding box center [353, 249] width 118 height 18
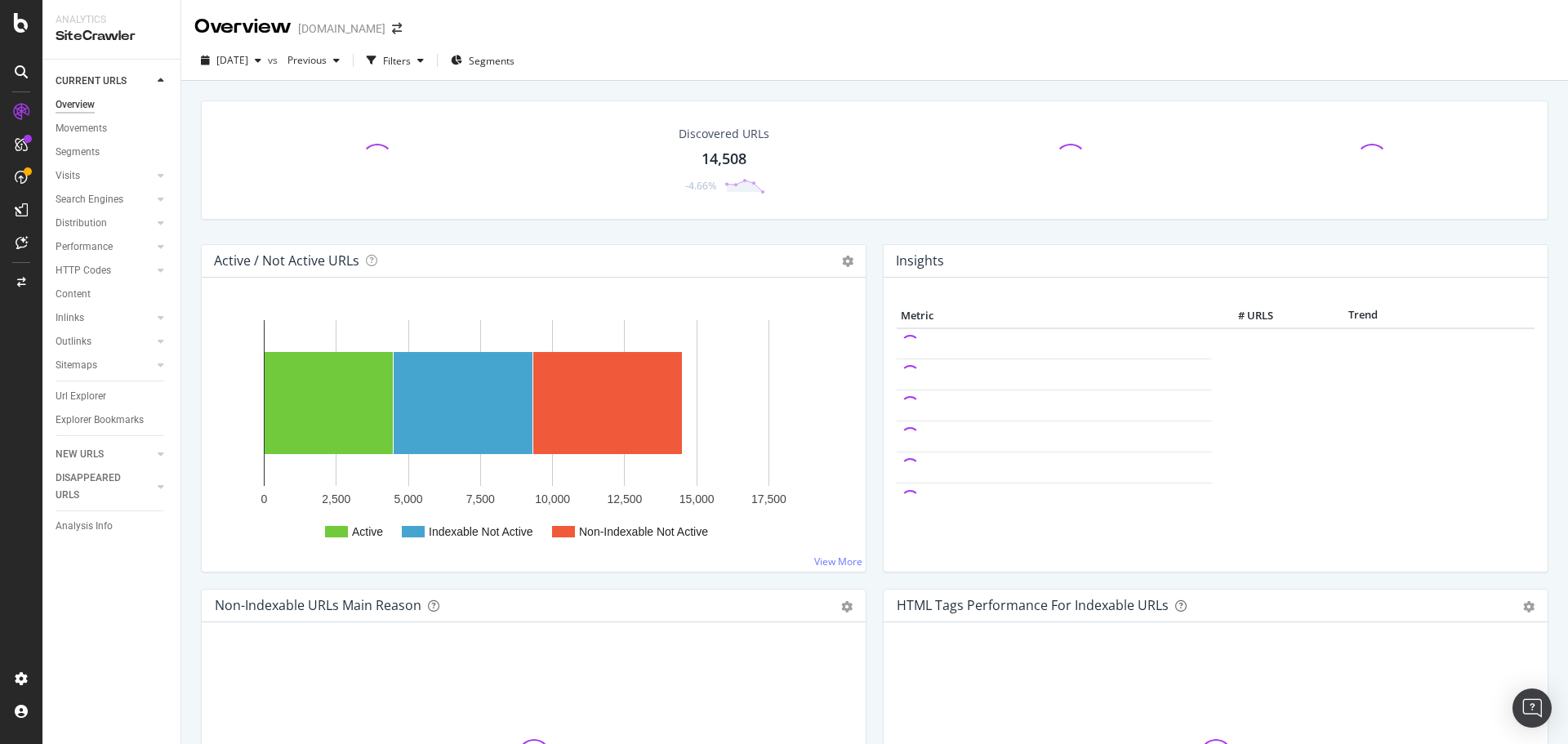
drag, startPoint x: 77, startPoint y: 273, endPoint x: 313, endPoint y: 266, distance: 236.1
click at [77, 273] on div "HTTP Codes" at bounding box center [83, 271] width 55 height 18
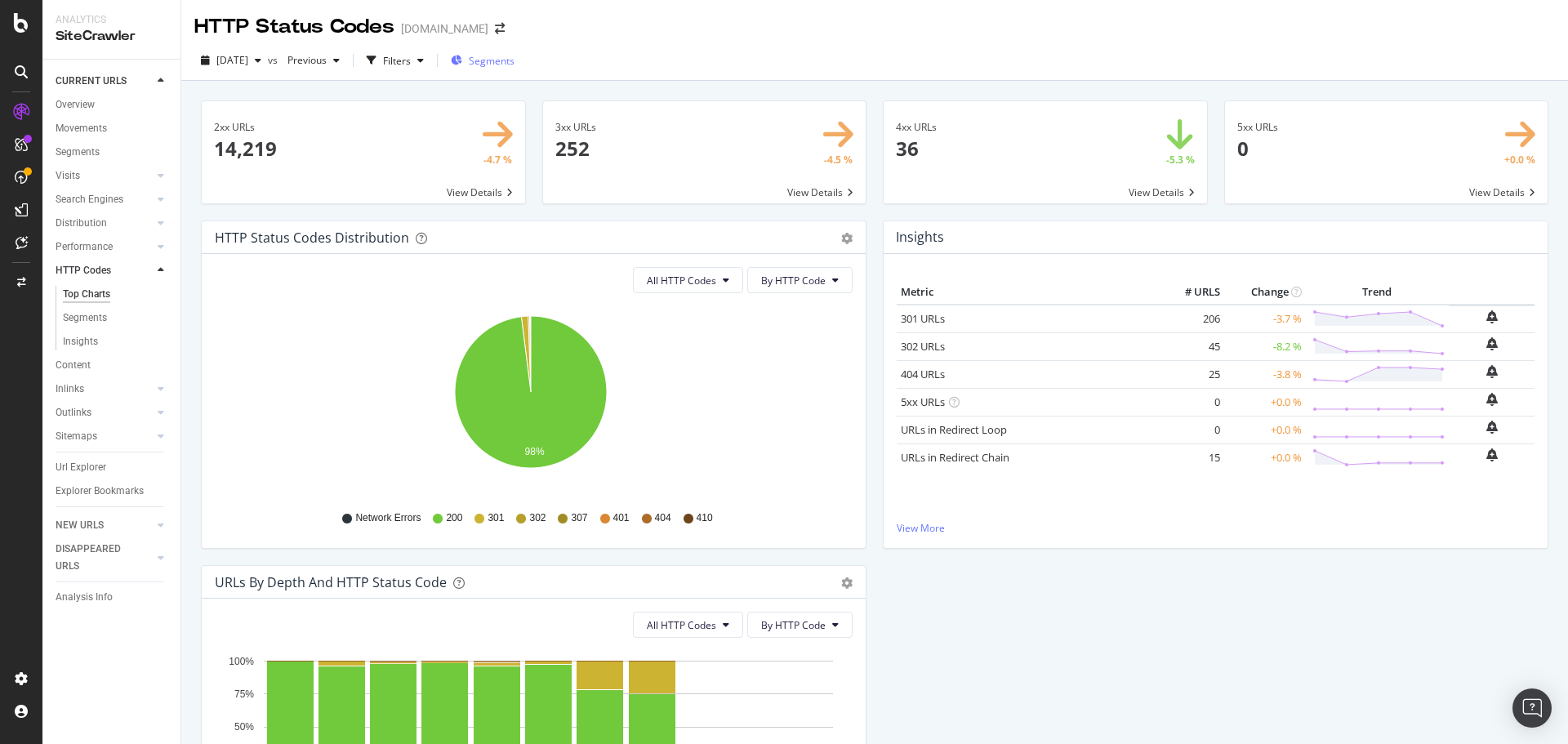
click at [514, 58] on span "Segments" at bounding box center [492, 60] width 46 height 14
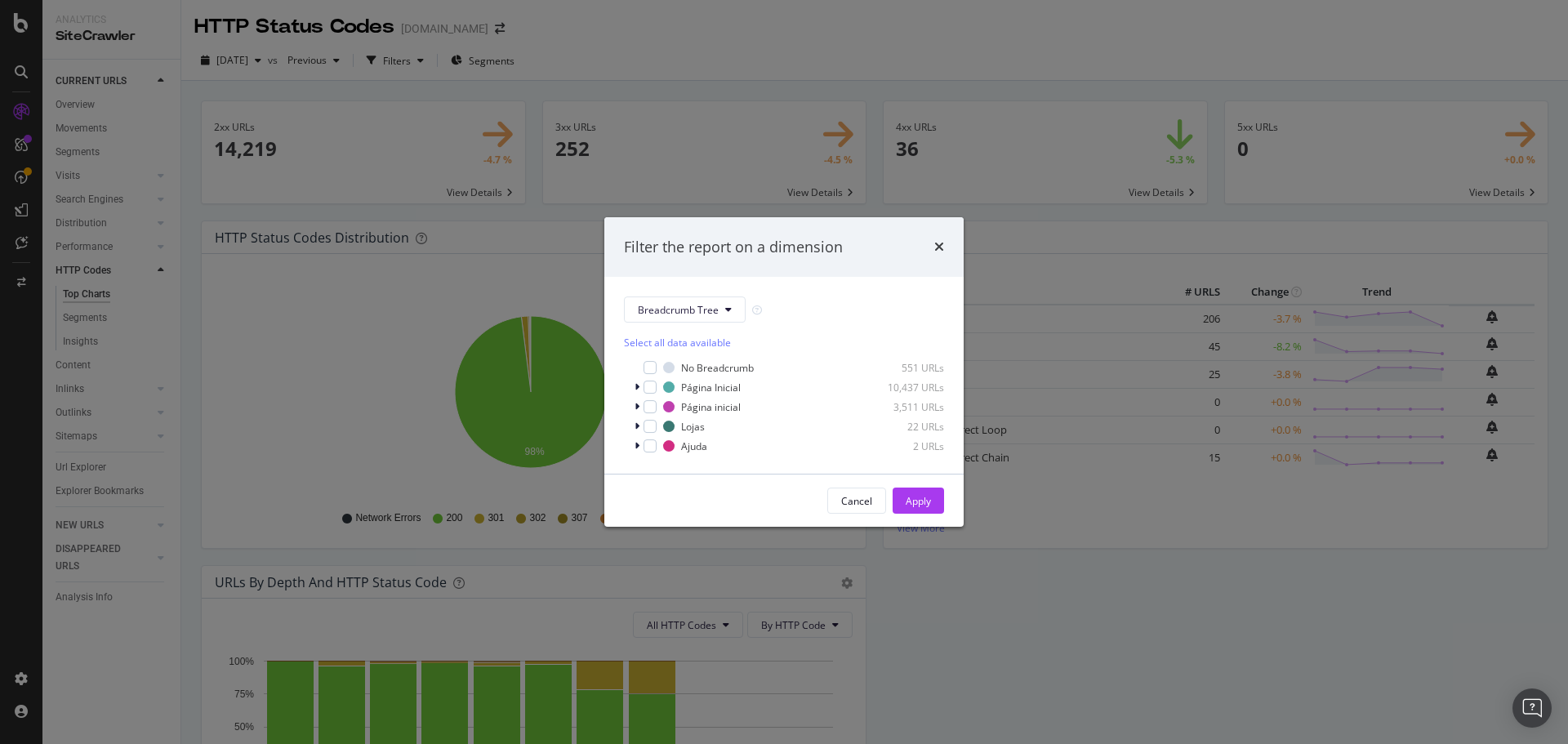
click at [933, 242] on div "Filter the report on a dimension" at bounding box center [784, 247] width 320 height 21
click at [942, 243] on icon "times" at bounding box center [939, 247] width 10 height 13
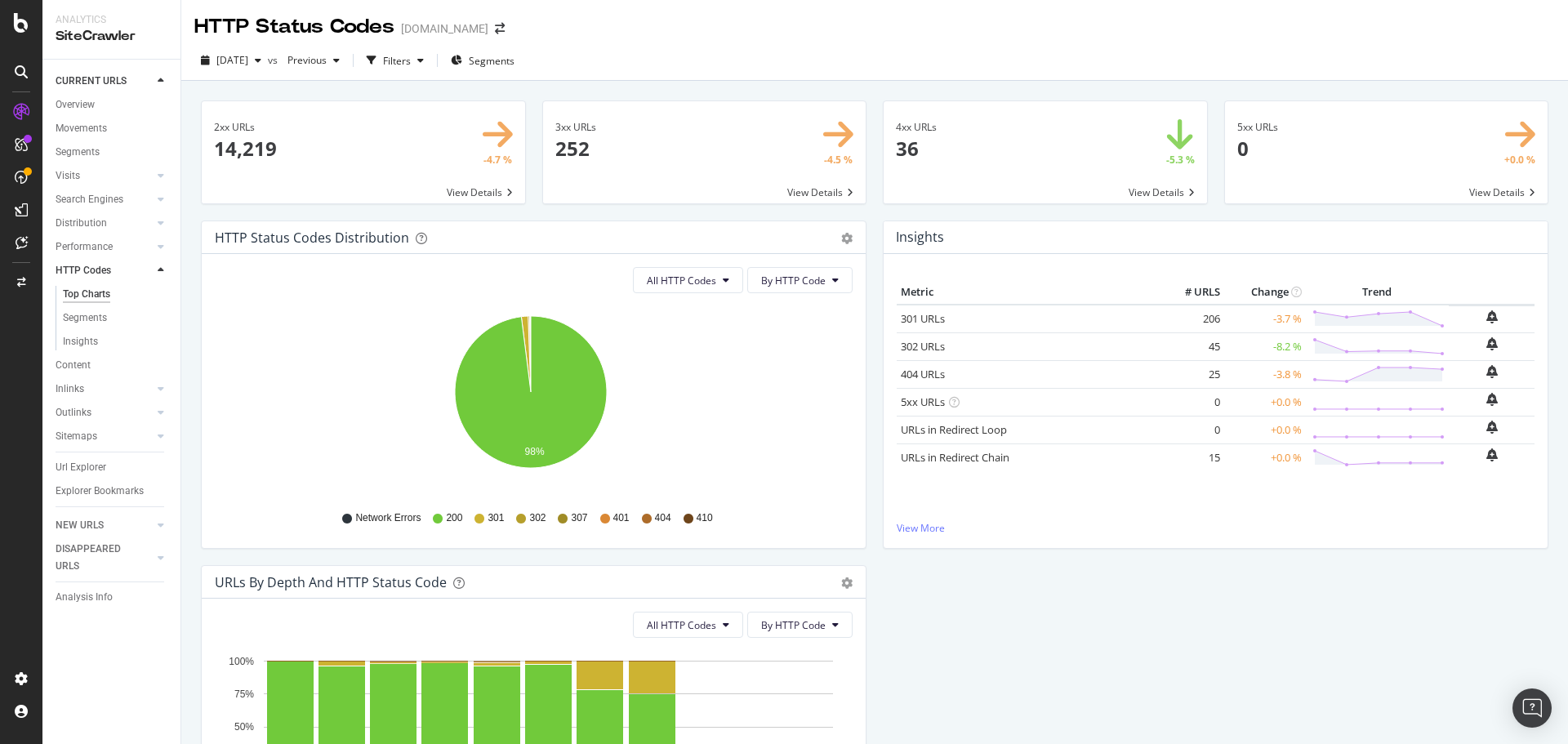
click at [85, 457] on div "Url Explorer" at bounding box center [117, 467] width 125 height 23
click at [89, 467] on div "Url Explorer" at bounding box center [80, 467] width 51 height 18
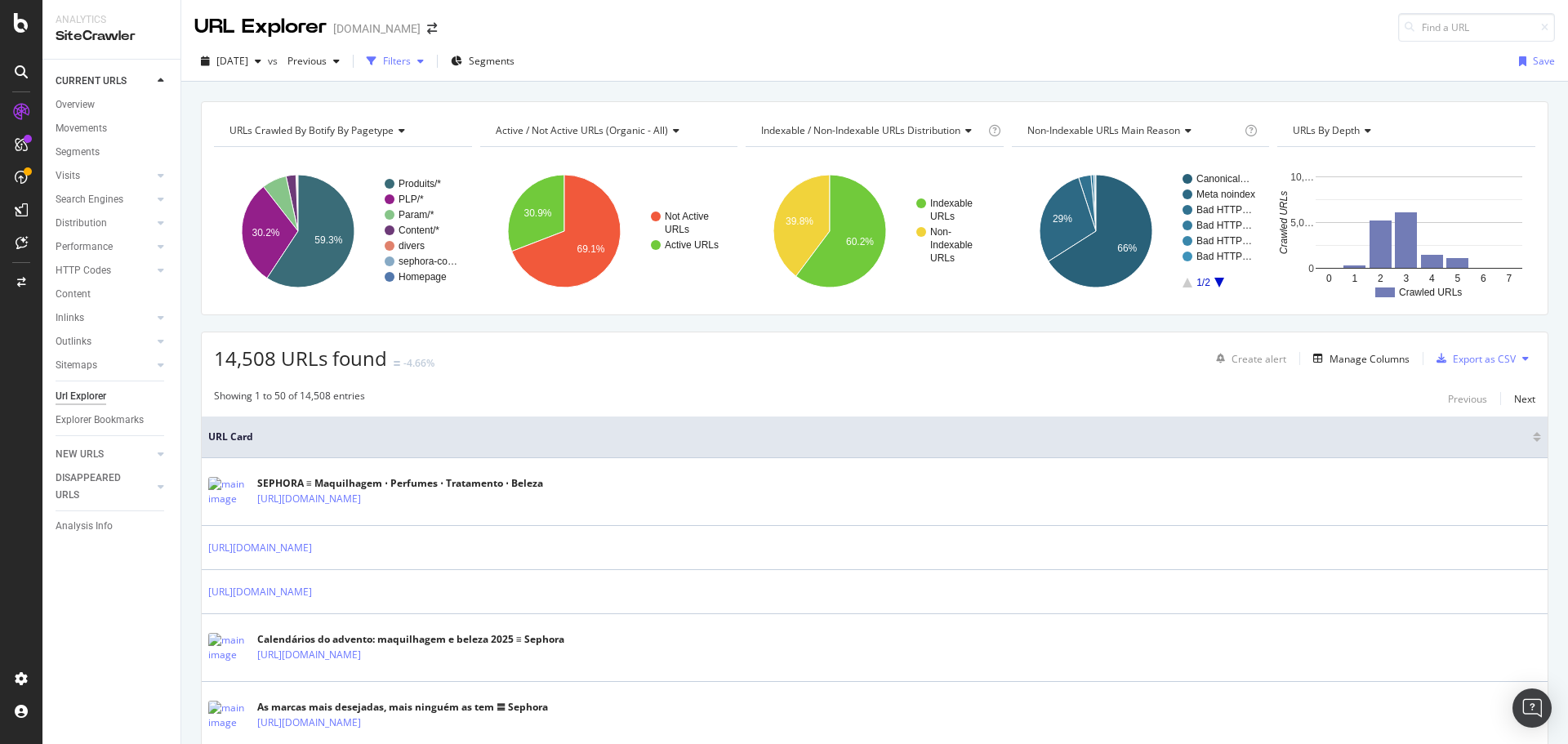
click at [431, 59] on div "button" at bounding box center [420, 61] width 19 height 10
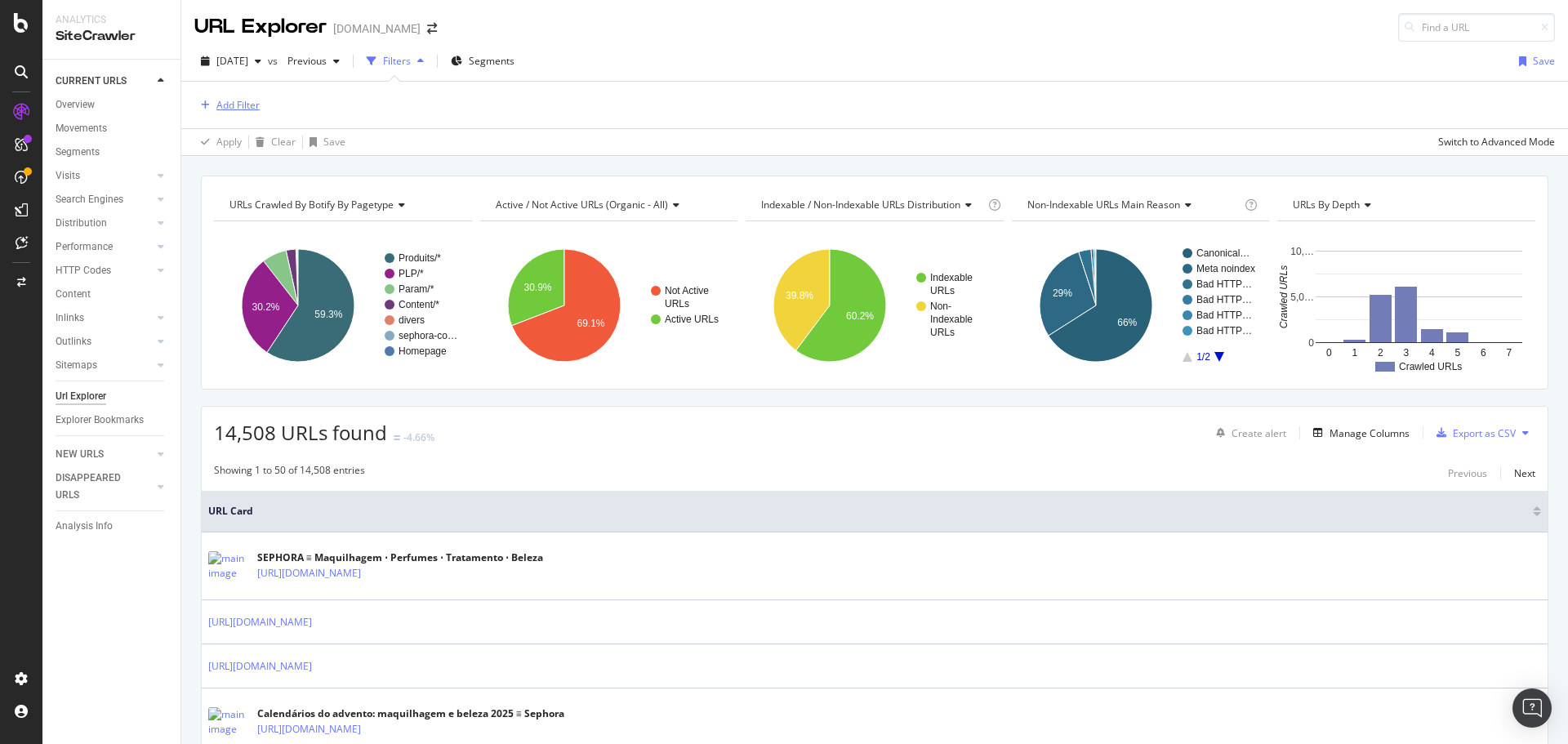
click at [257, 103] on div "Add Filter" at bounding box center [238, 104] width 43 height 14
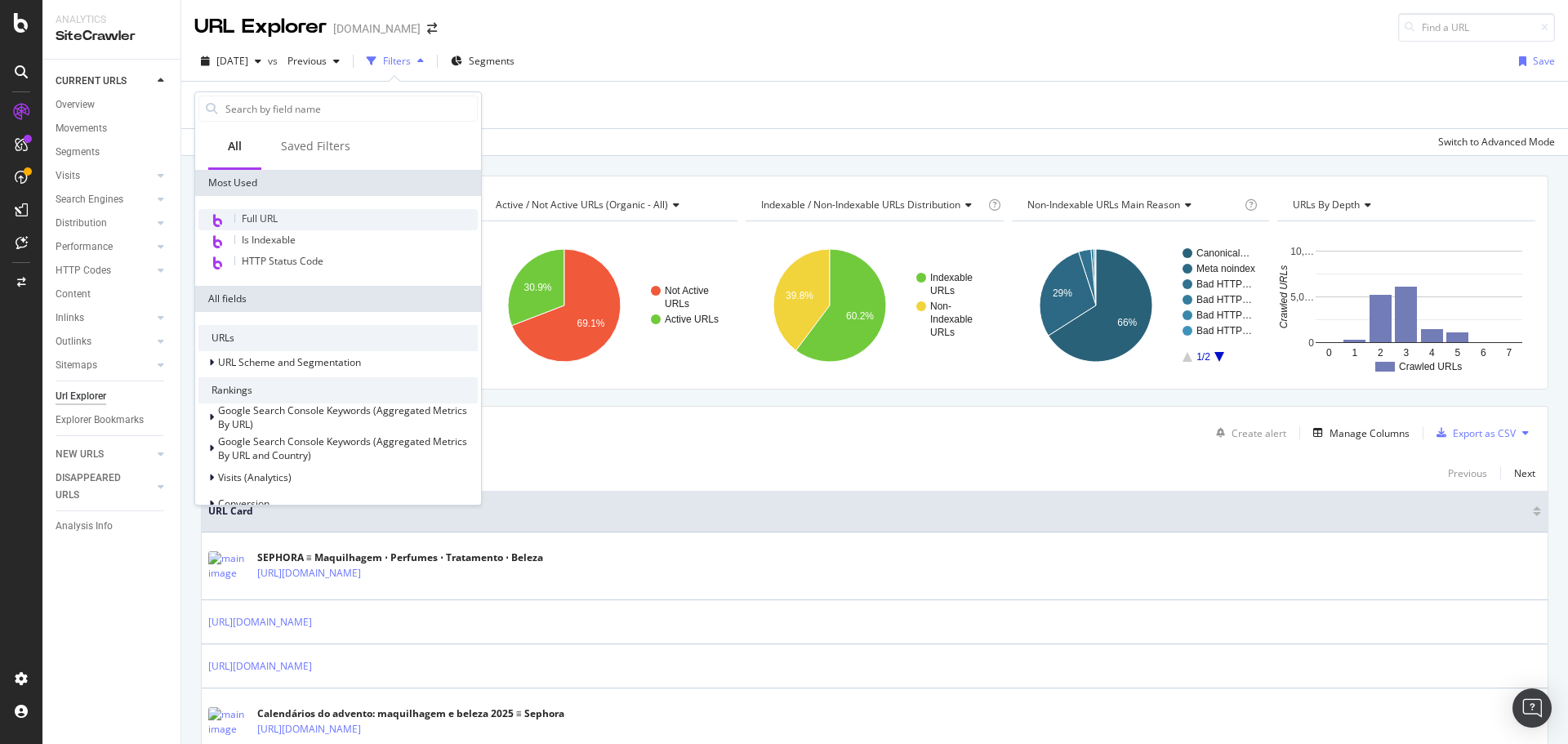
click at [278, 220] on div "Full URL" at bounding box center [338, 219] width 279 height 21
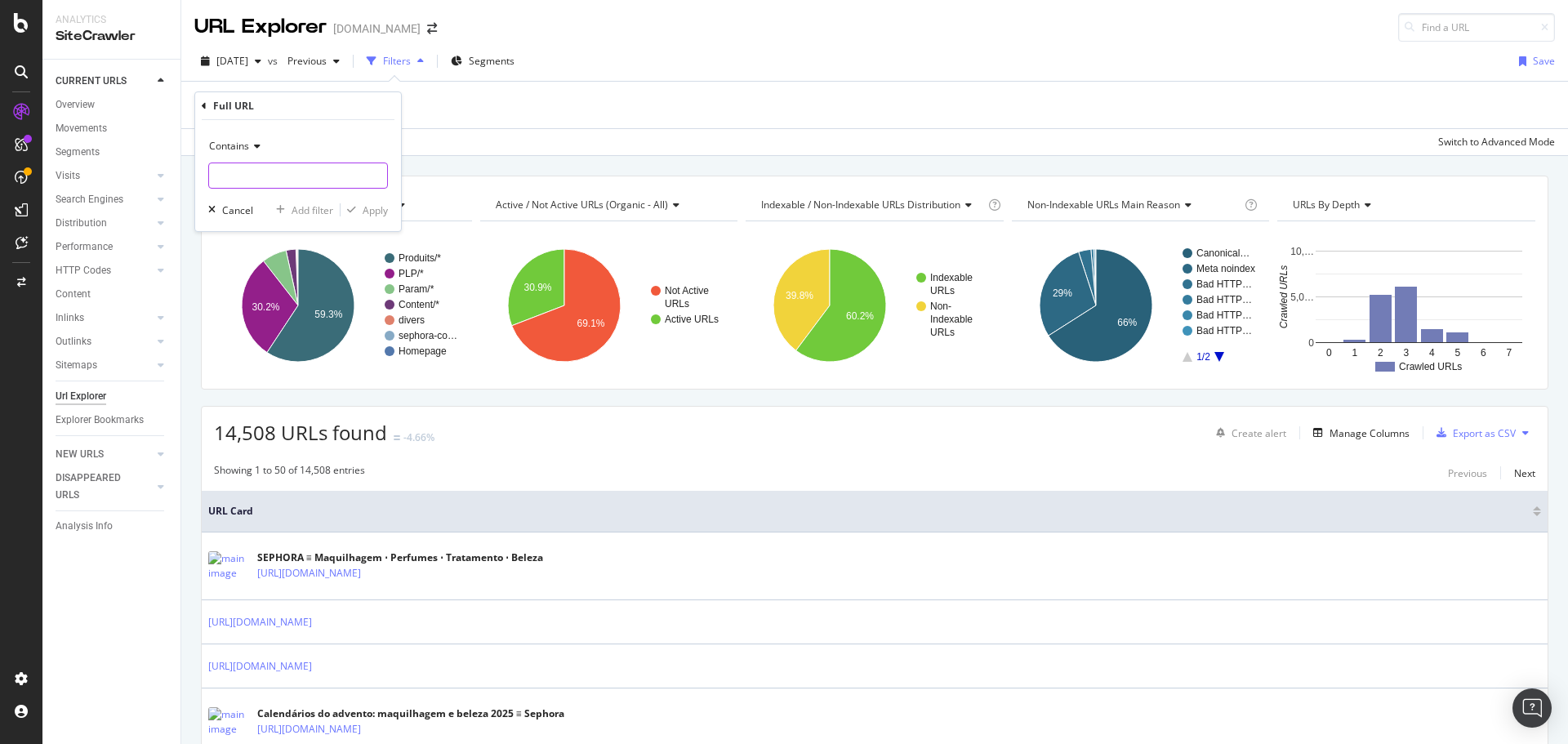
click at [365, 186] on input "text" at bounding box center [298, 175] width 178 height 26
paste input "[URL][DOMAIN_NAME]"
type input "[URL][DOMAIN_NAME]"
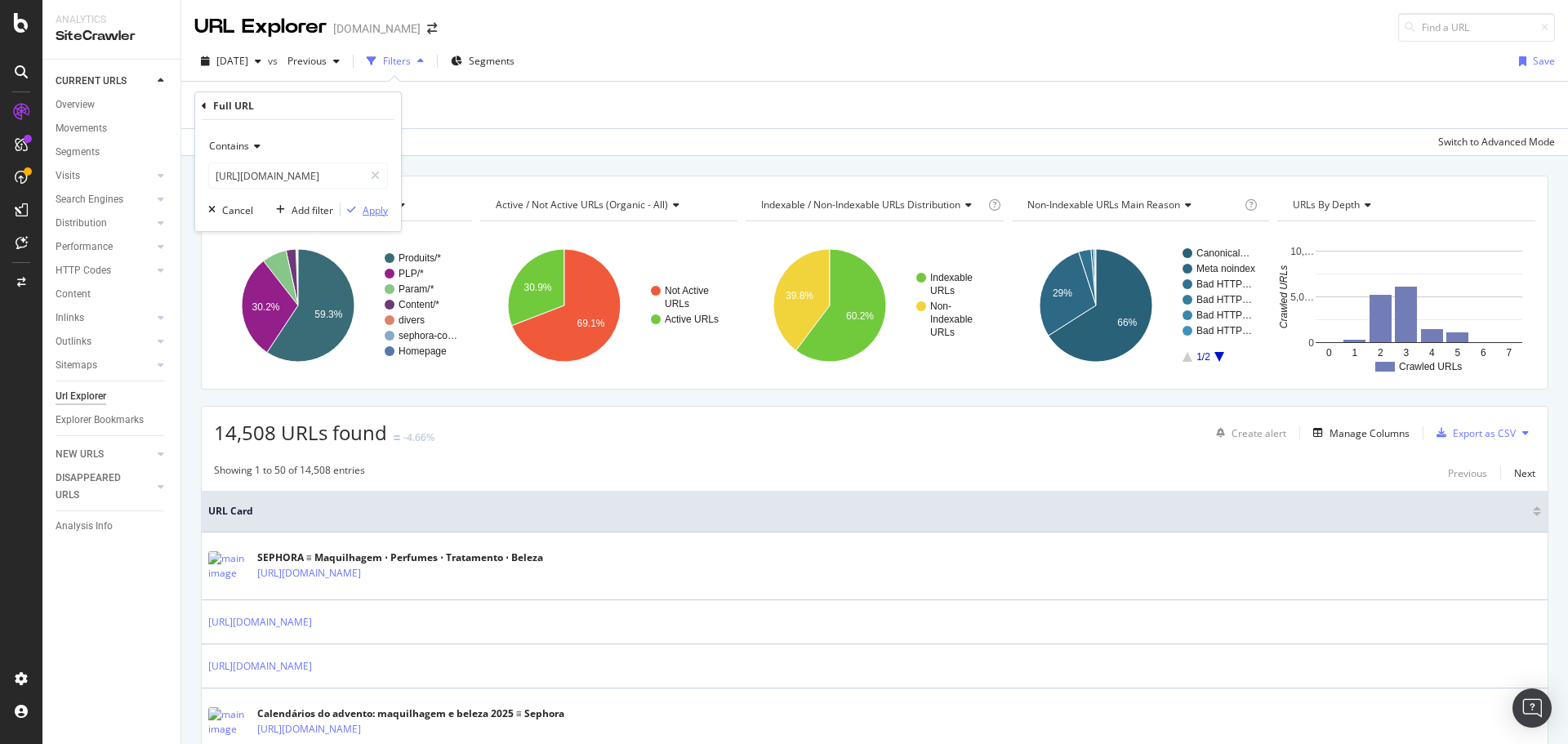
click at [381, 210] on div "Apply" at bounding box center [375, 210] width 25 height 14
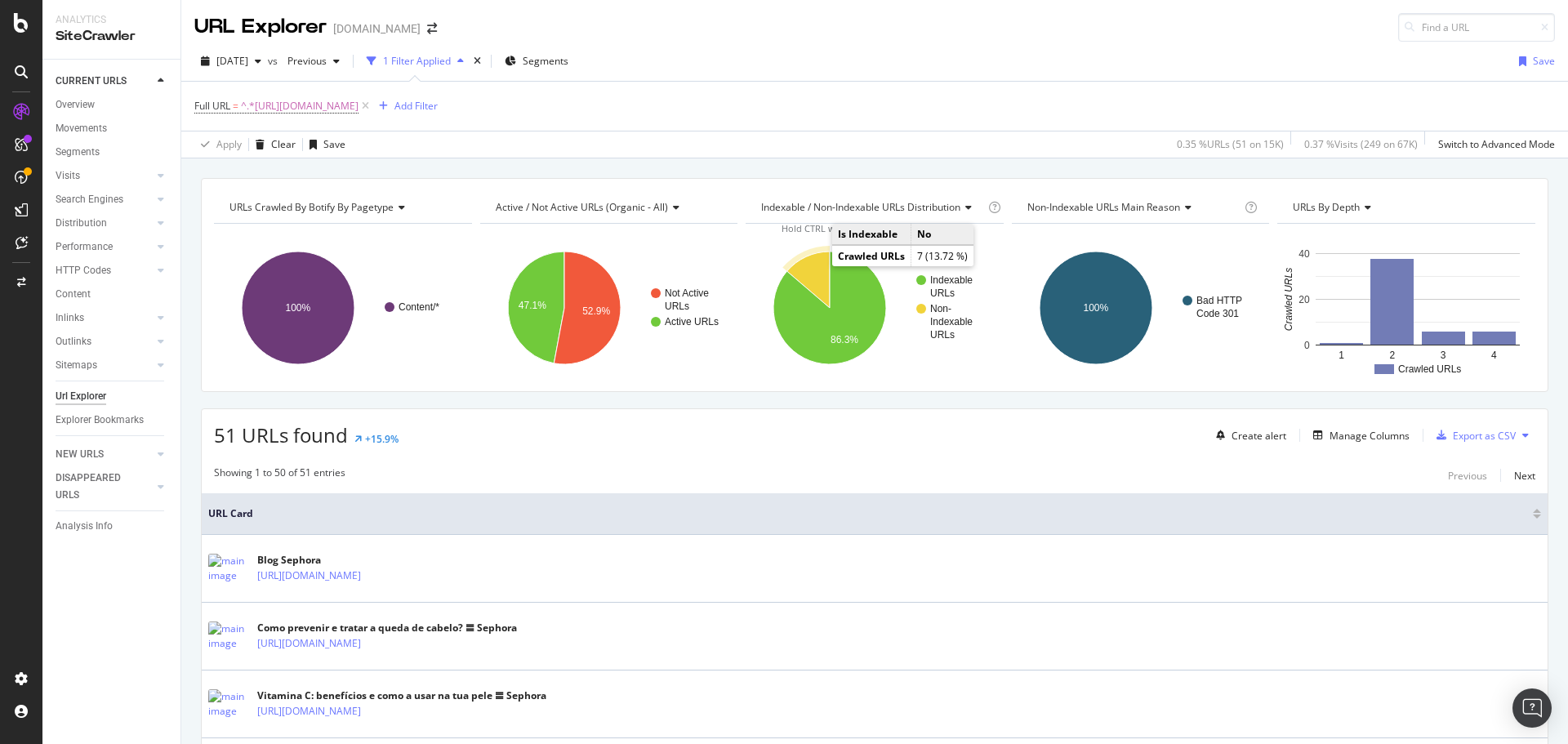
click at [818, 268] on icon "A chart." at bounding box center [809, 279] width 43 height 56
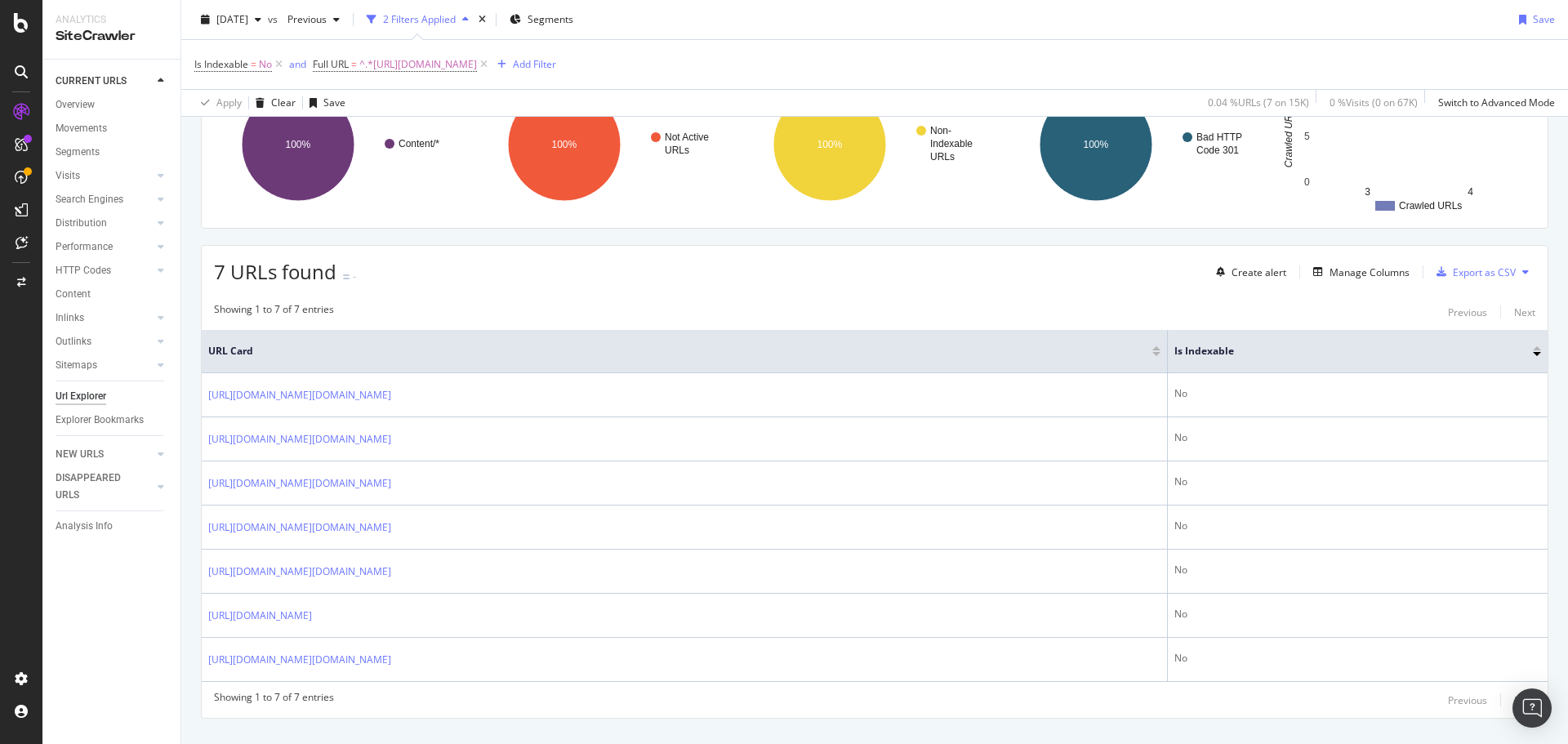
scroll to position [195, 0]
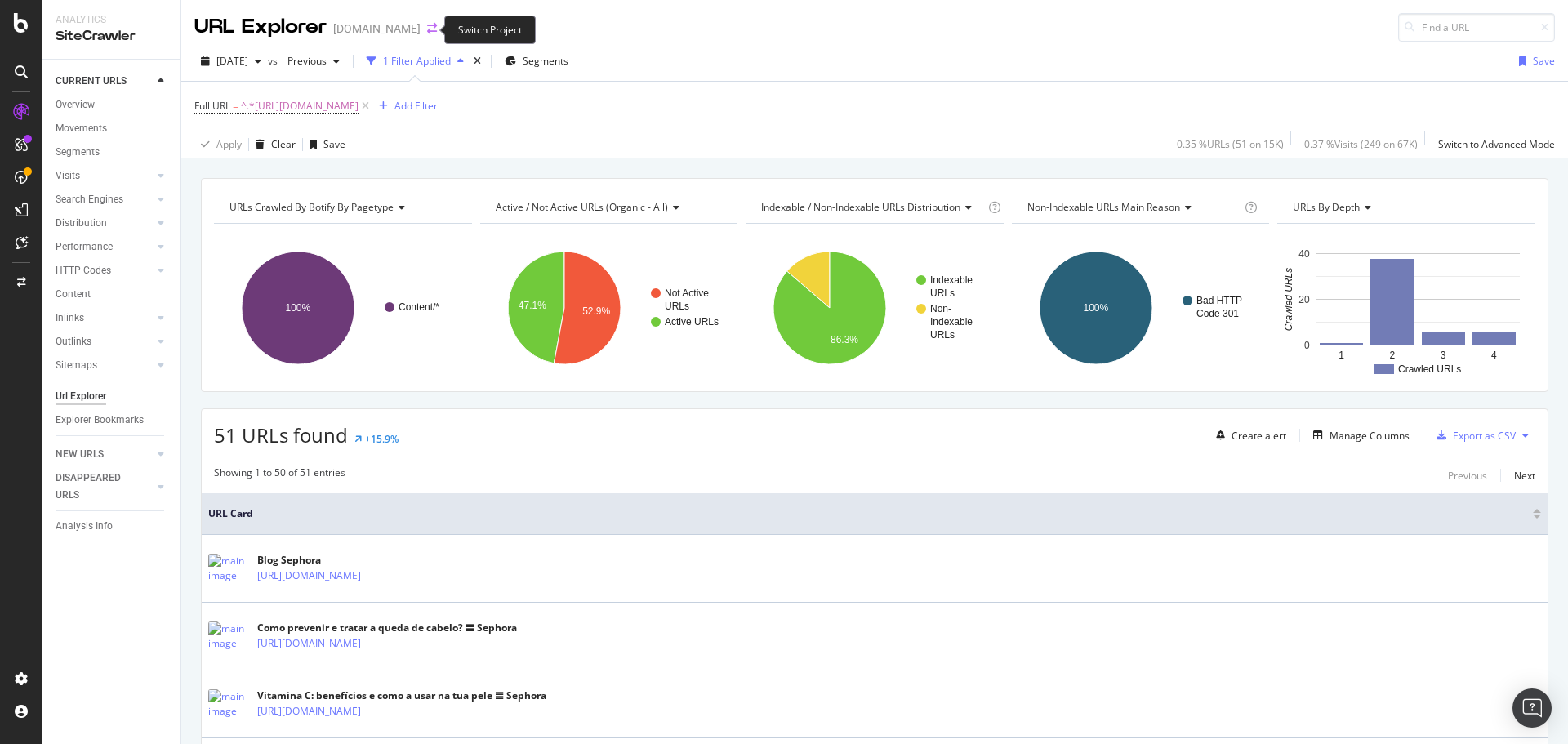
click at [427, 28] on icon "arrow-right-arrow-left" at bounding box center [432, 28] width 10 height 12
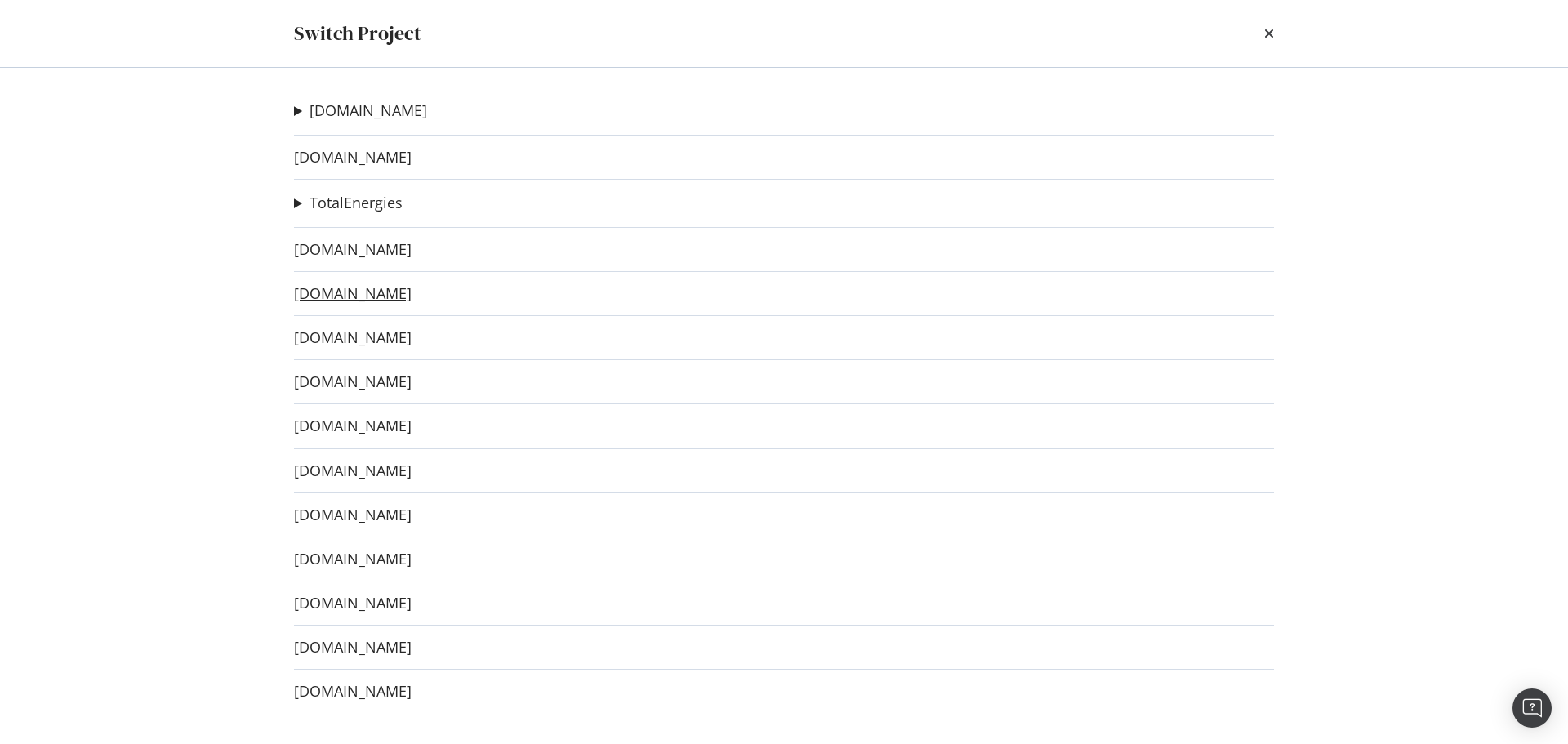
click at [394, 295] on link "[DOMAIN_NAME]" at bounding box center [353, 293] width 118 height 18
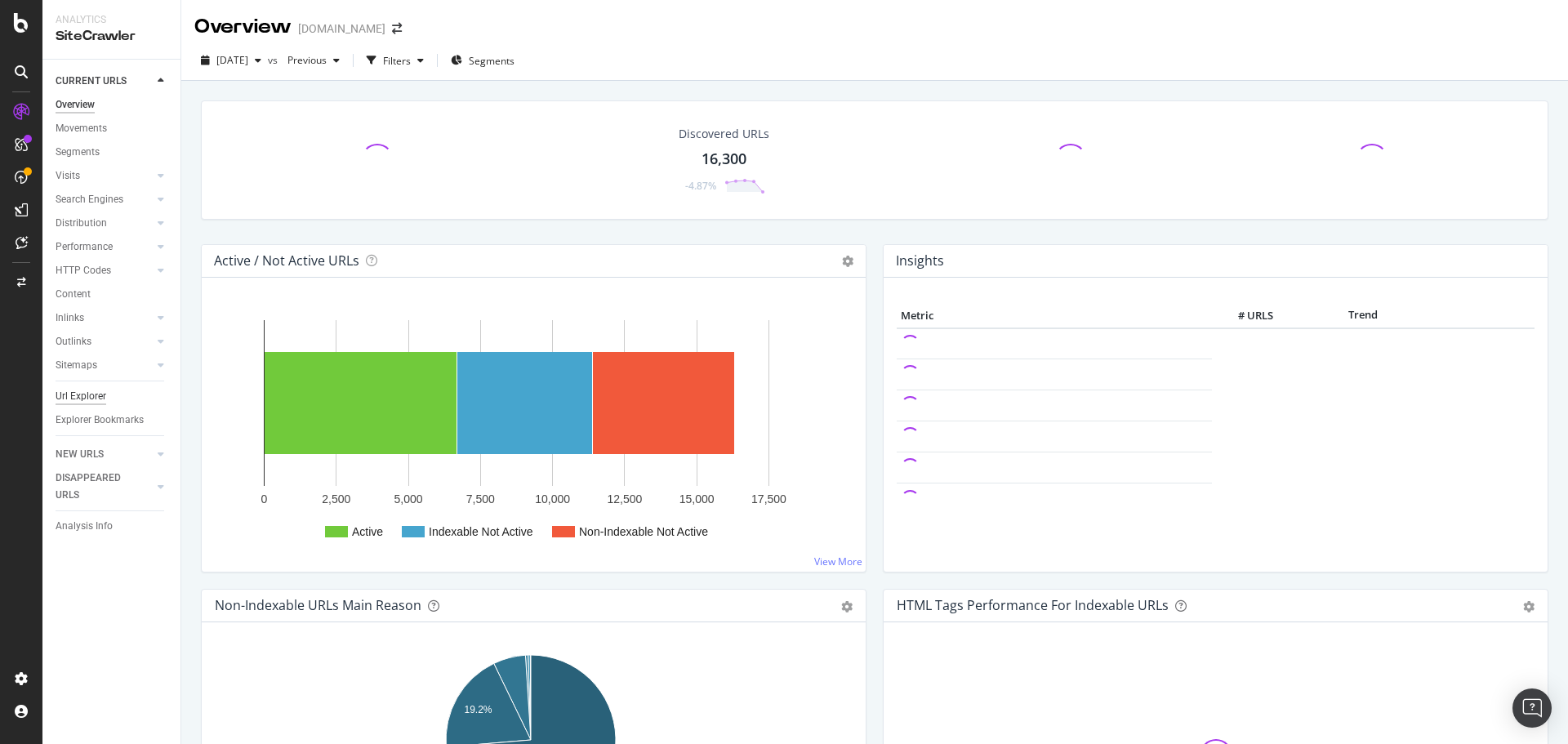
click at [88, 396] on div "Url Explorer" at bounding box center [80, 396] width 51 height 18
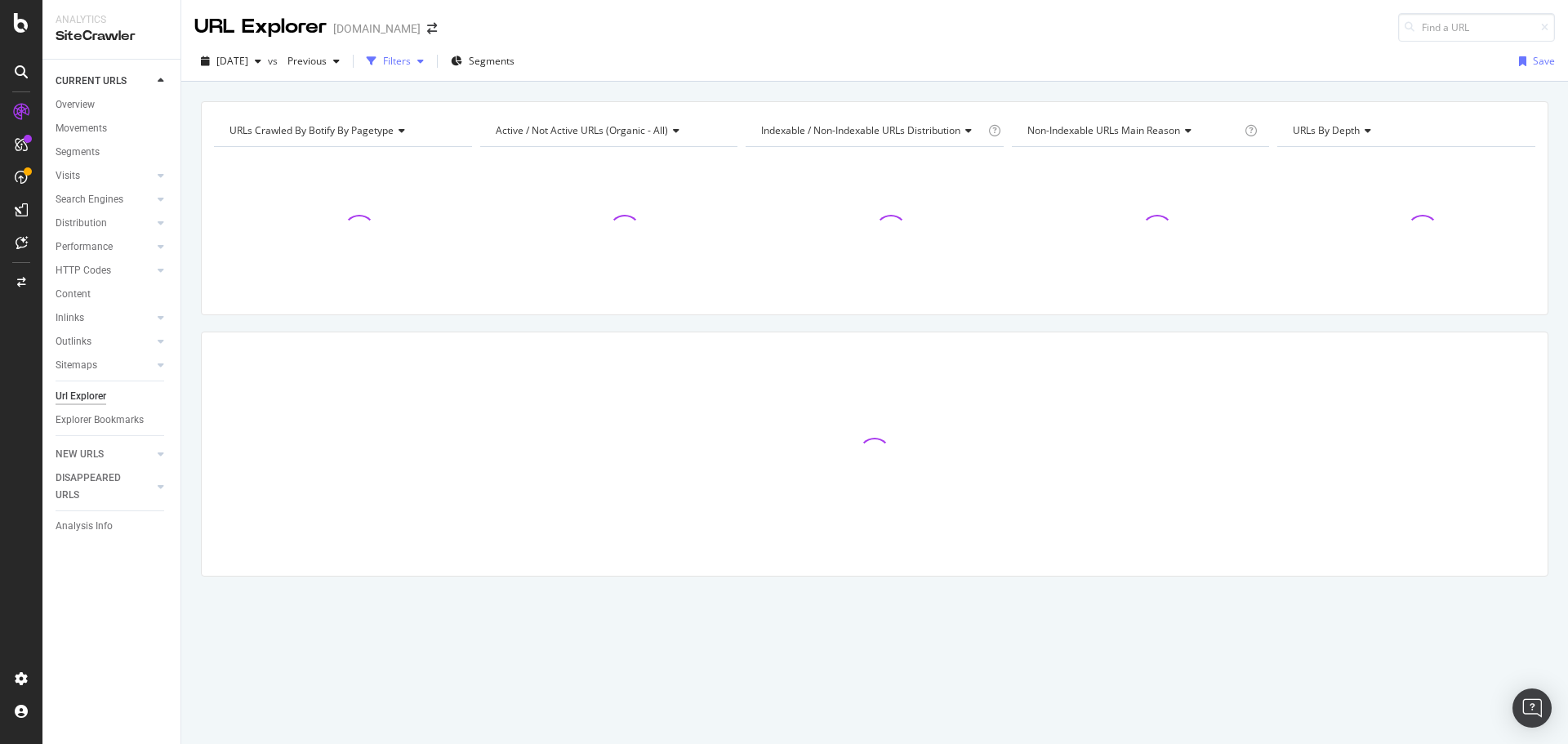
click at [411, 61] on div "Filters" at bounding box center [396, 60] width 28 height 14
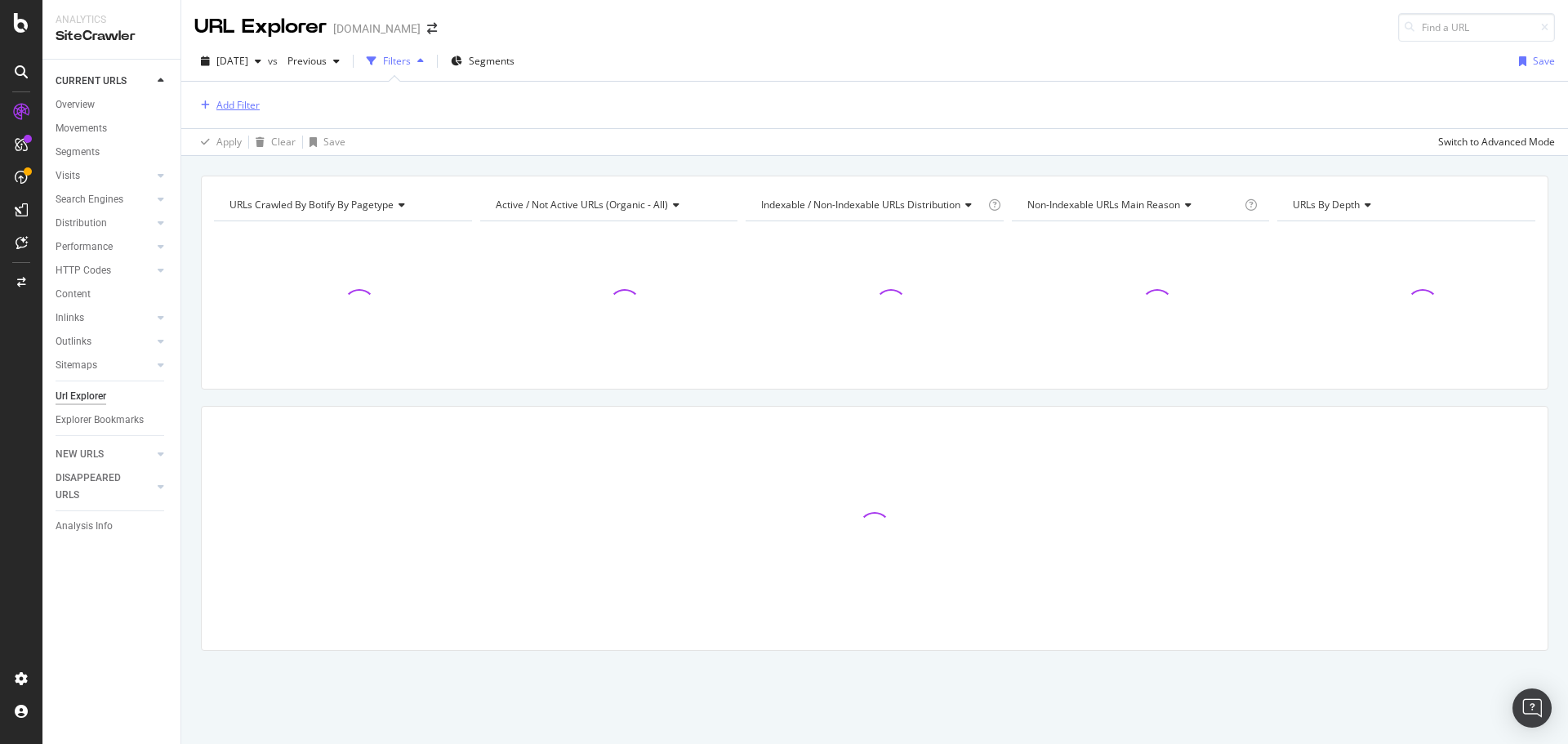
drag, startPoint x: 261, startPoint y: 96, endPoint x: 251, endPoint y: 103, distance: 12.2
click at [257, 99] on div "Add Filter" at bounding box center [874, 105] width 1361 height 47
click at [251, 103] on div "Add Filter" at bounding box center [238, 104] width 43 height 14
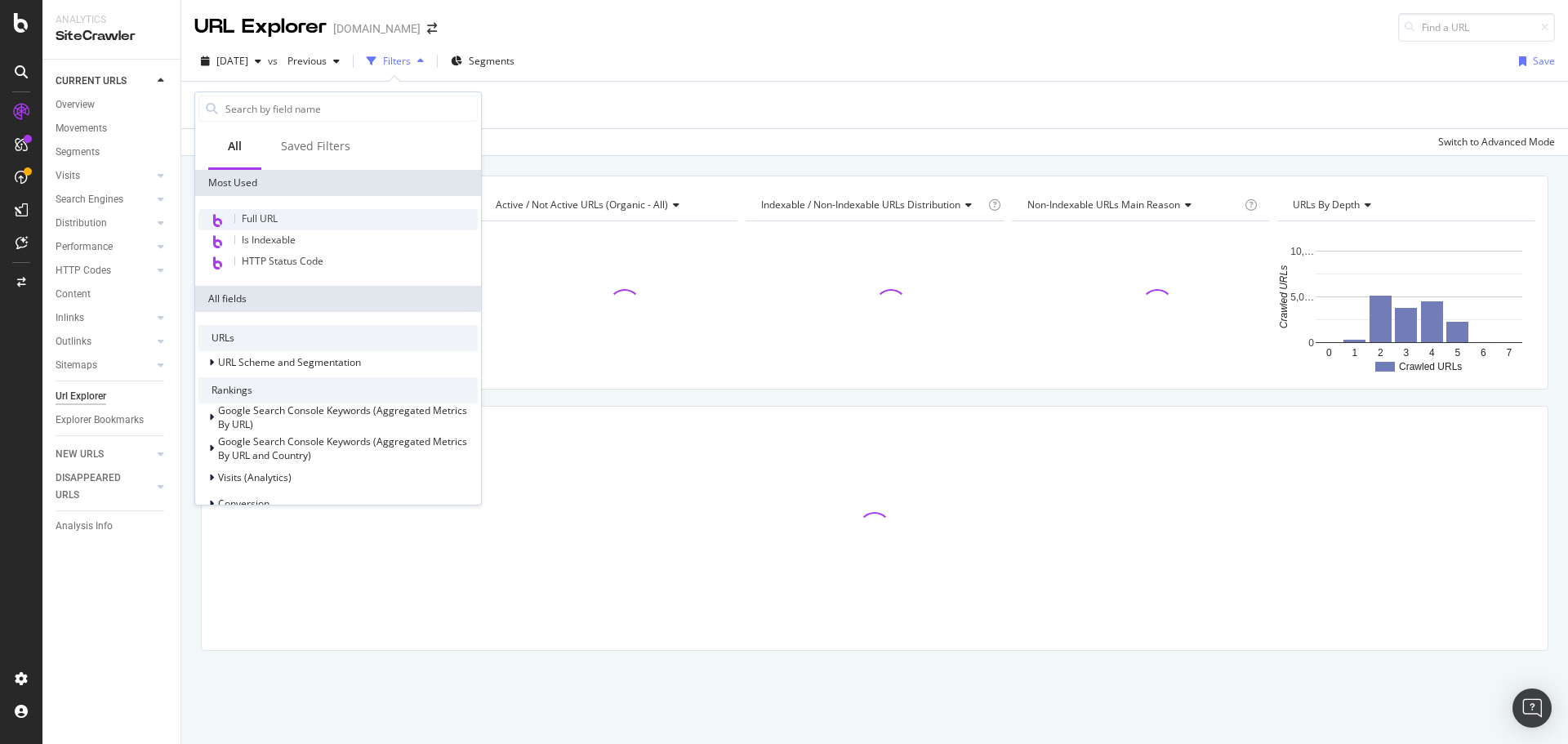
click at [270, 214] on span "Full URL" at bounding box center [259, 218] width 36 height 14
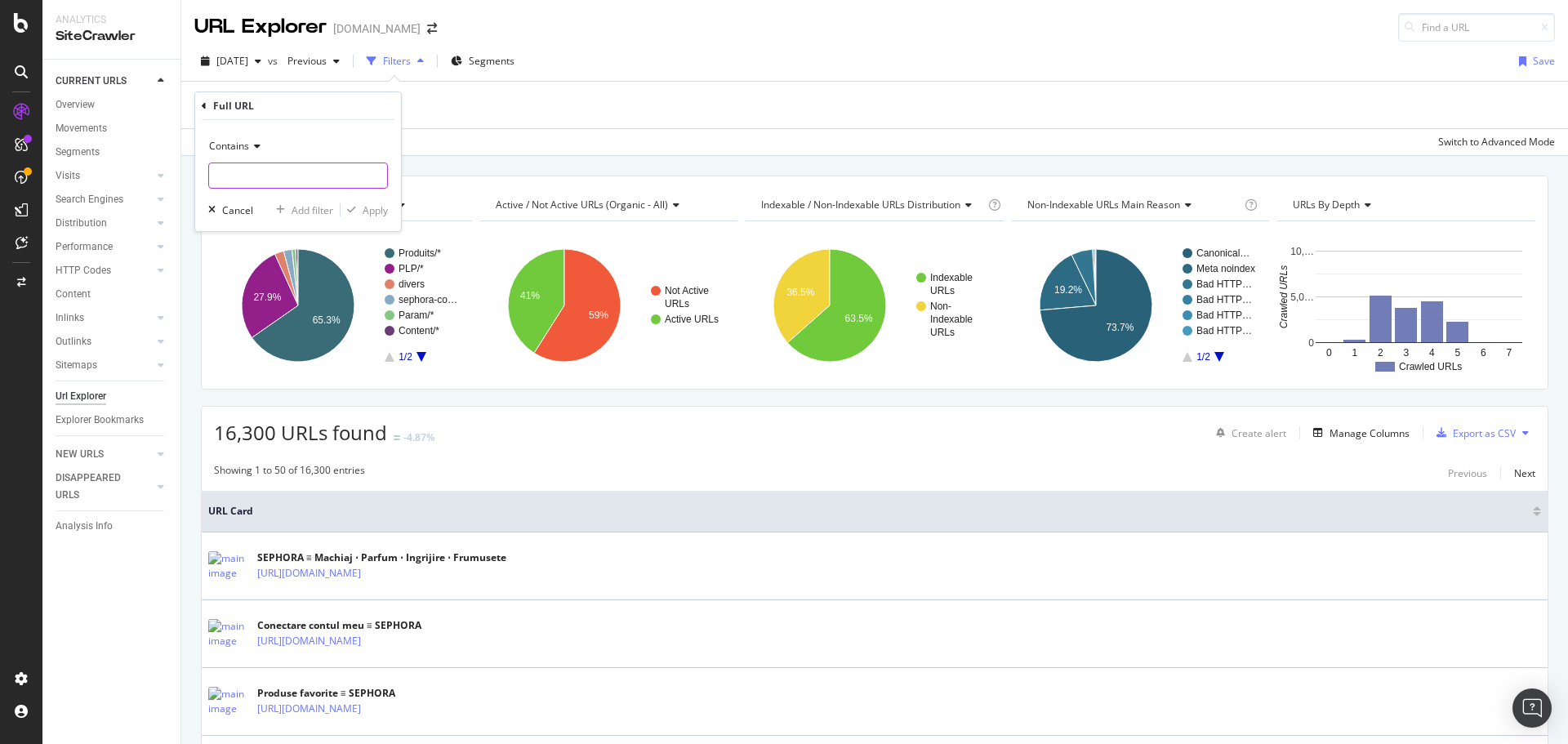
paste input "[URL][DOMAIN_NAME]"
type input "[URL][DOMAIN_NAME]"
click at [370, 215] on div "Apply" at bounding box center [375, 210] width 25 height 14
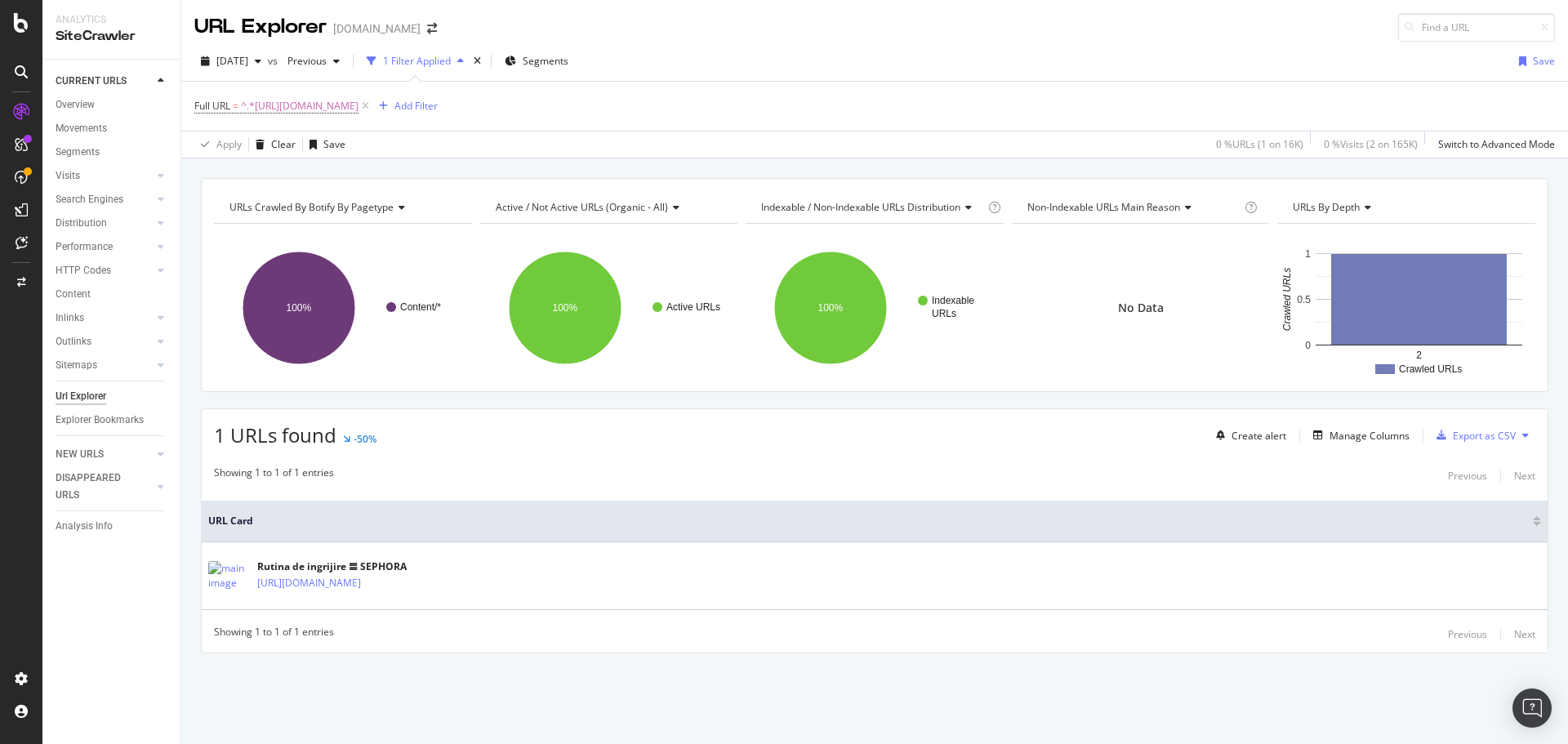
click at [406, 31] on div "[DOMAIN_NAME]" at bounding box center [376, 28] width 88 height 17
click at [427, 26] on icon "arrow-right-arrow-left" at bounding box center [432, 28] width 10 height 12
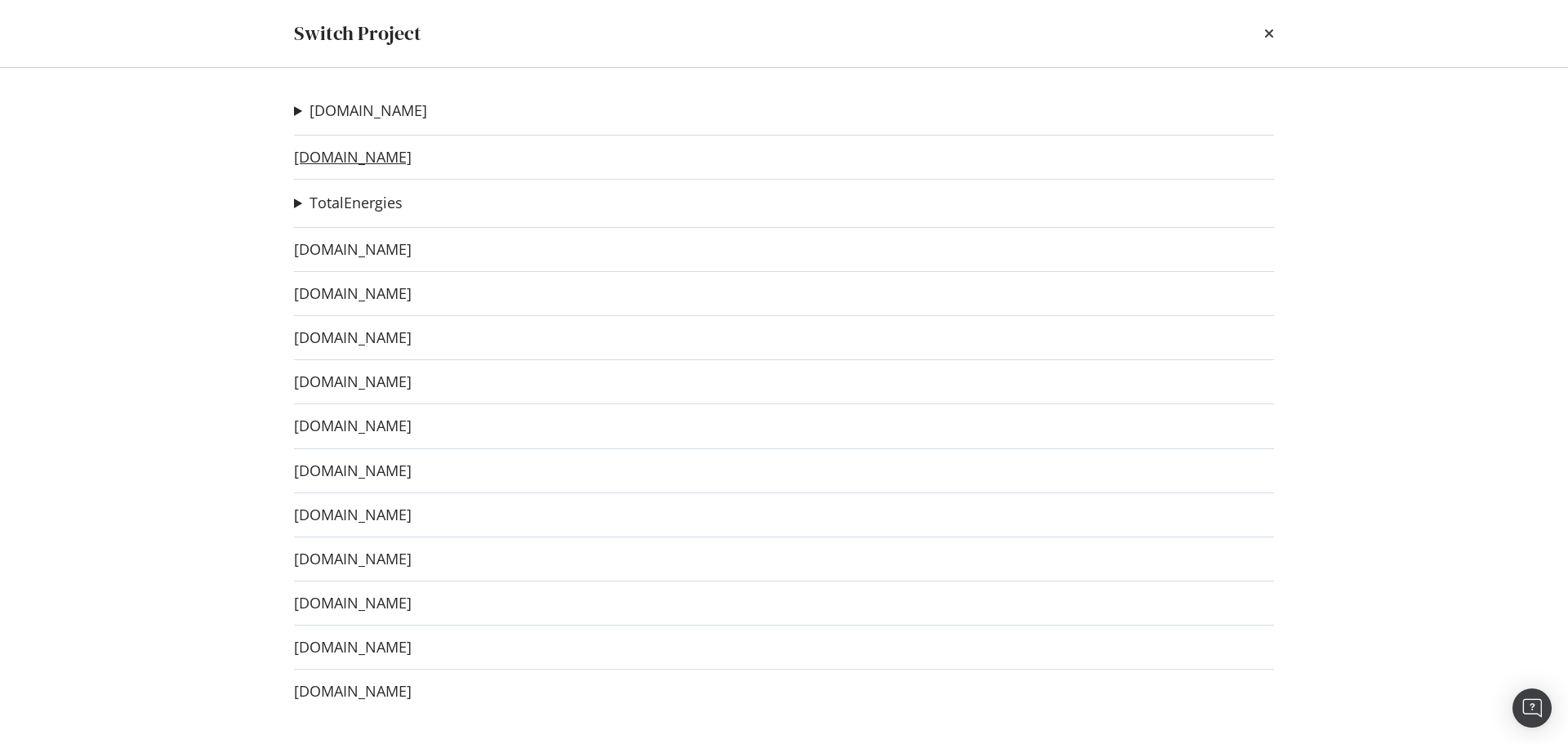
click at [389, 156] on link "[DOMAIN_NAME]" at bounding box center [353, 157] width 118 height 18
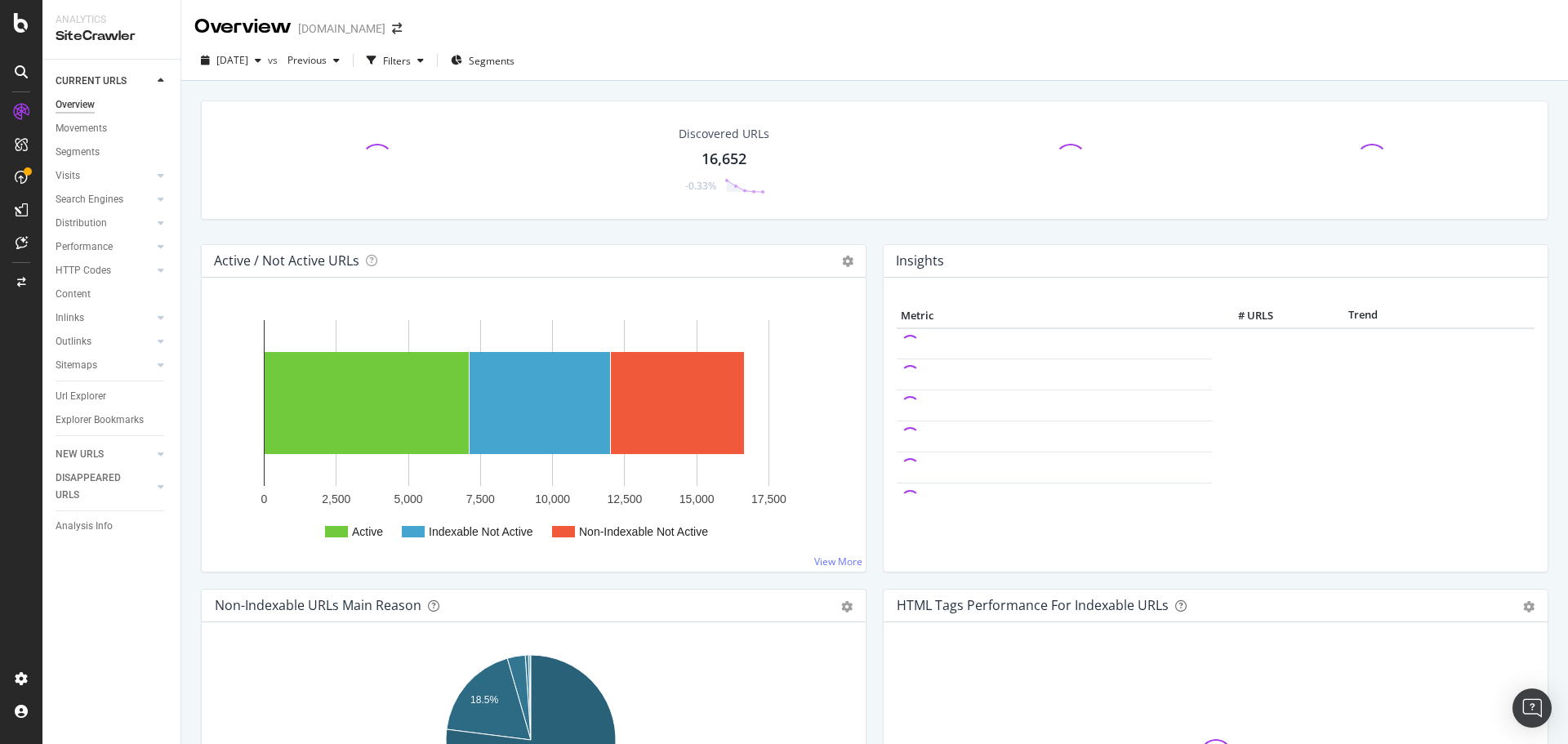
drag, startPoint x: 92, startPoint y: 392, endPoint x: 648, endPoint y: 278, distance: 567.6
click at [92, 392] on div "Url Explorer" at bounding box center [80, 396] width 51 height 18
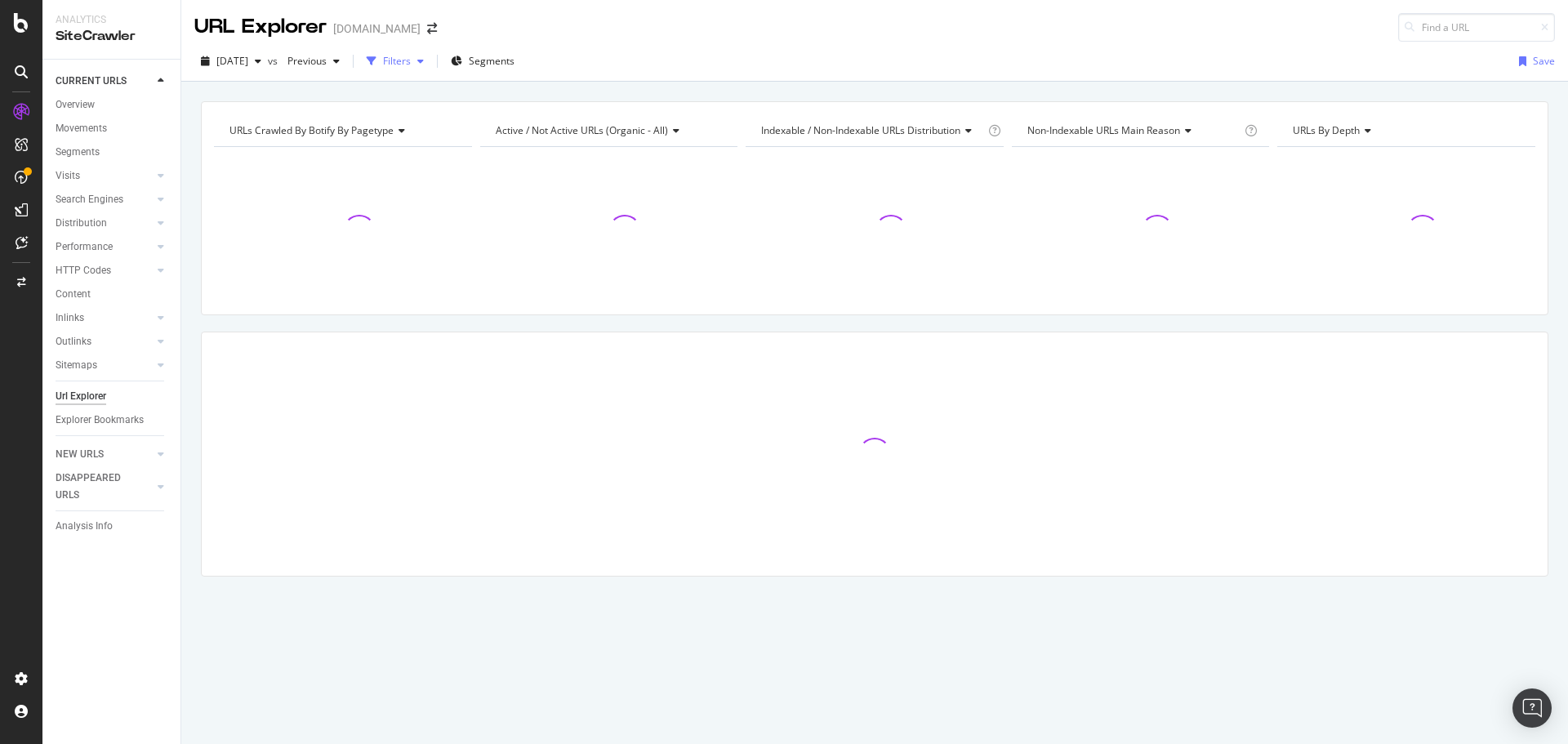
click at [376, 64] on icon "button" at bounding box center [372, 61] width 10 height 10
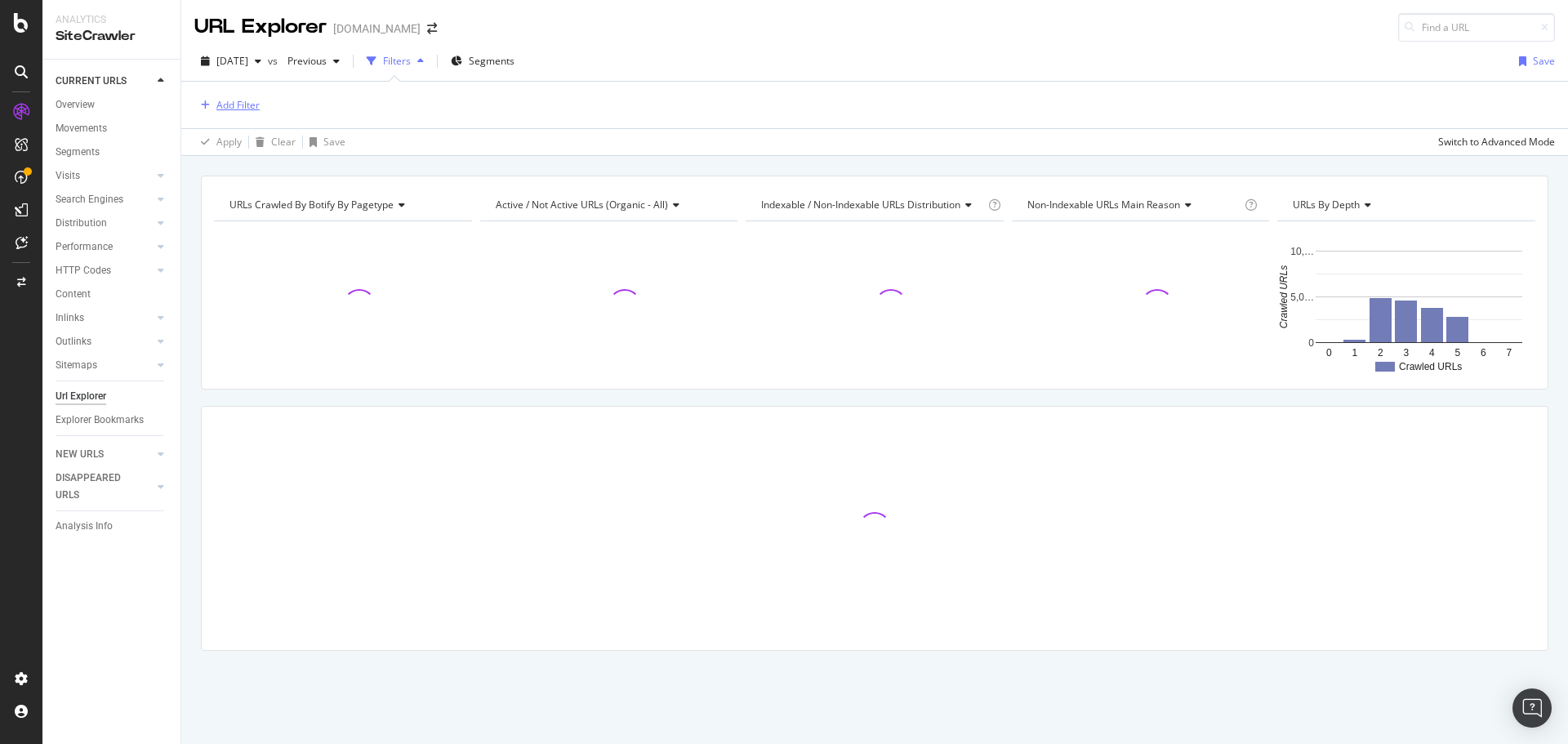
click at [239, 96] on div "Add Filter" at bounding box center [227, 104] width 65 height 18
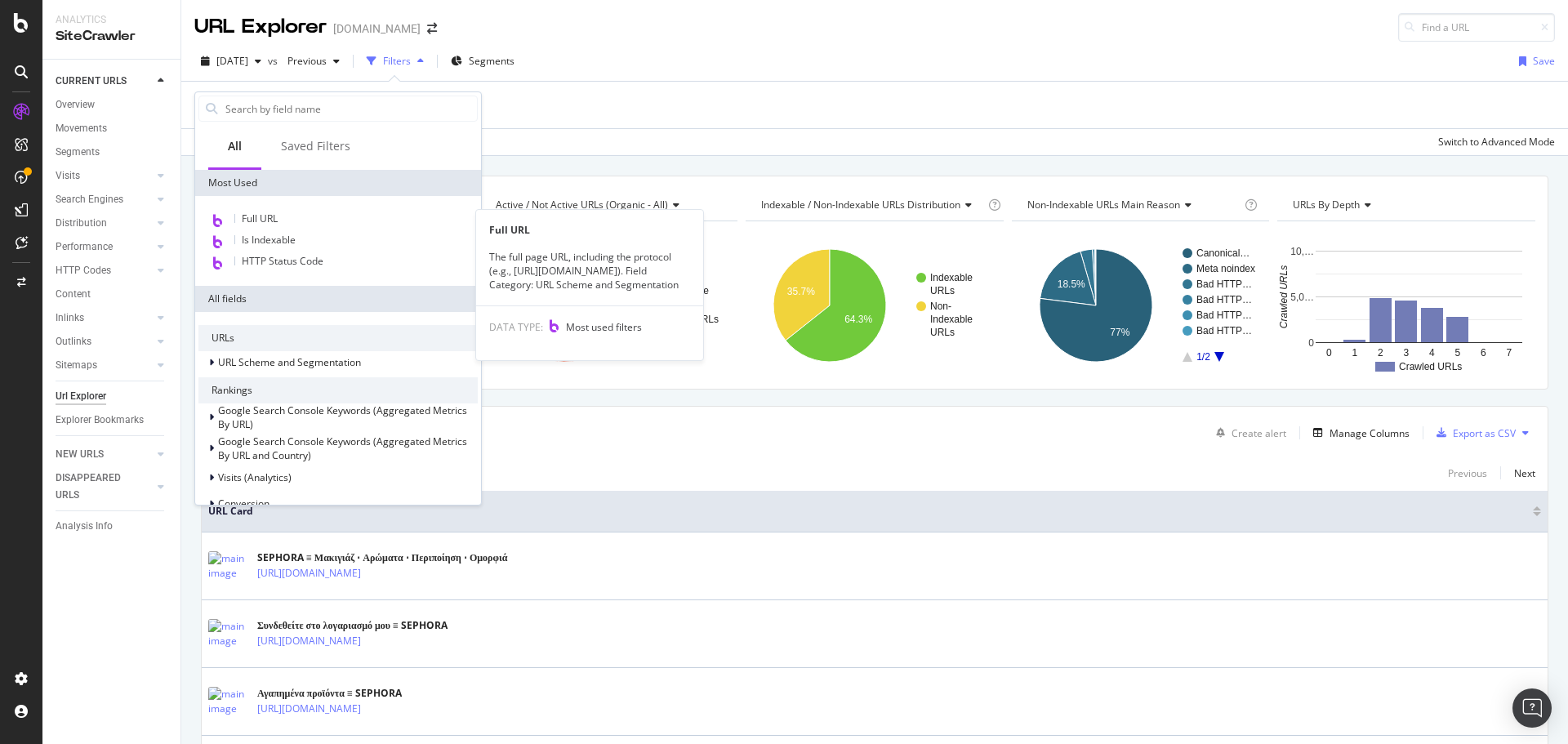
click at [263, 210] on div "Full URL" at bounding box center [338, 219] width 279 height 21
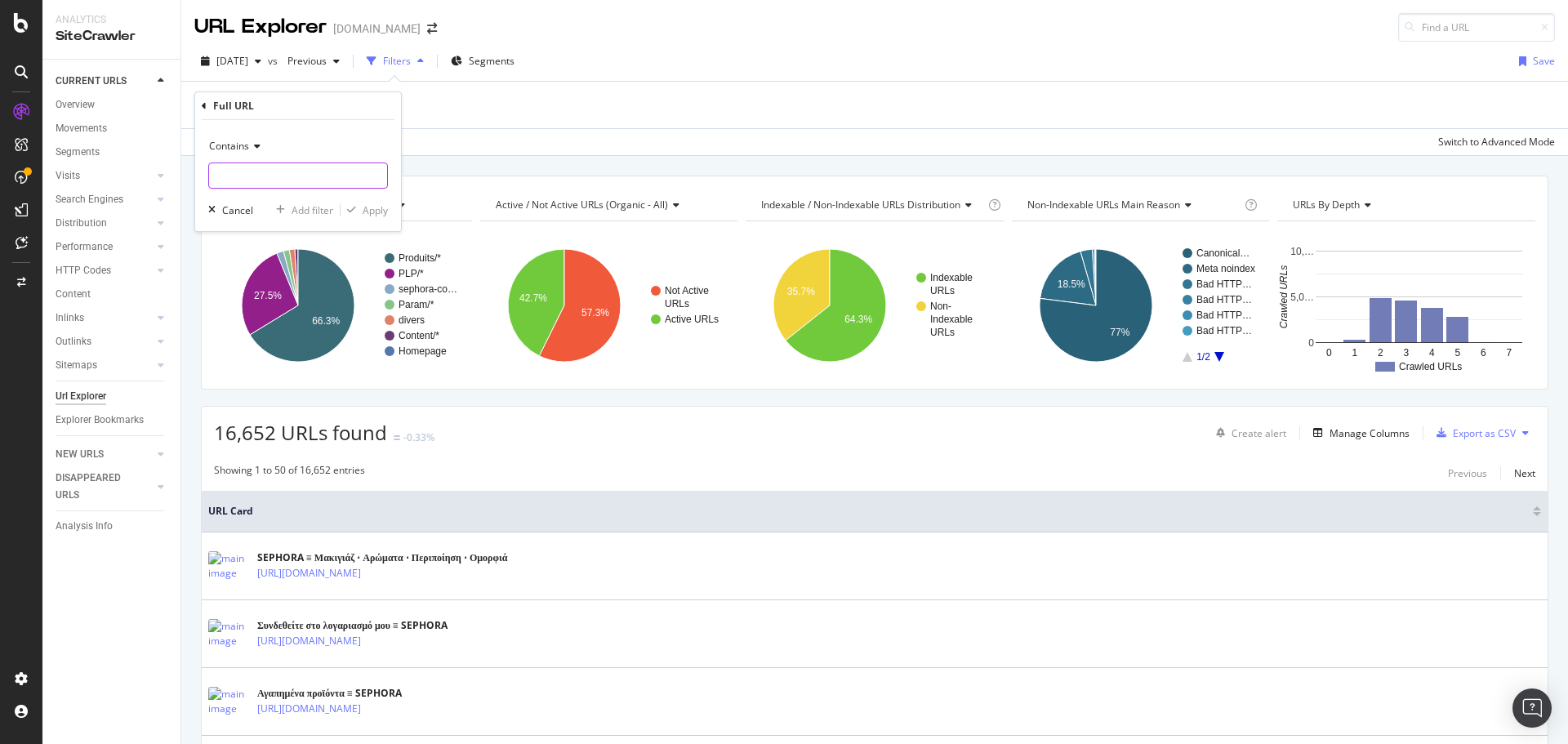
click at [350, 179] on input "text" at bounding box center [298, 175] width 178 height 26
paste input "[URL][DOMAIN_NAME]"
type input "[URL][DOMAIN_NAME]"
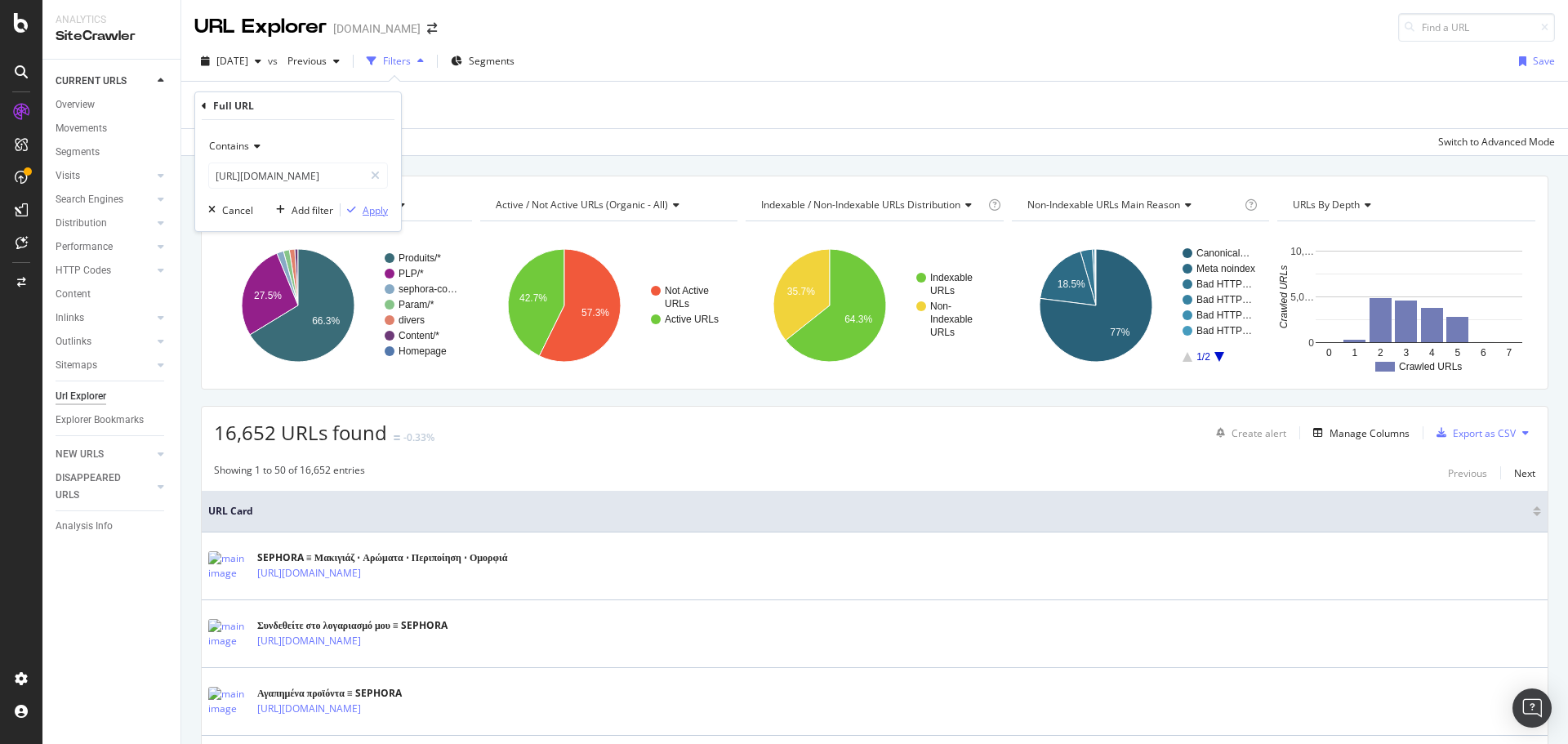
click at [374, 215] on div "Apply" at bounding box center [375, 210] width 25 height 14
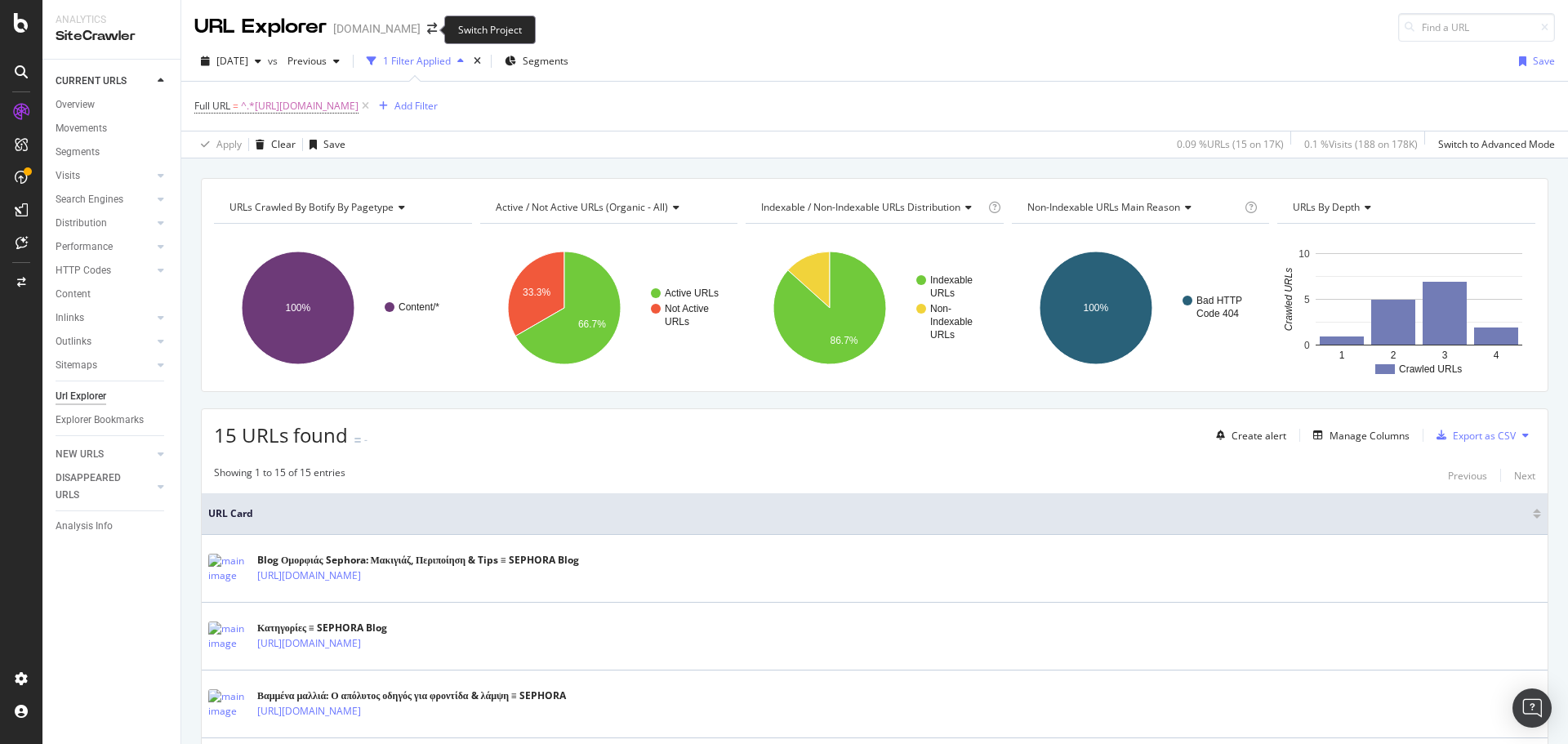
click at [421, 25] on span at bounding box center [432, 28] width 23 height 12
click at [409, 28] on div "[DOMAIN_NAME]" at bounding box center [376, 28] width 88 height 17
click at [427, 29] on icon "arrow-right-arrow-left" at bounding box center [432, 28] width 10 height 12
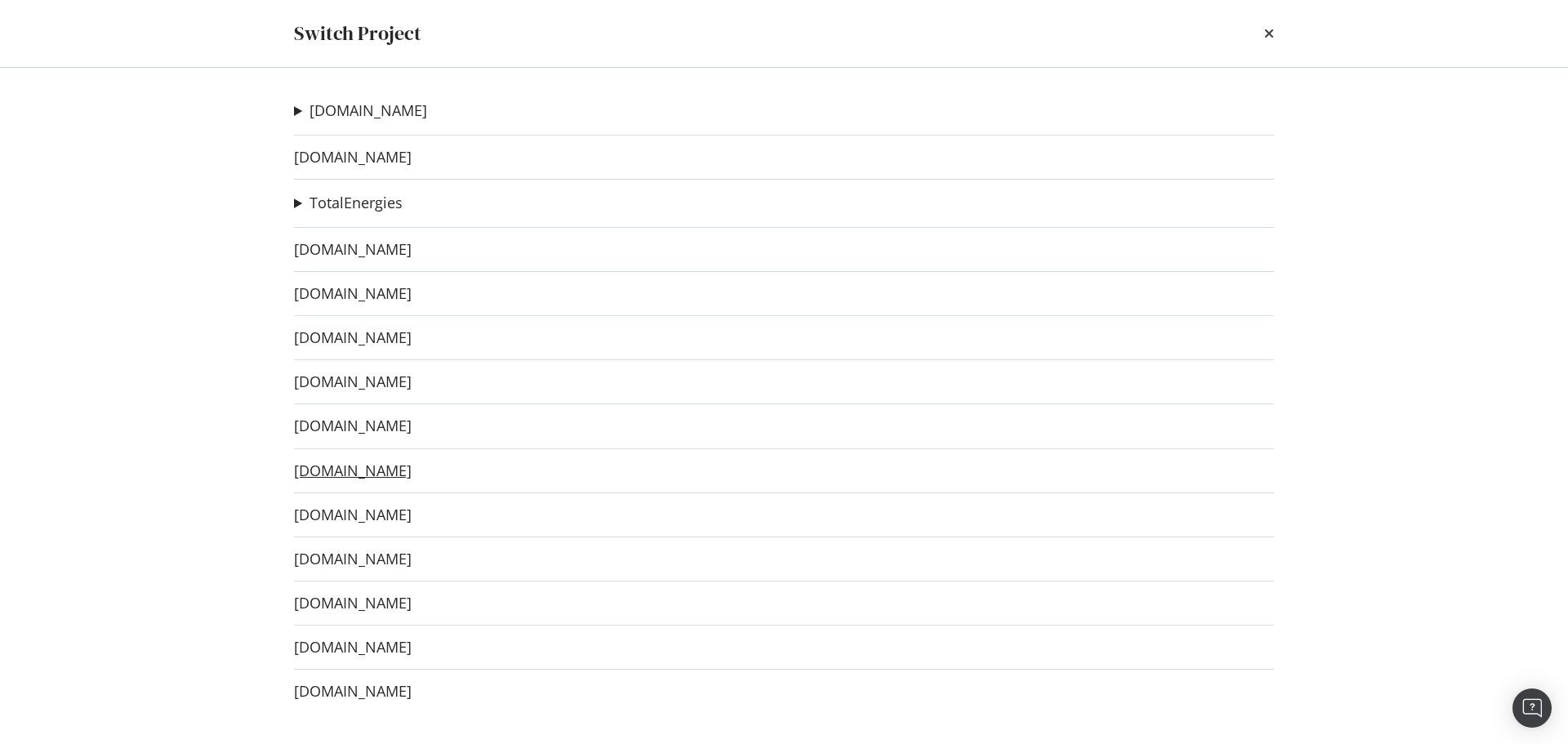
click at [389, 473] on link "[DOMAIN_NAME]" at bounding box center [353, 471] width 118 height 18
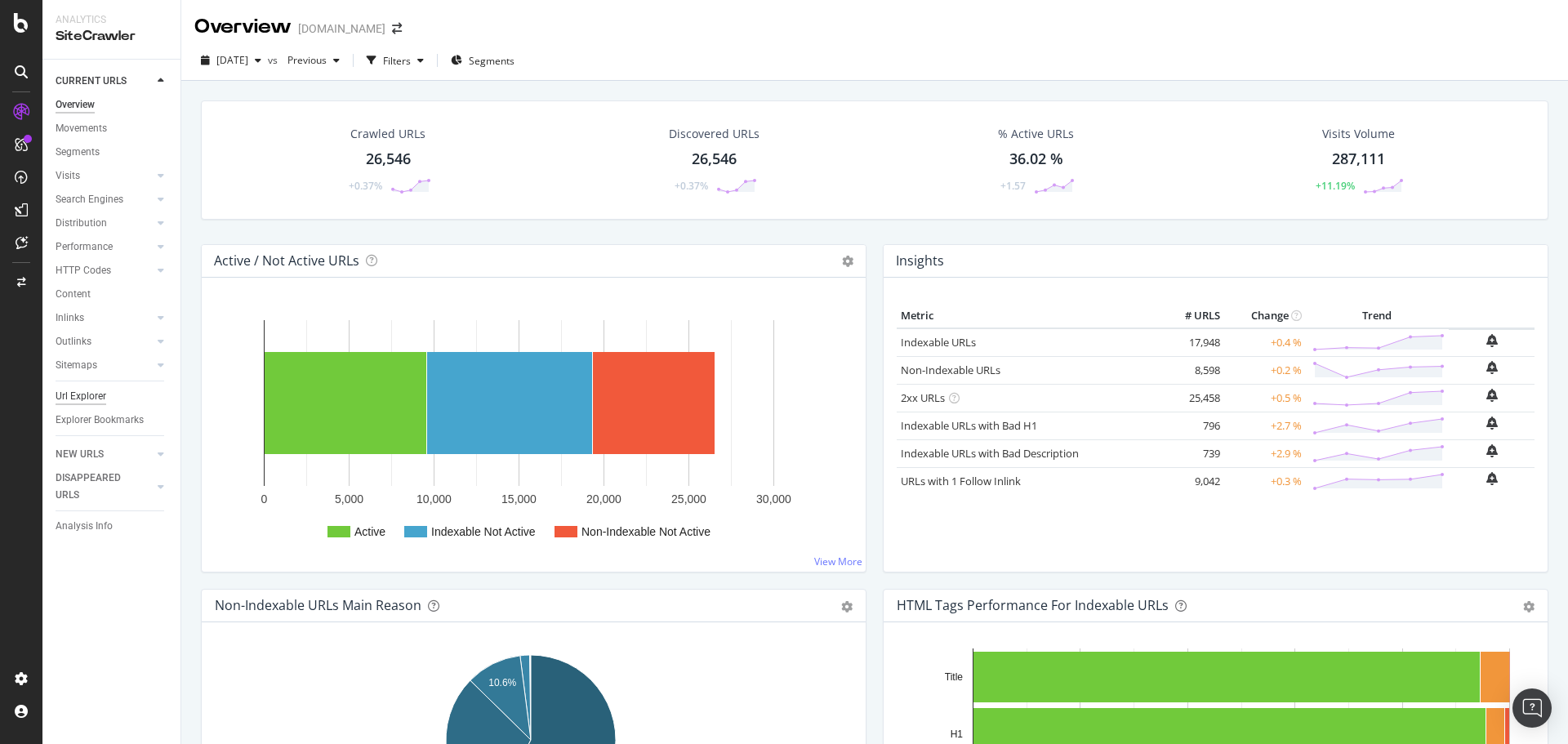
click at [101, 388] on div "Url Explorer" at bounding box center [80, 396] width 51 height 18
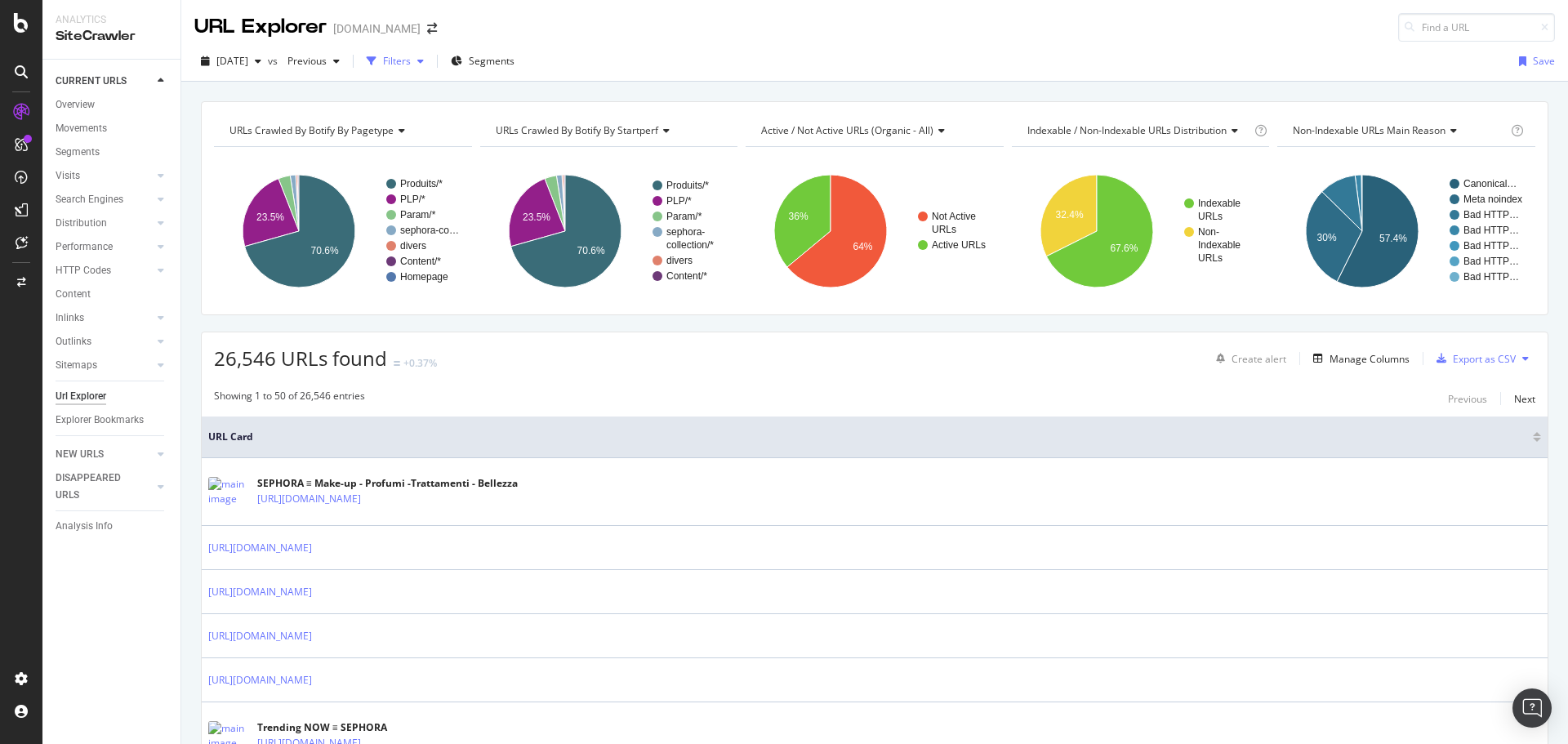
click at [411, 54] on div "Filters" at bounding box center [396, 60] width 28 height 14
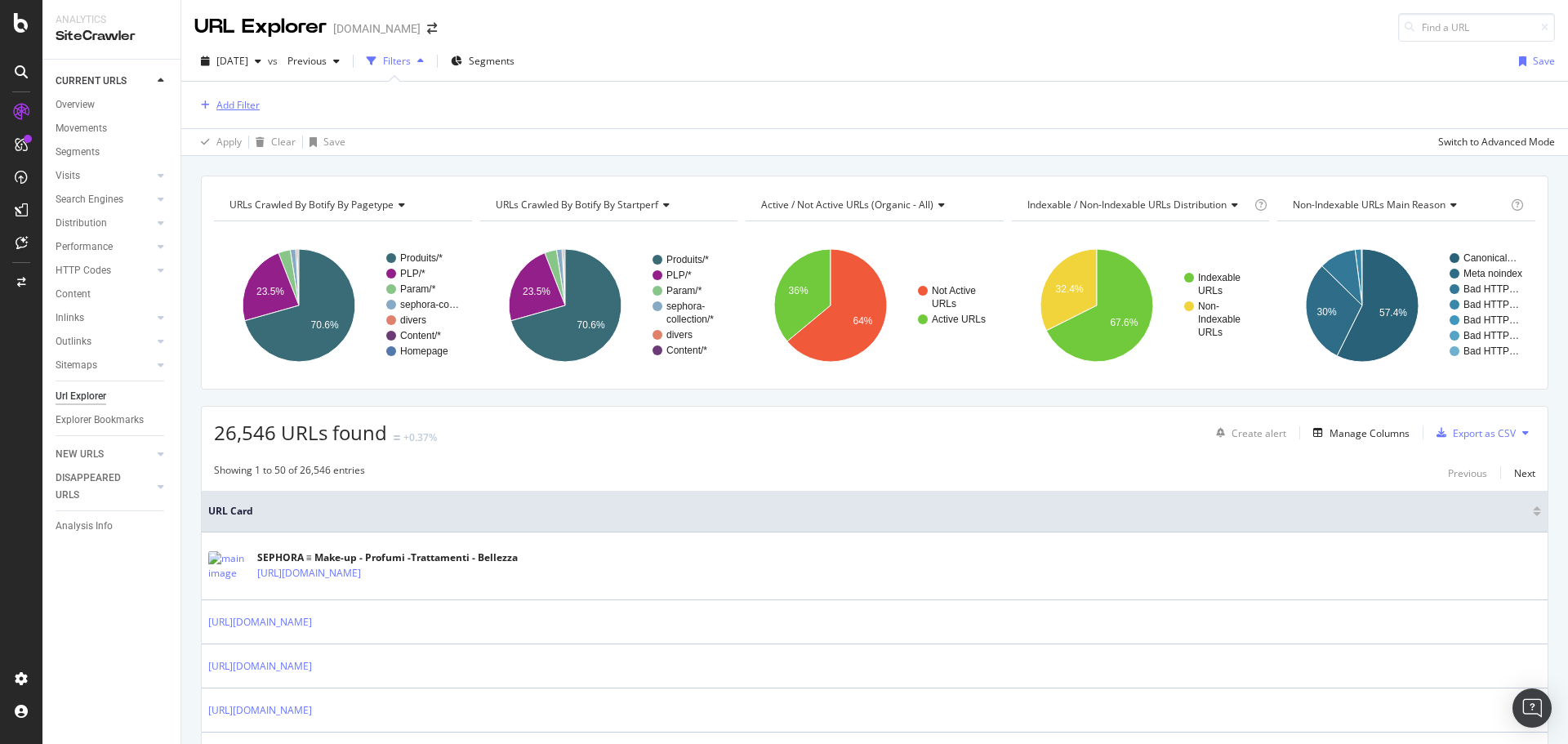
click at [252, 105] on div "Add Filter" at bounding box center [238, 104] width 43 height 14
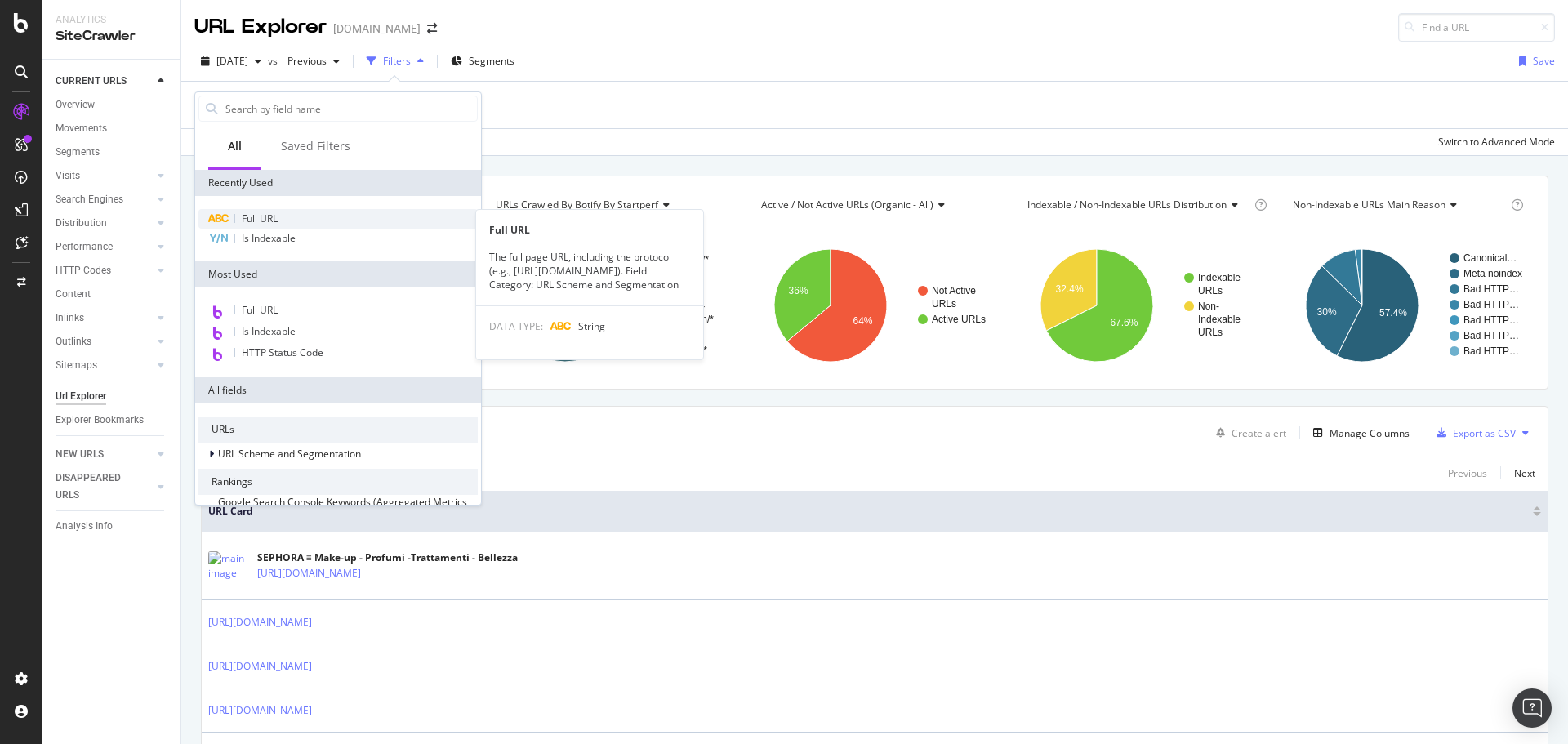
click at [308, 215] on div "Full URL" at bounding box center [338, 218] width 279 height 19
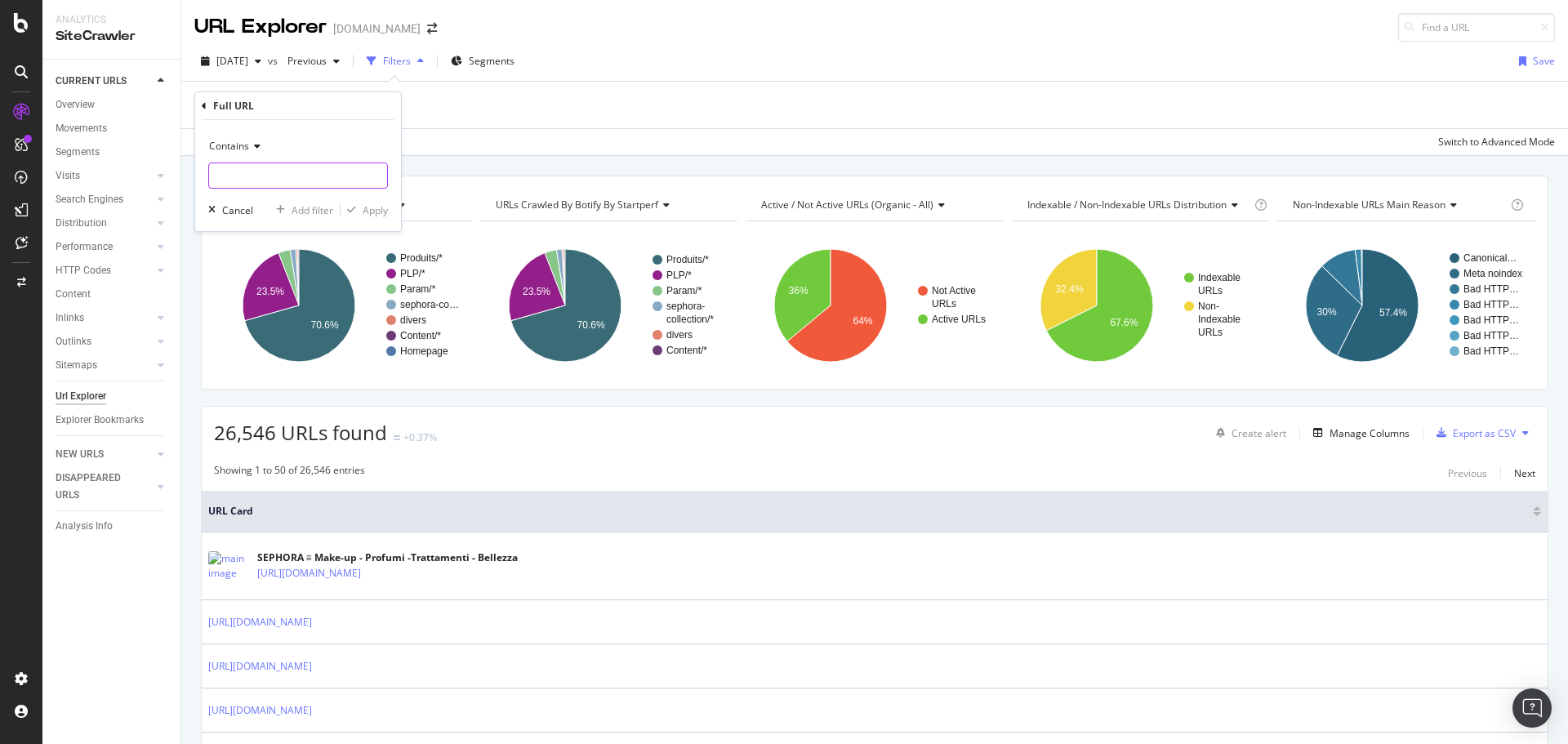
click at [322, 181] on input "text" at bounding box center [298, 175] width 178 height 26
paste input "[URL][DOMAIN_NAME]"
type input "[URL][DOMAIN_NAME]"
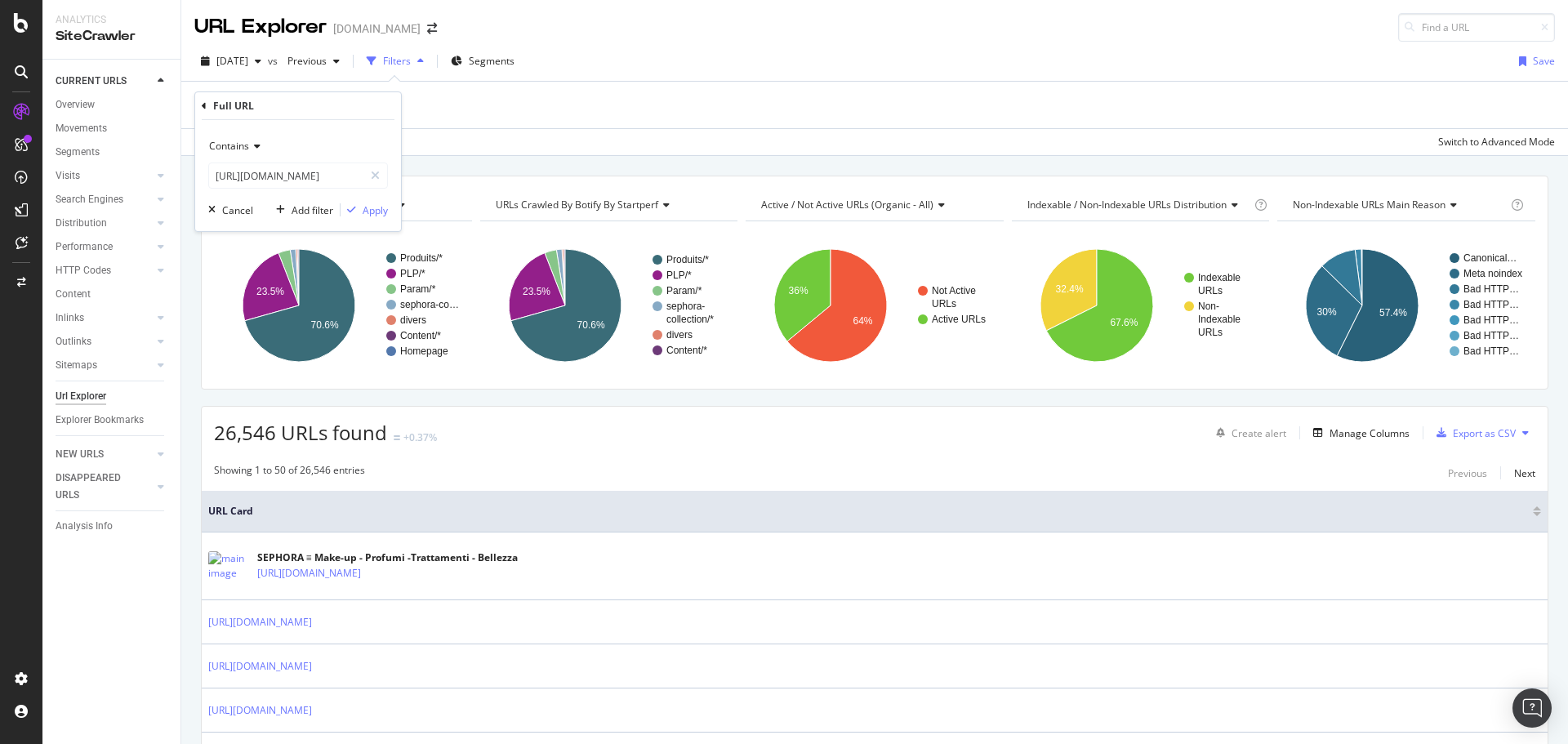
click at [388, 215] on div "Contains [URL][DOMAIN_NAME] Cancel Add filter Apply" at bounding box center [298, 176] width 206 height 111
click at [383, 219] on div "Contains [URL][DOMAIN_NAME] Cancel Add filter Apply" at bounding box center [298, 176] width 206 height 111
drag, startPoint x: 365, startPoint y: 210, endPoint x: 537, endPoint y: 473, distance: 314.2
click at [365, 209] on div "Apply" at bounding box center [375, 210] width 25 height 14
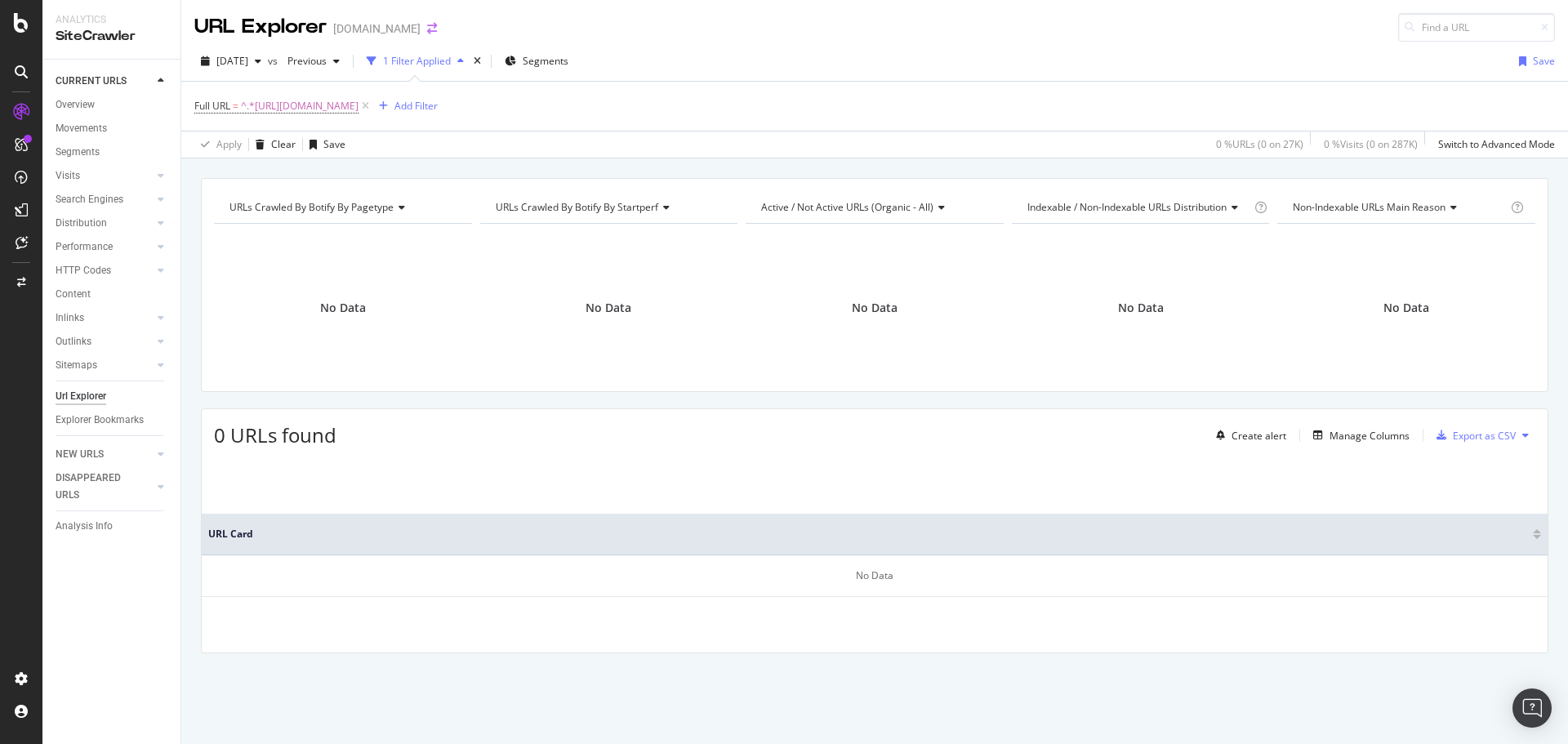
click at [427, 25] on icon "arrow-right-arrow-left" at bounding box center [432, 28] width 10 height 12
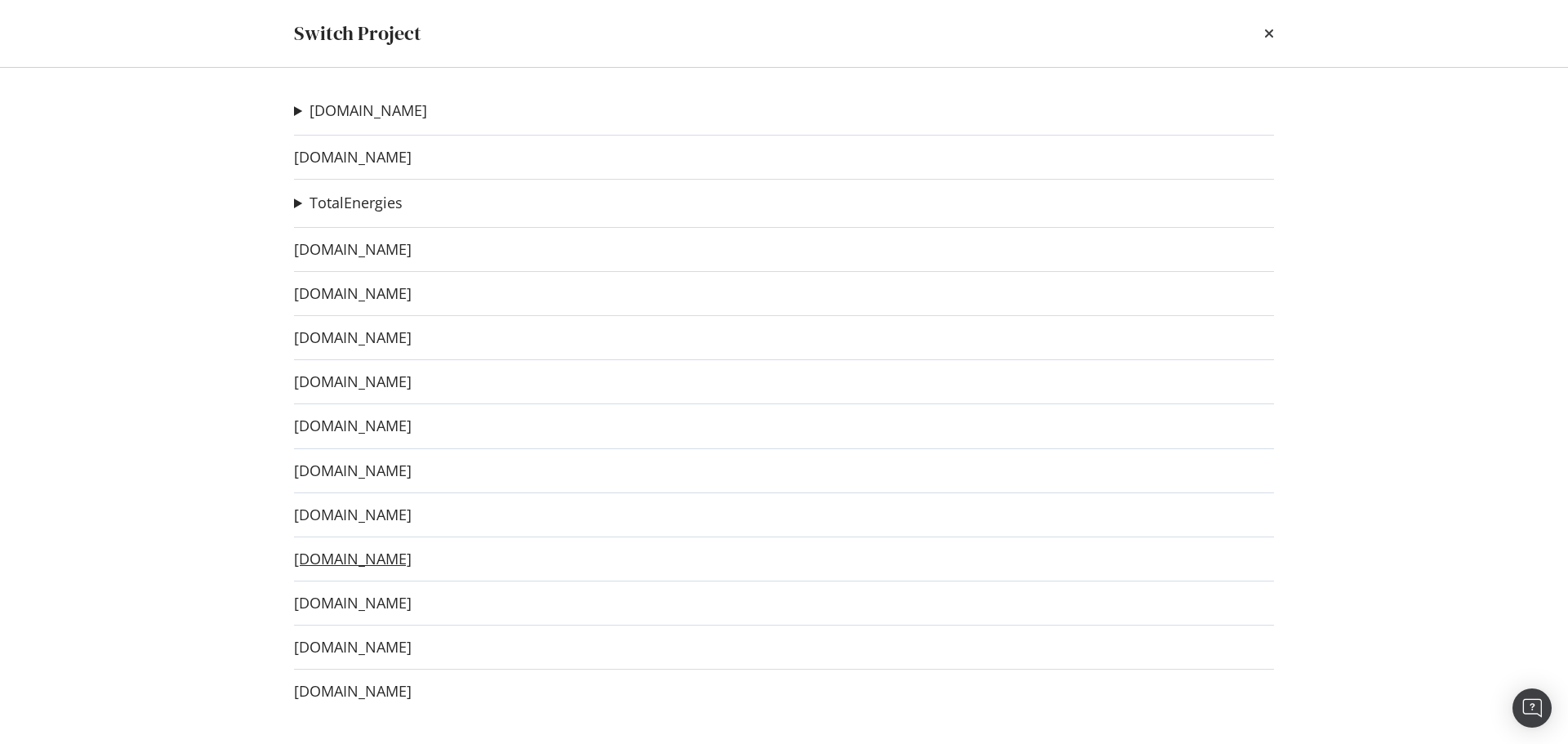
click at [385, 563] on link "[DOMAIN_NAME]" at bounding box center [353, 558] width 118 height 18
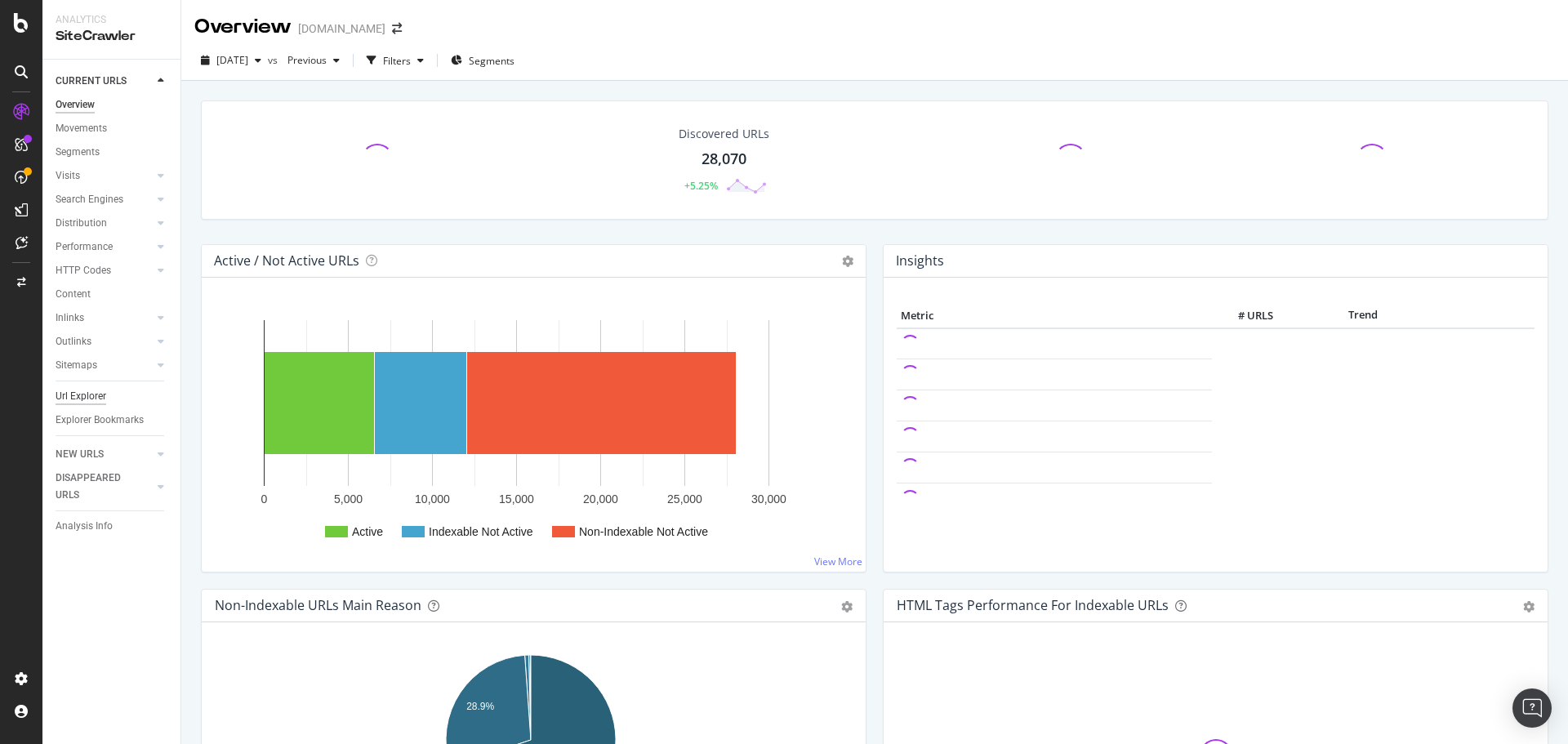
click at [76, 400] on div "Url Explorer" at bounding box center [80, 396] width 51 height 18
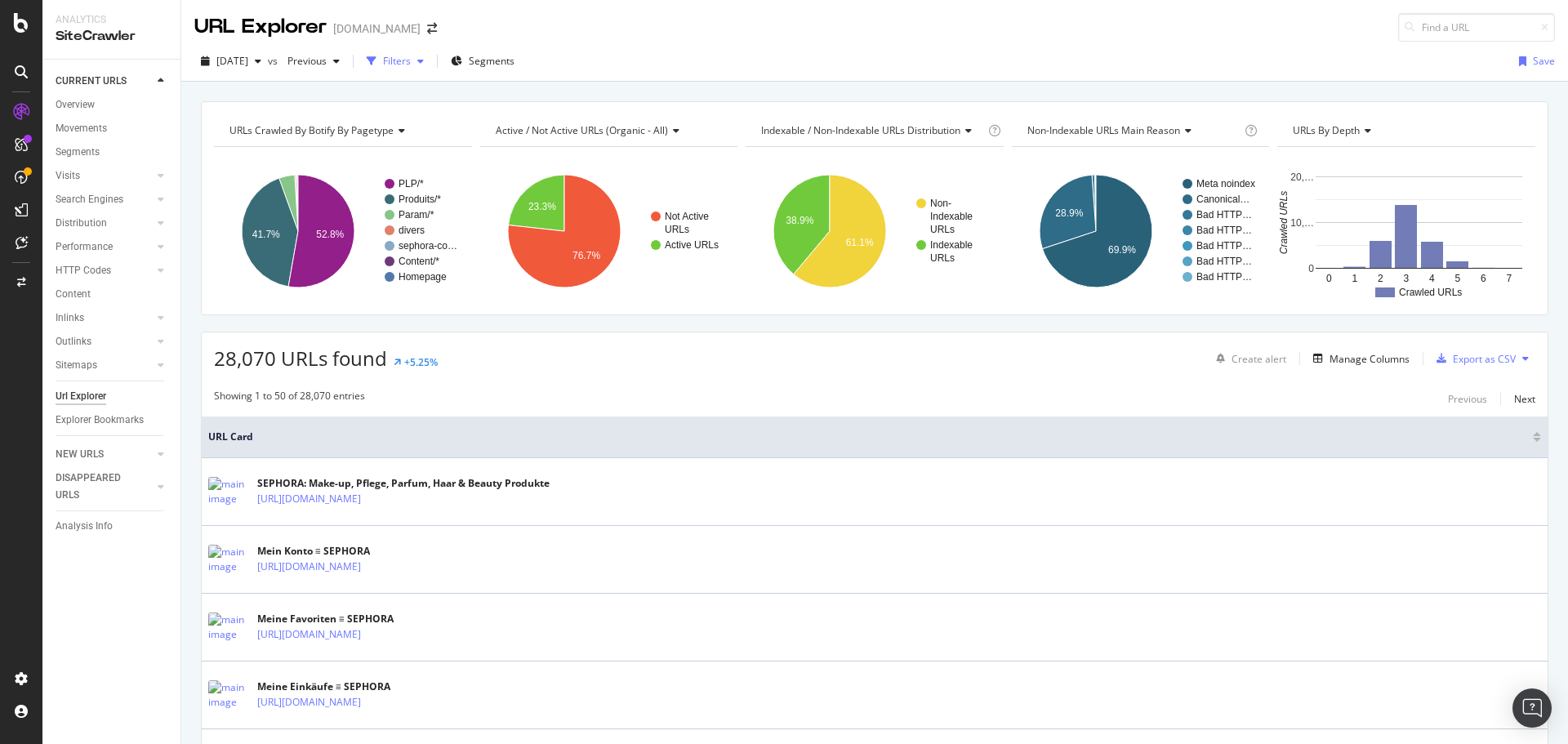
click at [411, 54] on div "Filters" at bounding box center [396, 60] width 28 height 14
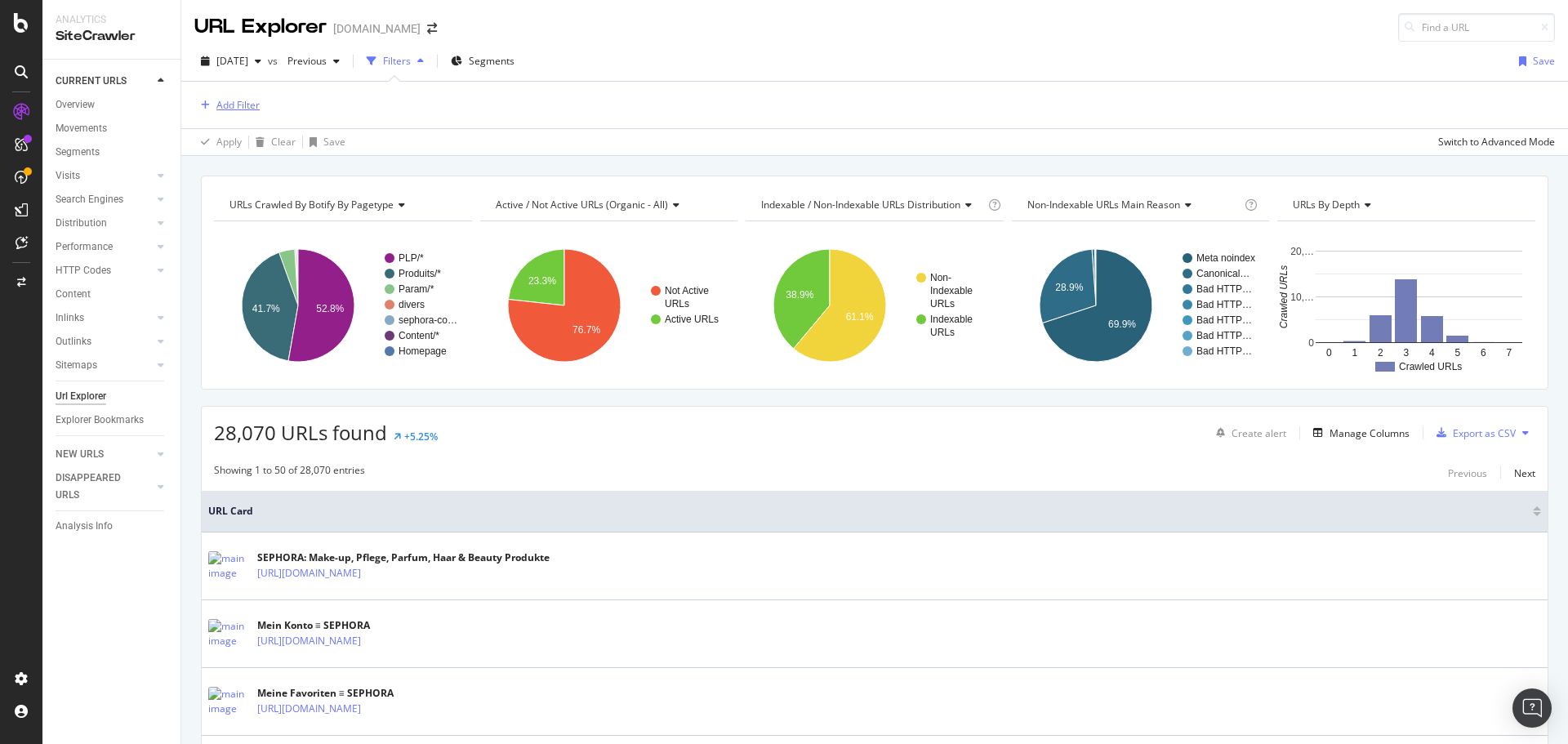
click at [212, 104] on div "button" at bounding box center [205, 105] width 22 height 10
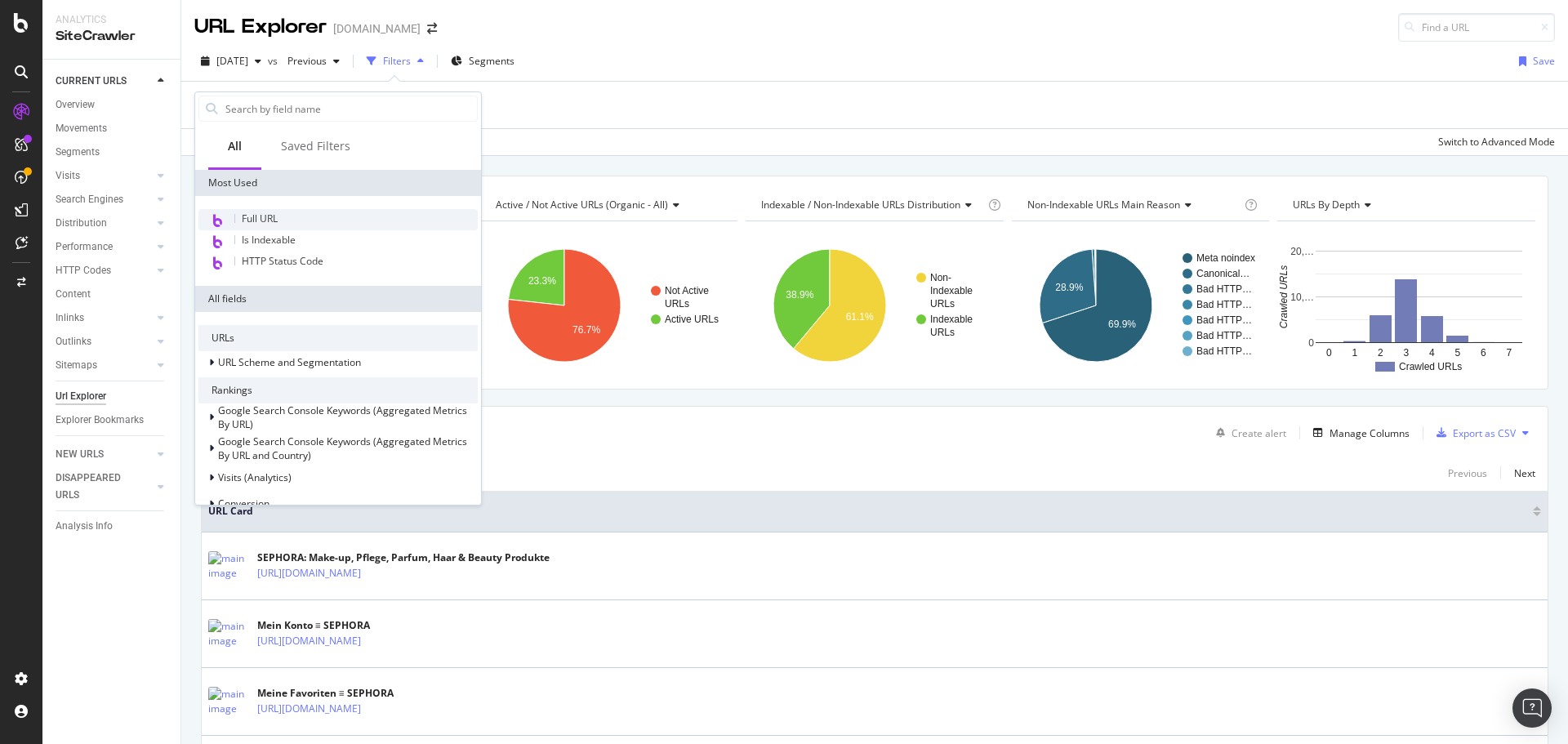
click at [283, 216] on div "Full URL" at bounding box center [338, 219] width 279 height 21
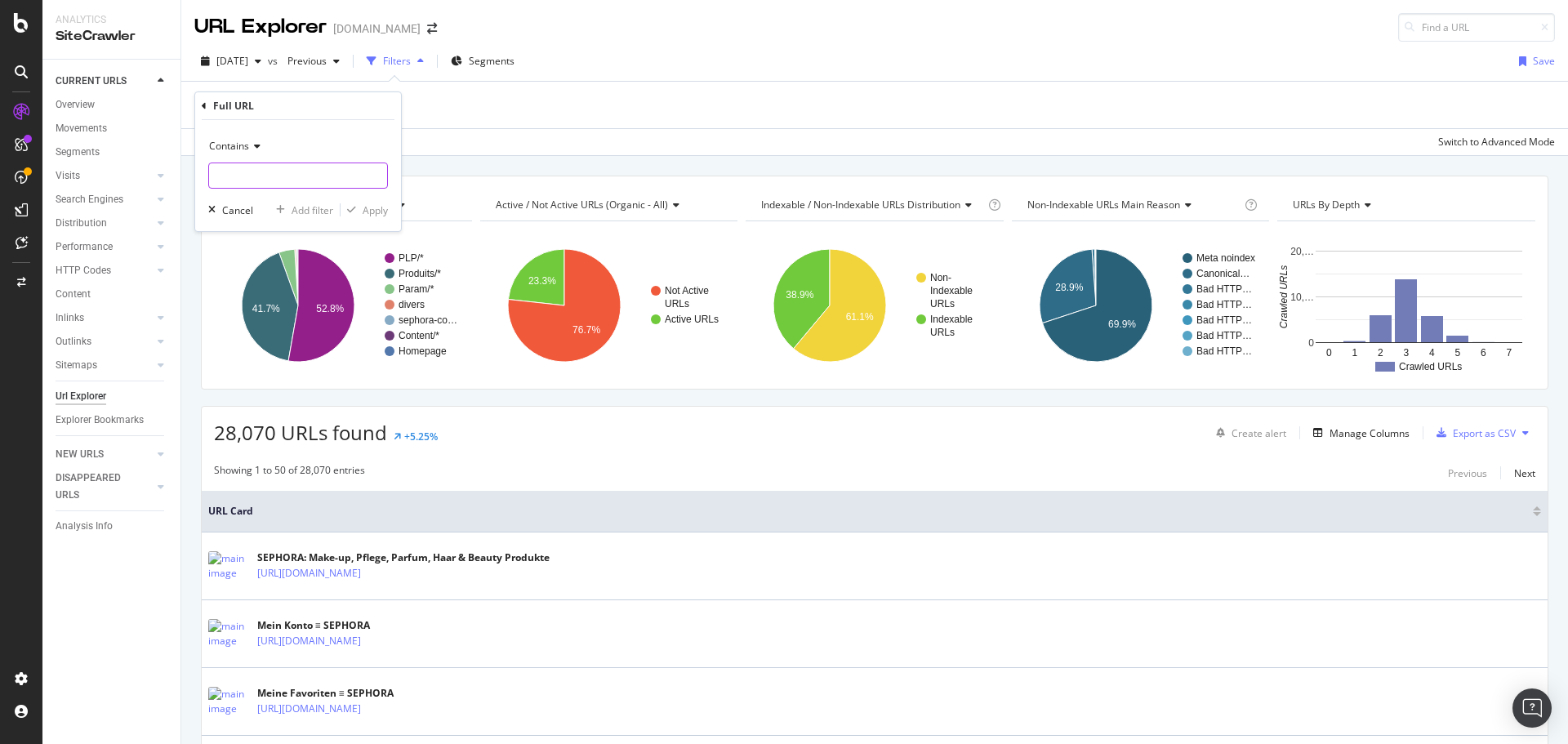
paste input "[URL][DOMAIN_NAME]"
type input "[URL][DOMAIN_NAME]"
click at [375, 211] on div "Apply" at bounding box center [375, 210] width 25 height 14
